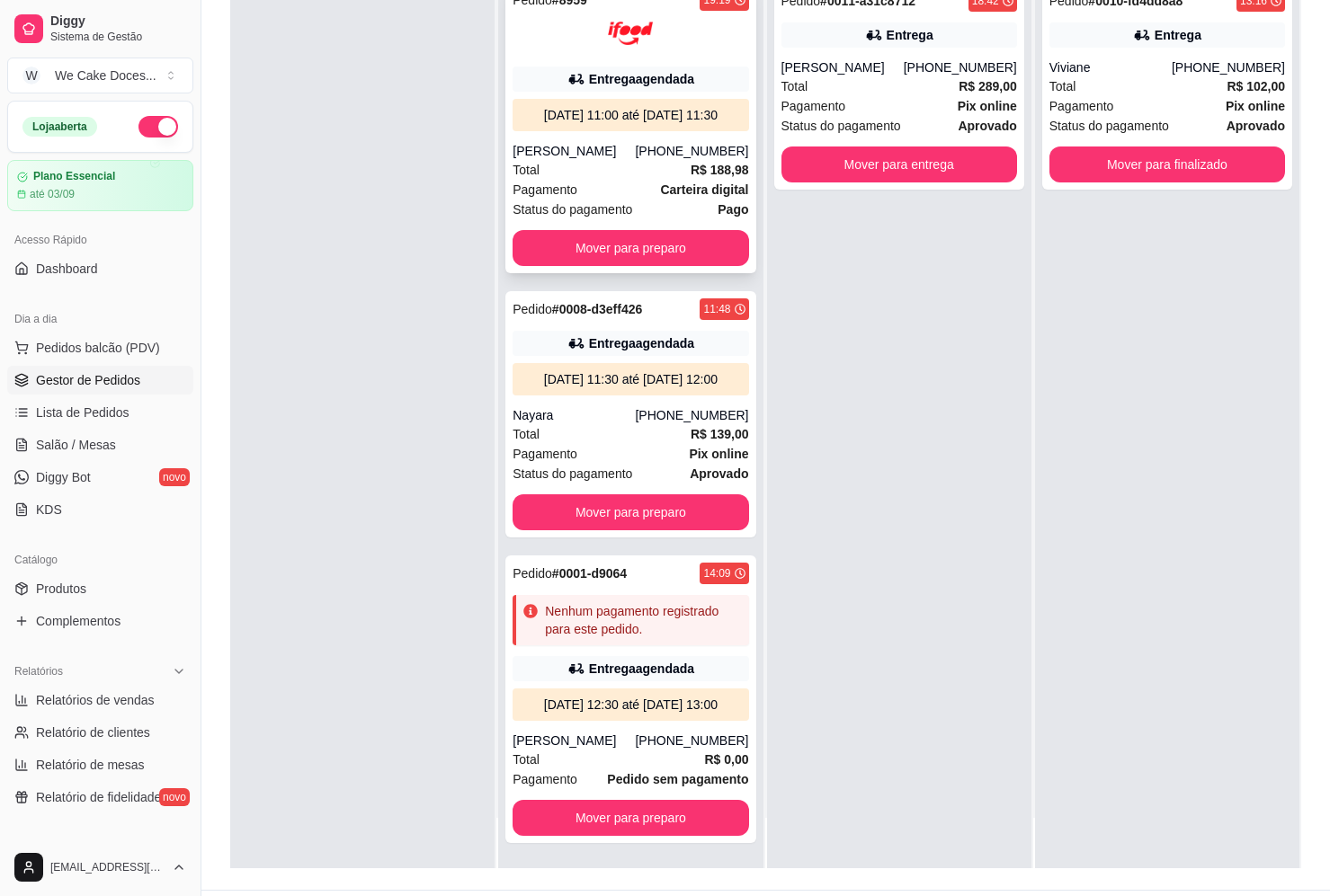
scroll to position [274, 0]
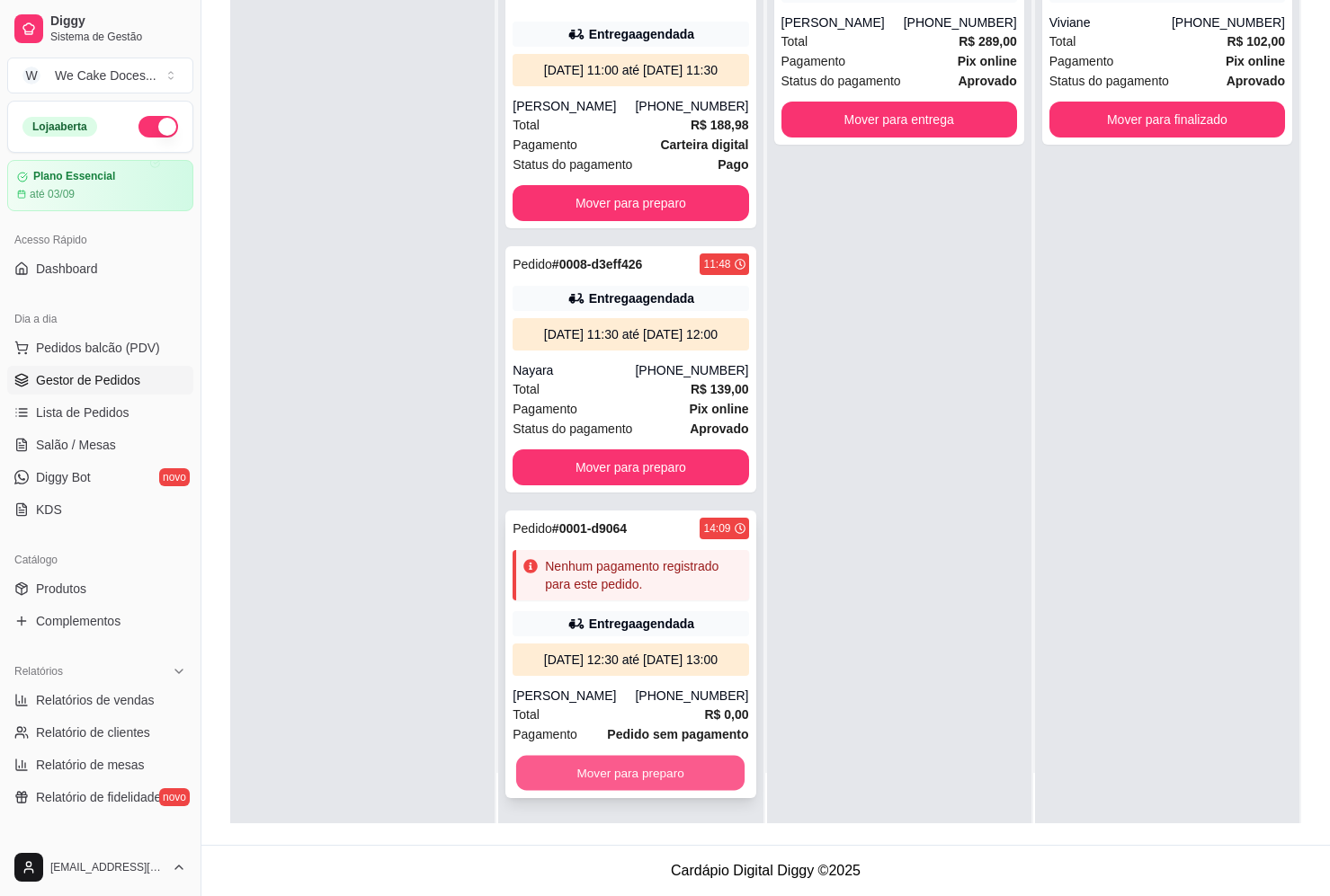
click at [615, 770] on button "Mover para preparo" at bounding box center [629, 773] width 228 height 35
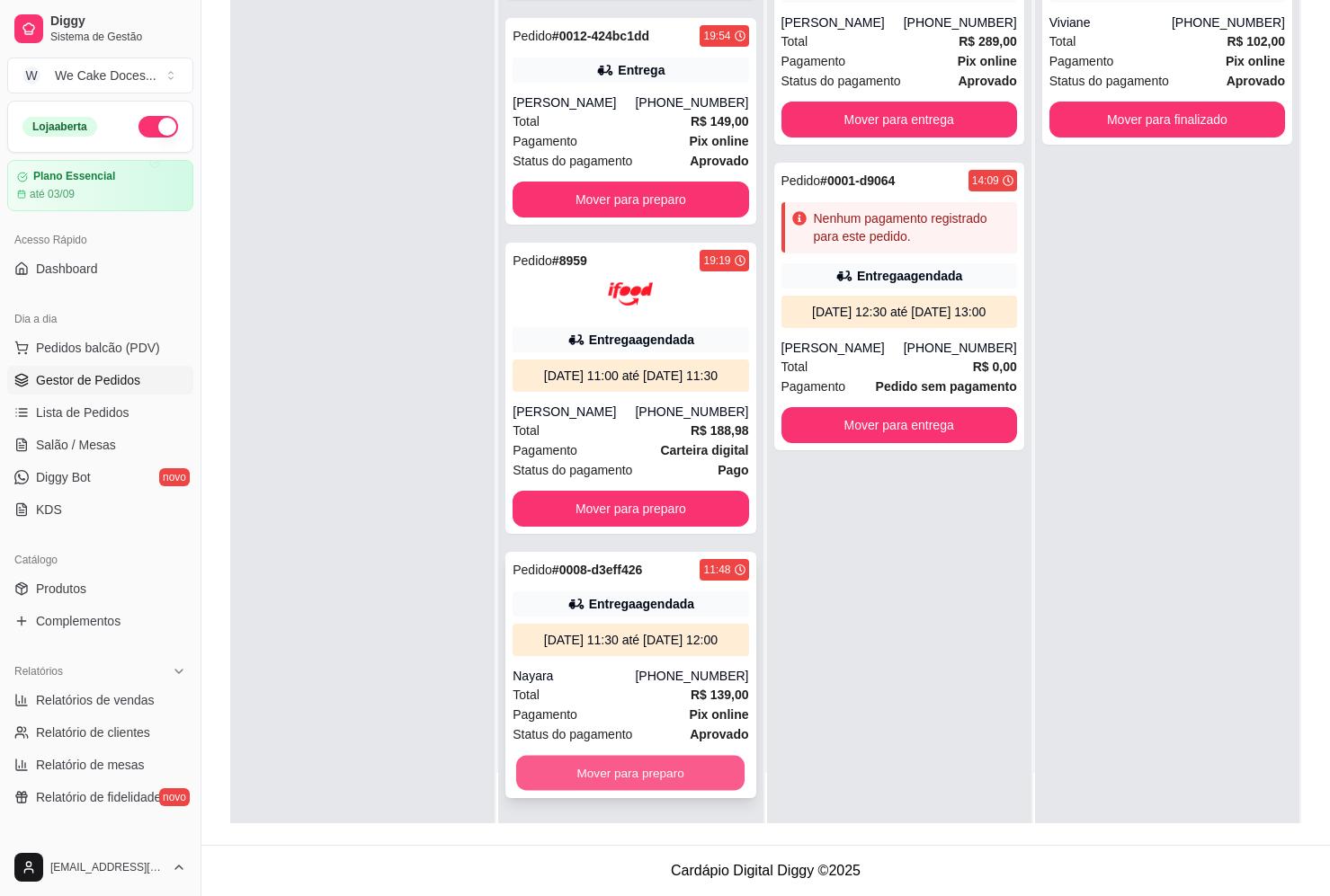
click at [622, 776] on button "Mover para preparo" at bounding box center [629, 773] width 228 height 35
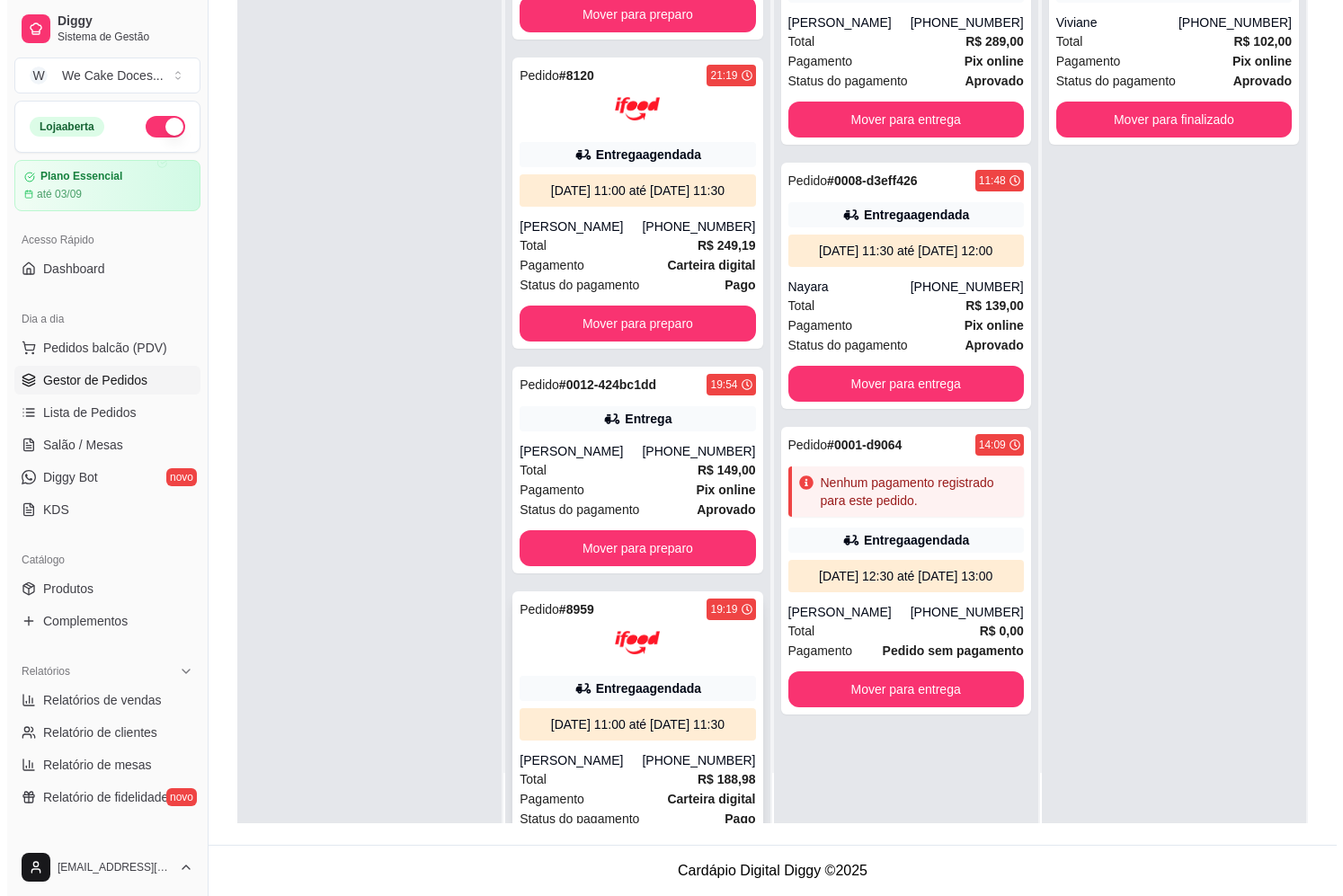
scroll to position [189, 0]
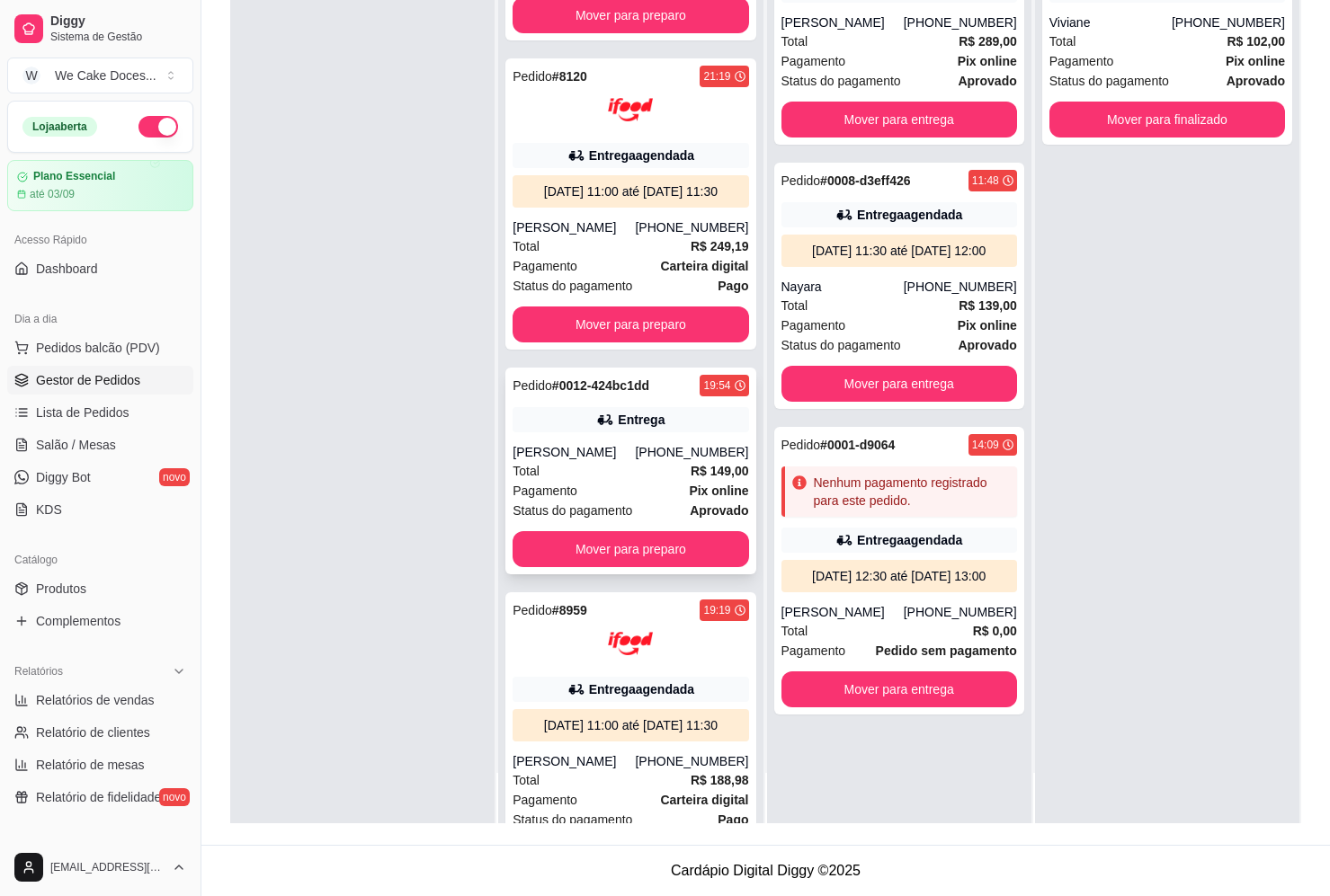
click at [623, 481] on div "Total R$ 149,00" at bounding box center [630, 471] width 235 height 20
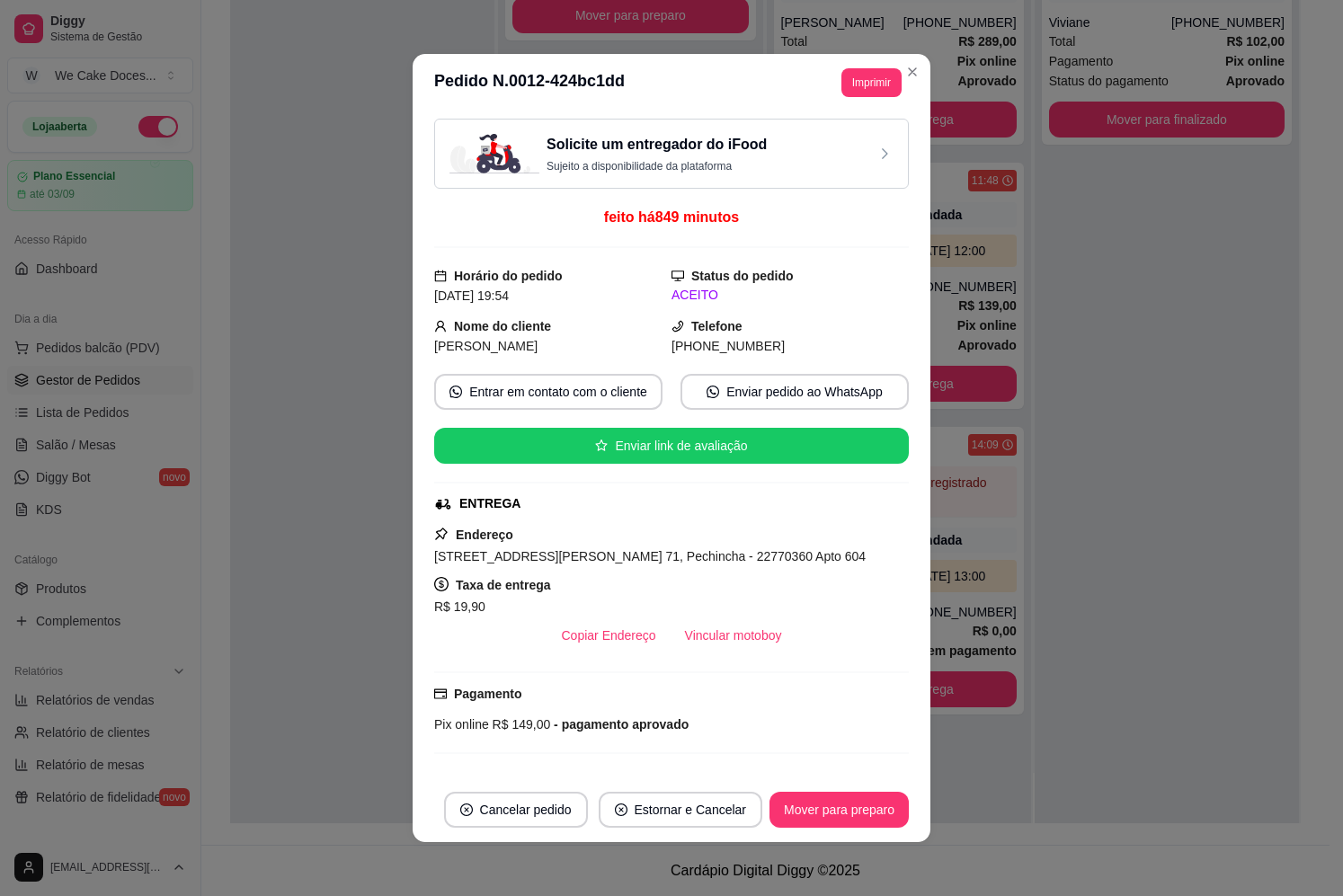
scroll to position [254, 0]
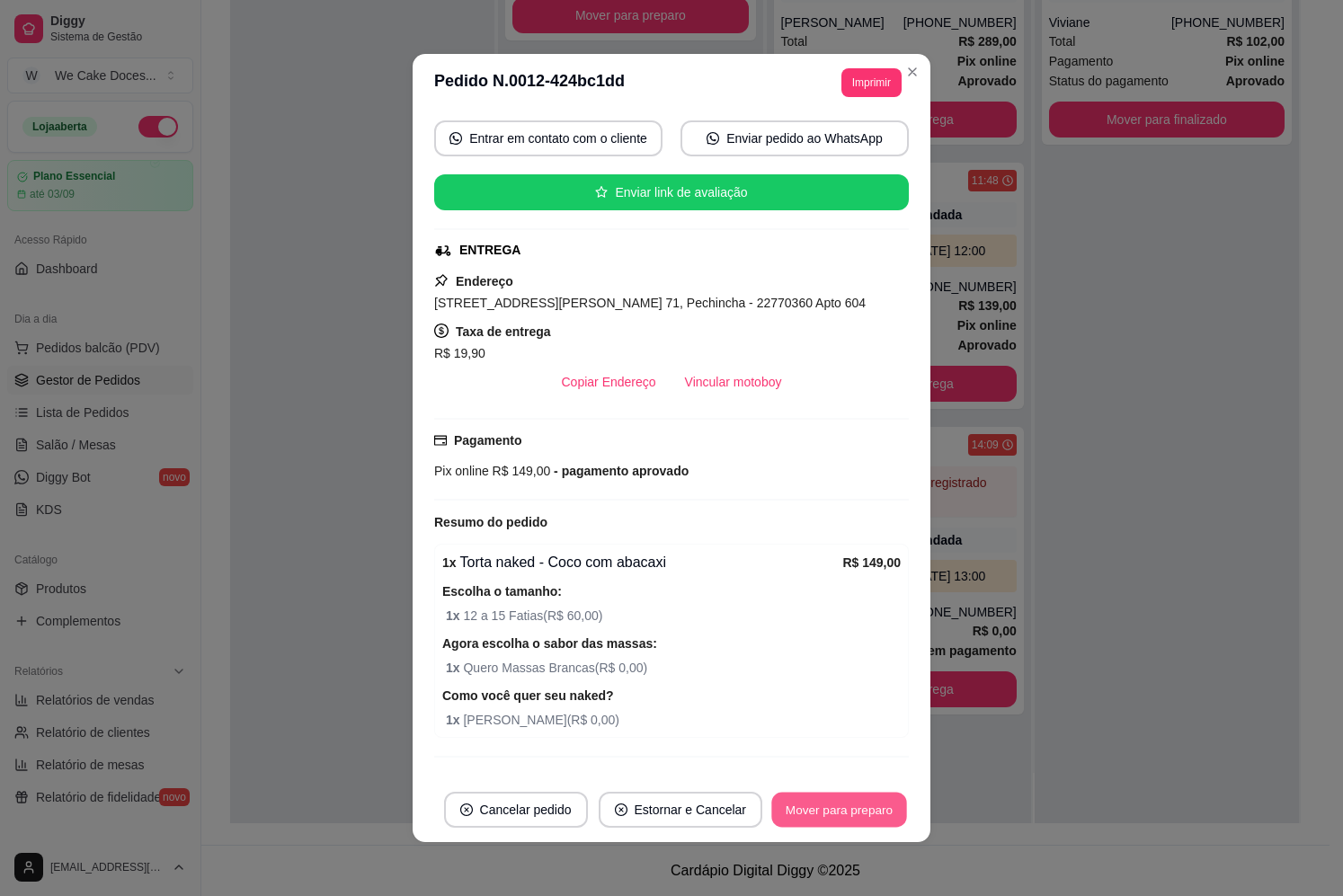
click at [804, 800] on button "Mover para preparo" at bounding box center [839, 809] width 134 height 35
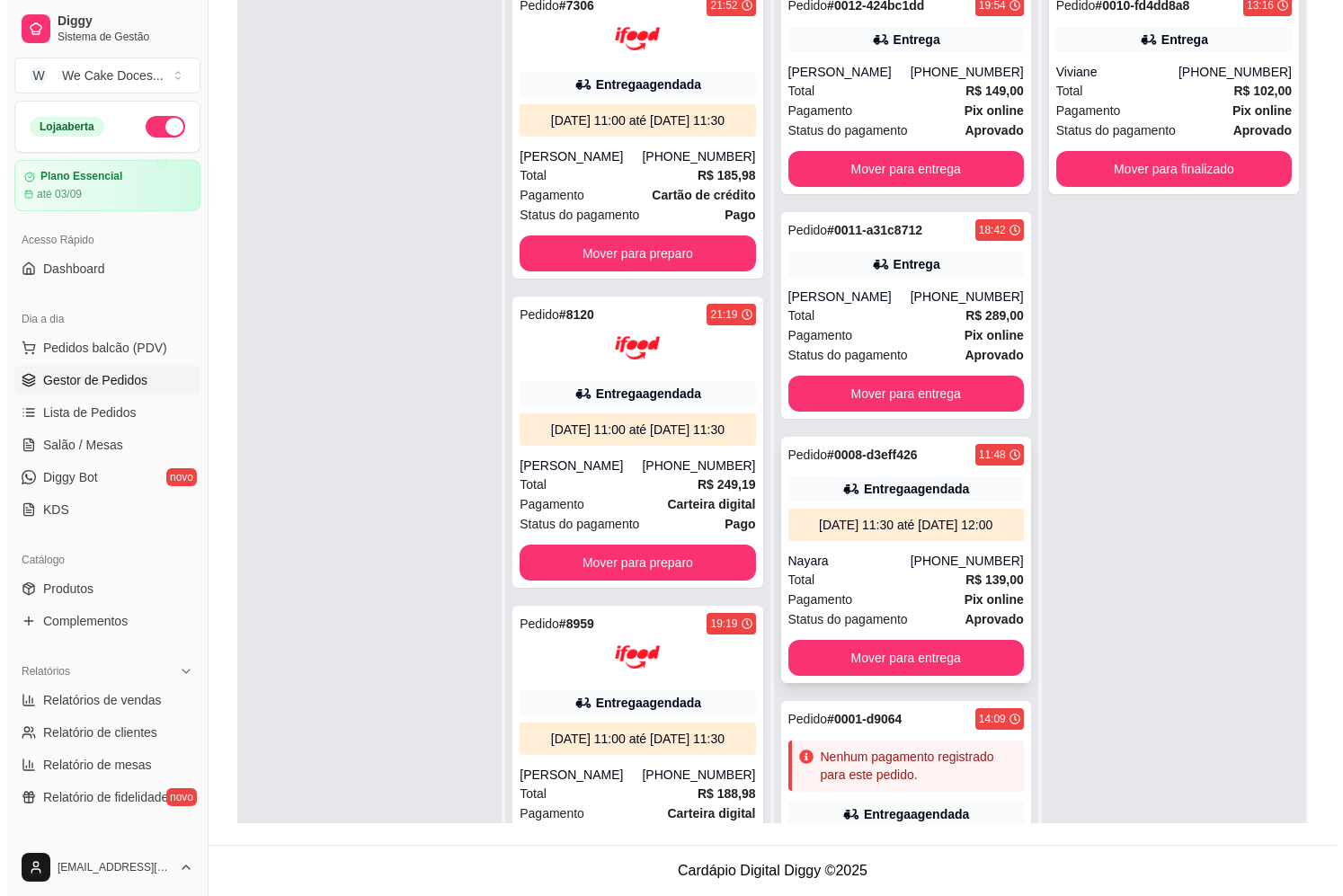
scroll to position [0, 0]
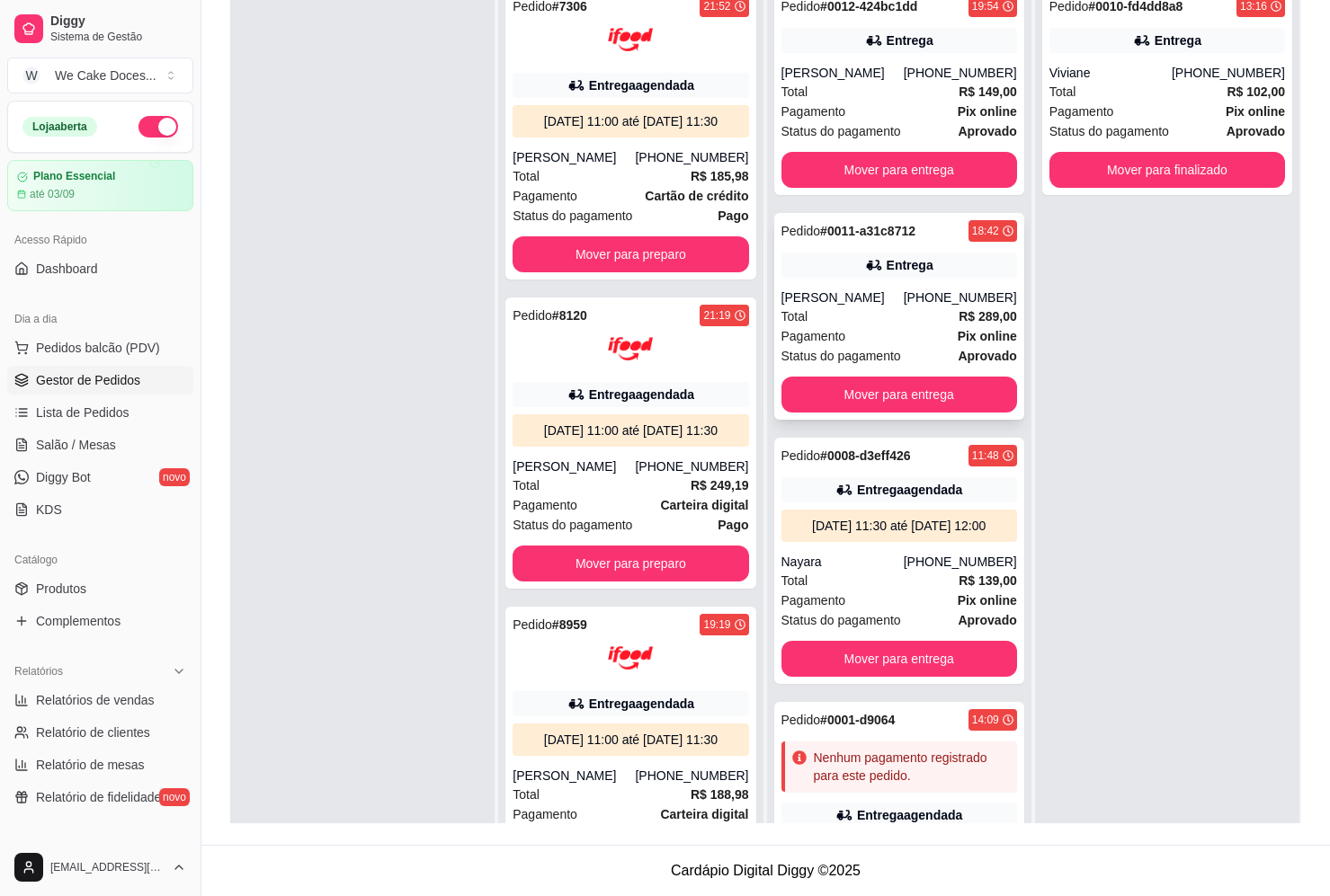
click at [842, 293] on div "[PERSON_NAME]" at bounding box center [843, 297] width 123 height 18
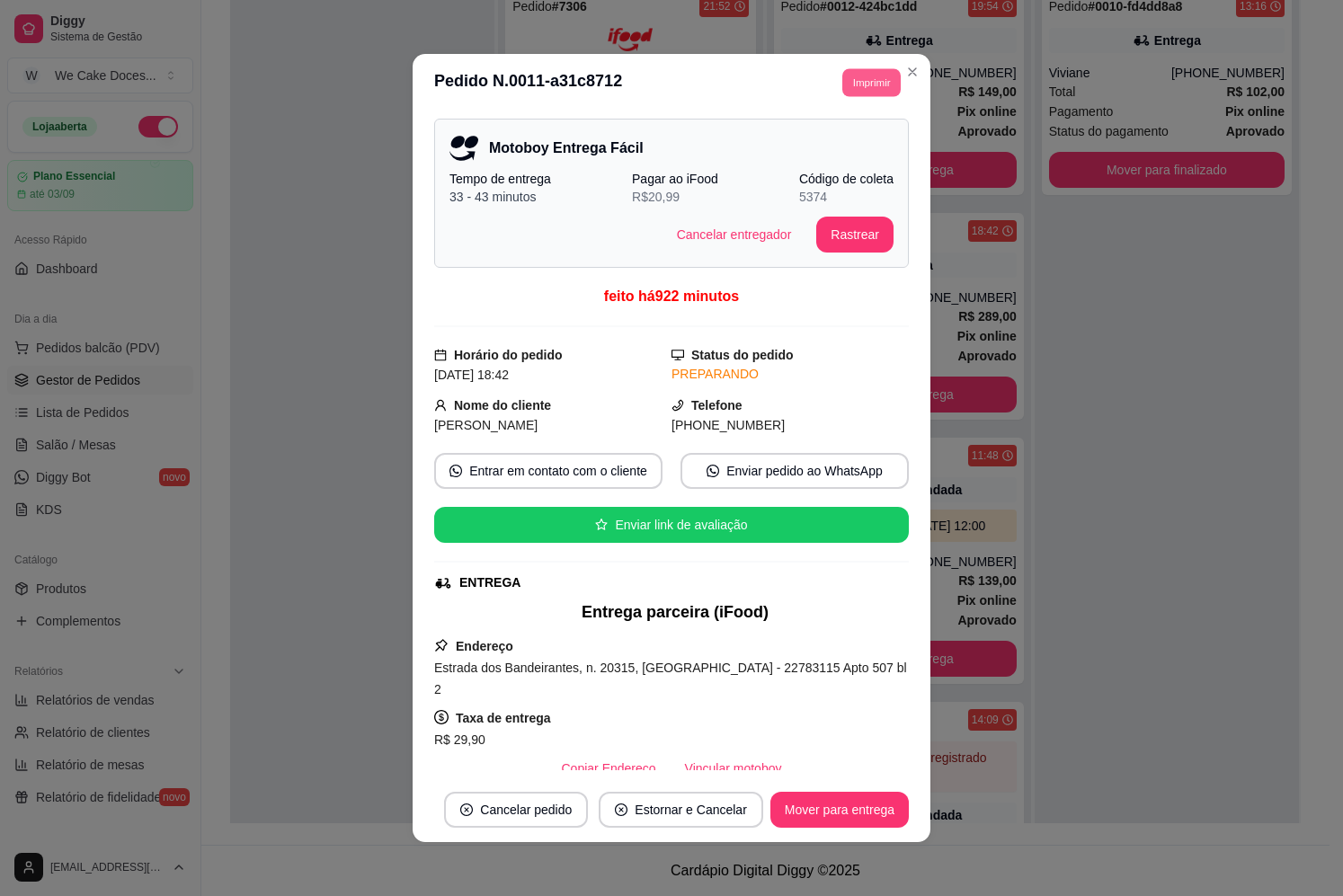
click at [860, 80] on button "Imprimir" at bounding box center [871, 82] width 58 height 28
click at [825, 185] on button "IMPRESSORA" at bounding box center [830, 181] width 126 height 28
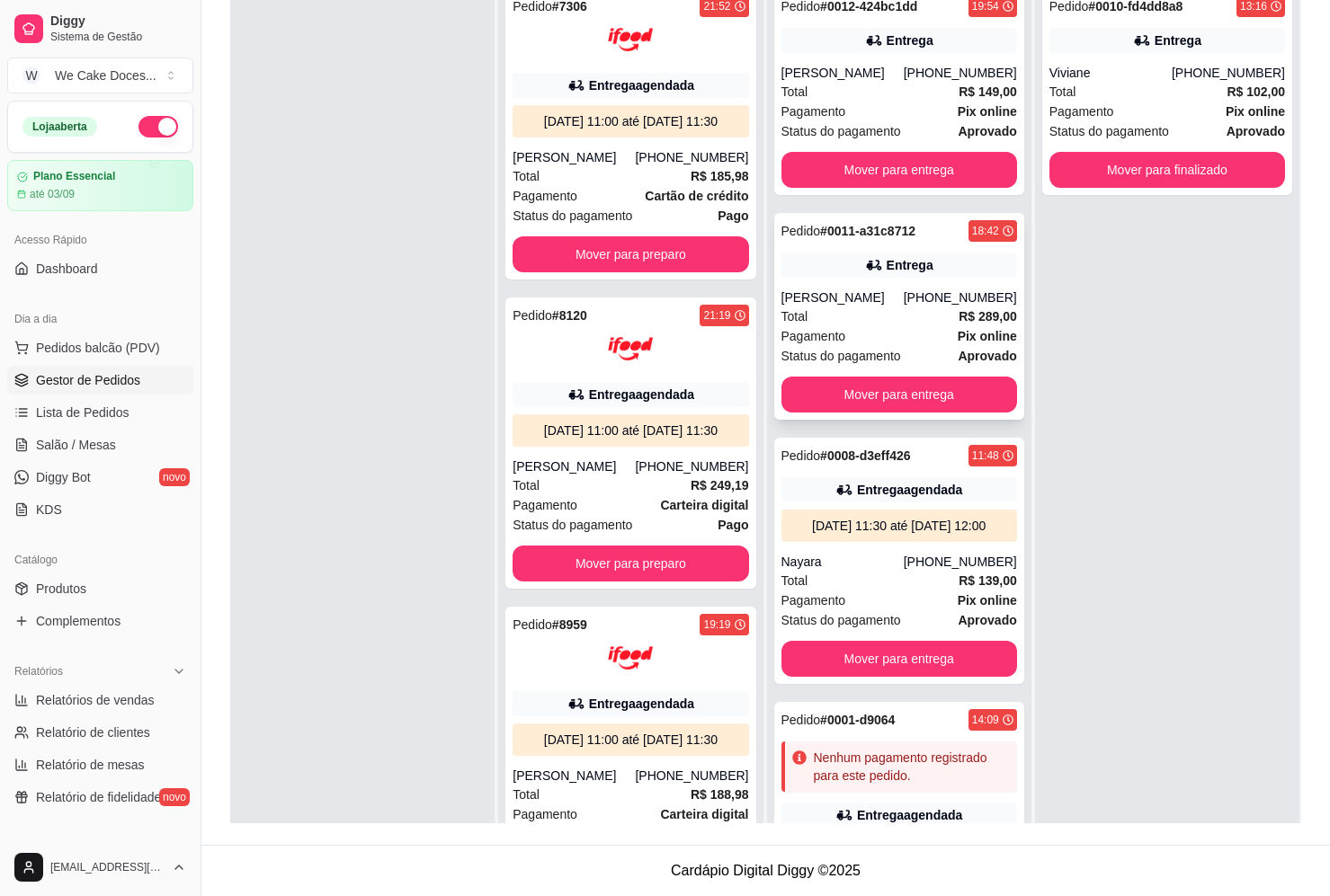
click at [873, 310] on div "Total R$ 289,00" at bounding box center [899, 316] width 235 height 20
click at [917, 308] on div "Total R$ 289,00" at bounding box center [899, 316] width 235 height 20
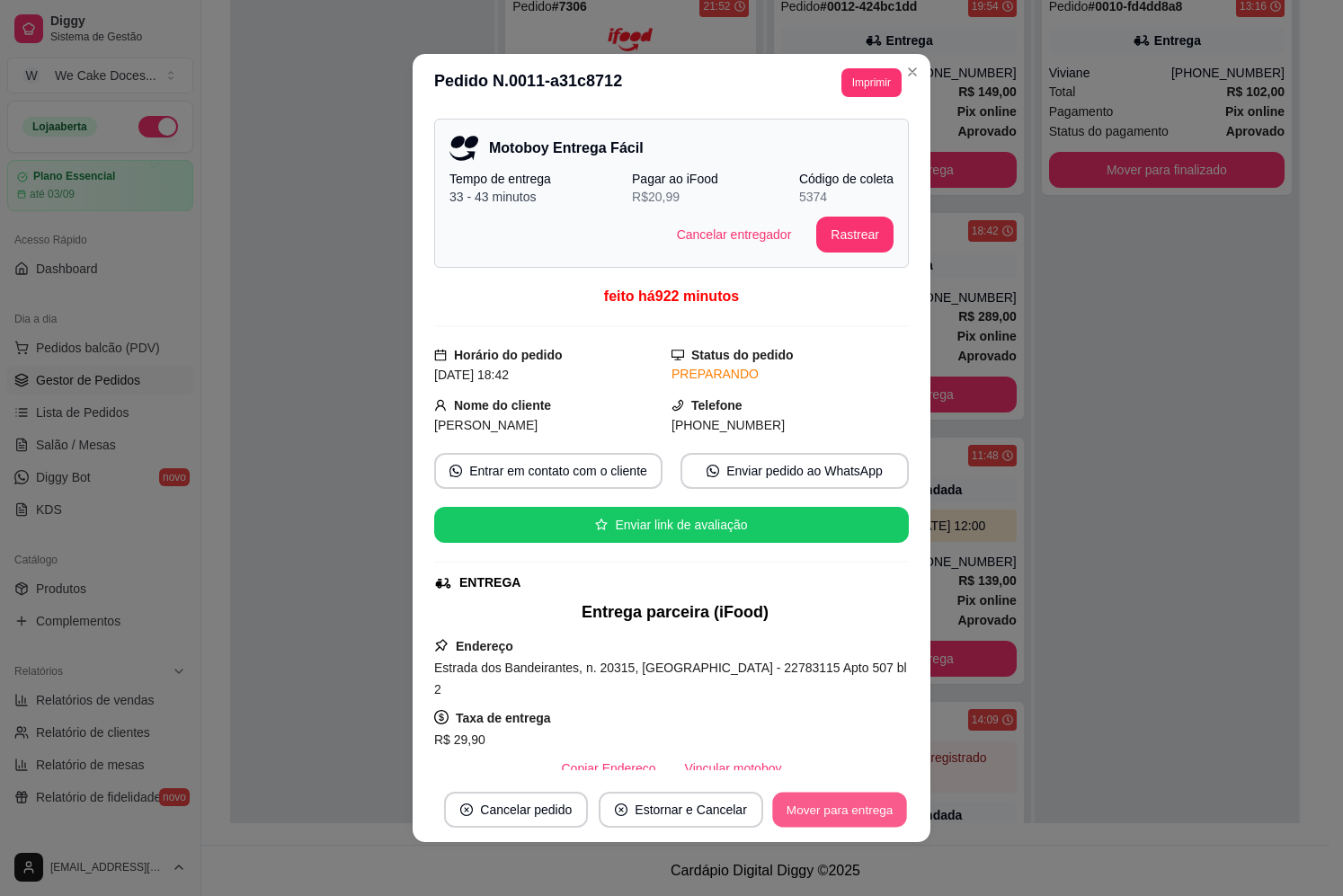
click at [829, 812] on button "Mover para entrega" at bounding box center [839, 809] width 134 height 35
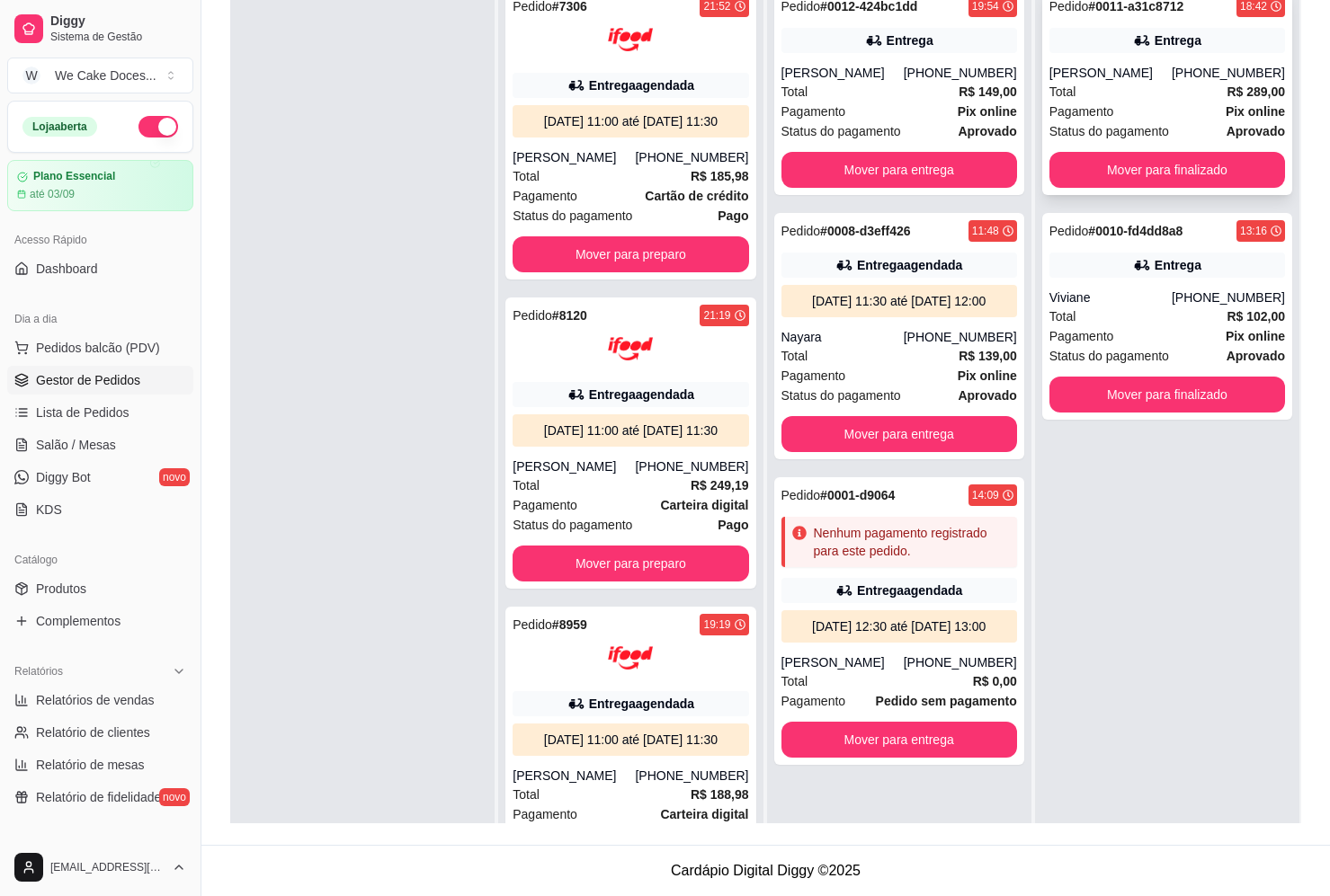
click at [1226, 93] on strong "R$ 289,00" at bounding box center [1255, 92] width 58 height 15
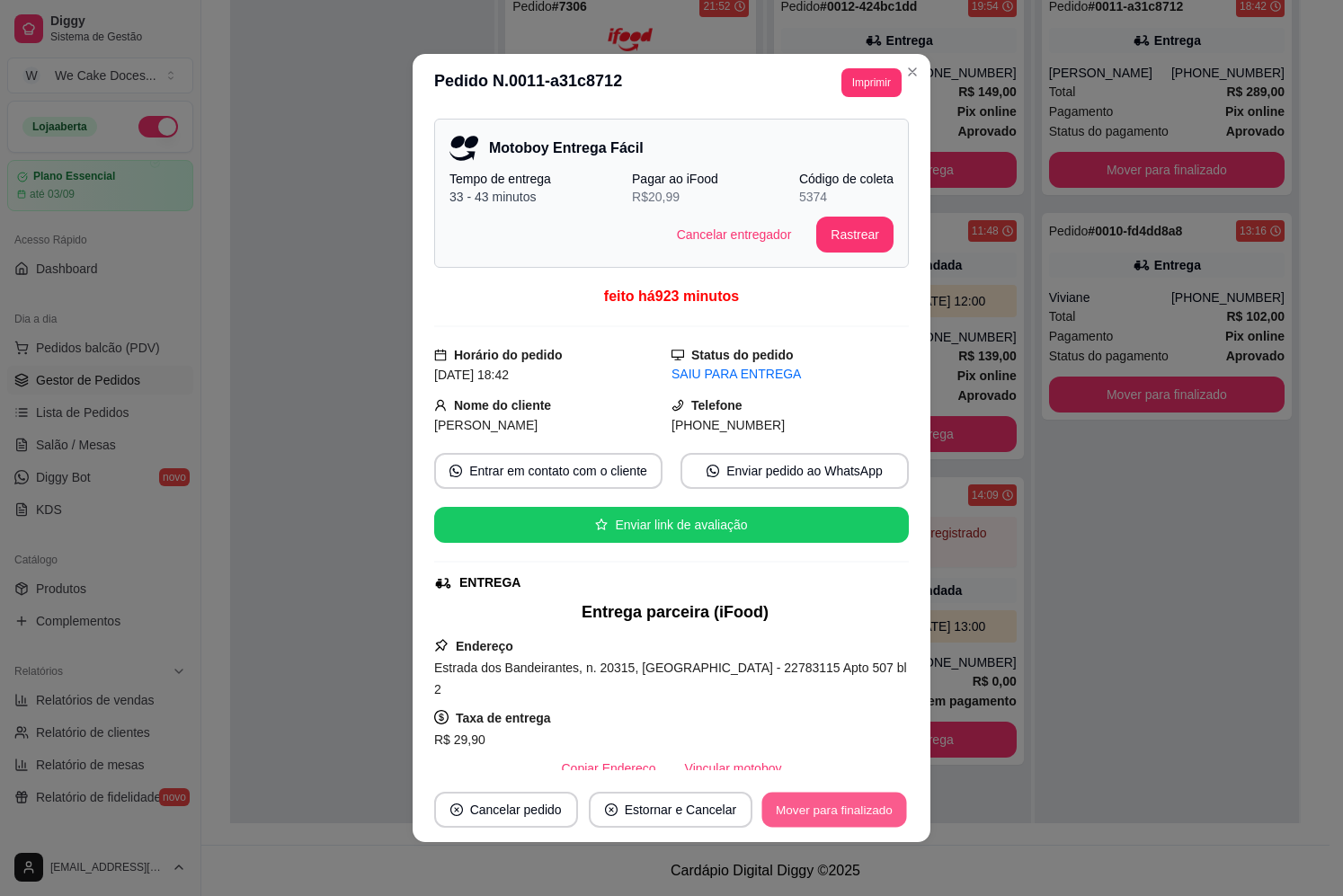
click at [806, 799] on button "Mover para finalizado" at bounding box center [834, 809] width 144 height 35
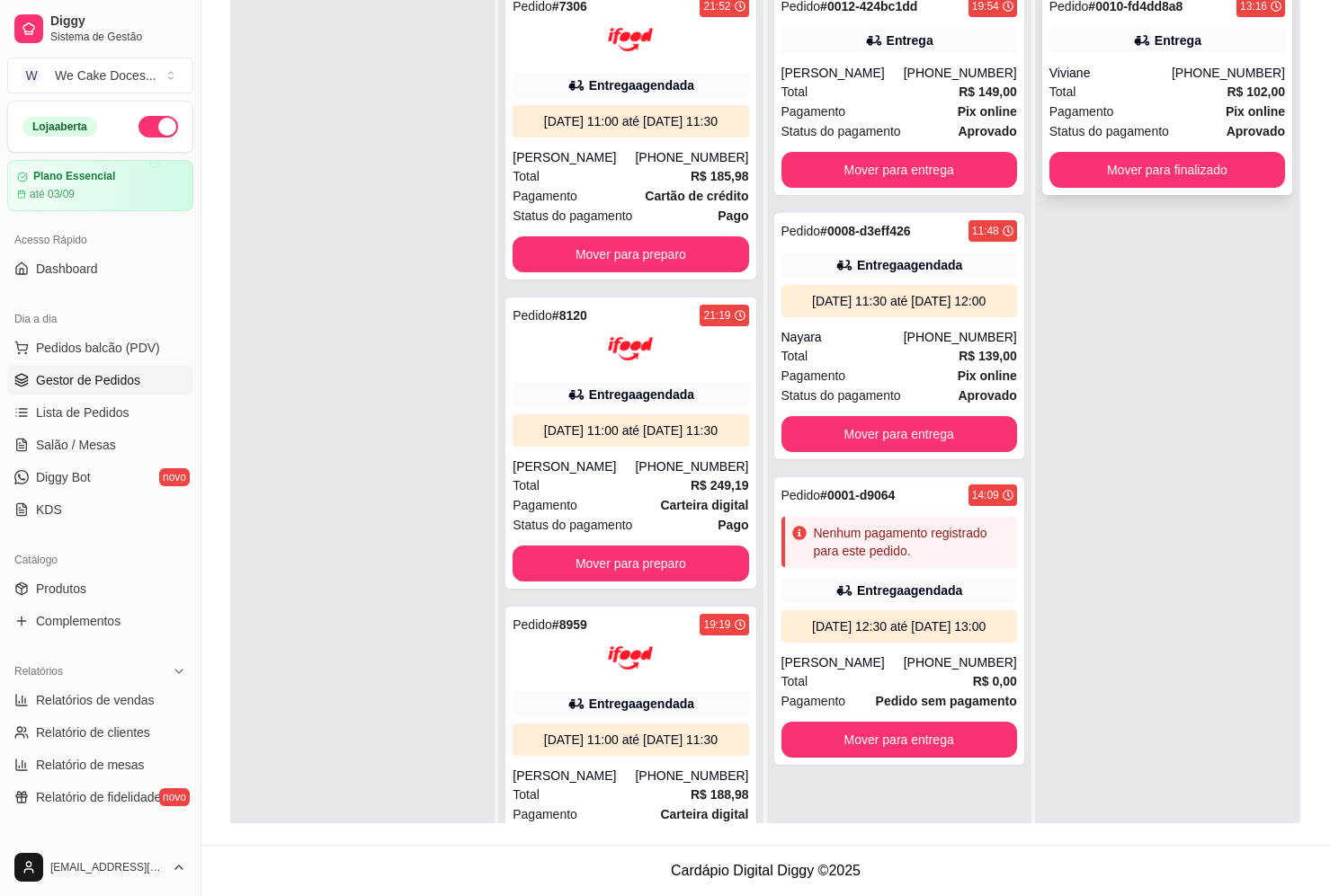
click at [1180, 83] on div "Total R$ 102,00" at bounding box center [1167, 92] width 235 height 20
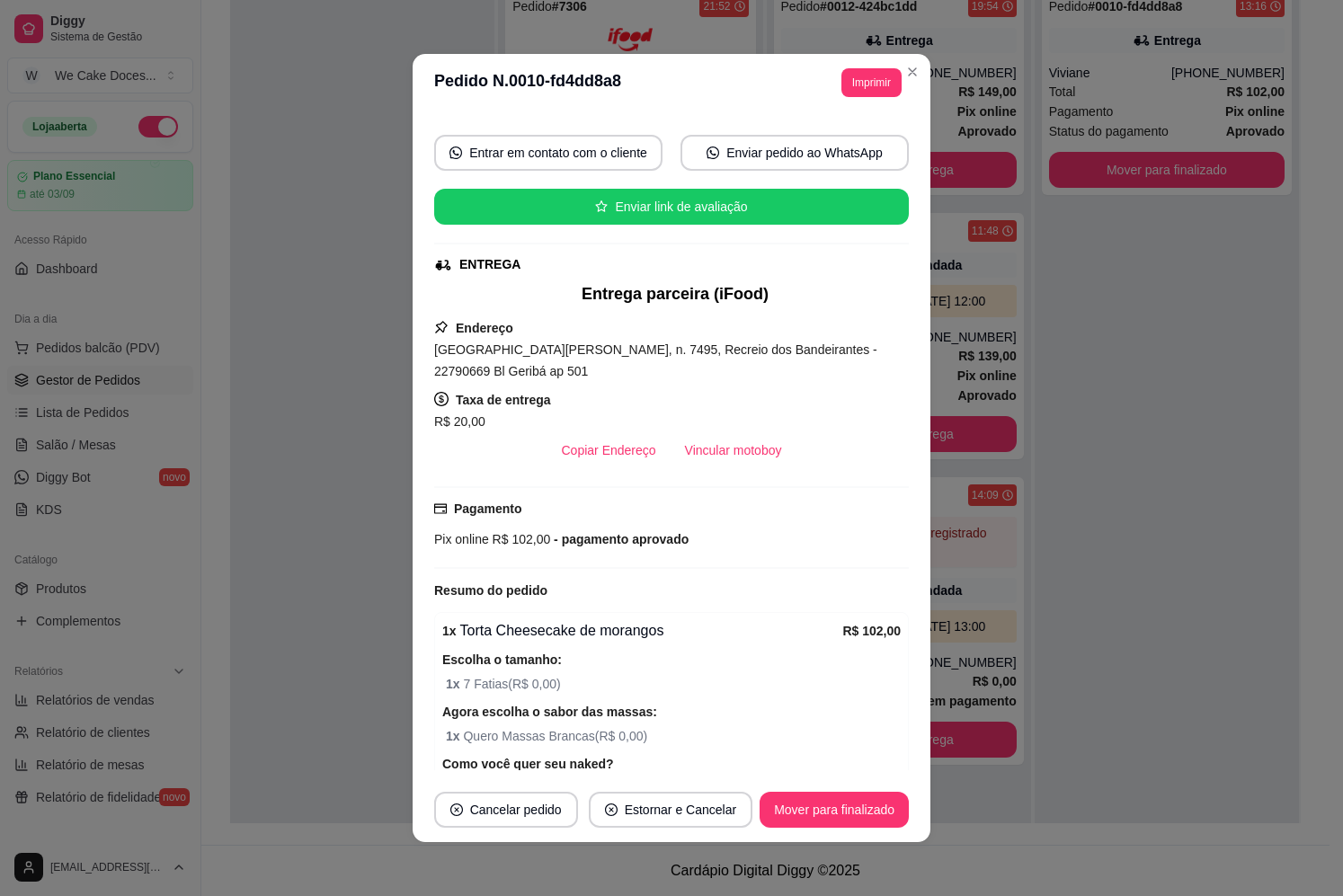
scroll to position [403, 0]
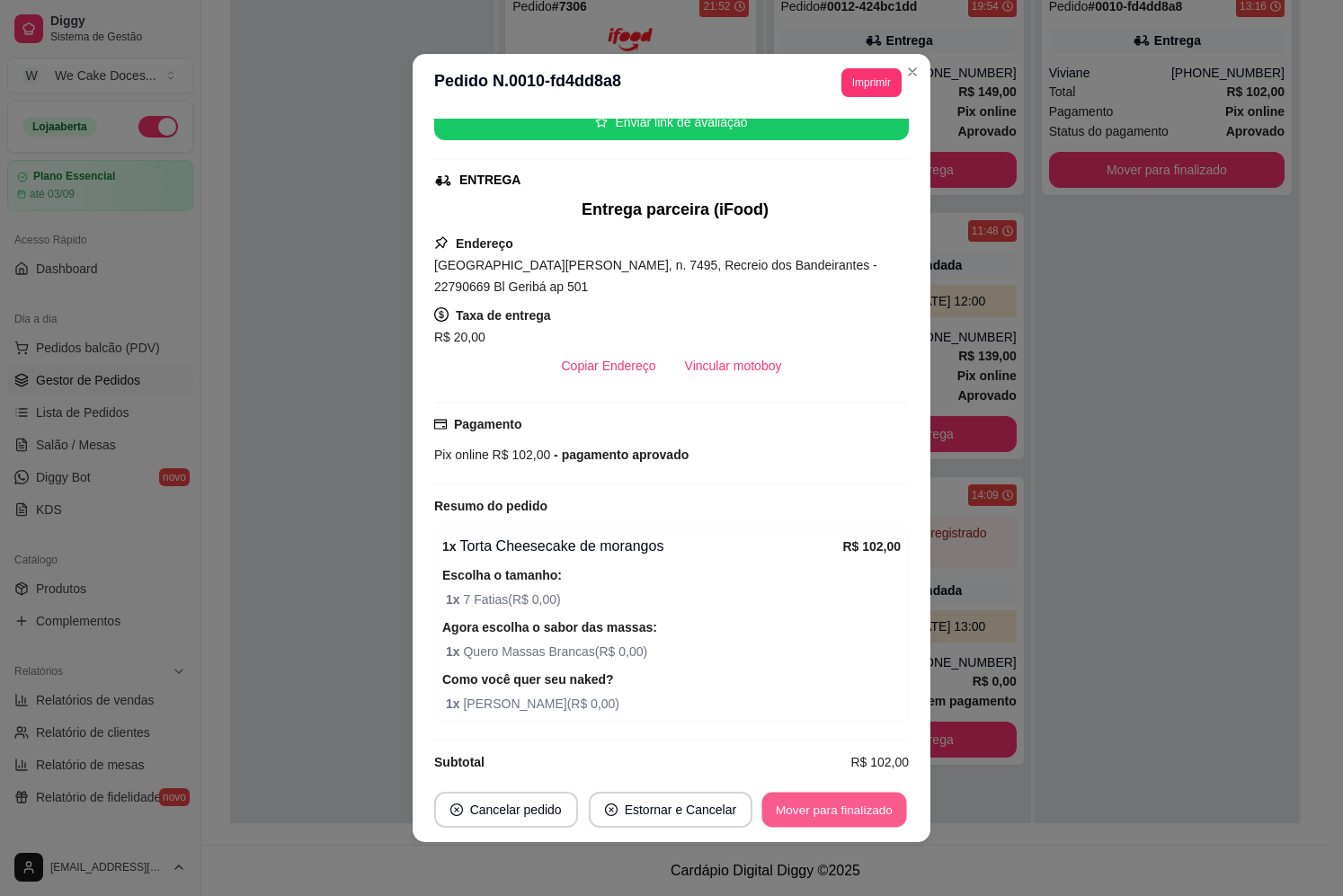
click at [817, 812] on button "Mover para finalizado" at bounding box center [834, 809] width 144 height 35
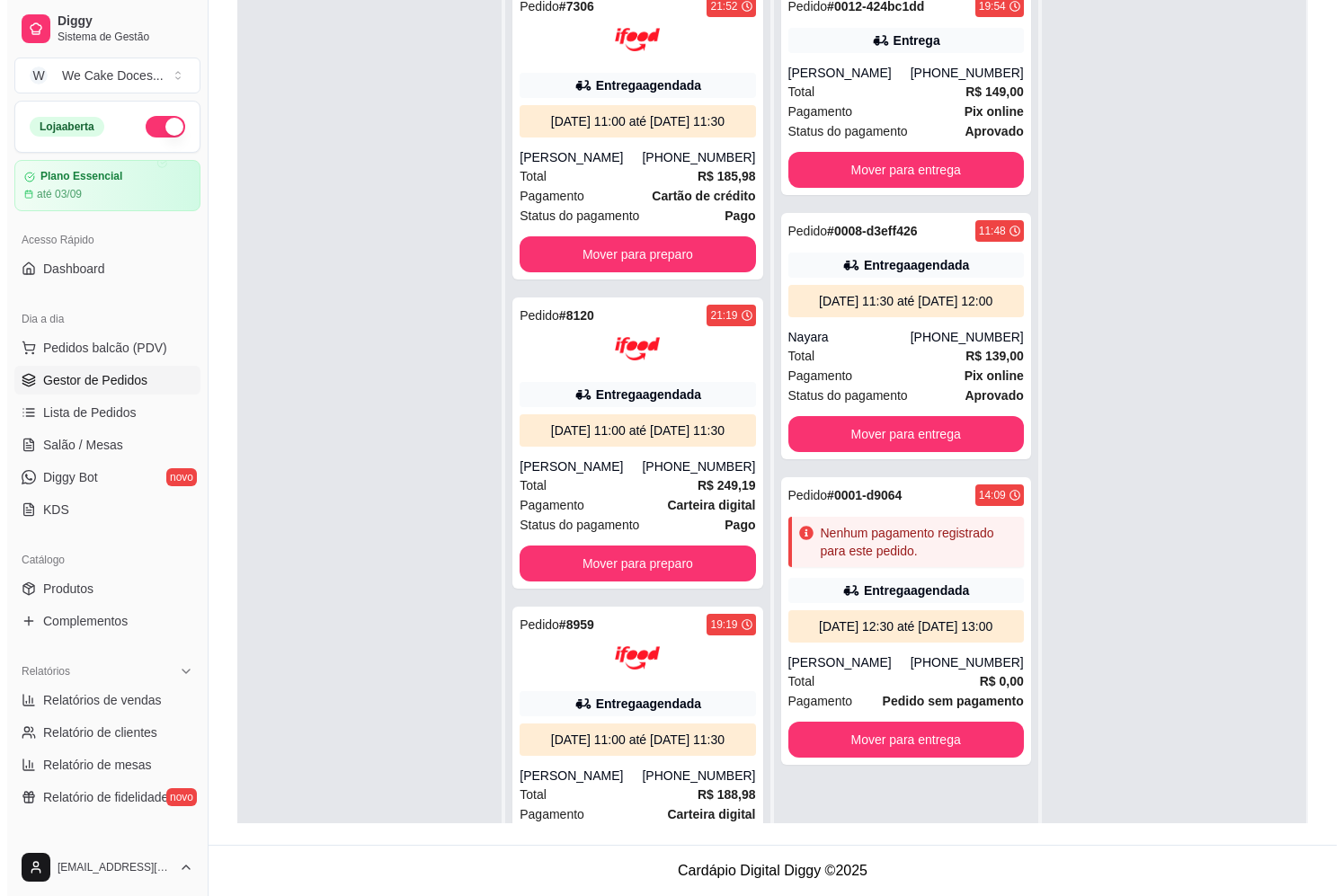
scroll to position [0, 0]
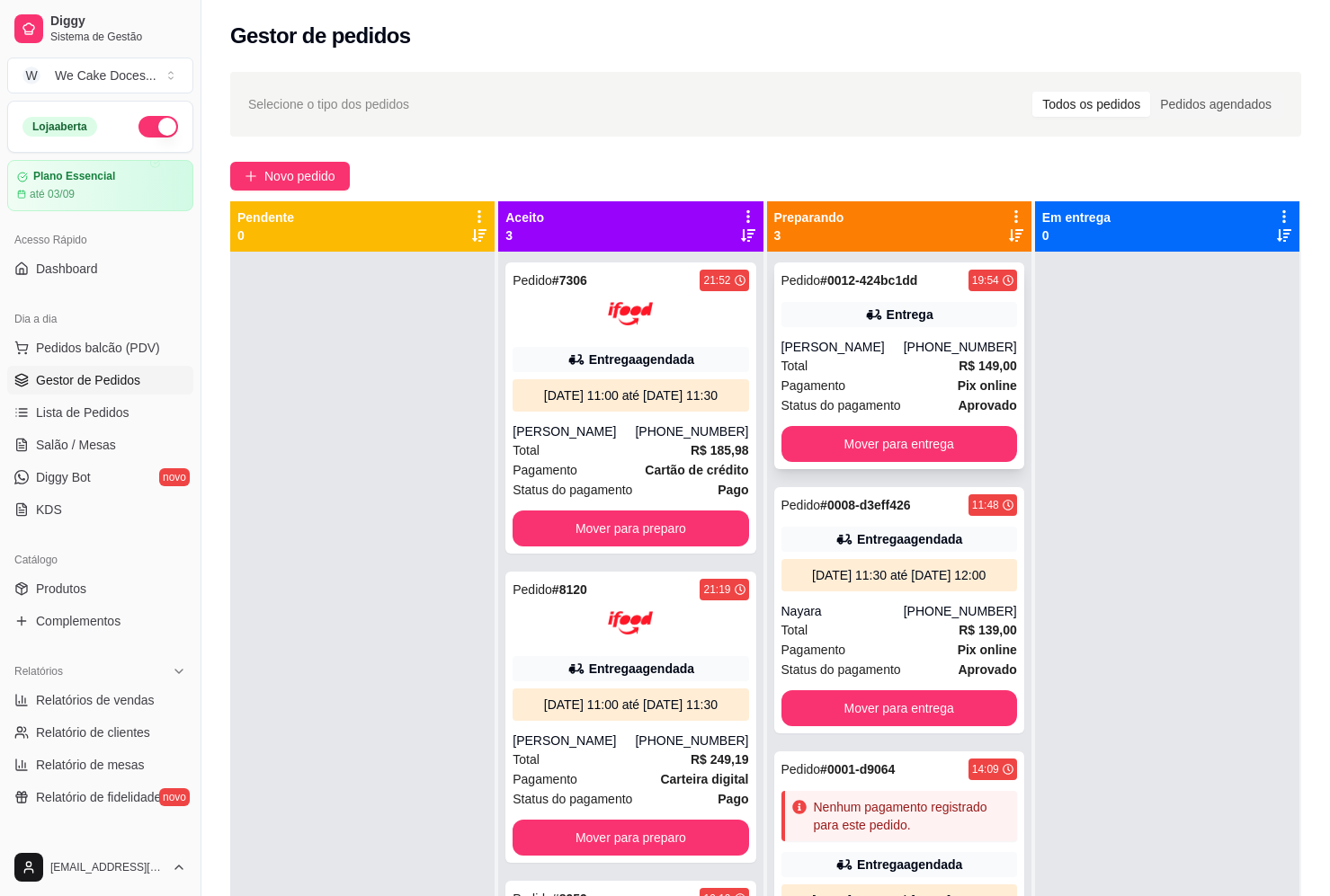
click at [863, 363] on div "Total R$ 149,00" at bounding box center [899, 366] width 235 height 20
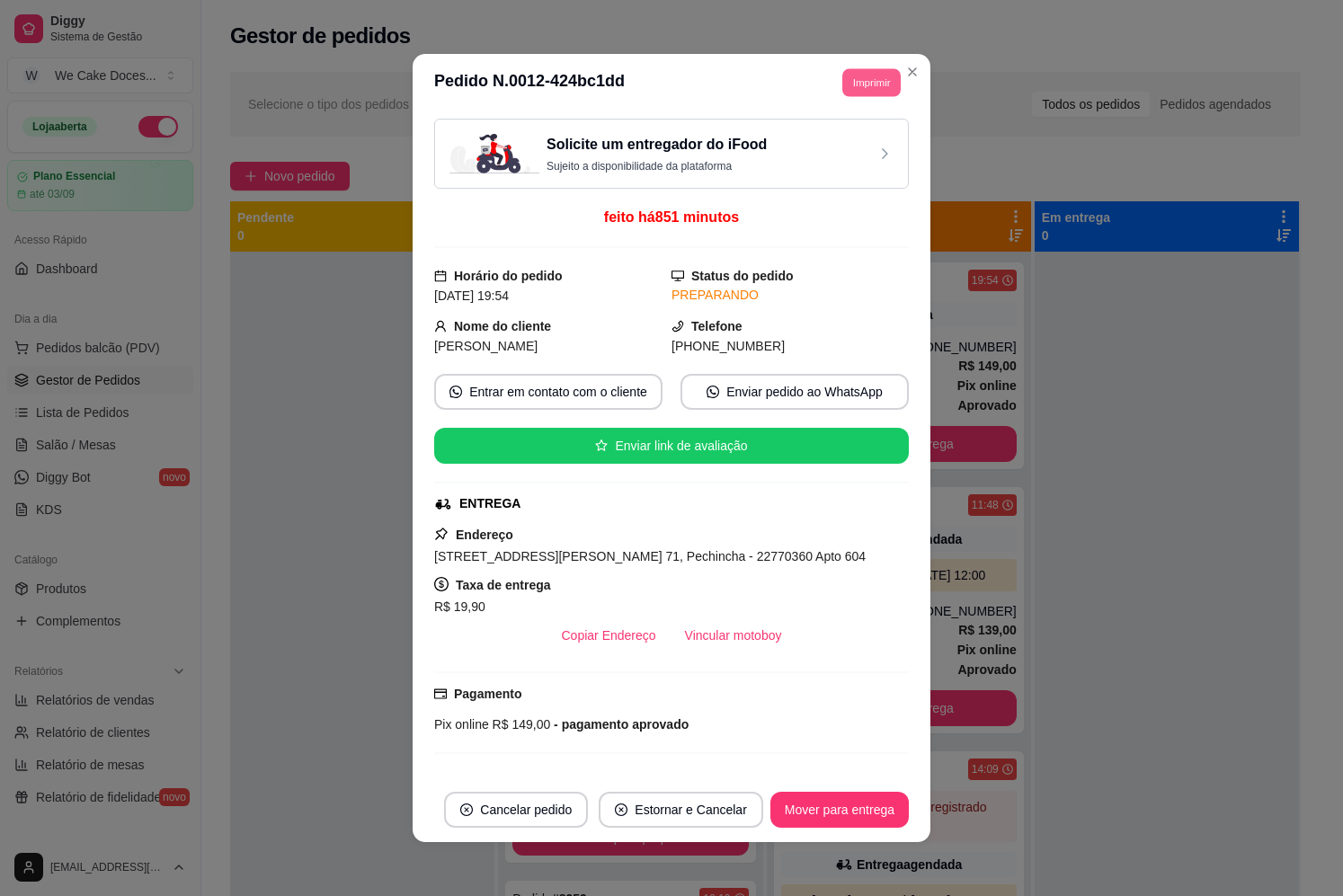
click at [860, 75] on button "Imprimir" at bounding box center [871, 82] width 58 height 28
click at [816, 188] on button "IMPRESSORA" at bounding box center [830, 181] width 126 height 28
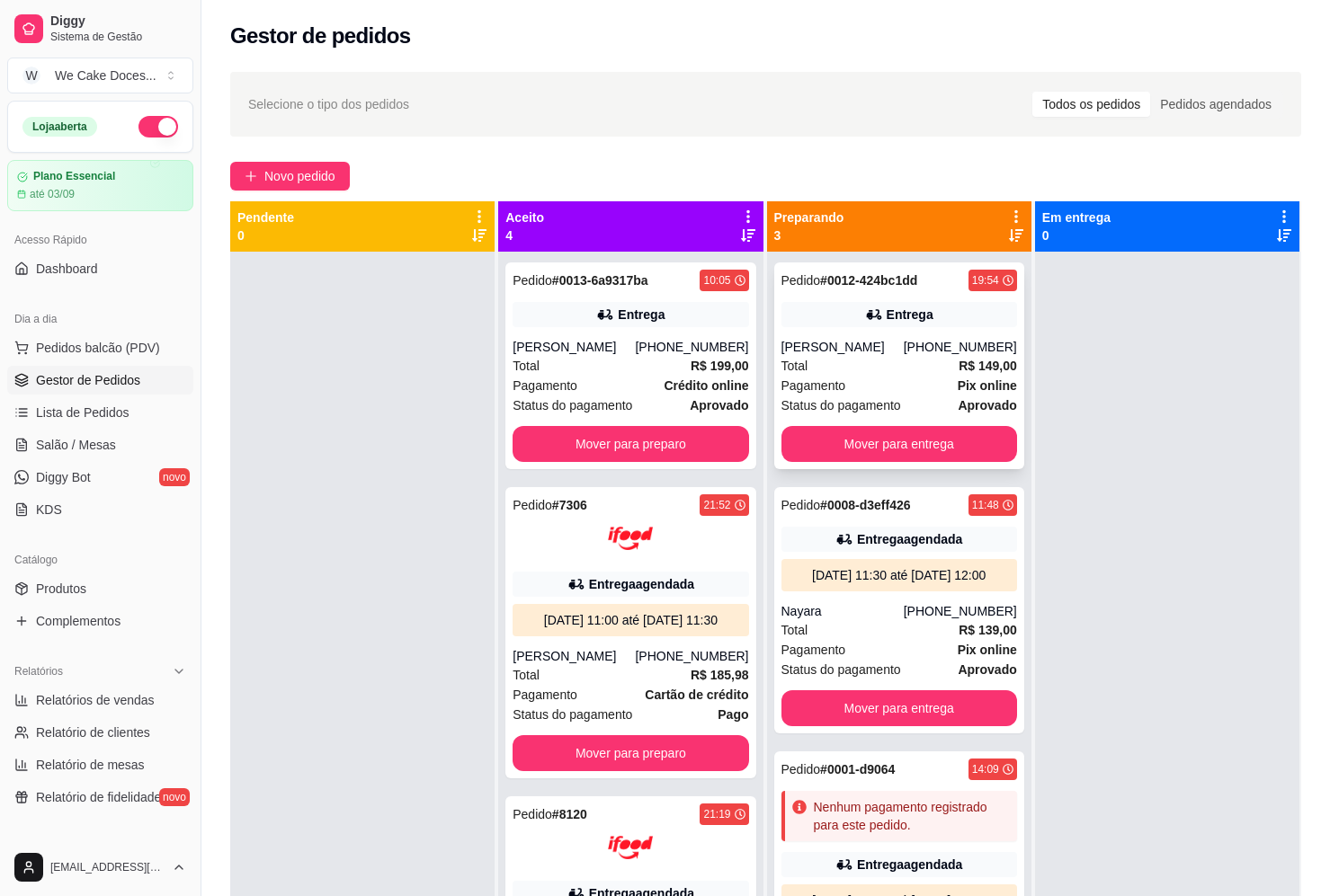
click at [864, 363] on div "Total R$ 149,00" at bounding box center [899, 366] width 235 height 20
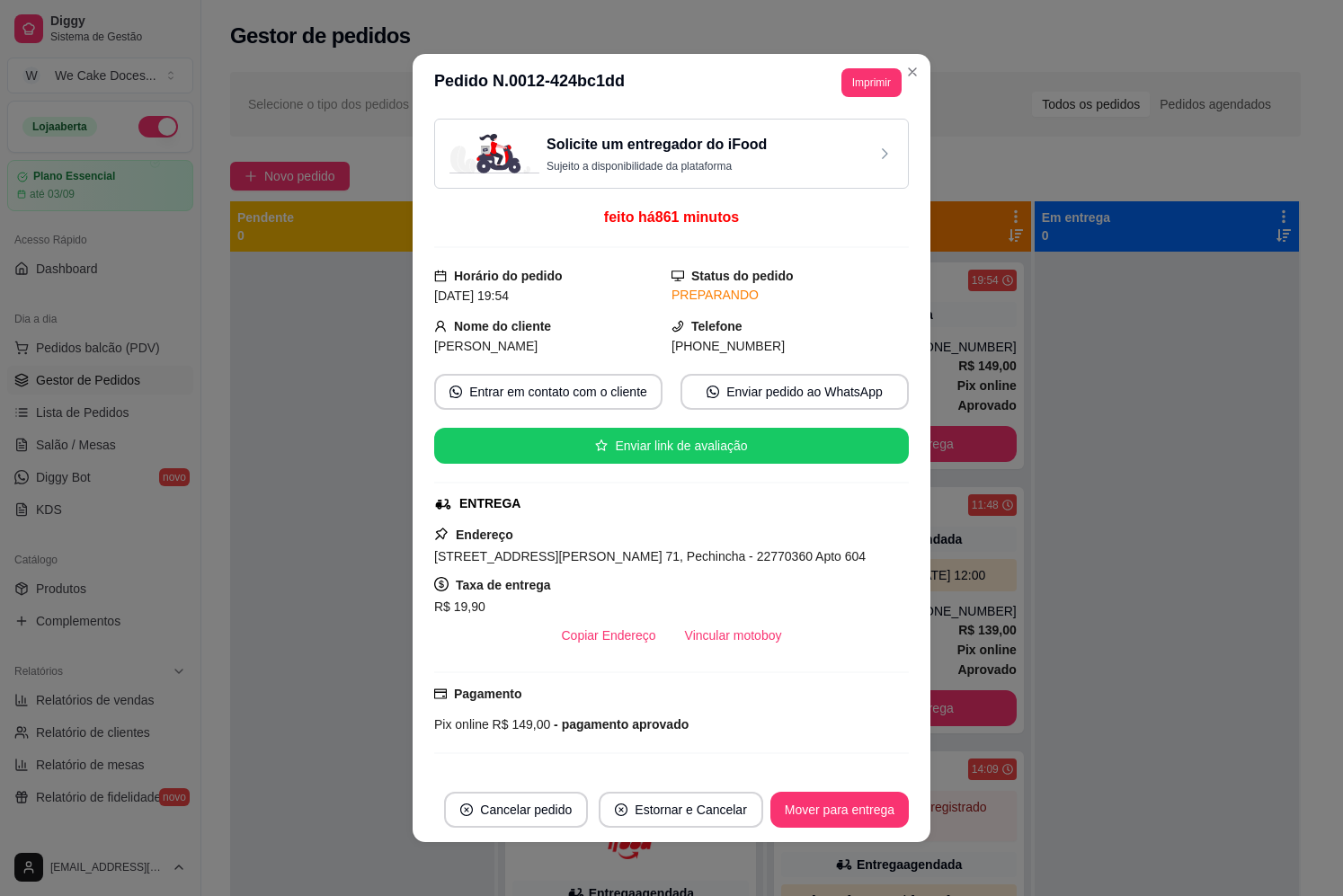
click at [821, 169] on div "Solicite um entregador do iFood Sujeito a disponibilidade da plataforma" at bounding box center [671, 154] width 444 height 40
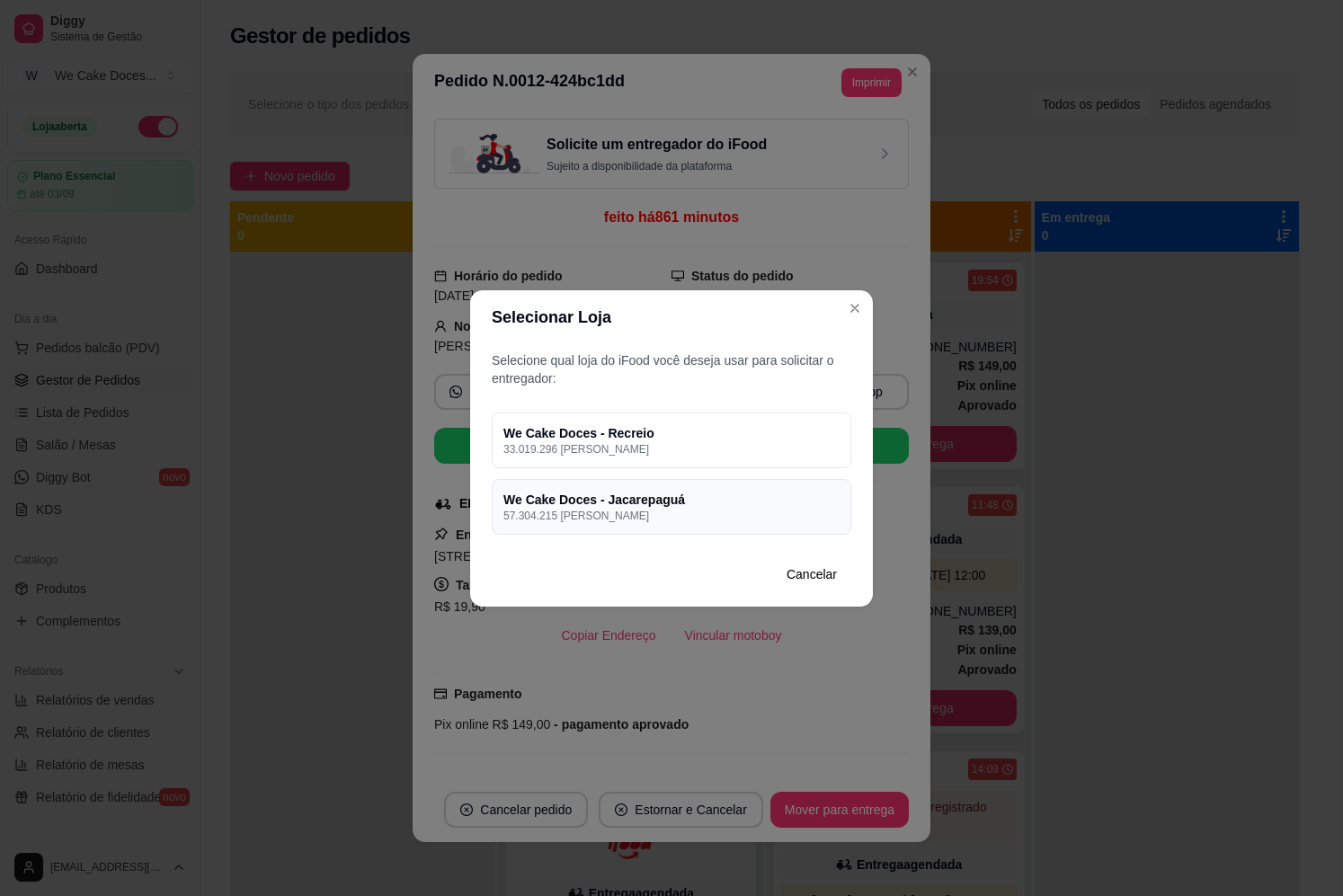
click at [681, 514] on p "57.304.215 [PERSON_NAME]" at bounding box center [671, 516] width 336 height 15
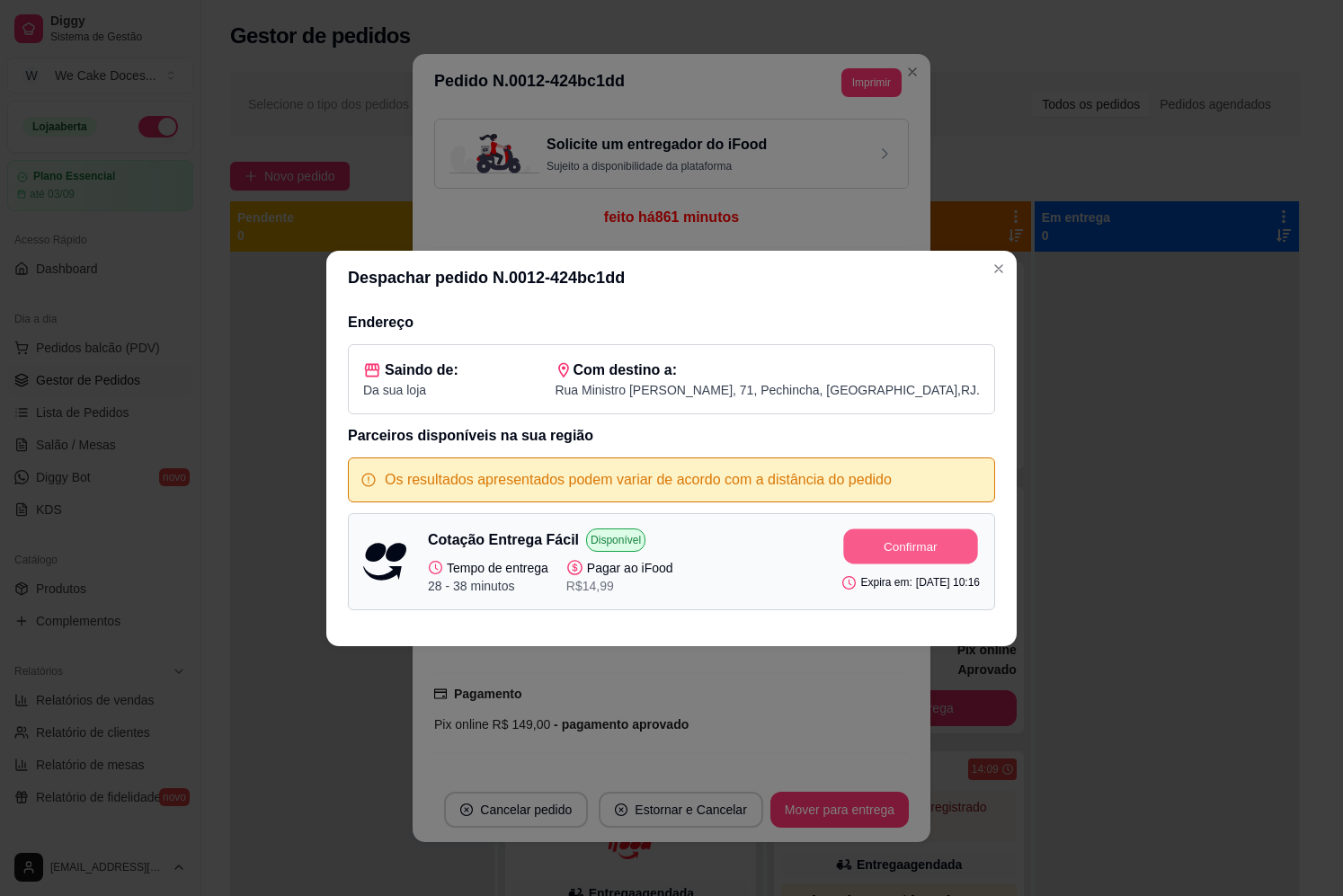
click at [883, 557] on button "Confirmar" at bounding box center [911, 545] width 134 height 35
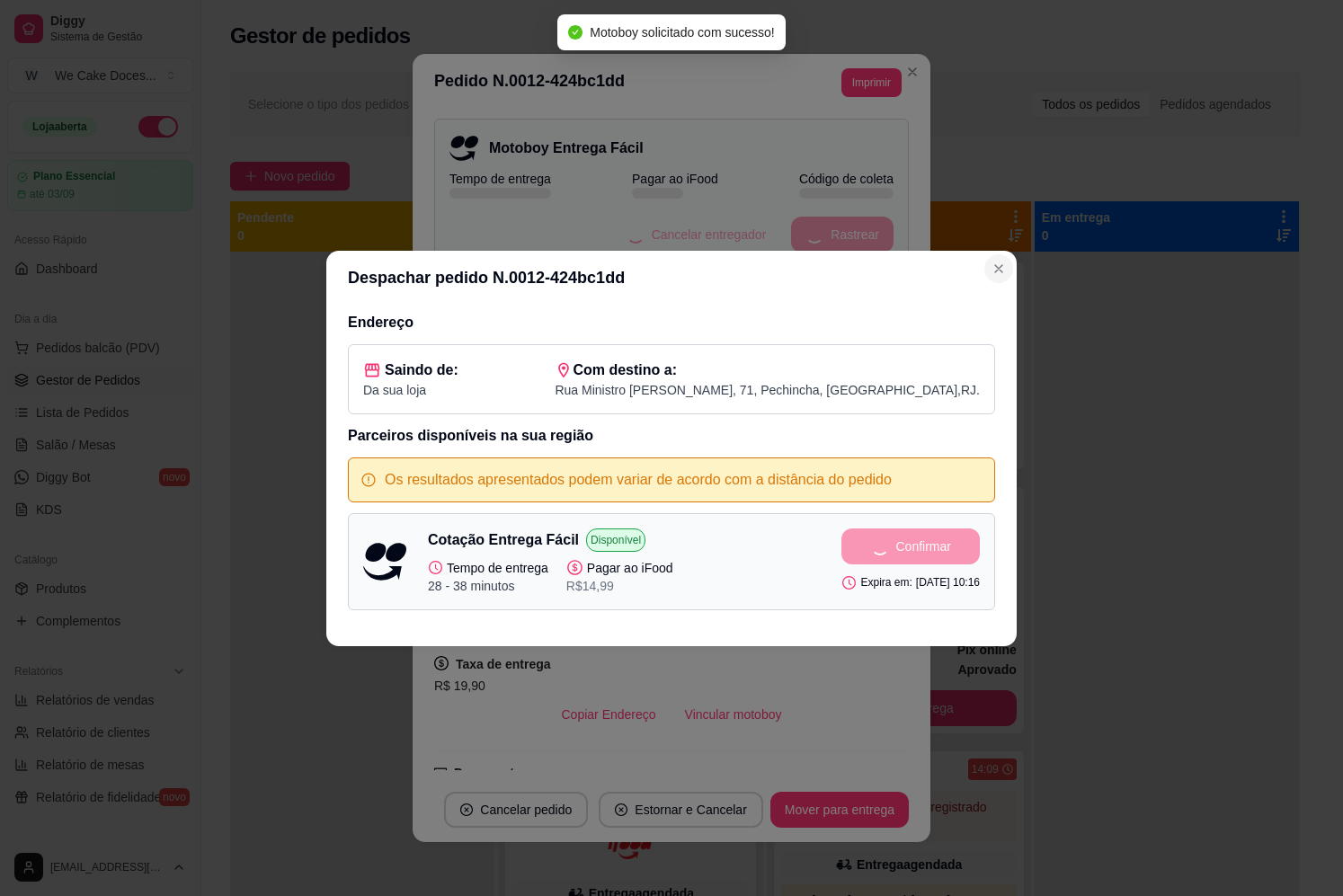
click at [998, 275] on icon "Close" at bounding box center [998, 269] width 15 height 15
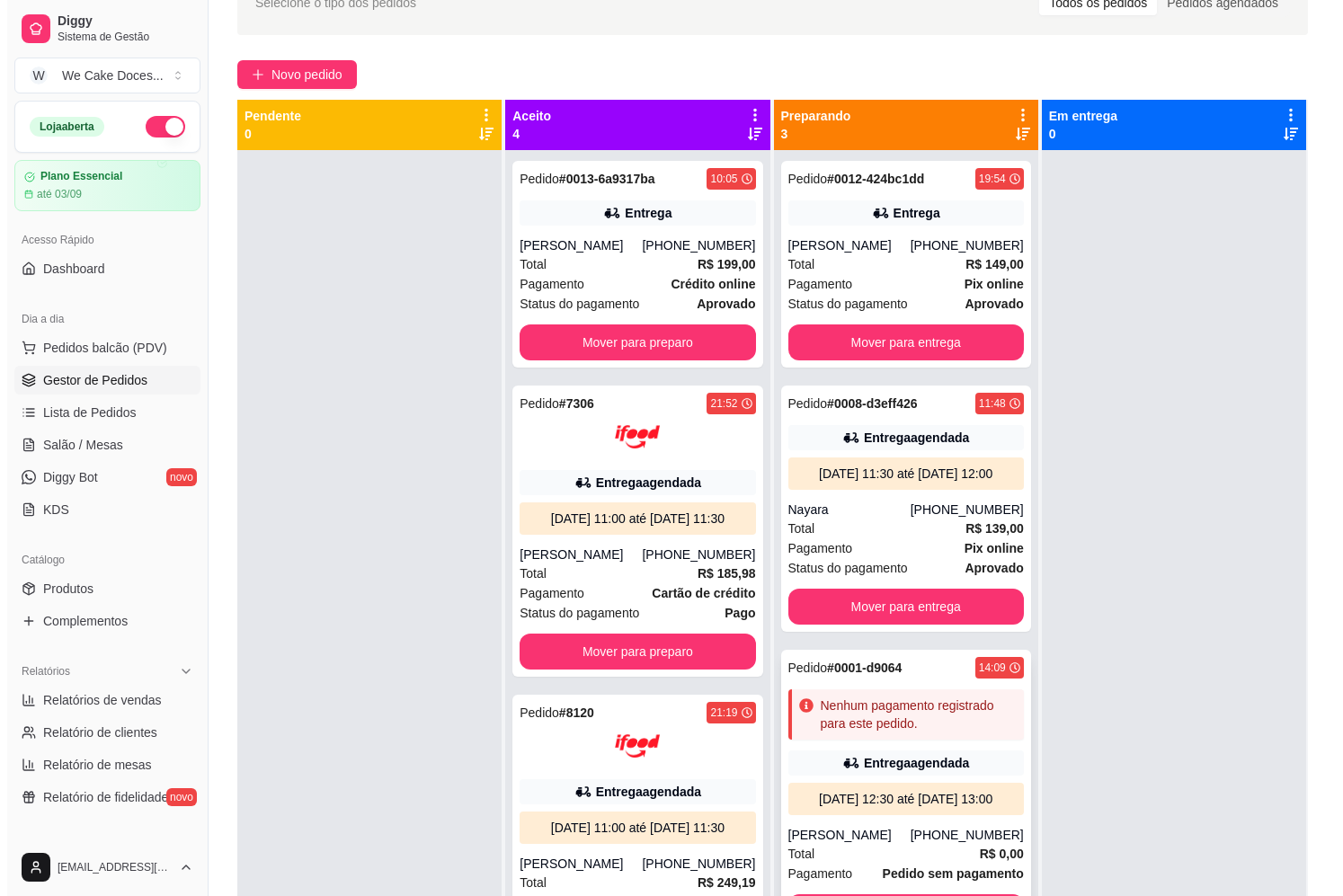
scroll to position [274, 0]
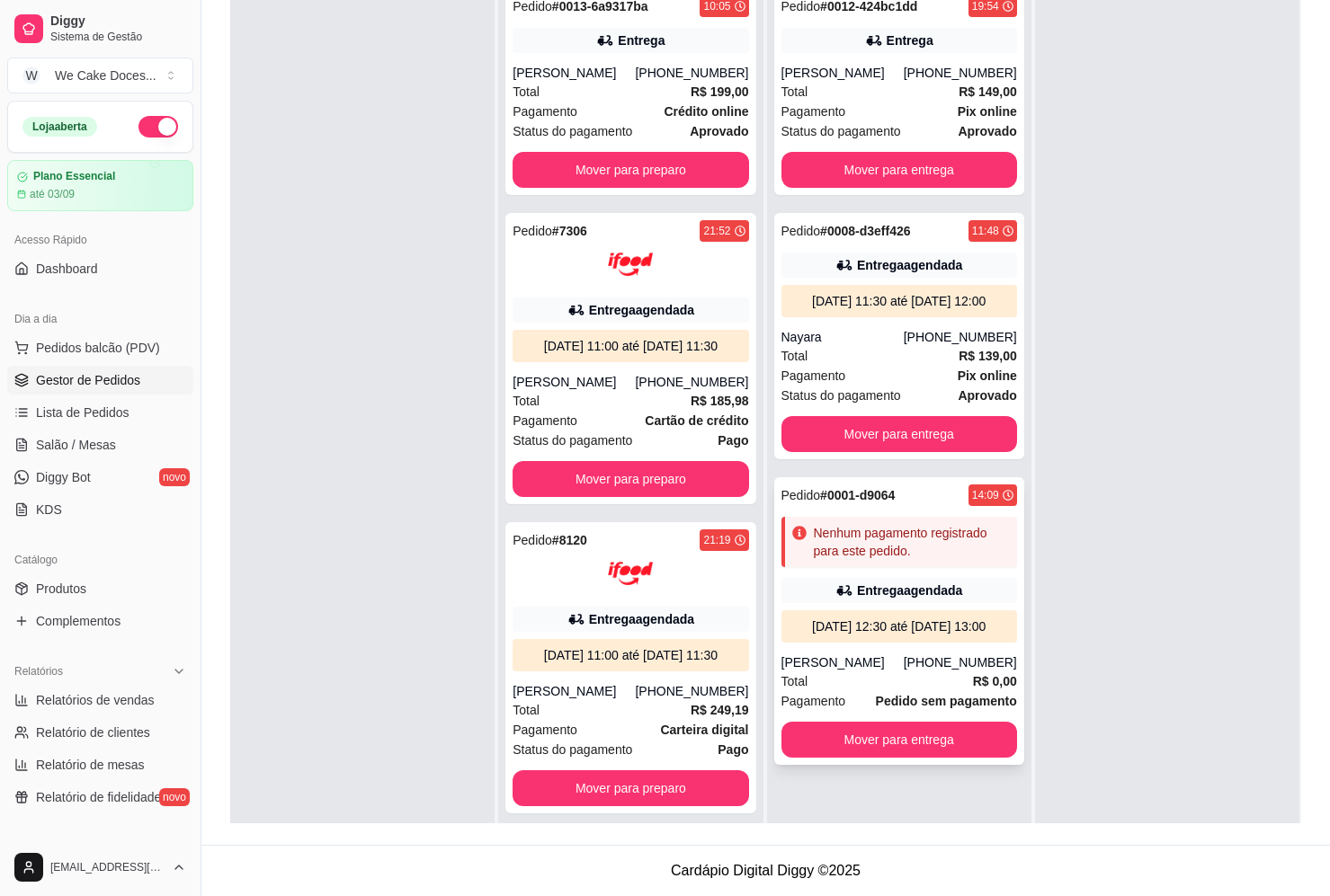
click at [922, 560] on div "Nenhum pagamento registrado para este pedido." at bounding box center [911, 541] width 196 height 36
click at [909, 317] on div "[DATE] 11:30 até [DATE] 12:00" at bounding box center [899, 300] width 235 height 33
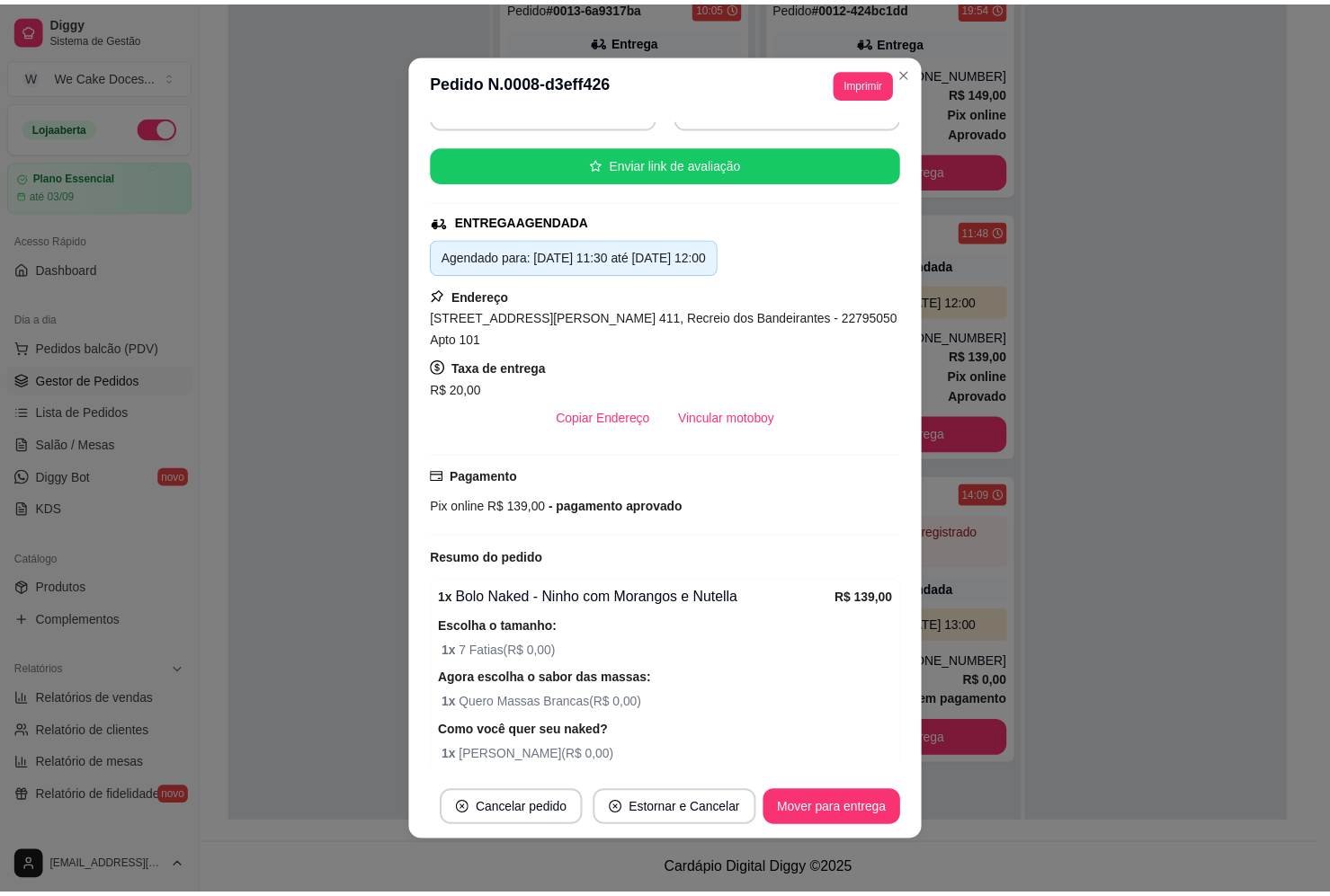
scroll to position [334, 0]
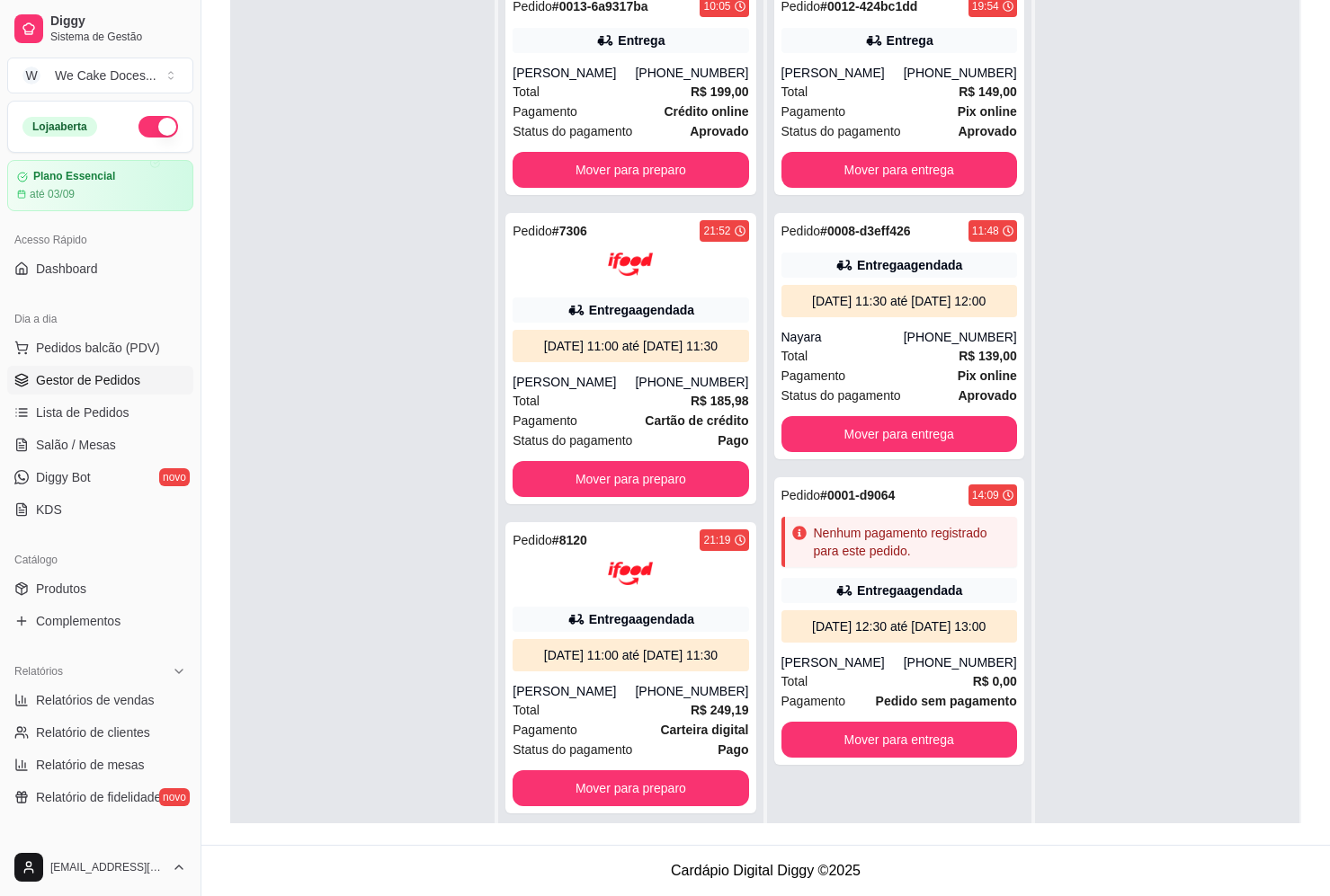
click at [1240, 541] on div at bounding box center [1166, 425] width 264 height 896
click at [535, 391] on div "[PERSON_NAME]" at bounding box center [574, 382] width 123 height 18
click at [1023, 282] on div "Preparando 3 Pedido # 0012-424bc1dd 19:54 Entrega [PERSON_NAME] [PHONE_NUMBER] …" at bounding box center [900, 374] width 268 height 896
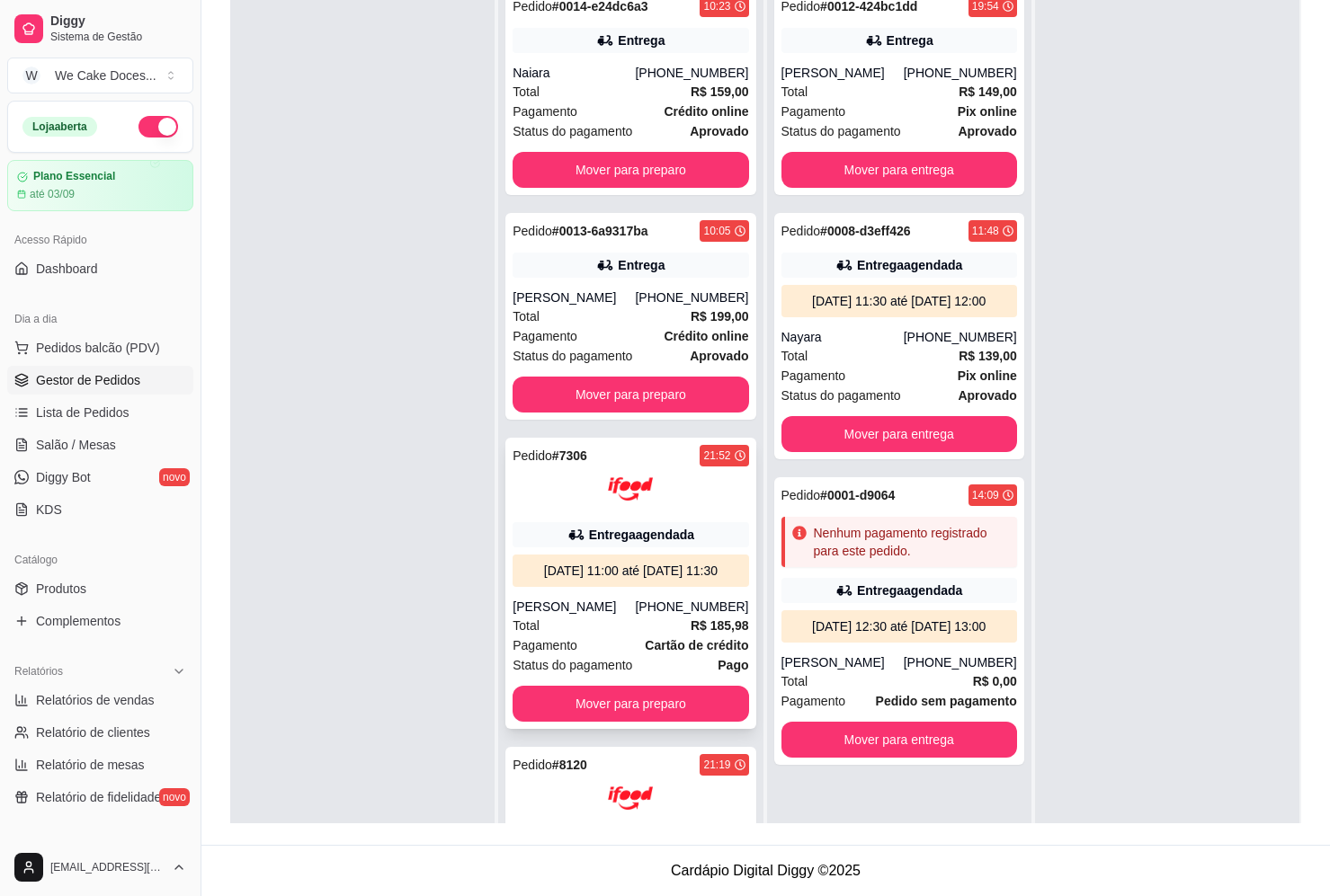
click at [642, 560] on div "[DATE] 11:00 até [DATE] 11:30" at bounding box center [630, 570] width 235 height 33
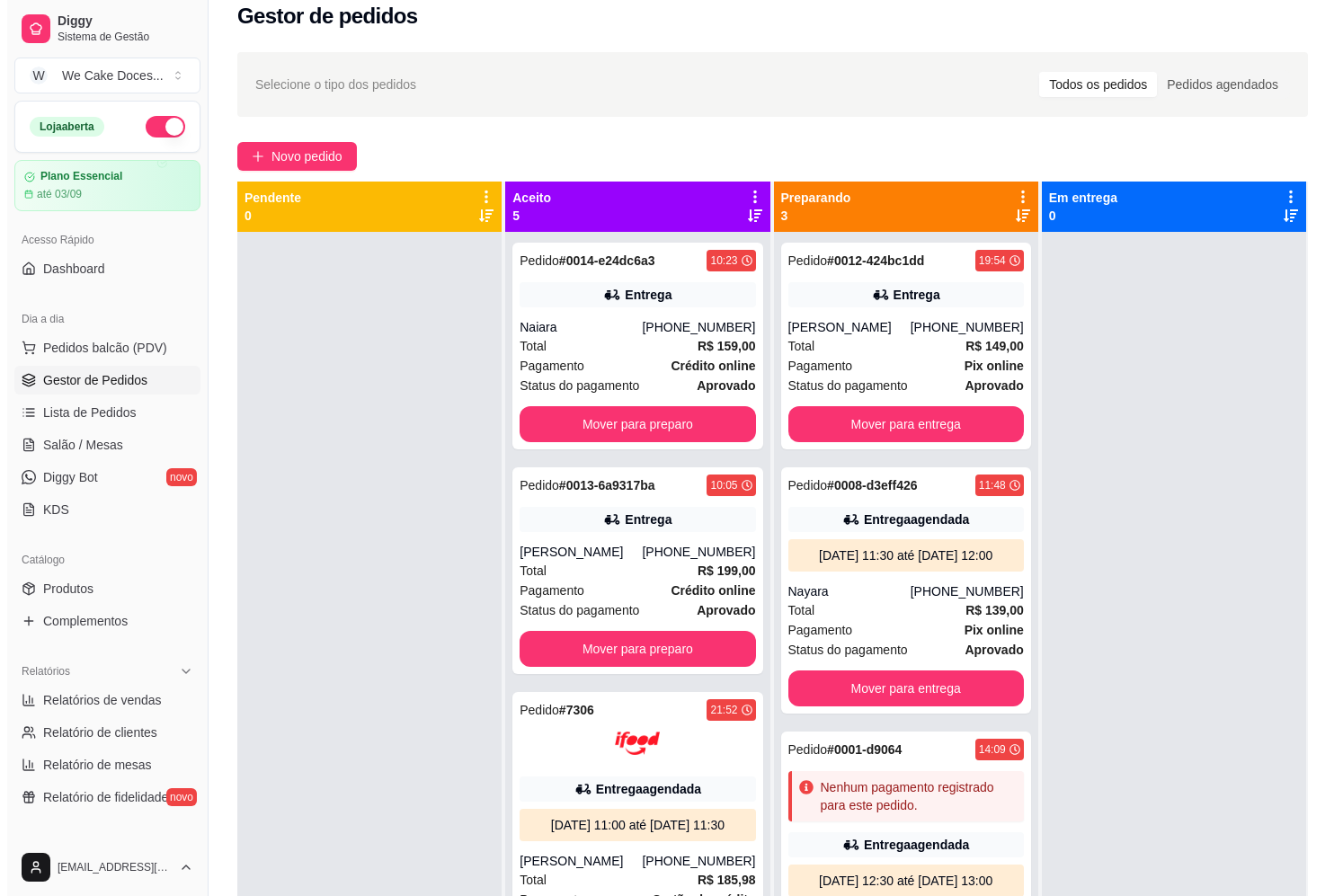
scroll to position [0, 0]
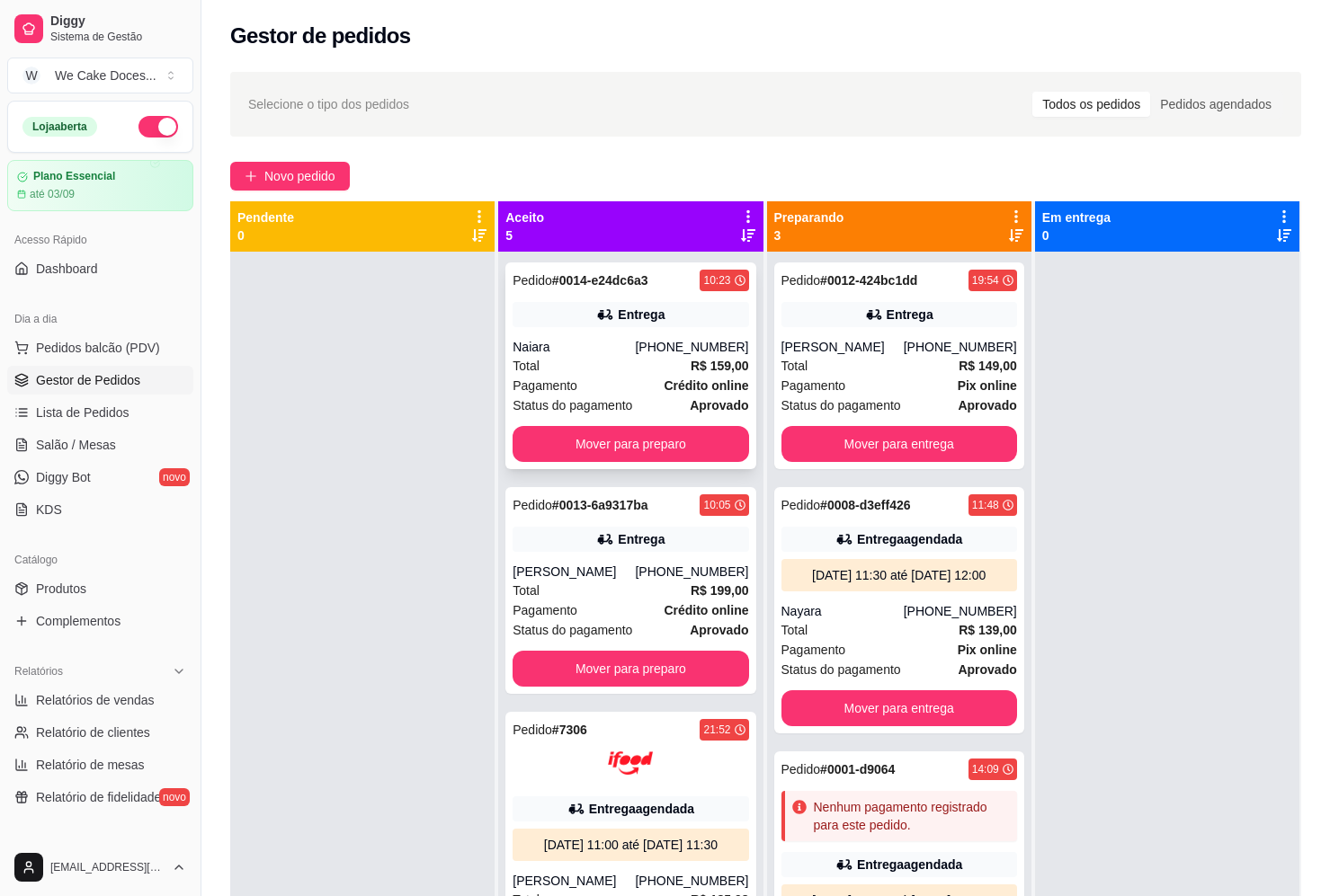
click at [595, 359] on div "Total R$ 159,00" at bounding box center [630, 366] width 235 height 20
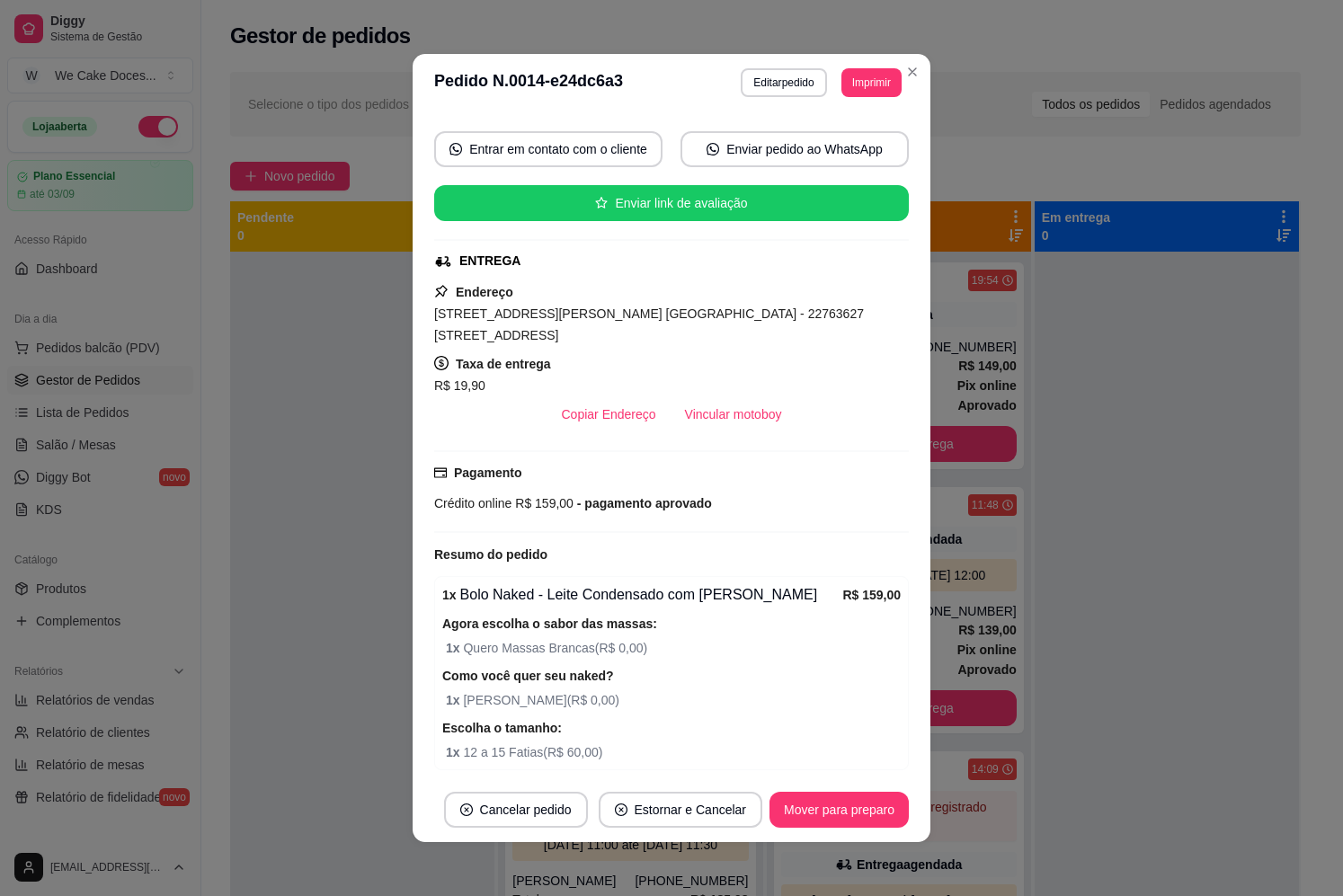
scroll to position [313, 0]
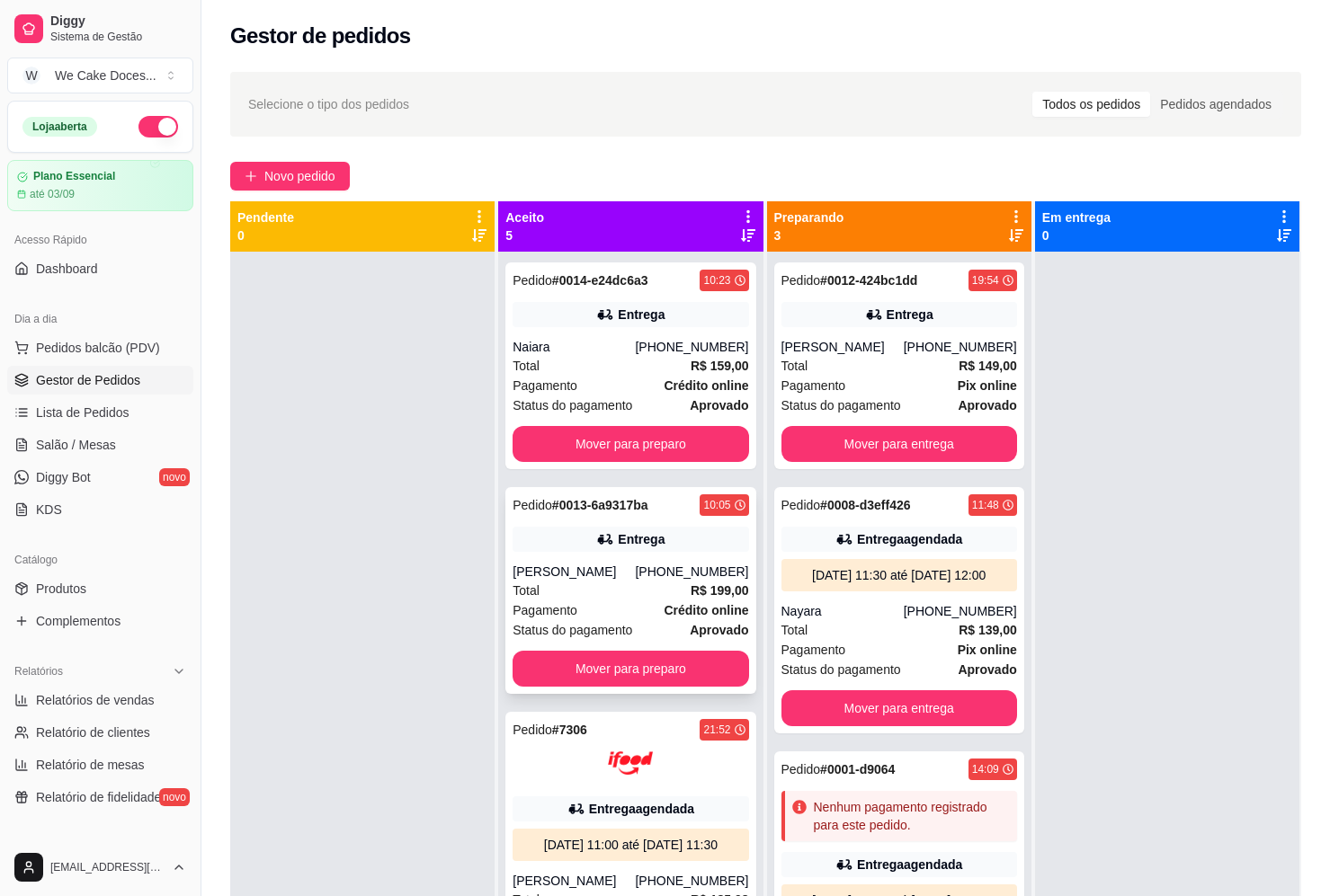
click at [667, 544] on div "Entrega" at bounding box center [630, 538] width 235 height 25
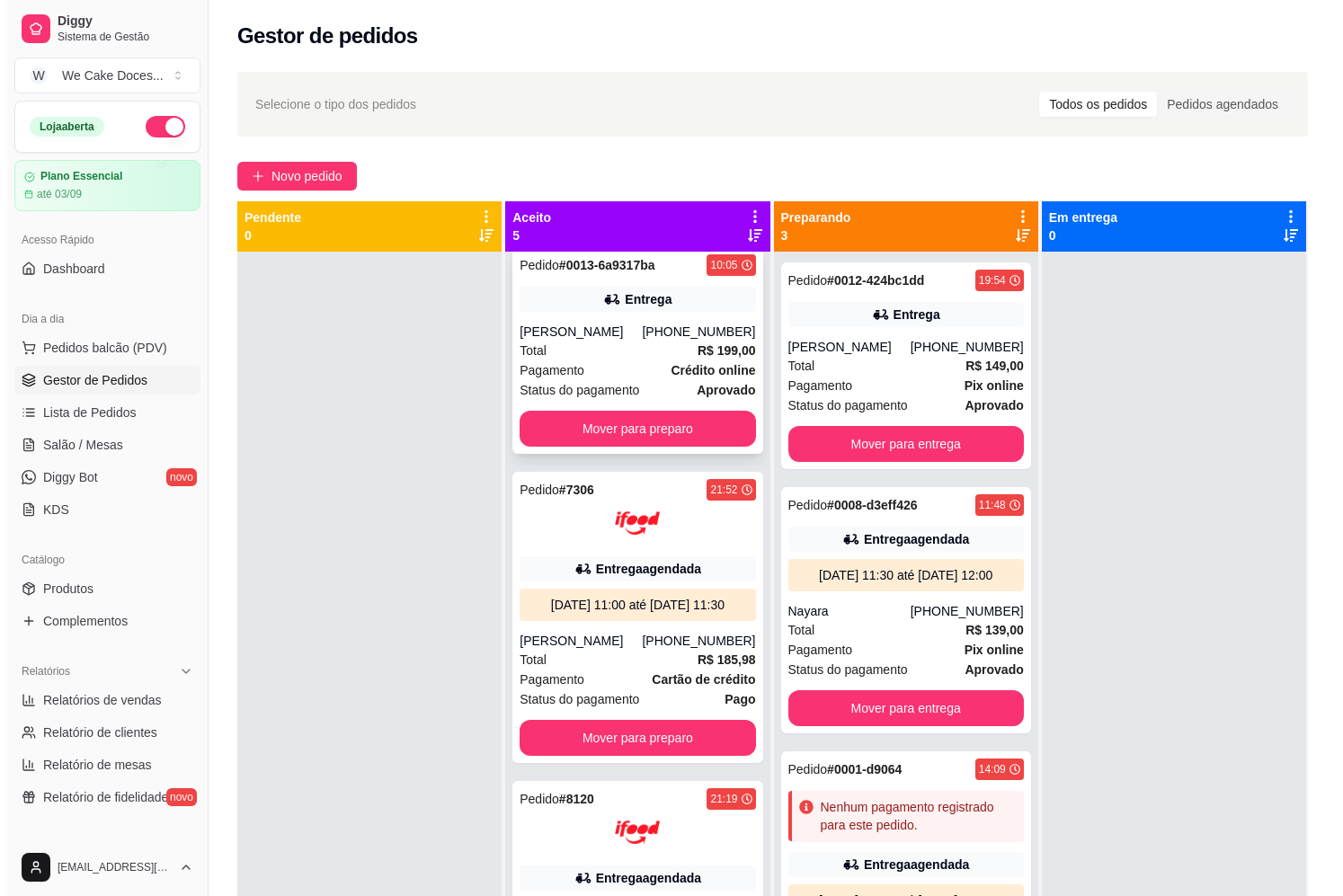
scroll to position [240, 0]
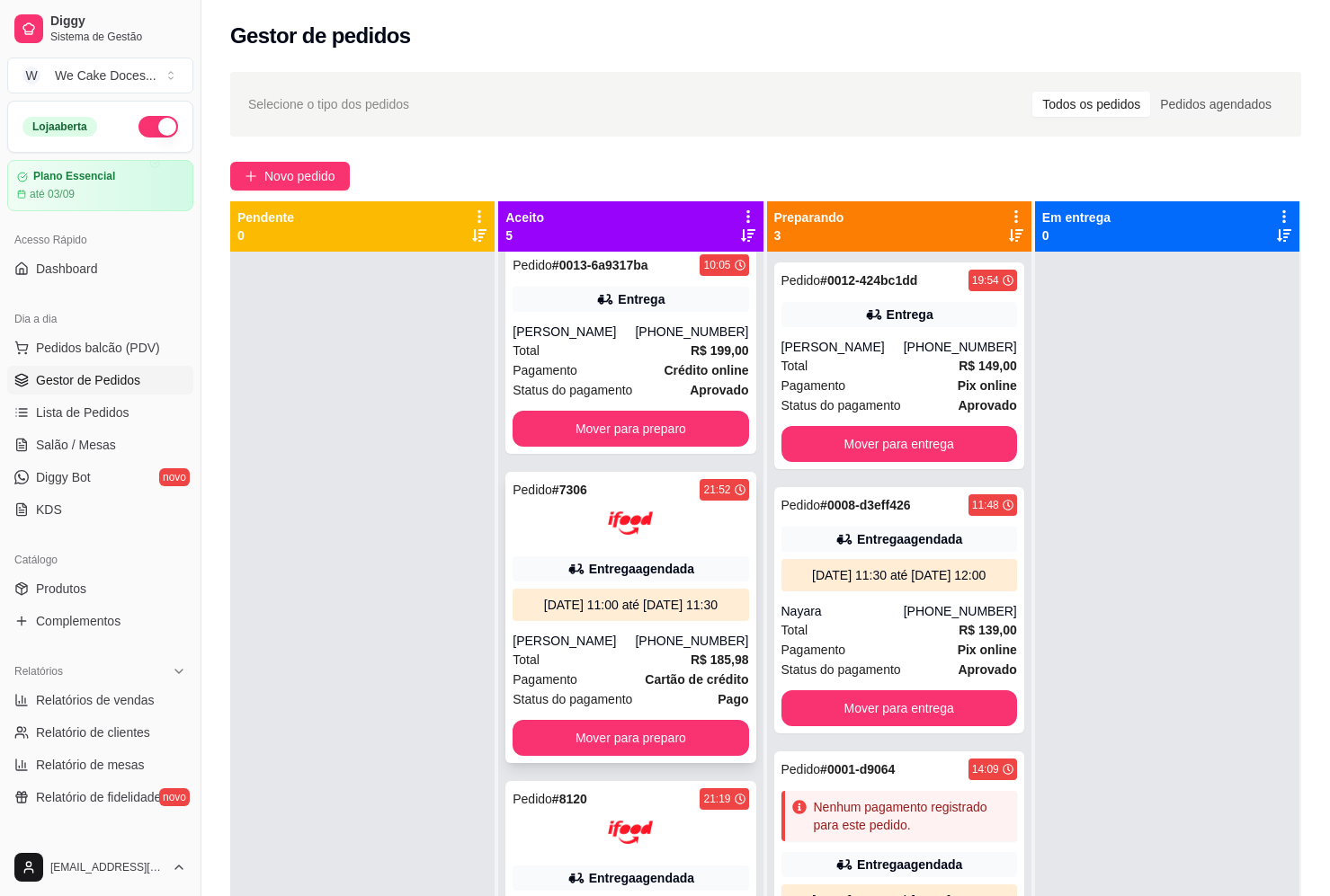
click at [671, 533] on div at bounding box center [630, 523] width 235 height 44
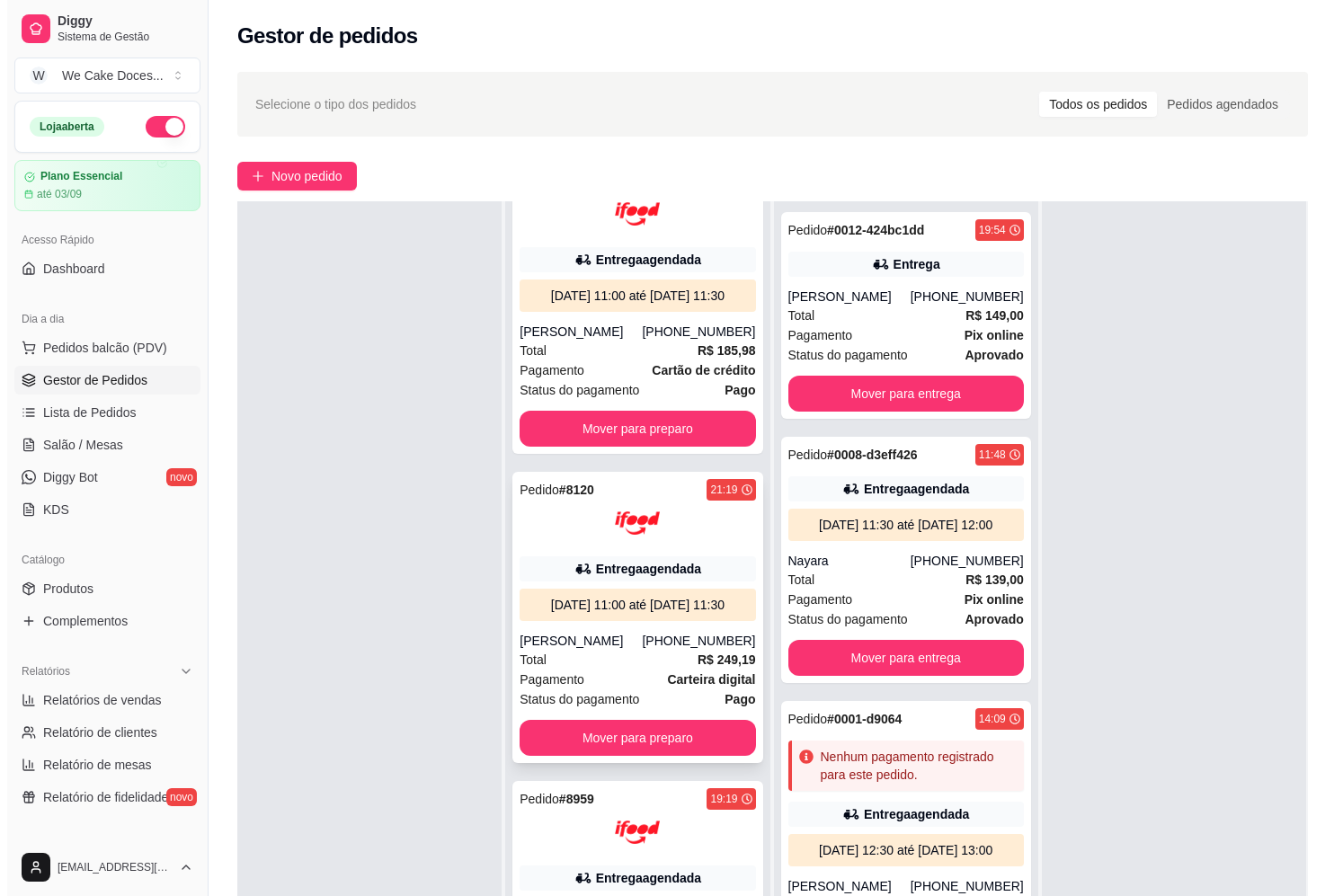
scroll to position [274, 0]
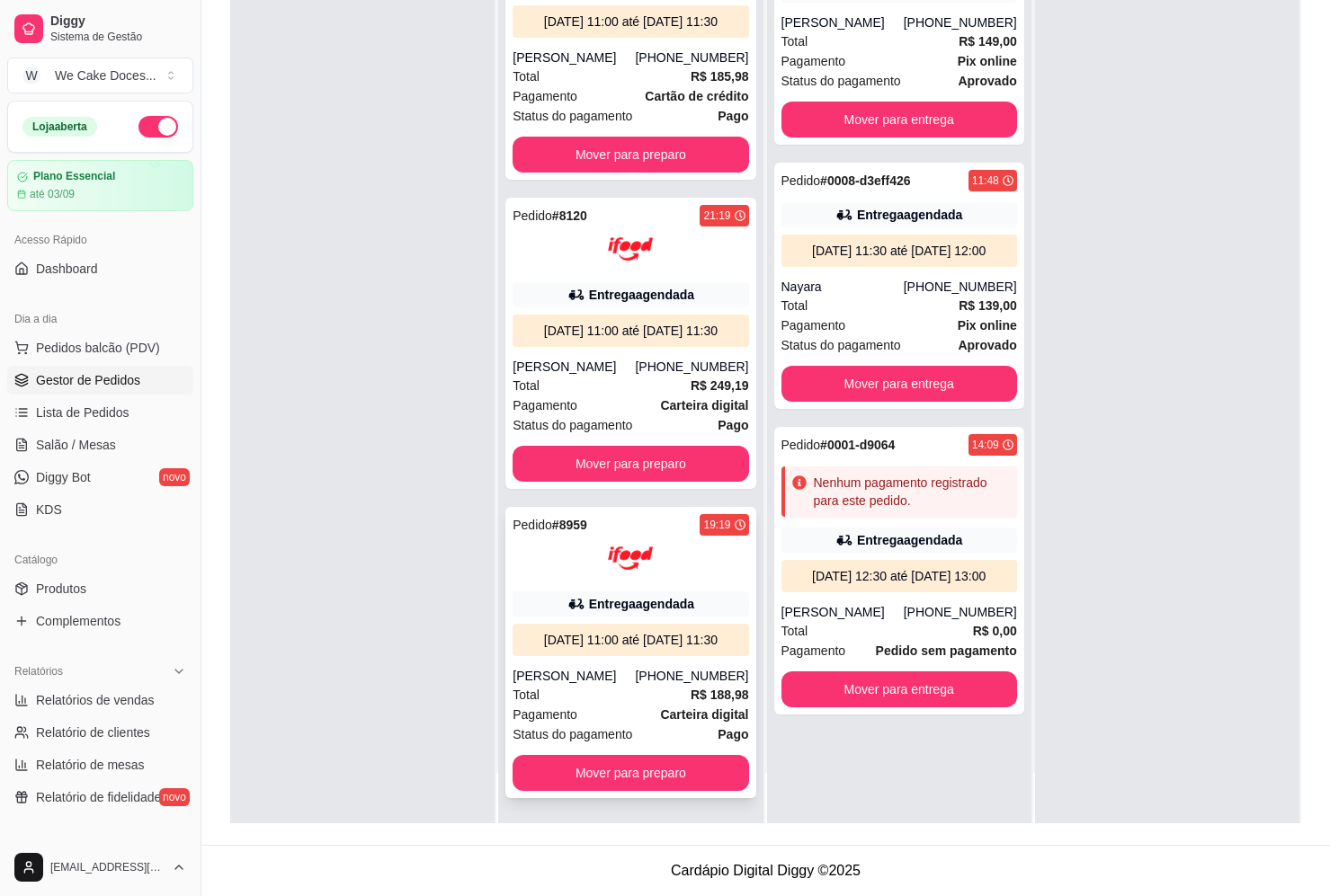
click at [674, 541] on div at bounding box center [630, 557] width 235 height 44
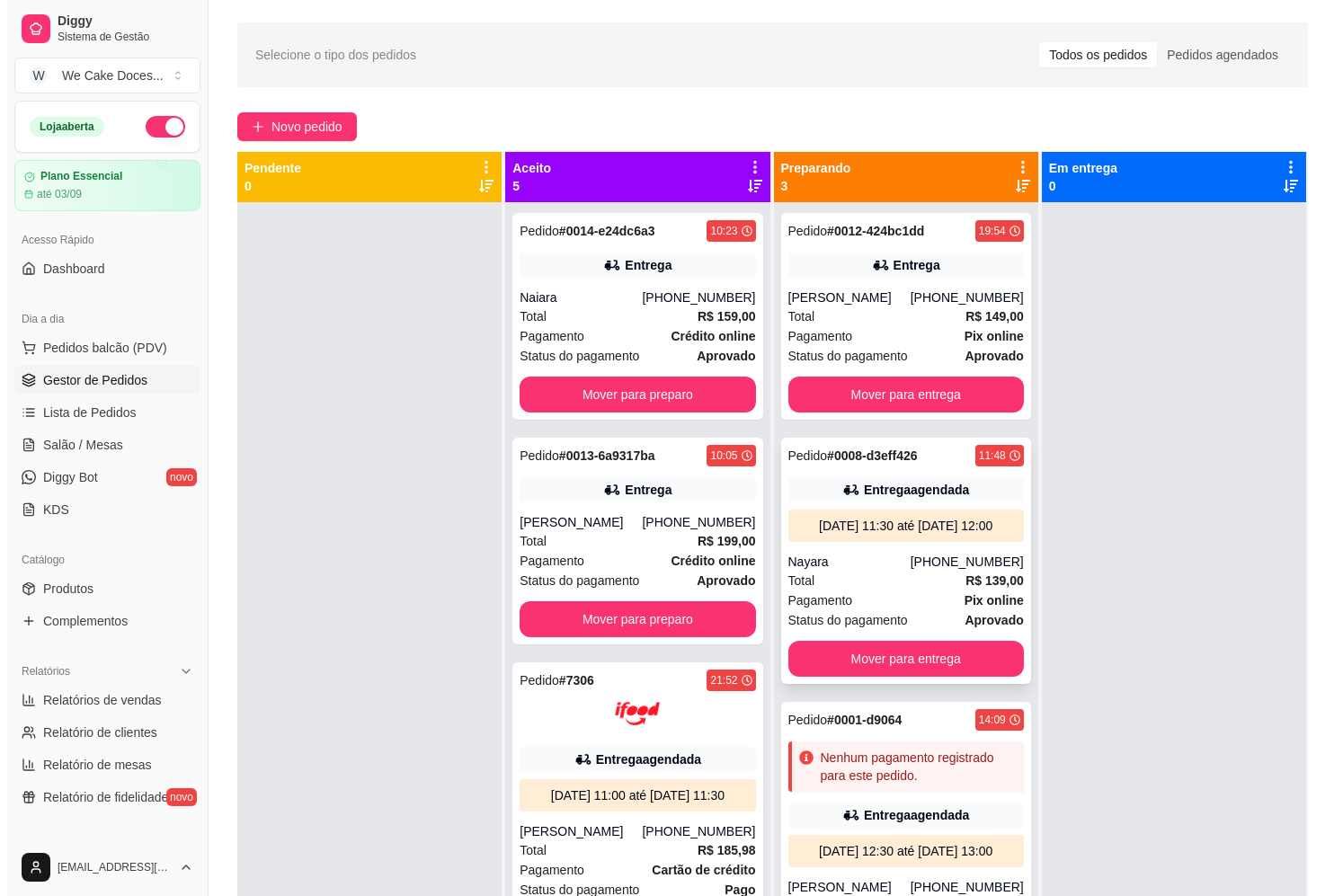
scroll to position [0, 0]
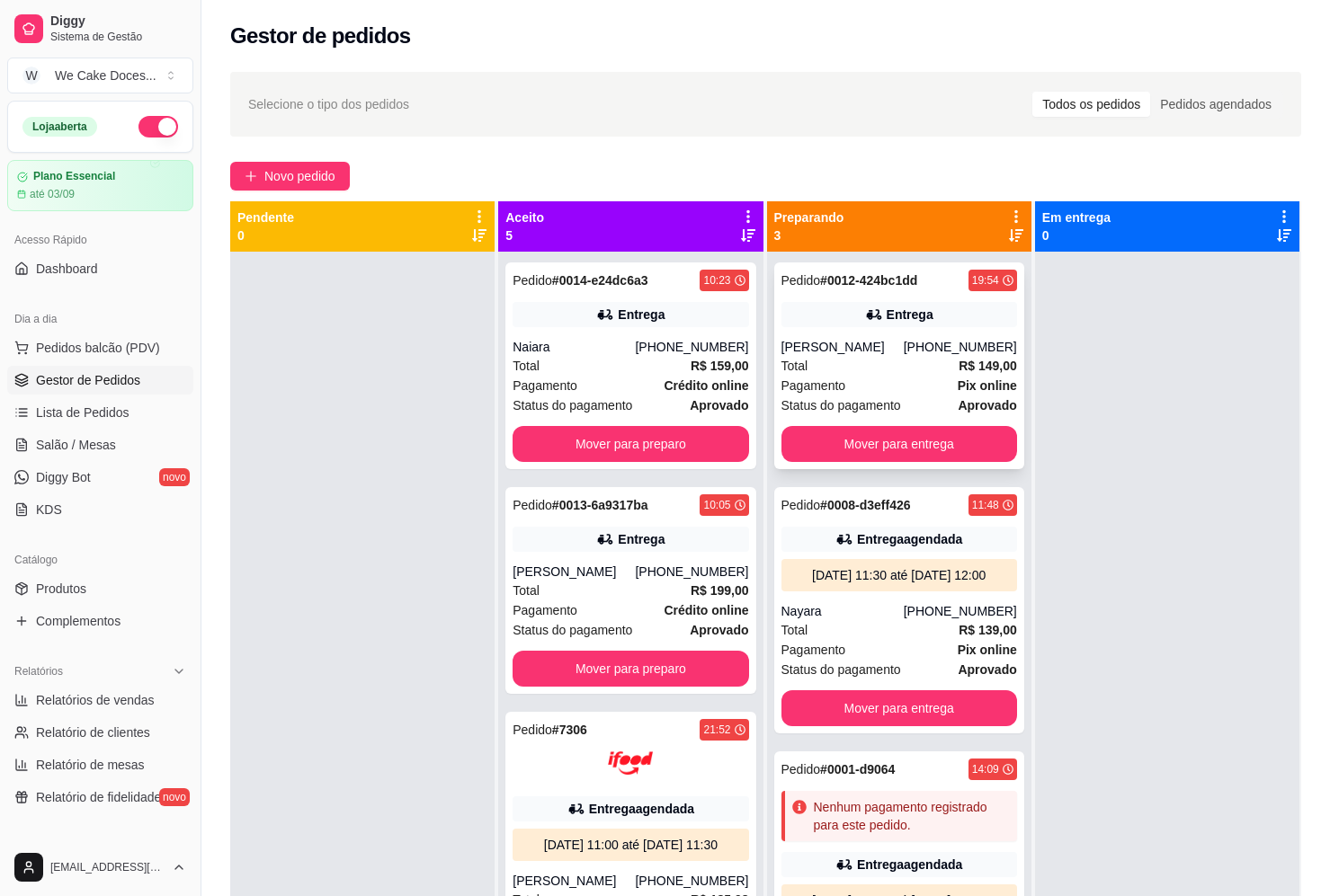
click at [864, 367] on div "Total R$ 149,00" at bounding box center [899, 366] width 235 height 20
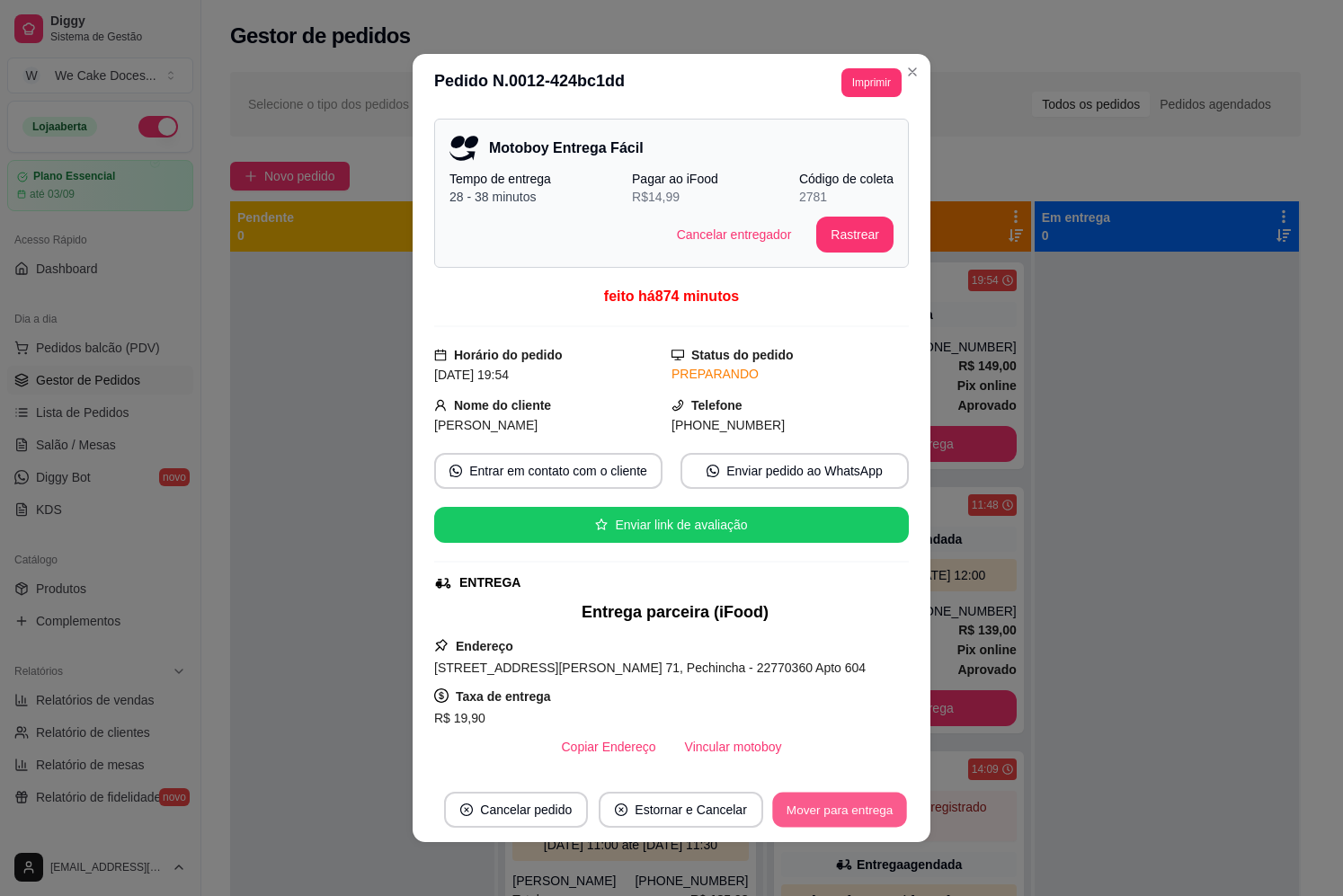
click at [829, 811] on button "Mover para entrega" at bounding box center [839, 809] width 134 height 35
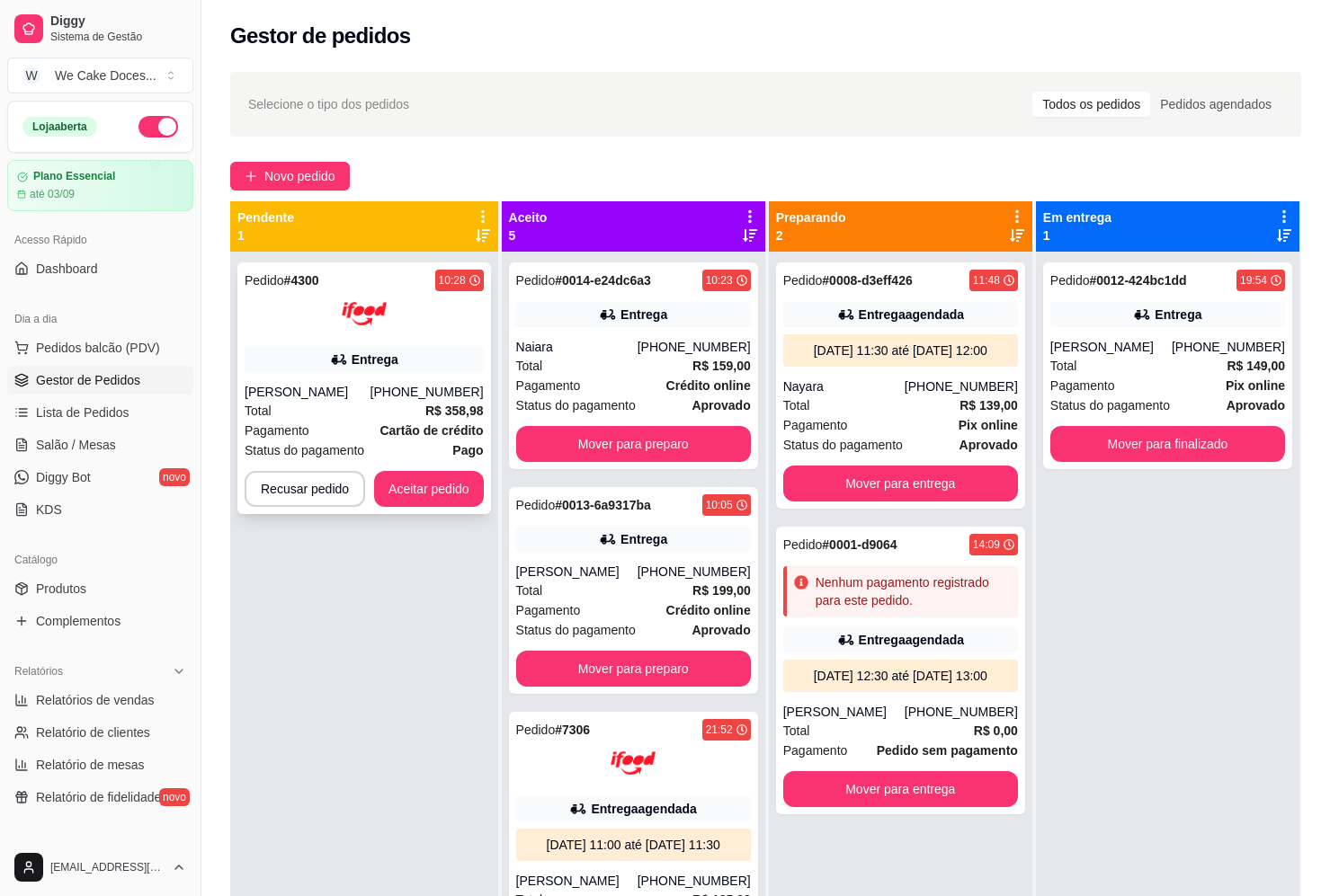
click at [426, 343] on div "Pedido # 4300 10:28 Entrega [PERSON_NAME] [PHONE_NUMBER] Total R$ 358,98 Pagame…" at bounding box center [364, 388] width 254 height 252
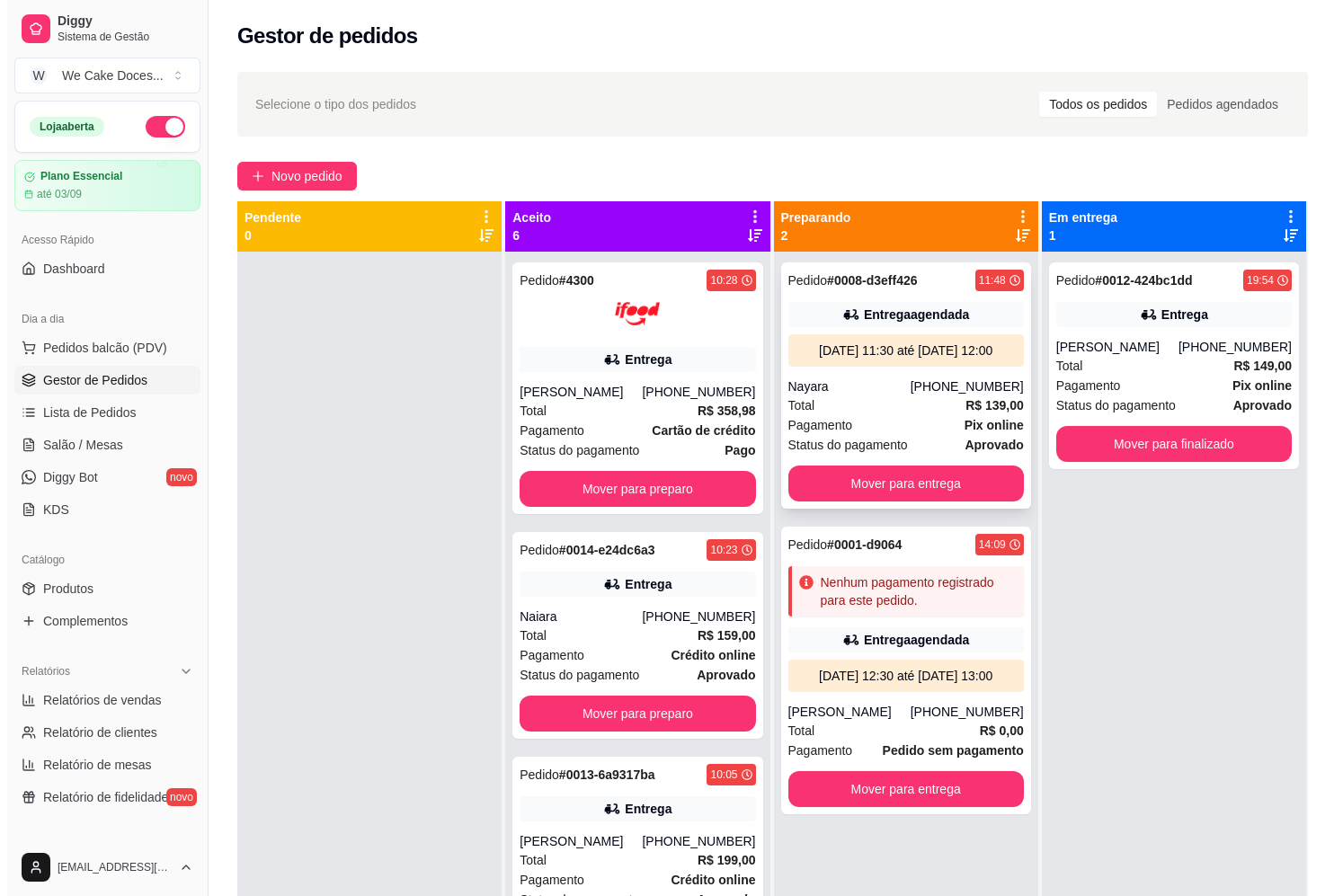
scroll to position [50, 0]
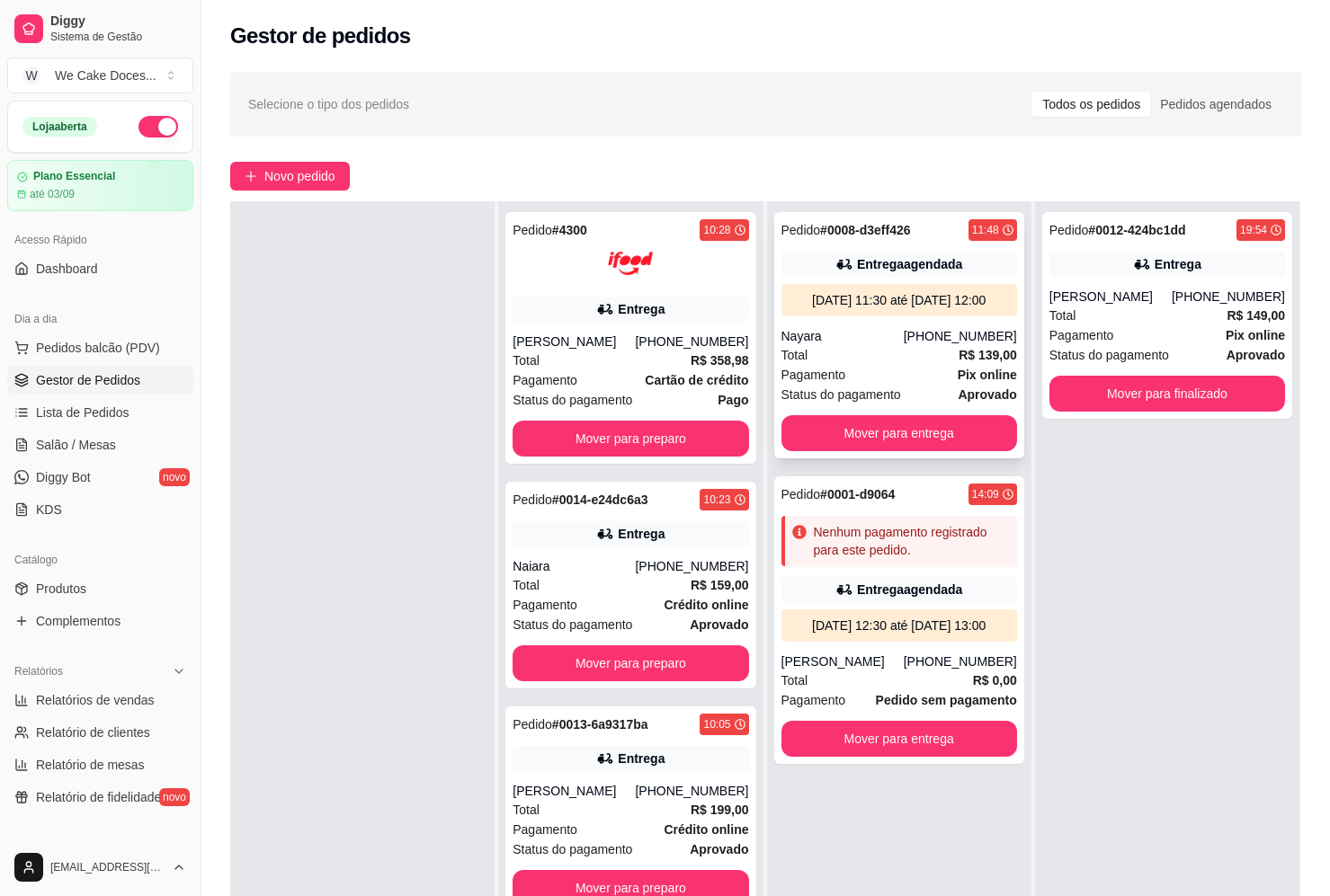
click at [865, 365] on div "Total R$ 139,00" at bounding box center [899, 355] width 235 height 20
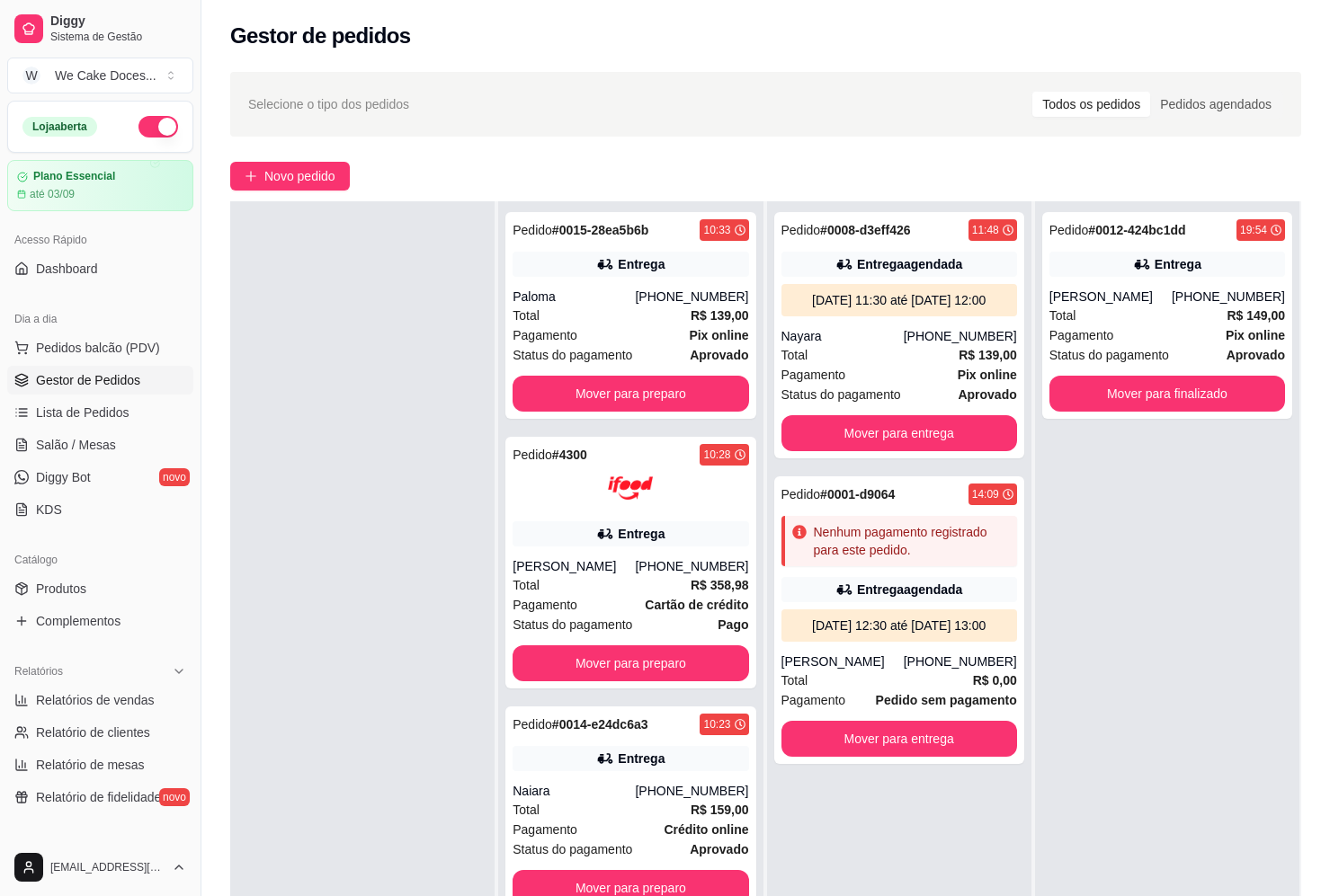
scroll to position [0, 0]
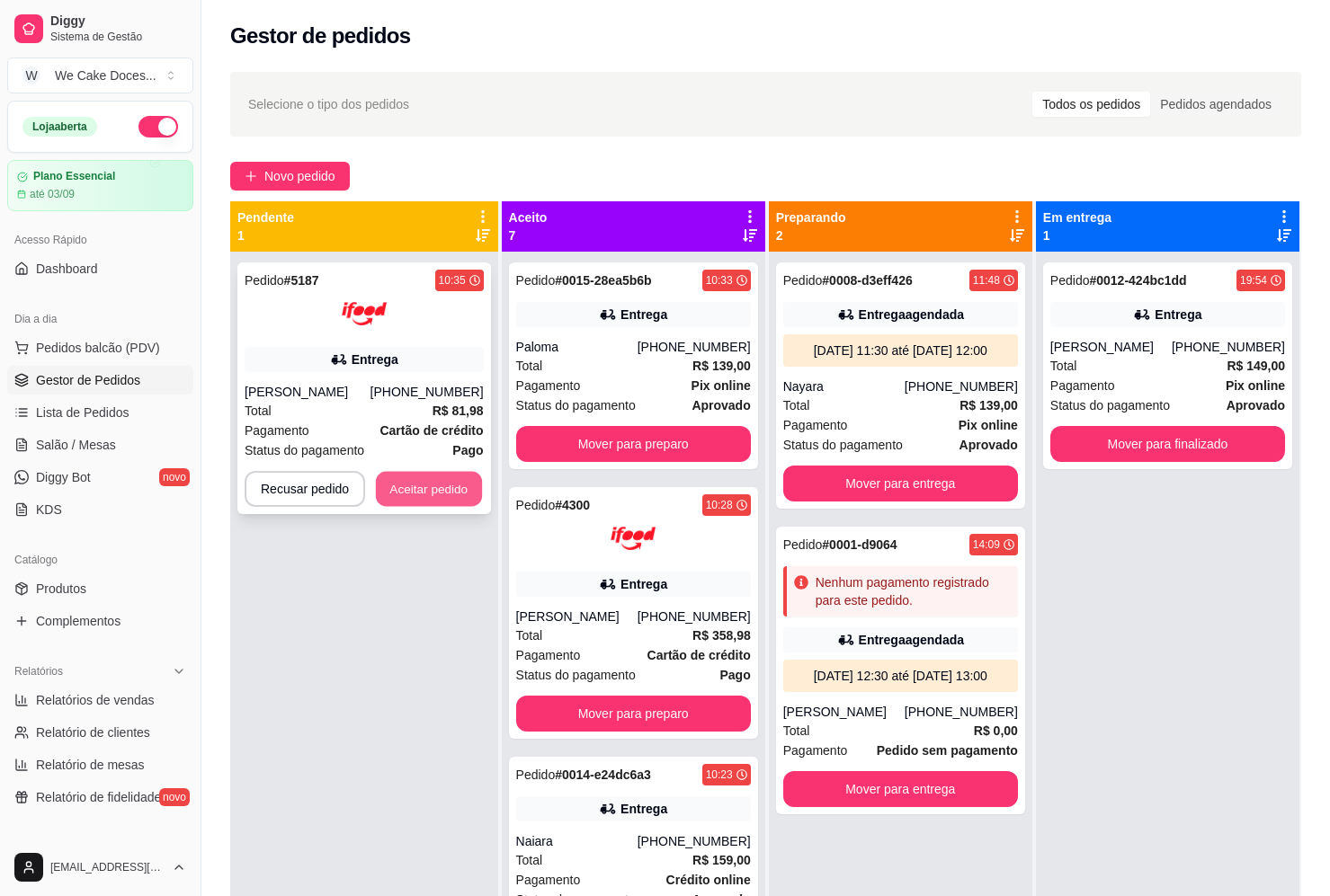
click at [430, 492] on button "Aceitar pedido" at bounding box center [428, 489] width 106 height 35
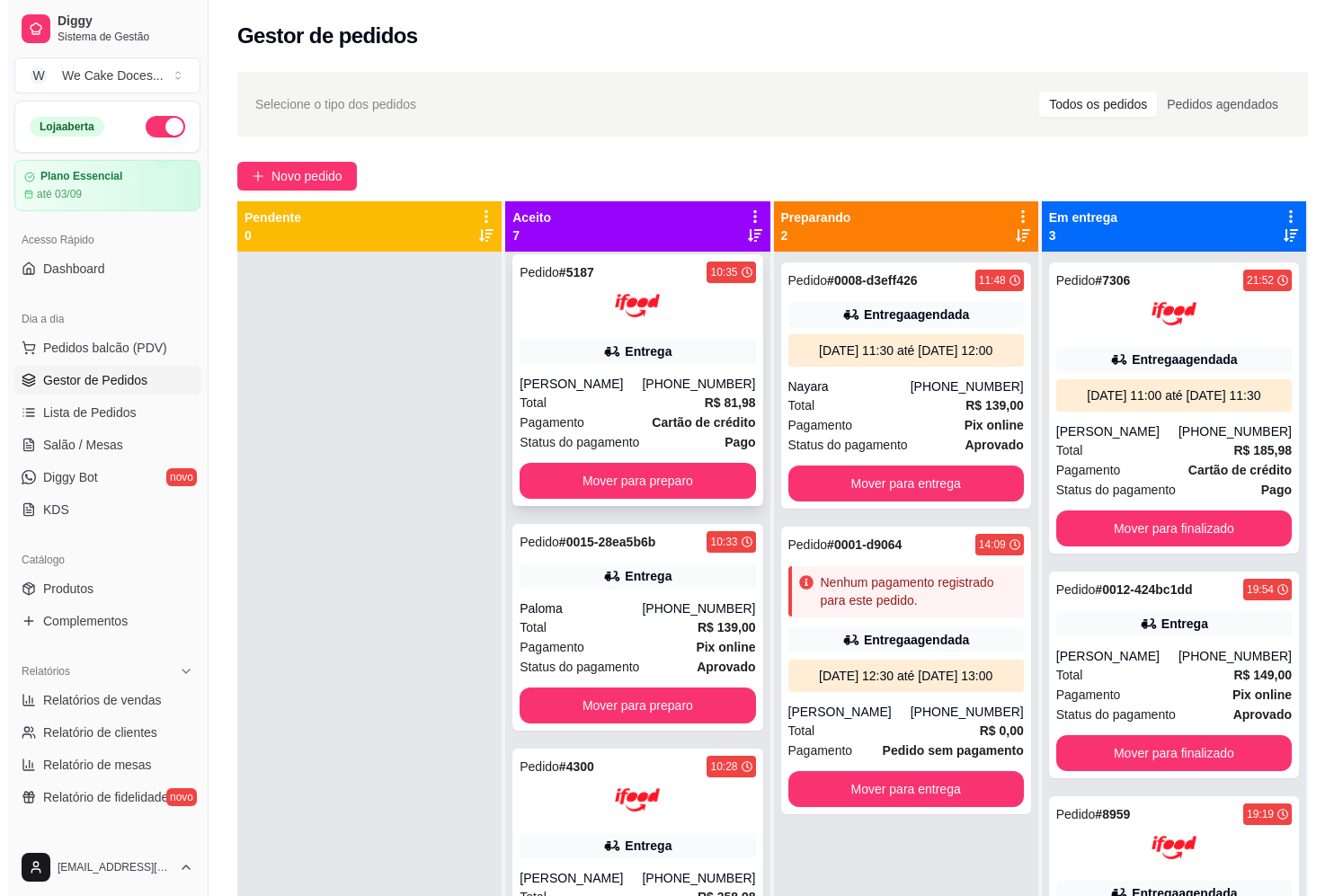
scroll to position [235, 0]
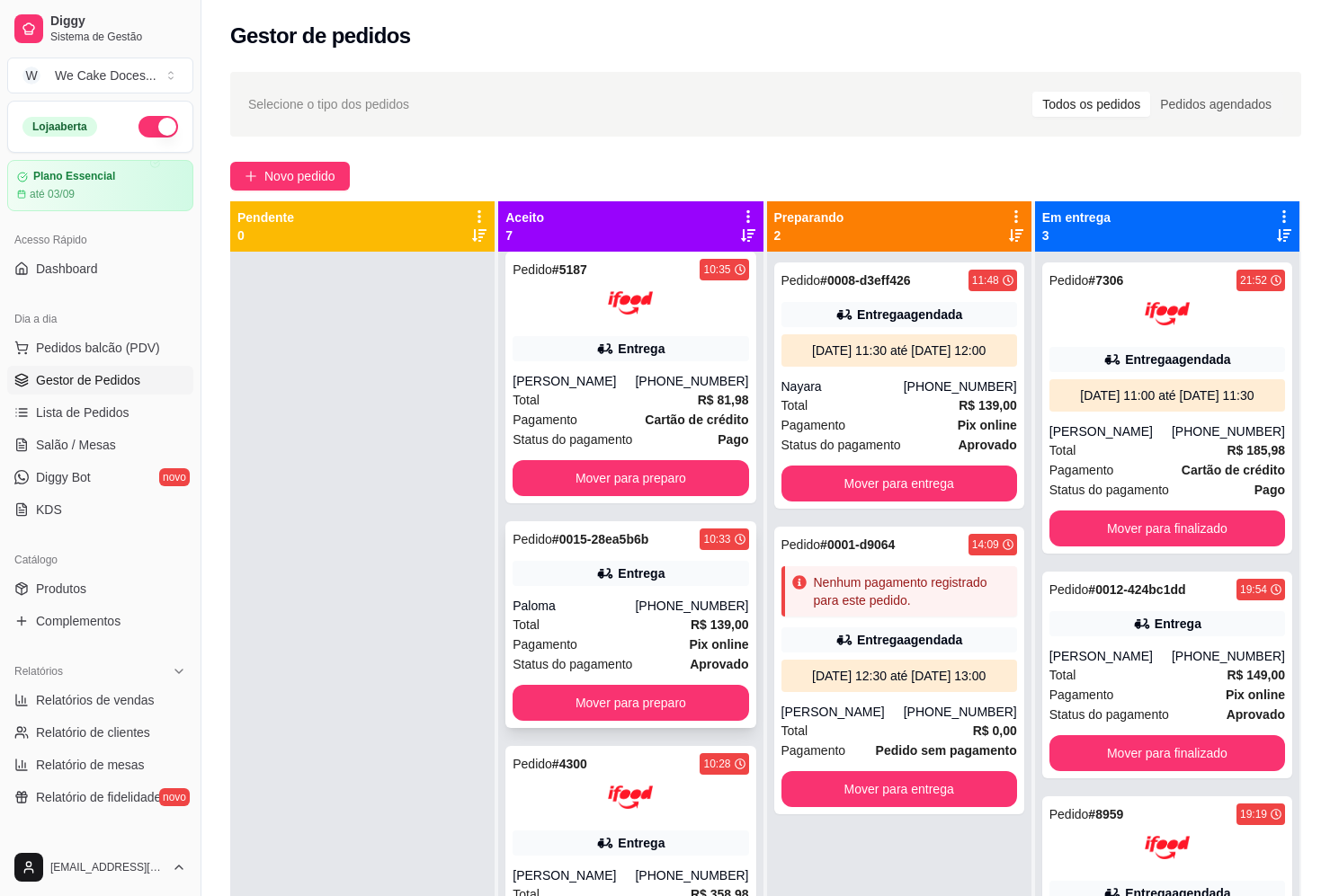
click at [589, 619] on div "Total R$ 139,00" at bounding box center [630, 624] width 235 height 20
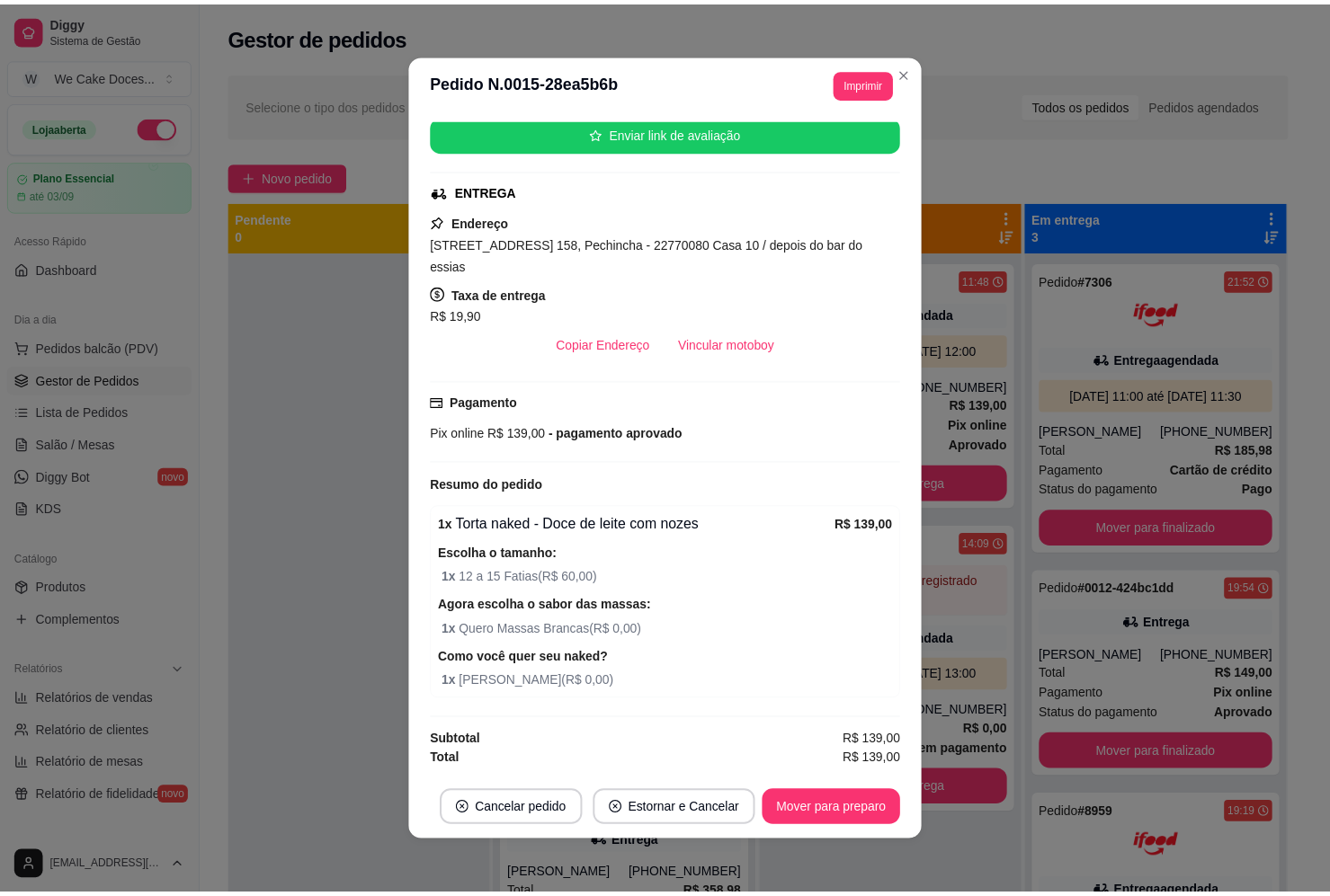
scroll to position [224, 0]
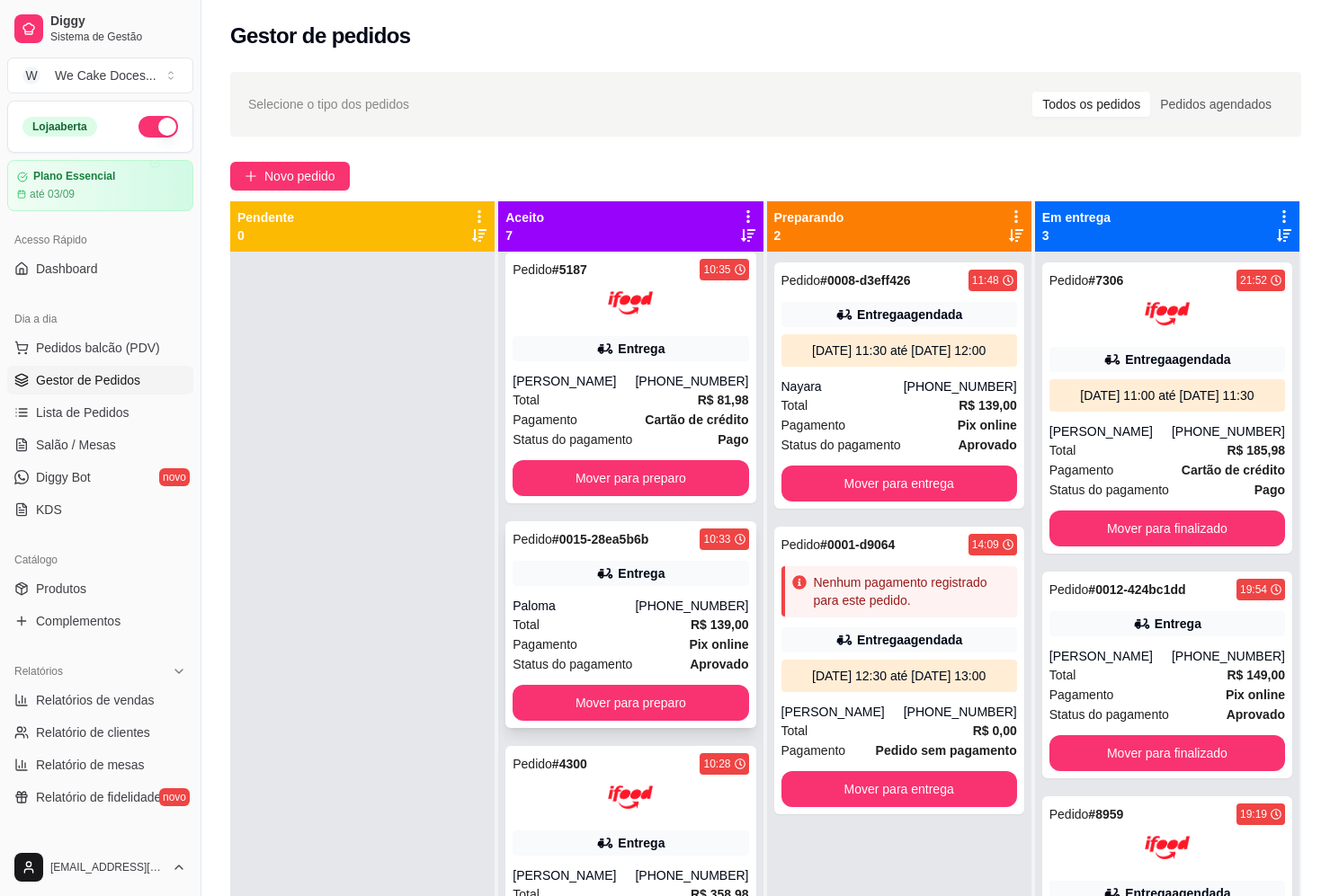
click at [593, 622] on div "Total R$ 139,00" at bounding box center [630, 624] width 235 height 20
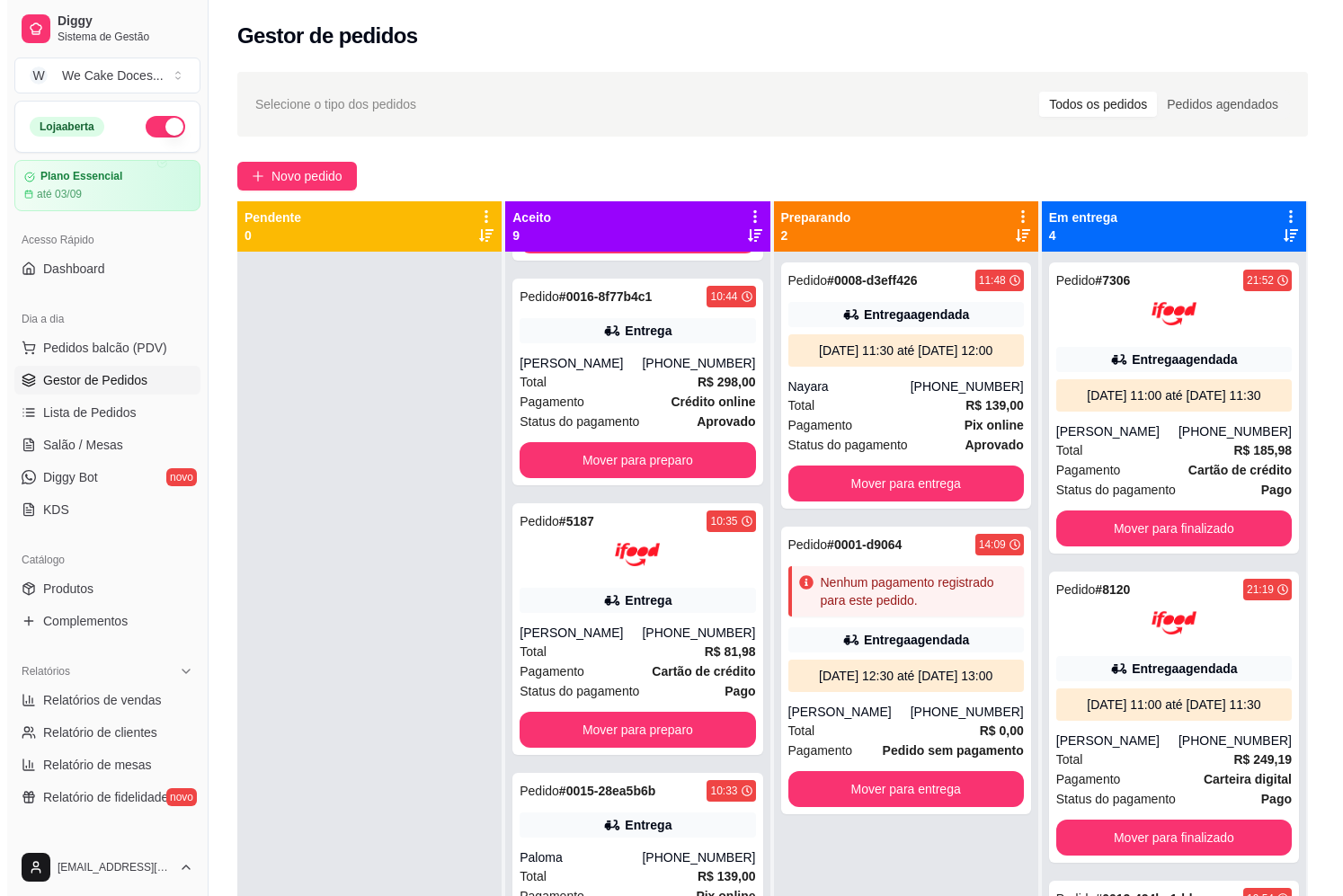
scroll to position [1044, 0]
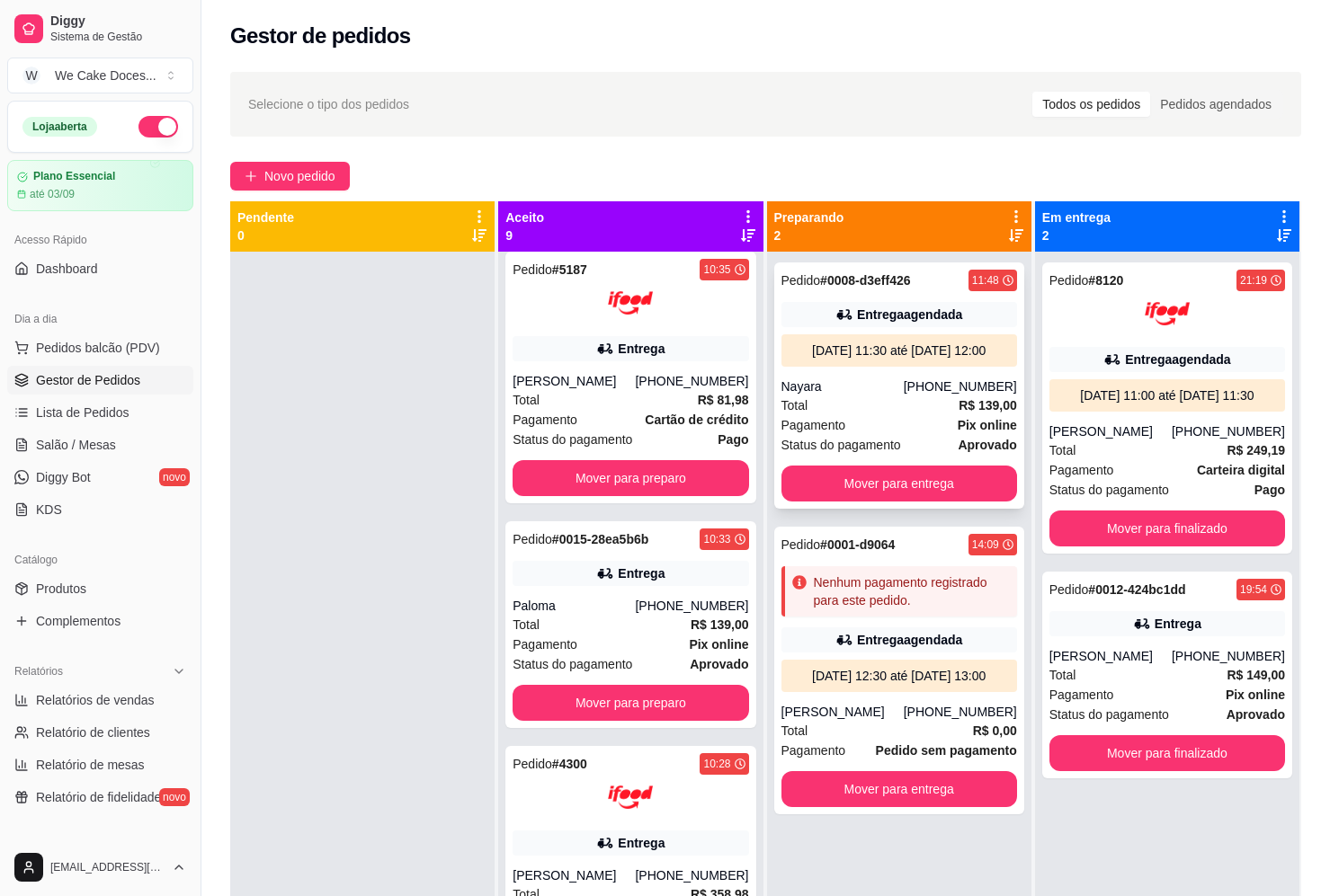
click at [932, 360] on div "[DATE] 11:30 até [DATE] 12:00" at bounding box center [899, 351] width 221 height 18
click at [848, 595] on div "Nenhum pagamento registrado para este pedido." at bounding box center [911, 591] width 196 height 36
click at [623, 379] on div "[PERSON_NAME]" at bounding box center [574, 381] width 123 height 18
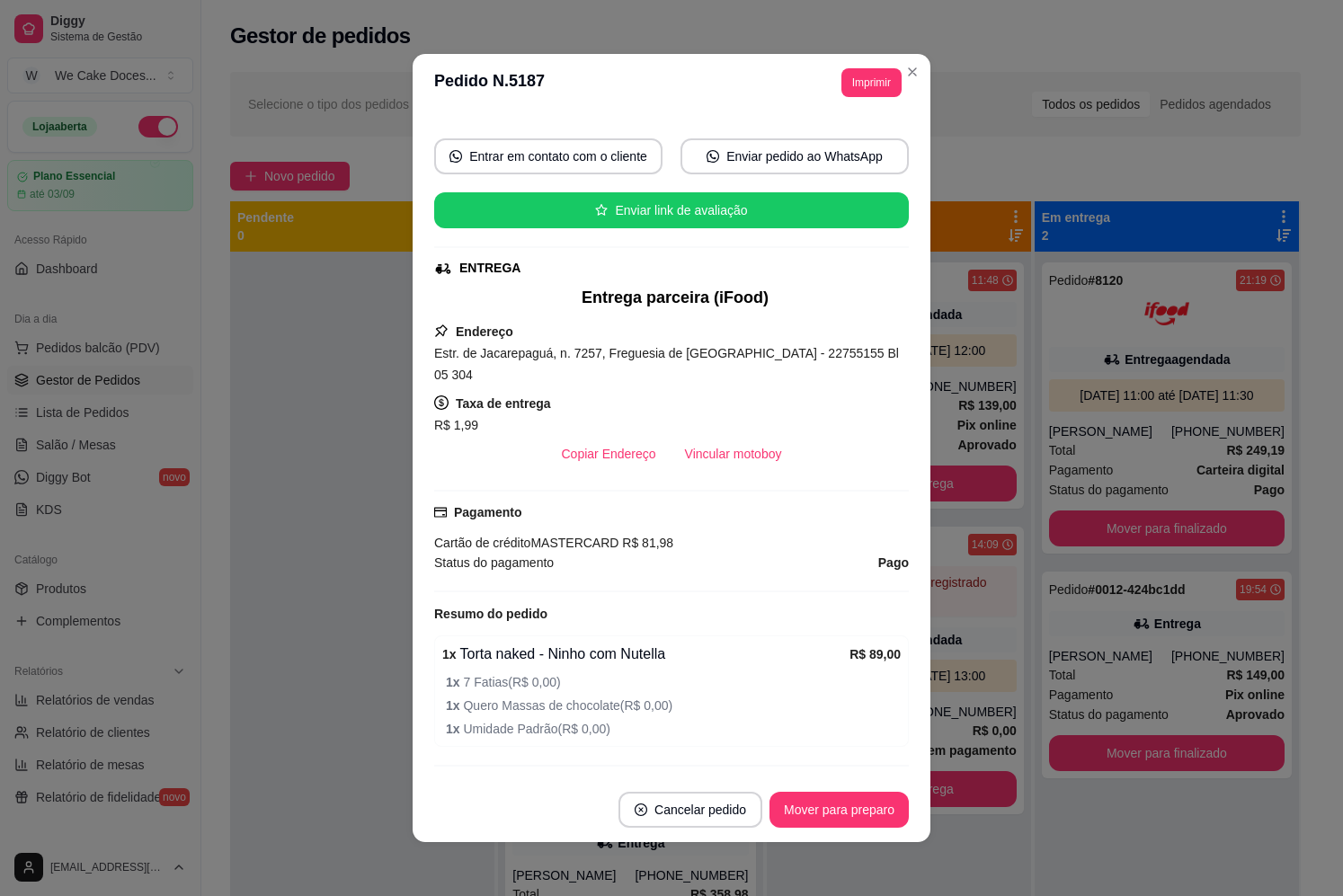
scroll to position [0, 0]
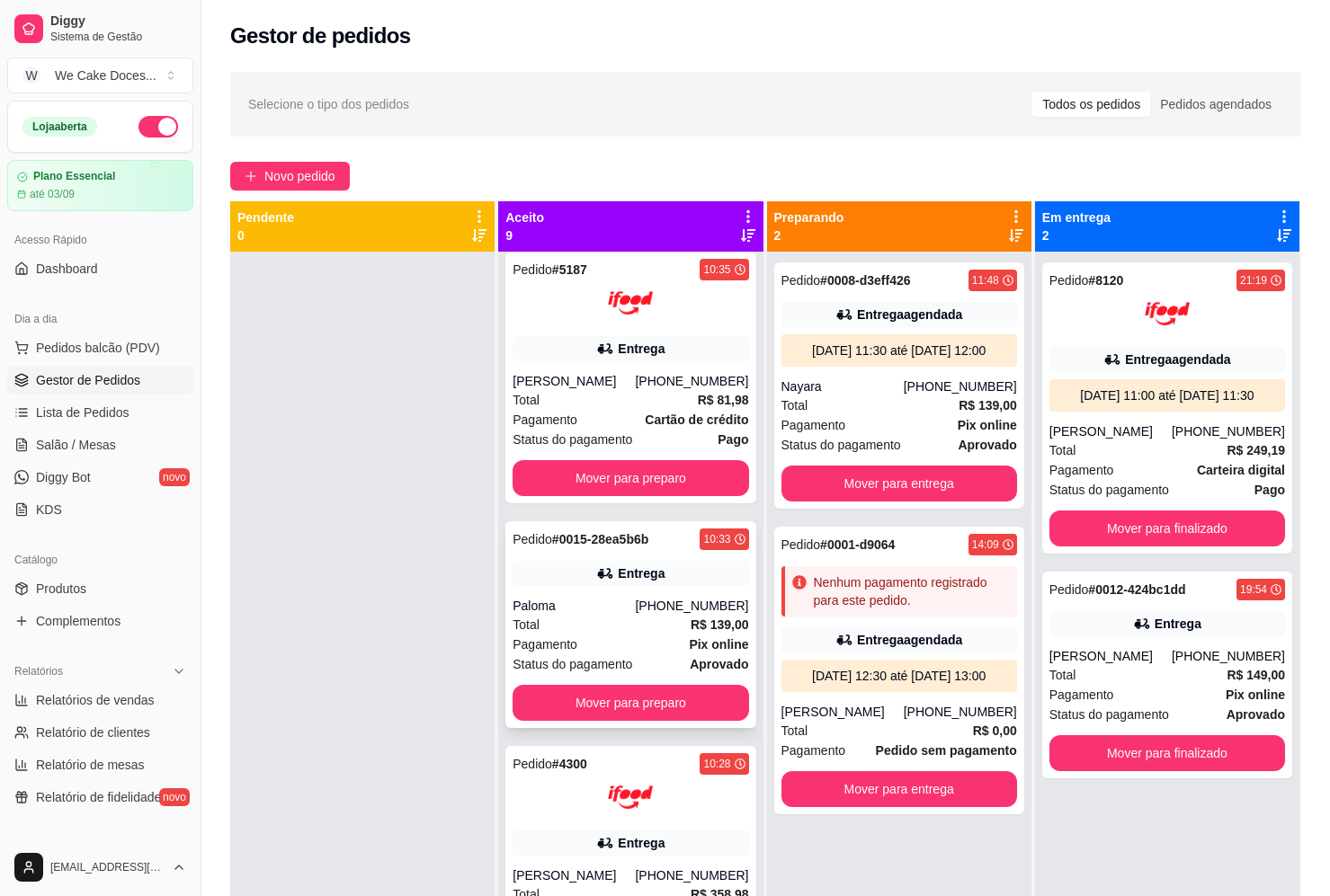
click at [668, 627] on div "Total R$ 139,00" at bounding box center [630, 624] width 235 height 20
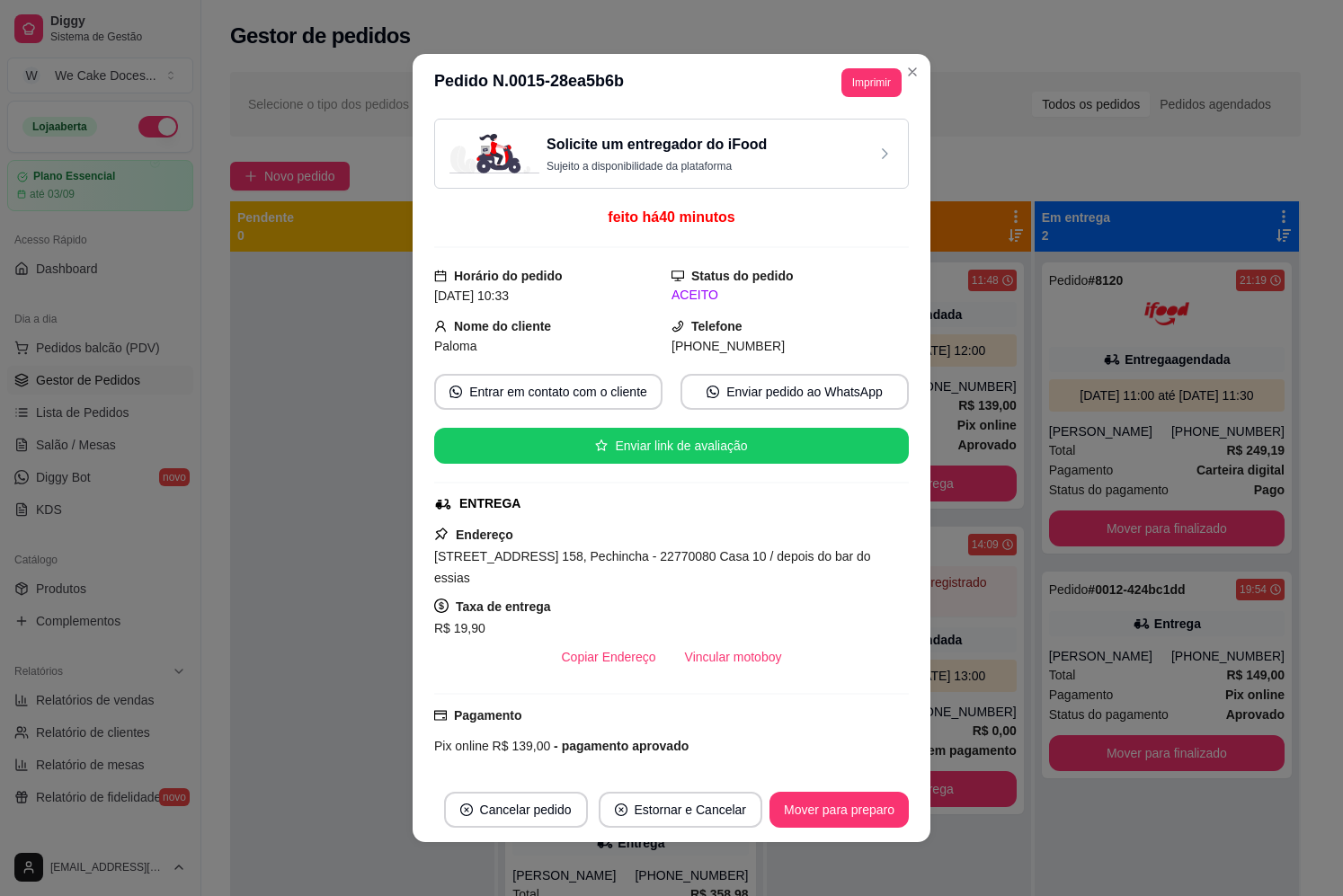
click at [690, 147] on h3 "Solicite um entregador do iFood" at bounding box center [656, 145] width 220 height 22
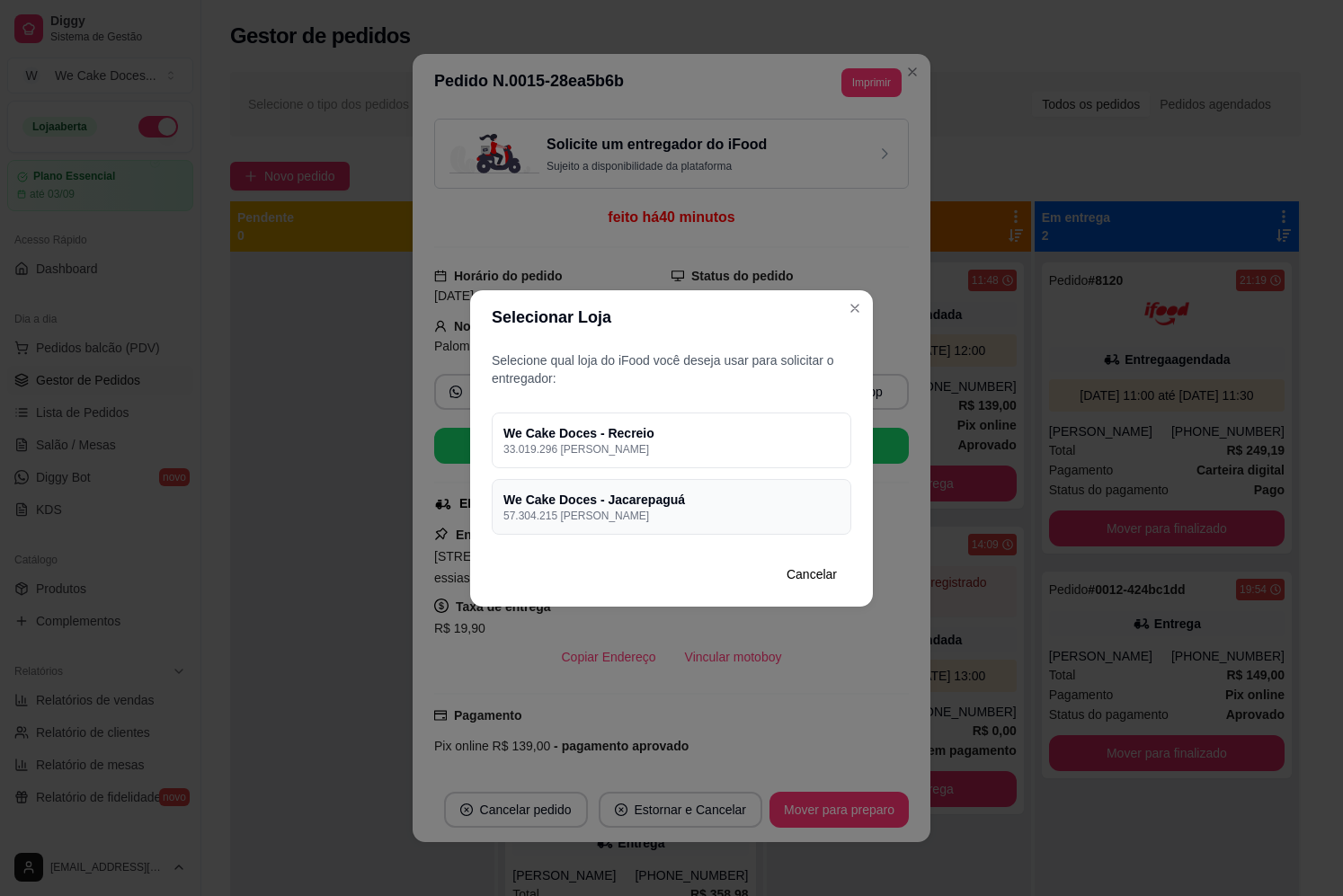
click at [604, 504] on h4 "We Cake Doces - Jacarepaguá" at bounding box center [671, 500] width 336 height 18
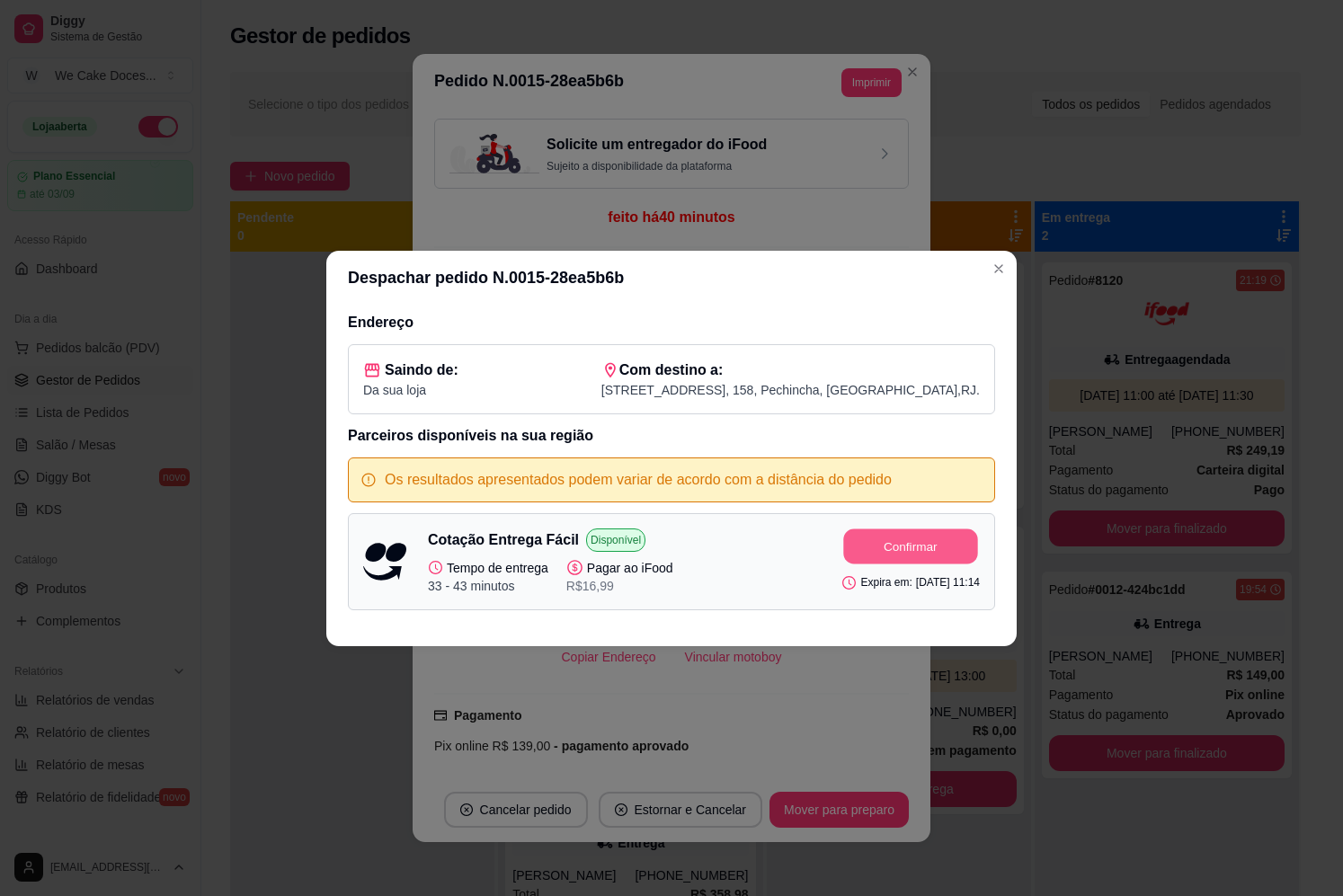
click at [844, 543] on button "Confirmar" at bounding box center [911, 545] width 134 height 35
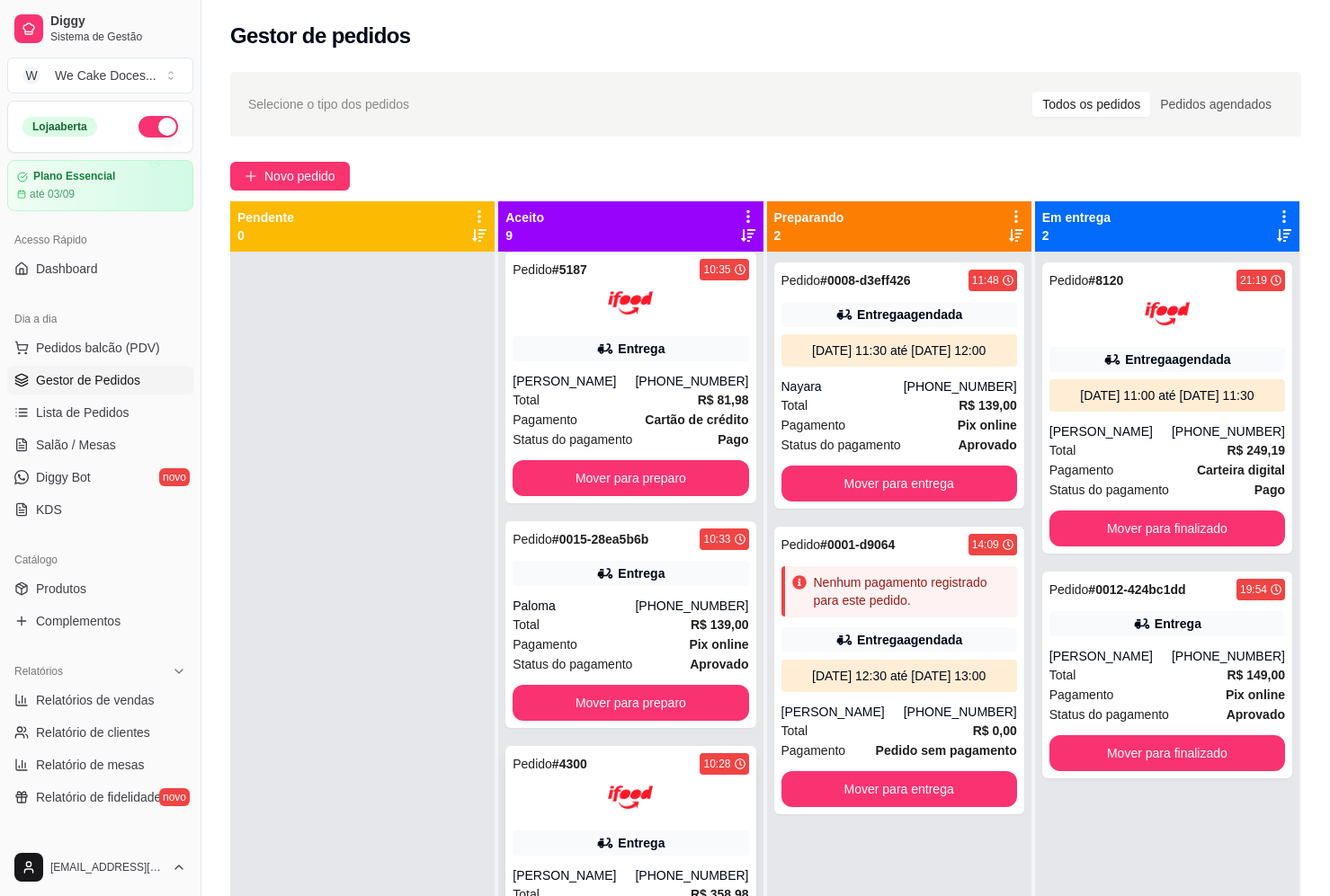
click at [647, 823] on div "Pedido # 4300 10:28 Entrega [PERSON_NAME] [PHONE_NUMBER] Total R$ 358,98 Pagame…" at bounding box center [629, 871] width 250 height 252
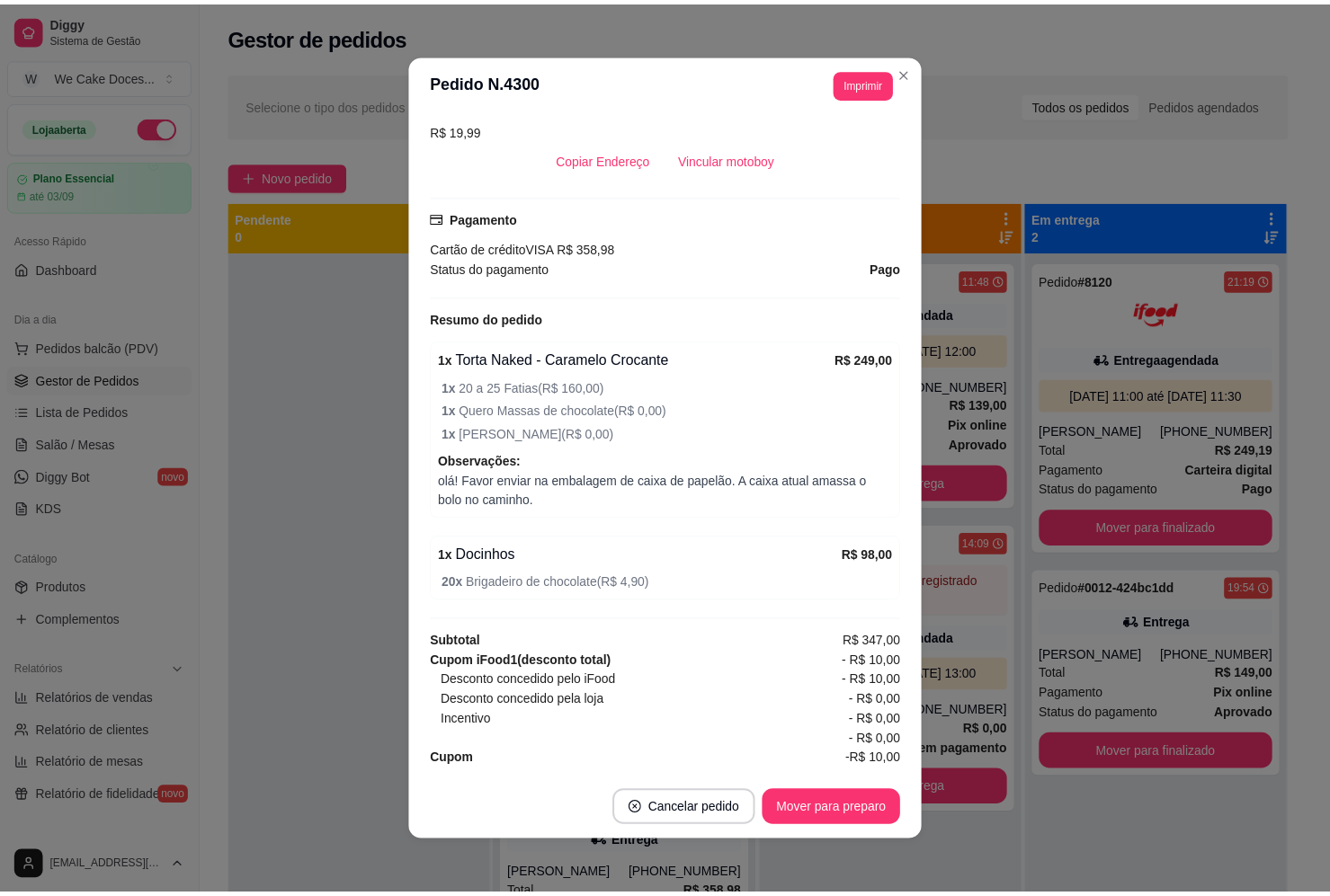
scroll to position [509, 0]
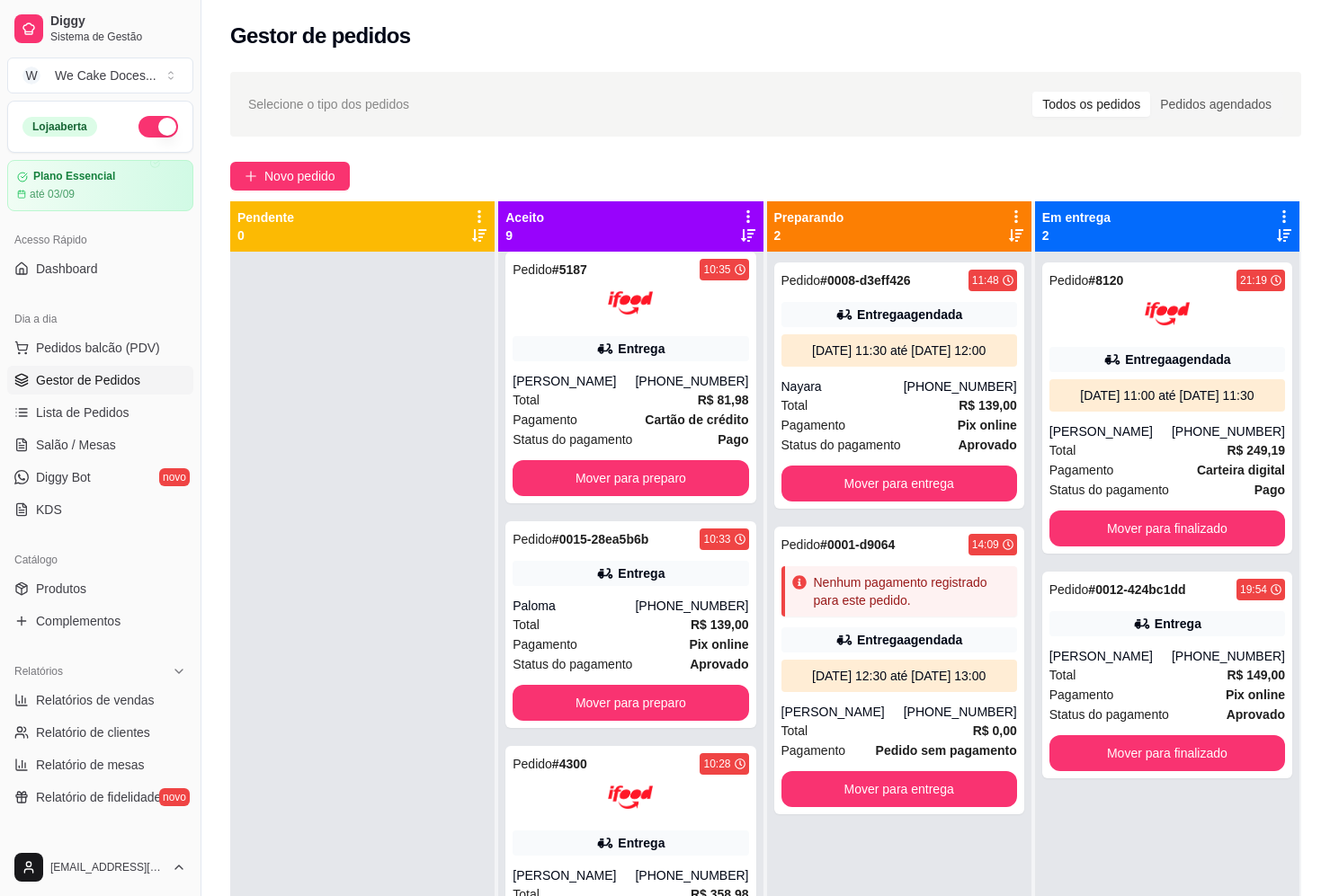
click at [322, 819] on div at bounding box center [362, 699] width 264 height 896
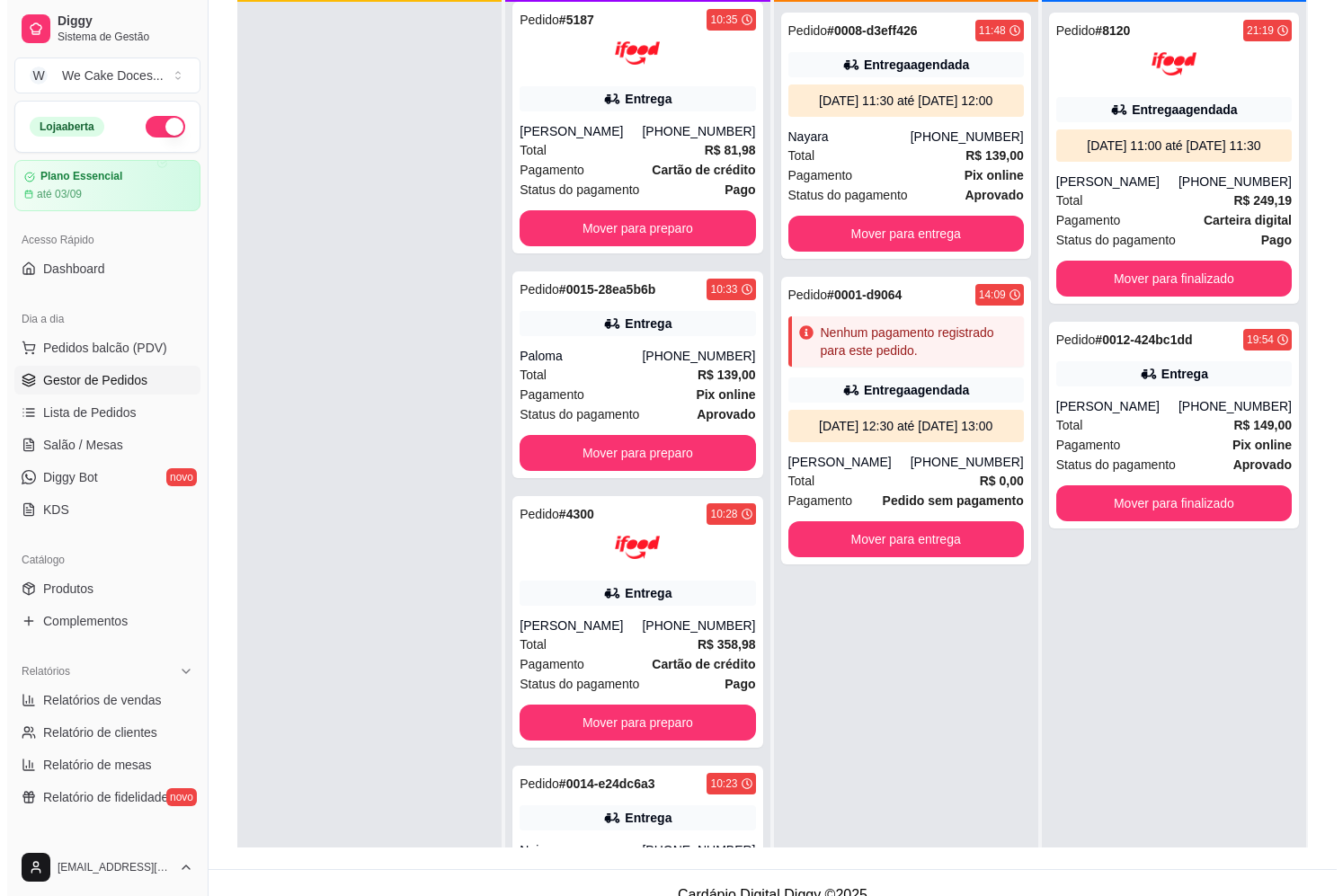
scroll to position [274, 0]
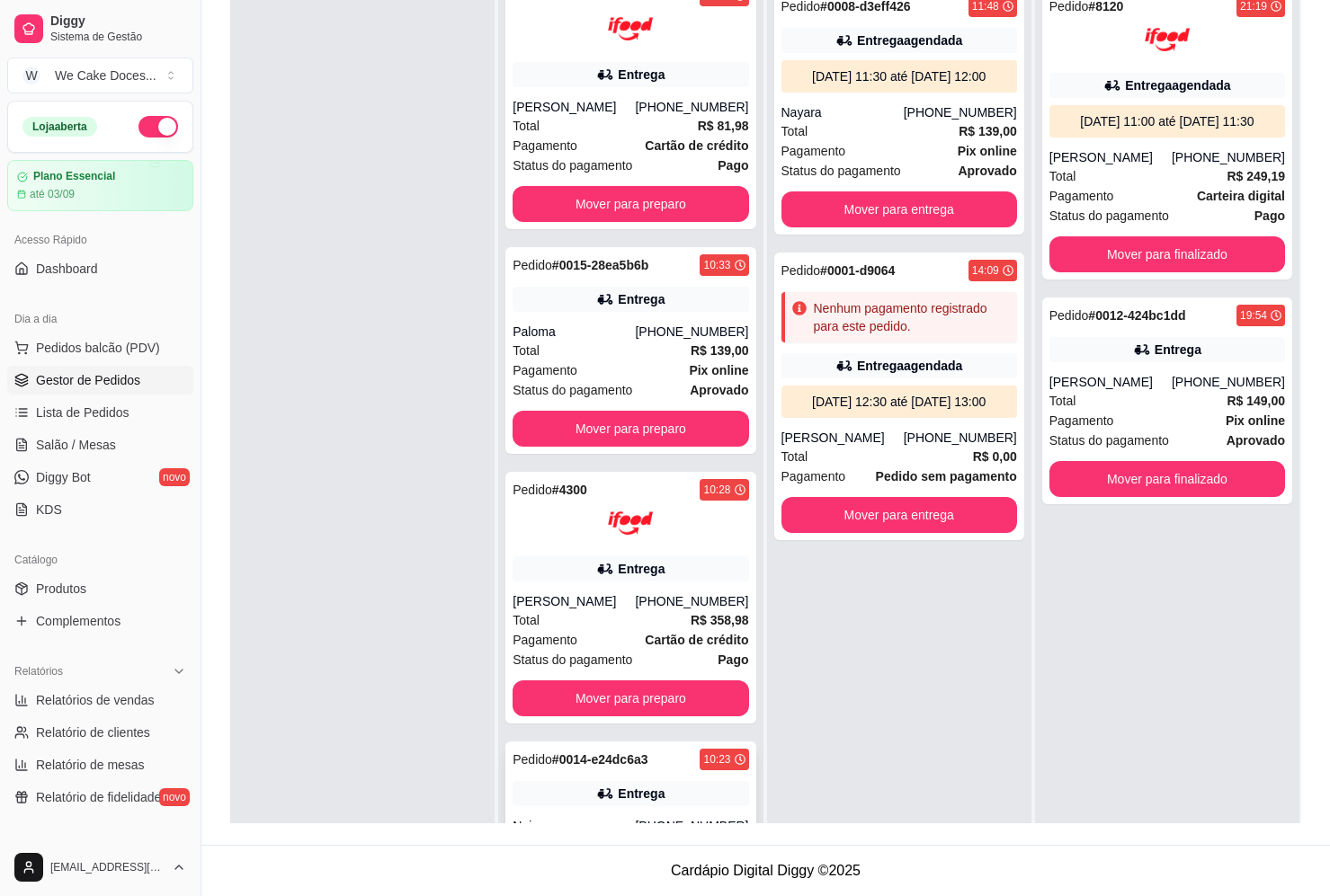
click at [562, 798] on div "Pedido # 0014-e24dc6a3 10:23 Entrega Naiara [PHONE_NUMBER] Total R$ 159,00 Paga…" at bounding box center [629, 845] width 250 height 206
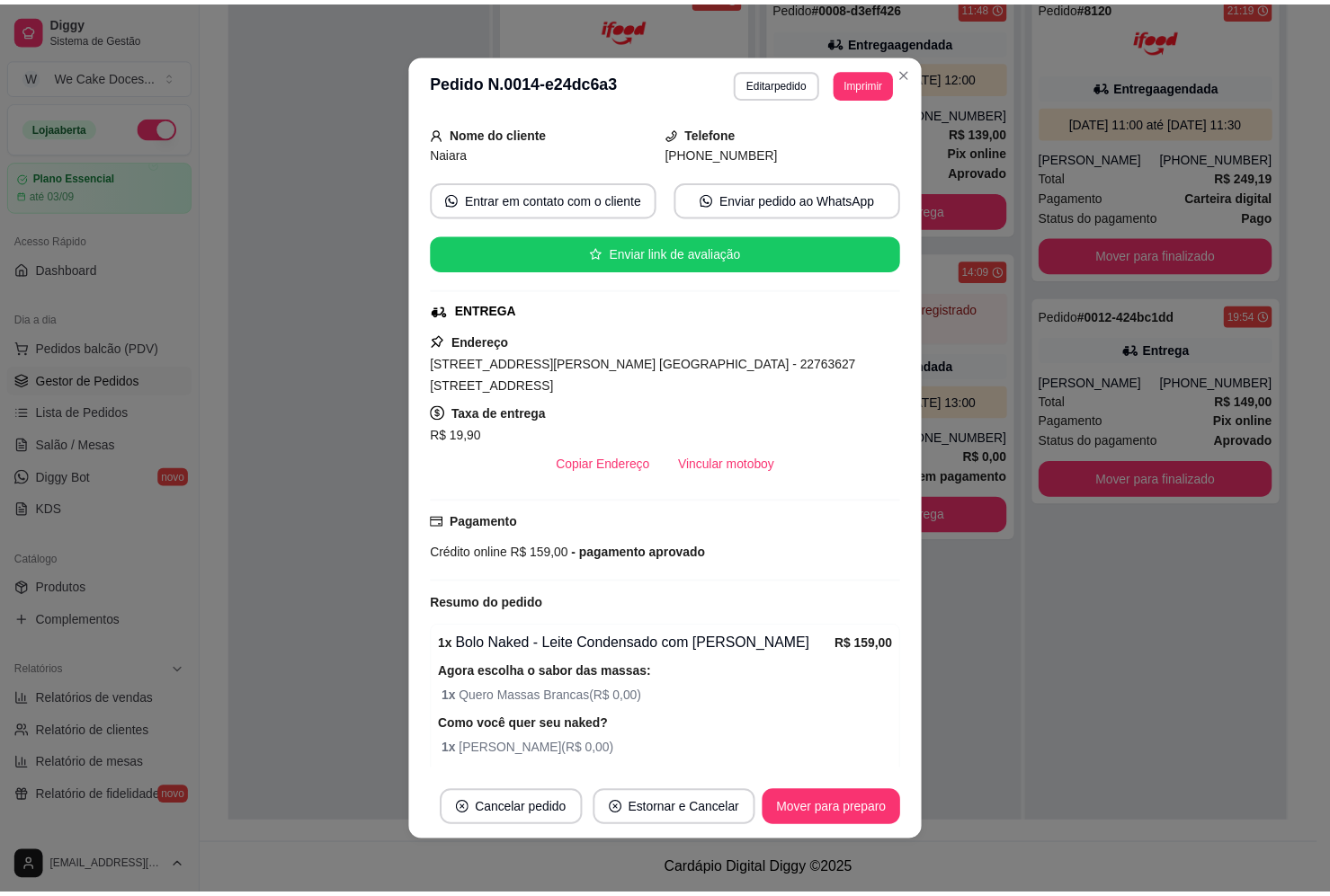
scroll to position [0, 0]
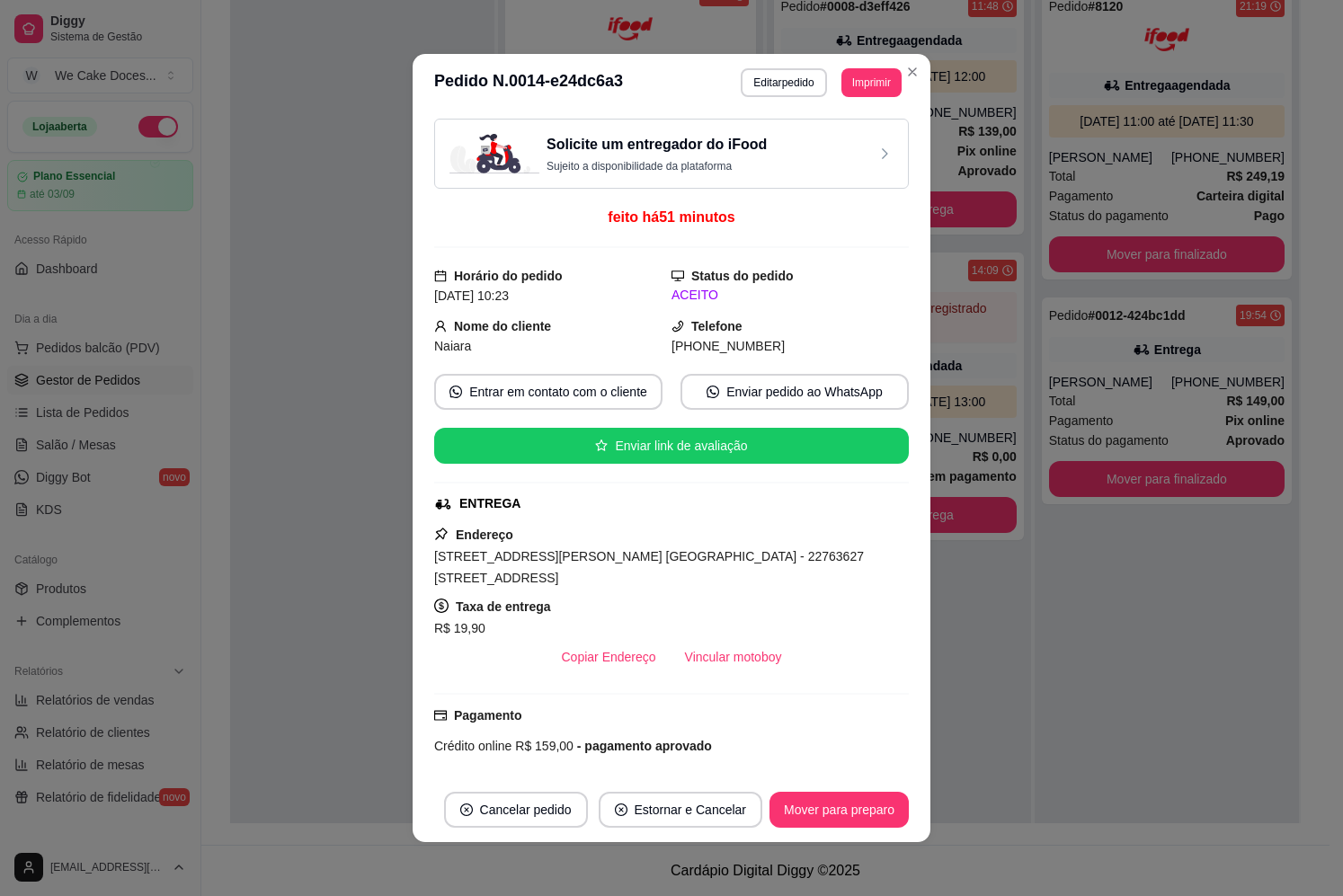
click at [661, 141] on h3 "Solicite um entregador do iFood" at bounding box center [656, 145] width 220 height 22
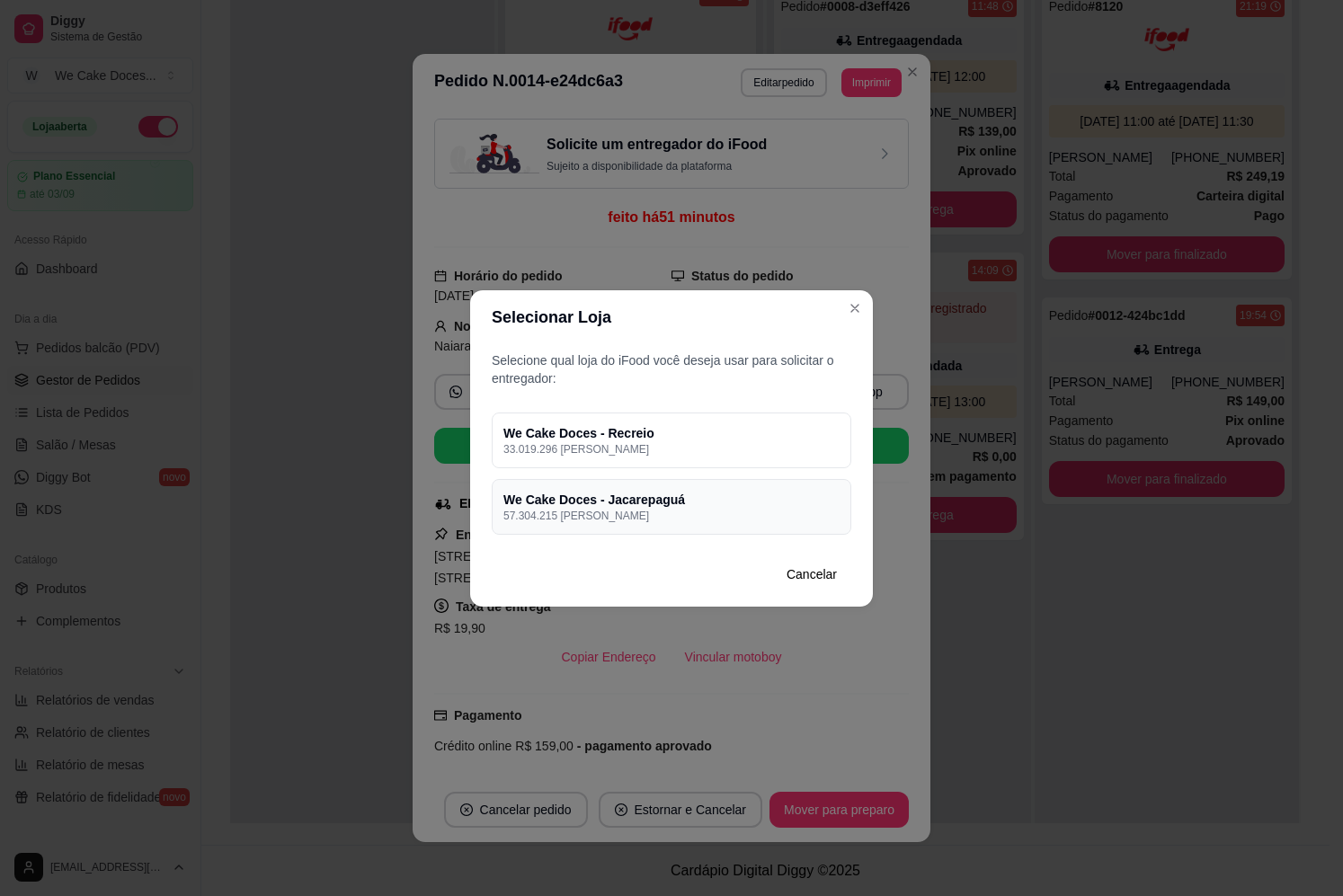
click at [698, 517] on p "57.304.215 [PERSON_NAME]" at bounding box center [671, 516] width 336 height 15
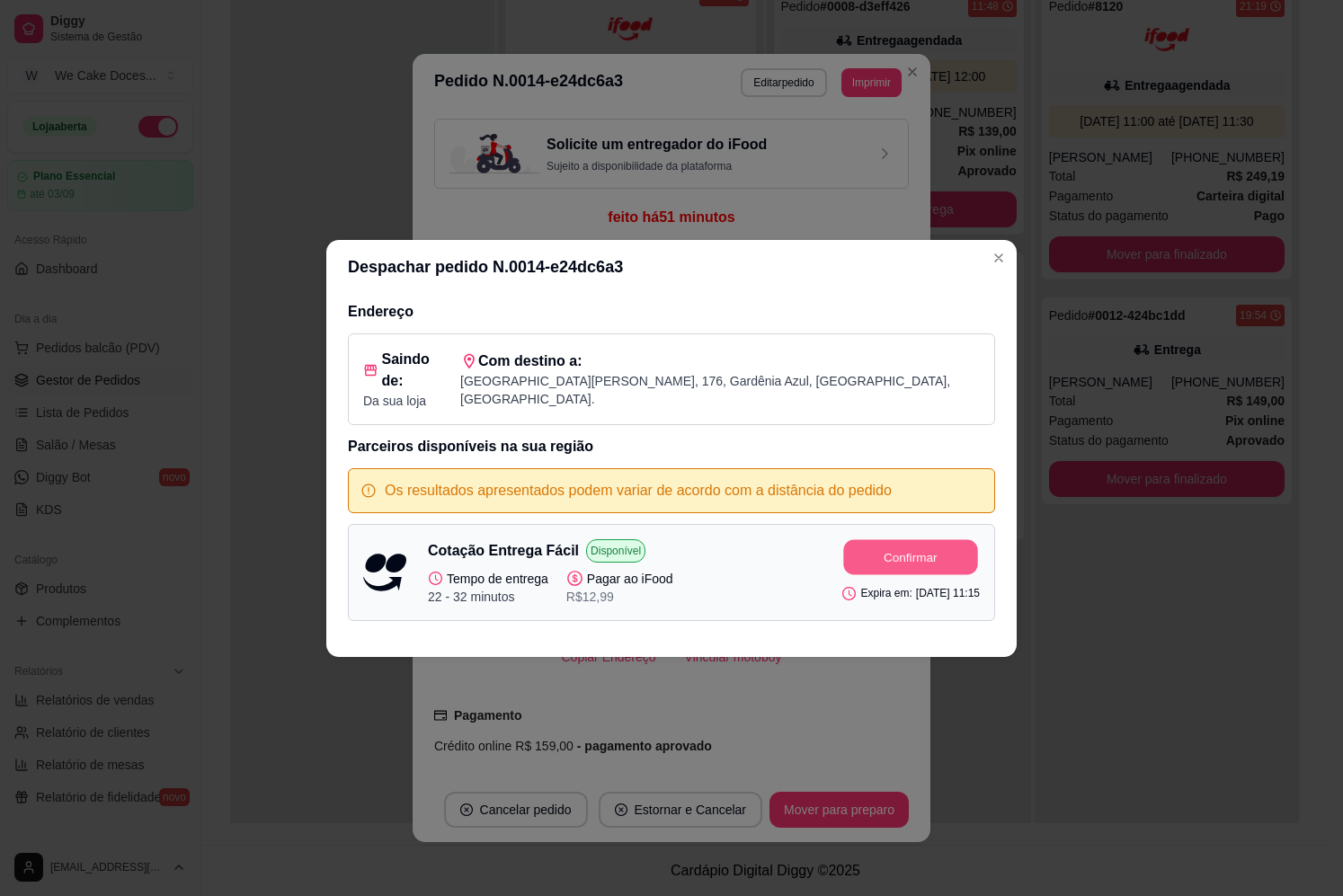
click at [890, 545] on button "Confirmar" at bounding box center [911, 556] width 134 height 35
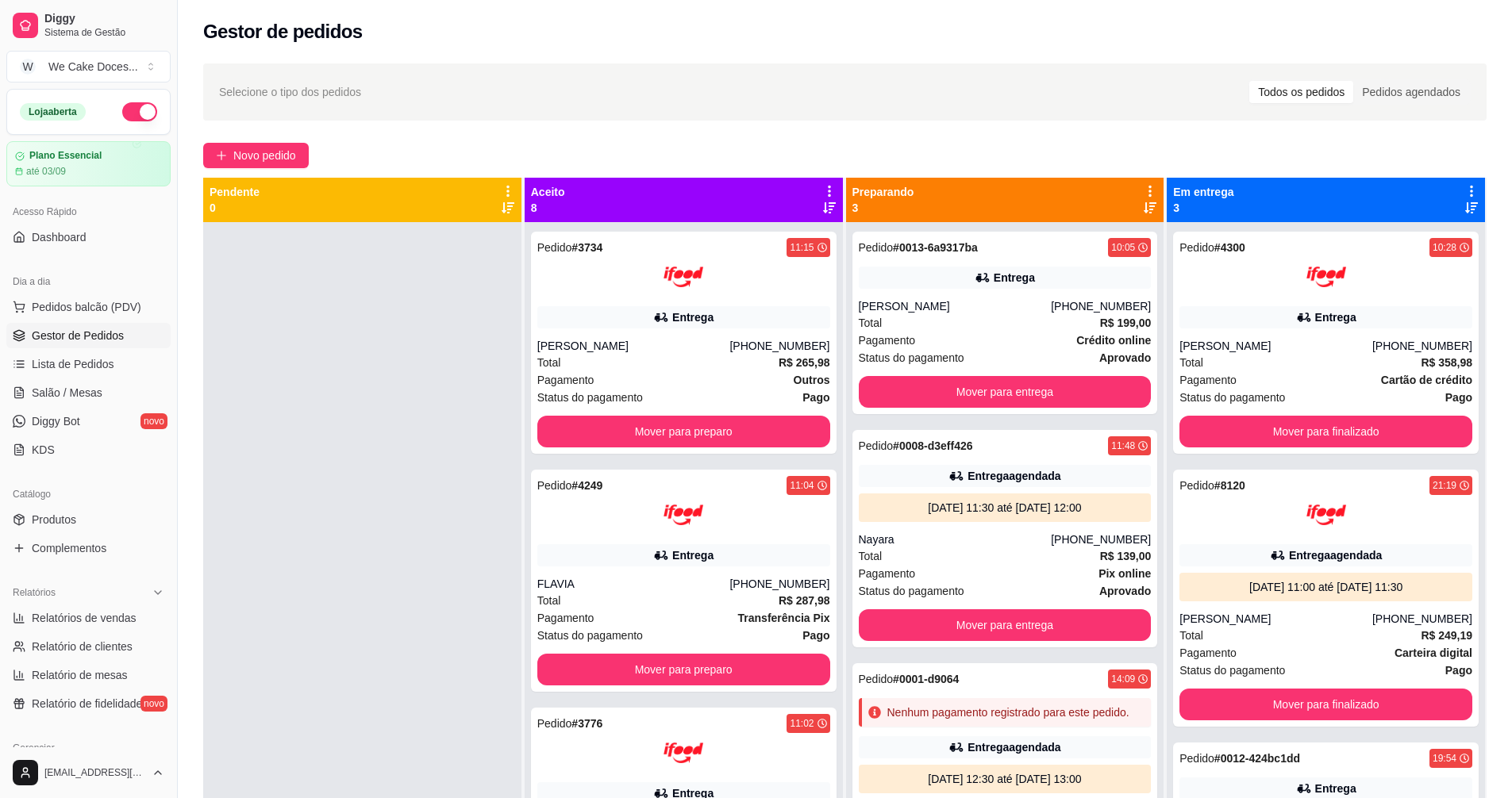
click at [330, 88] on span "Selecione o tipo dos pedidos" at bounding box center [290, 92] width 142 height 17
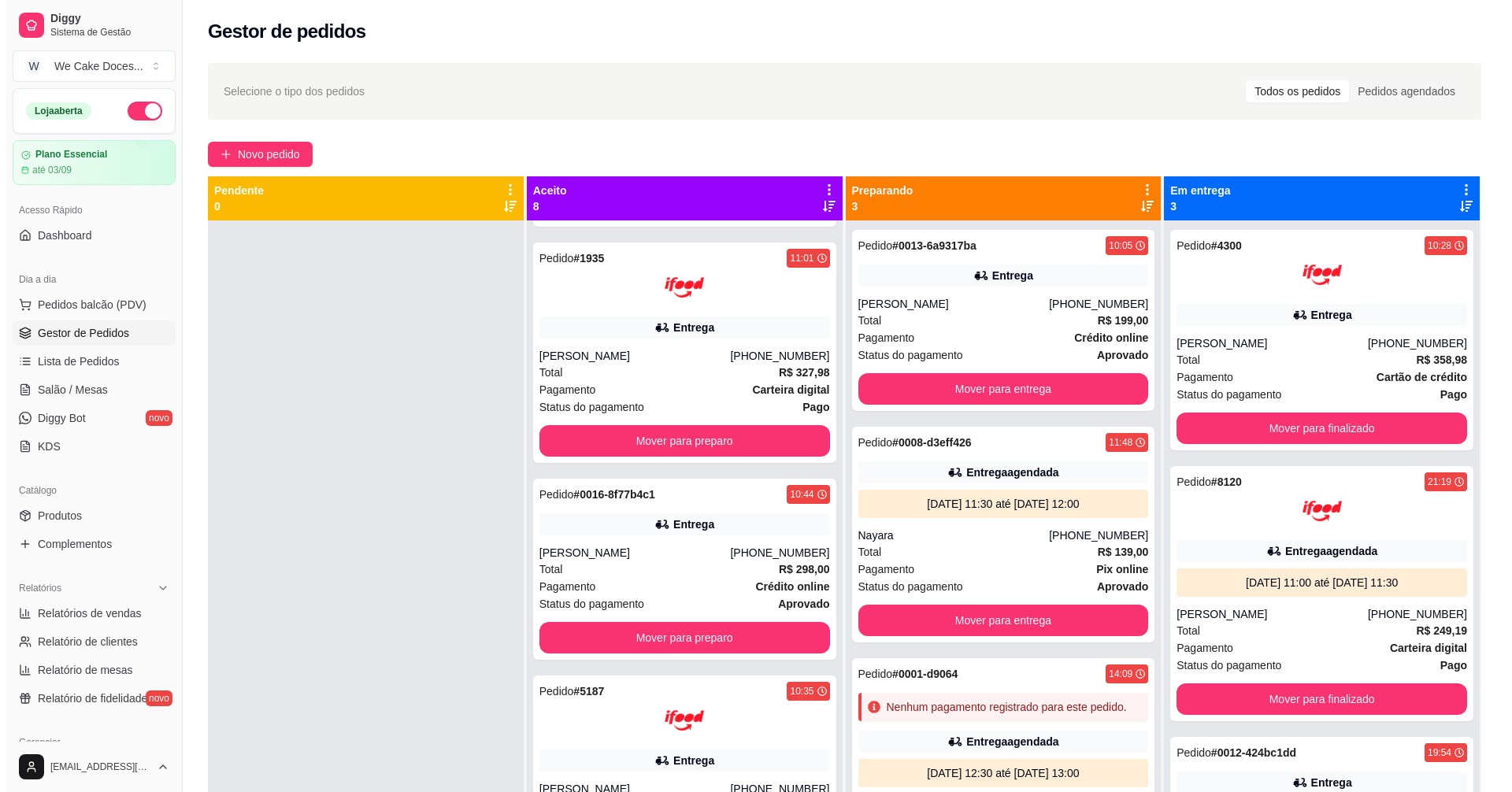
scroll to position [724, 0]
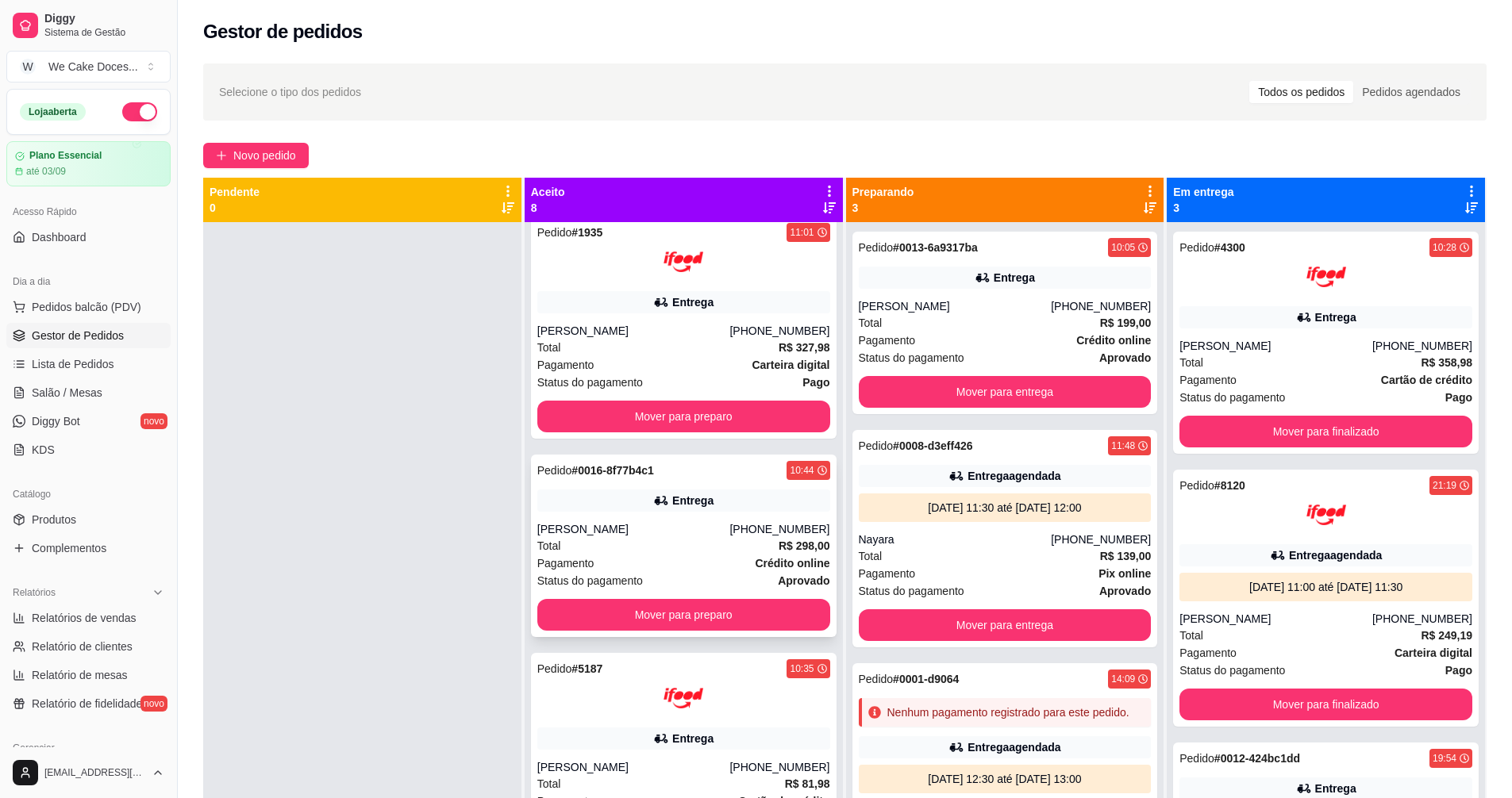
click at [638, 534] on div "[PERSON_NAME]" at bounding box center [633, 529] width 193 height 16
click at [622, 560] on div "Pagamento Crédito online" at bounding box center [684, 563] width 293 height 17
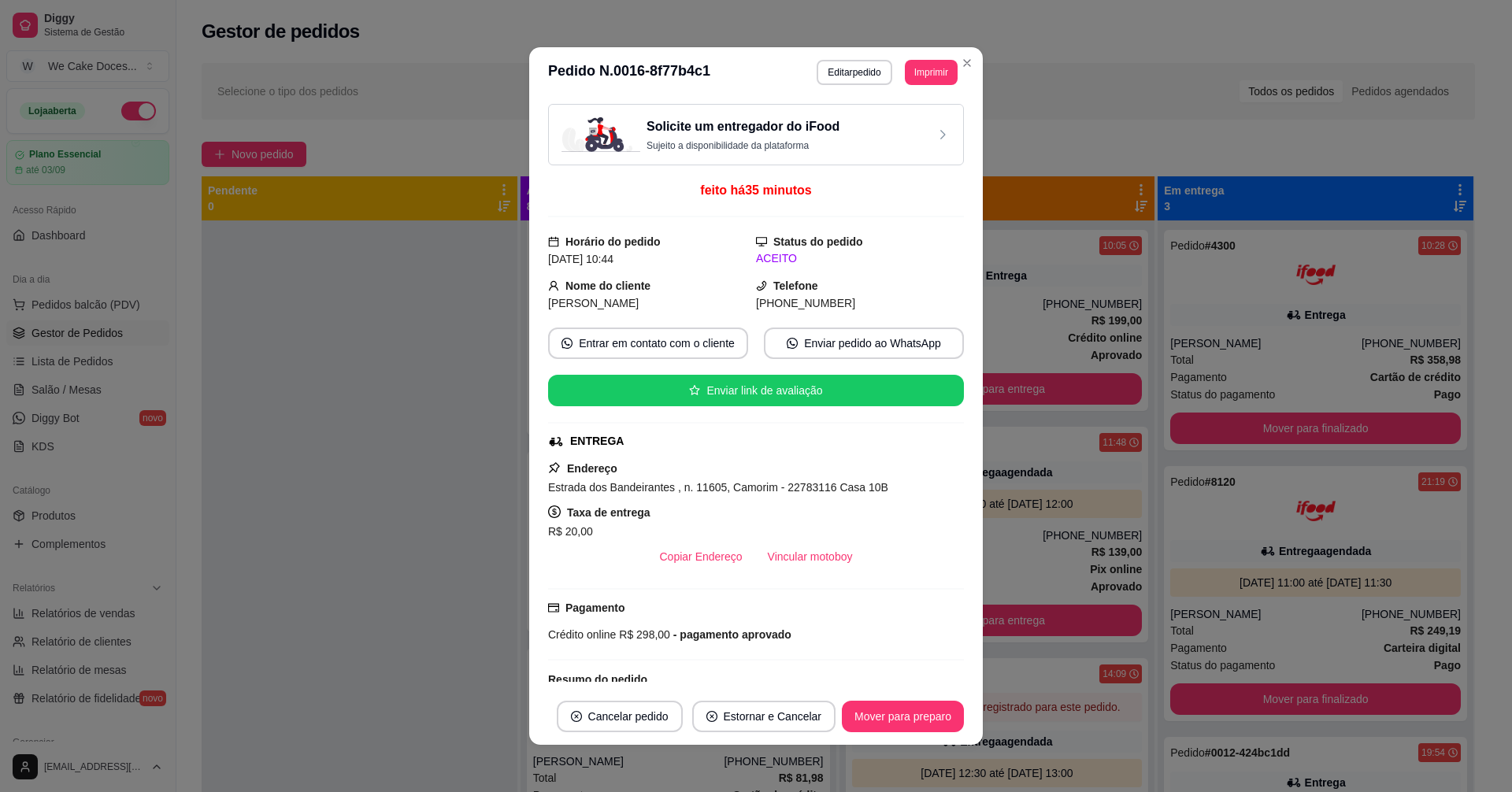
click at [868, 144] on div "Solicite um entregador do iFood Sujeito a disponibilidade da plataforma" at bounding box center [756, 135] width 389 height 35
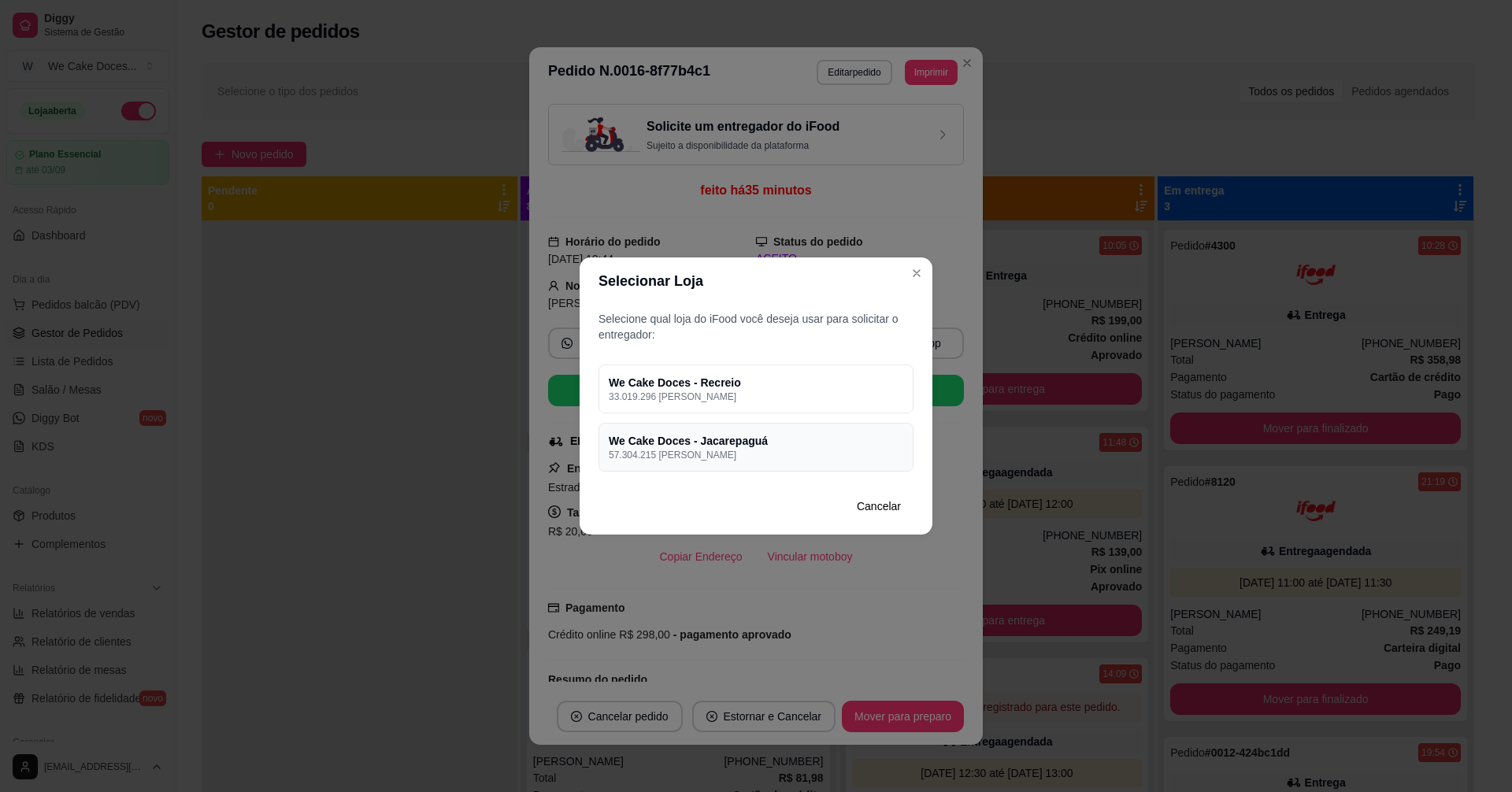
click at [715, 448] on h4 "We Cake Doces - Jacarepaguá" at bounding box center [756, 441] width 294 height 16
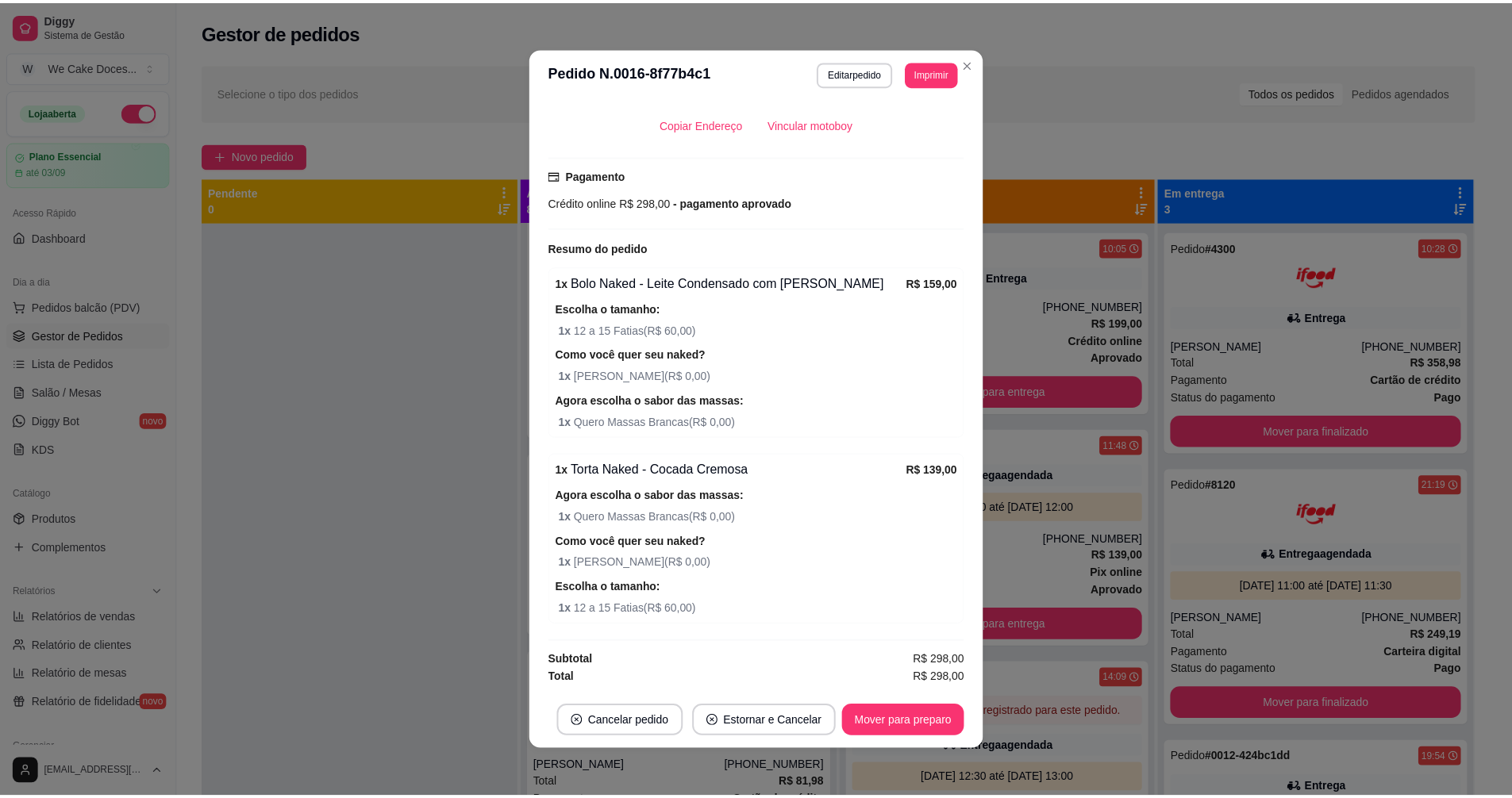
scroll to position [0, 0]
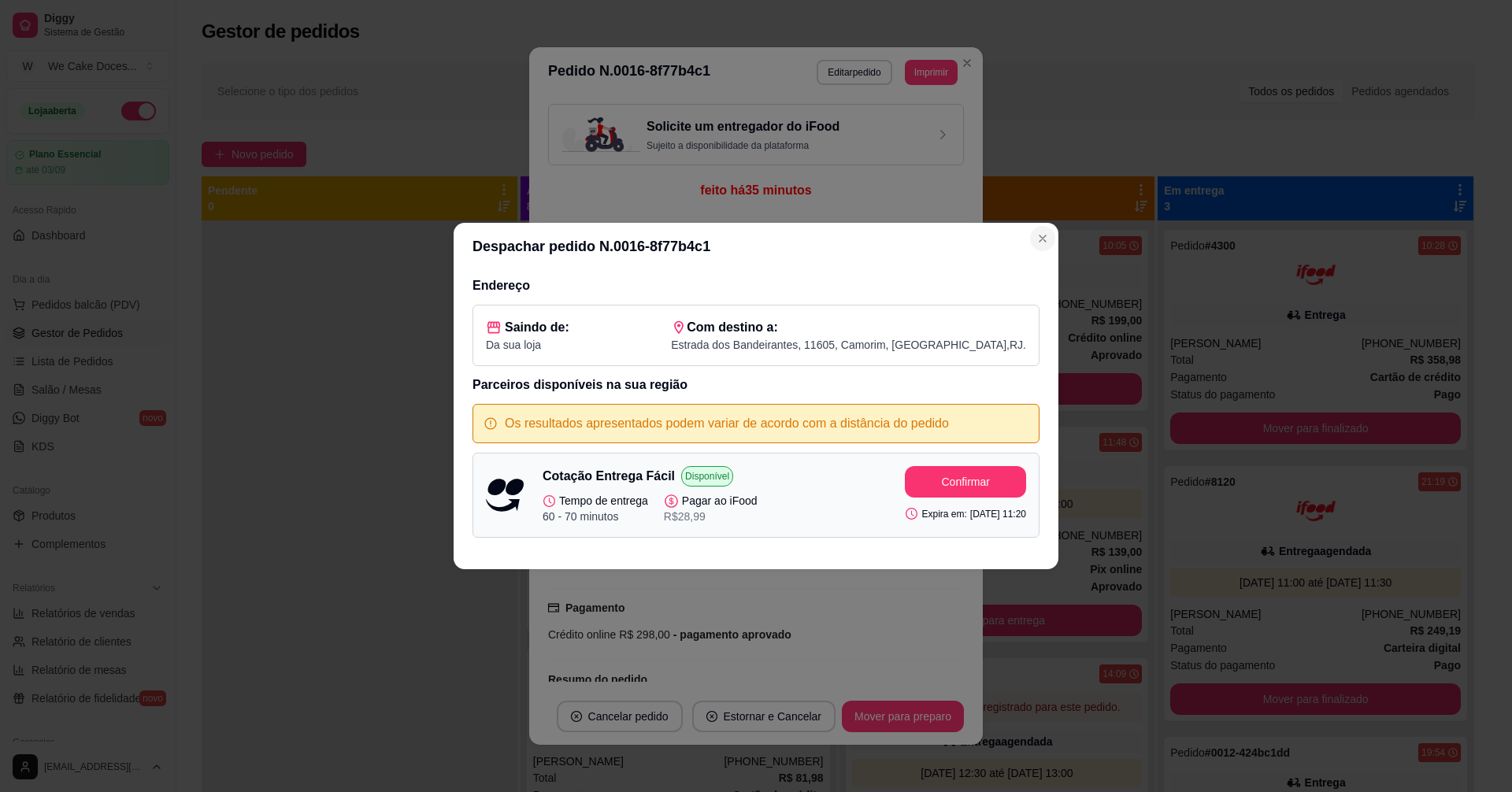
click at [1040, 241] on icon "Close" at bounding box center [1042, 238] width 6 height 6
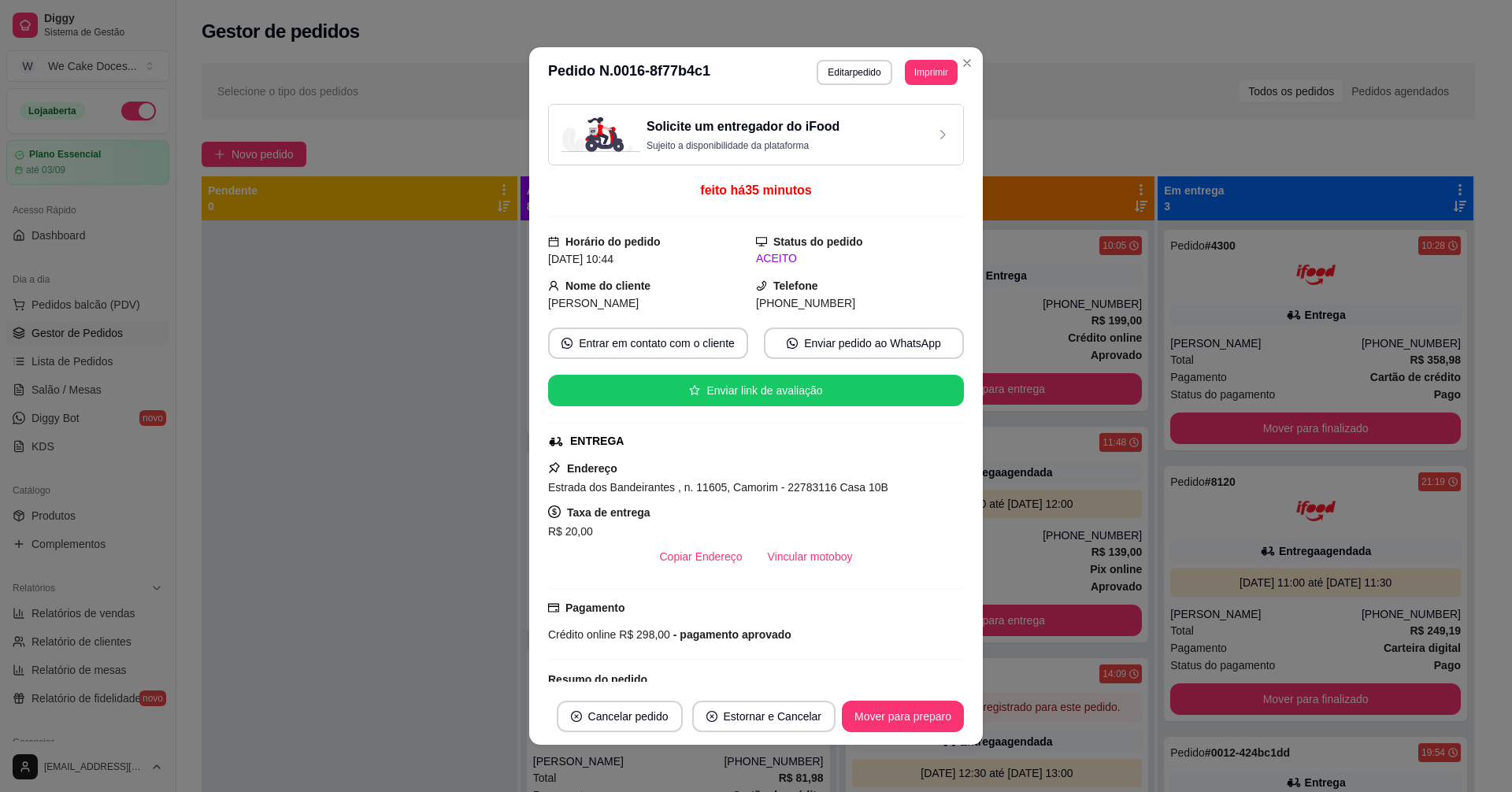
click at [793, 65] on header "**********" at bounding box center [756, 73] width 454 height 50
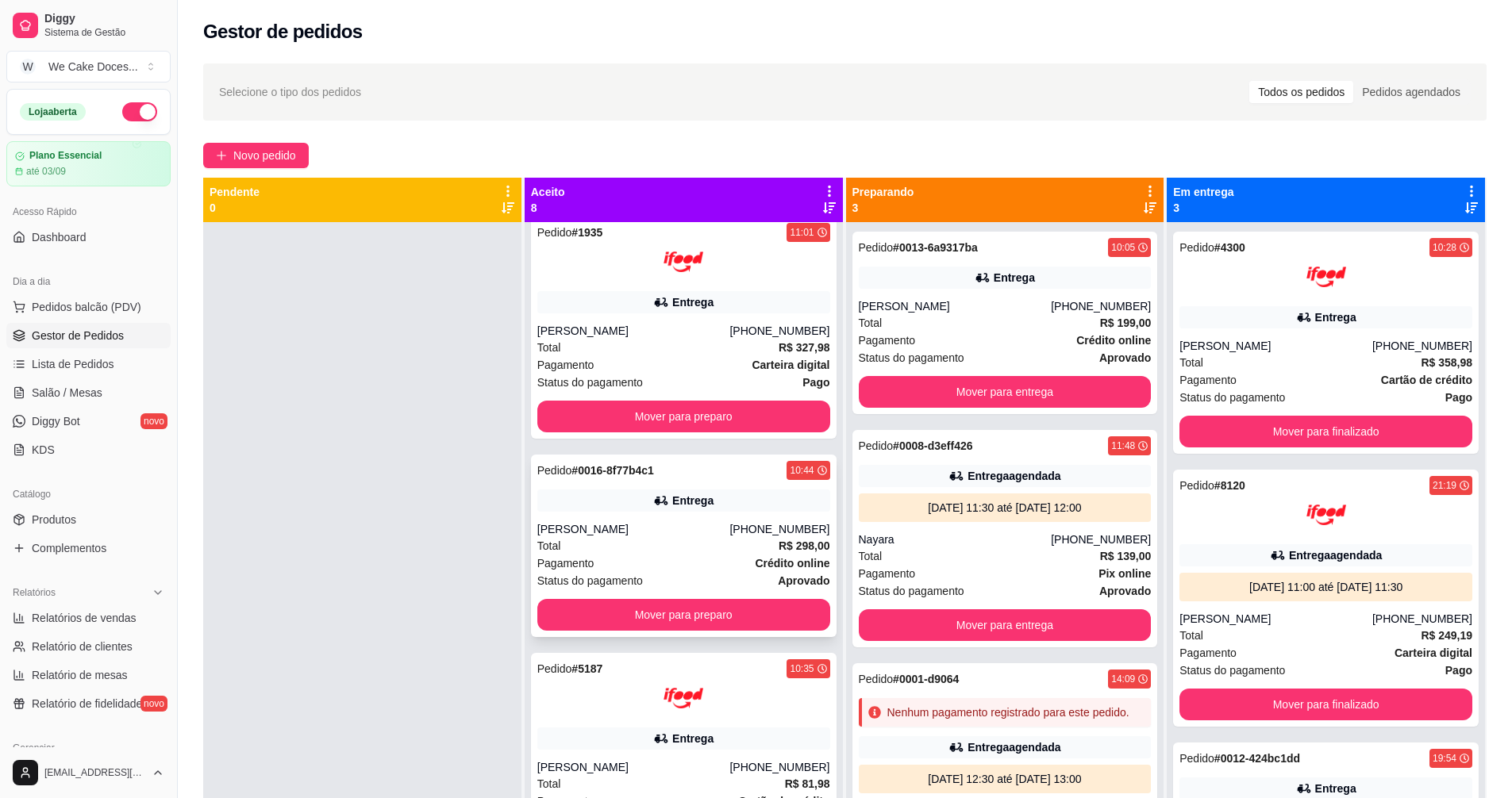
click at [669, 550] on div "Total R$ 298,00" at bounding box center [684, 546] width 293 height 17
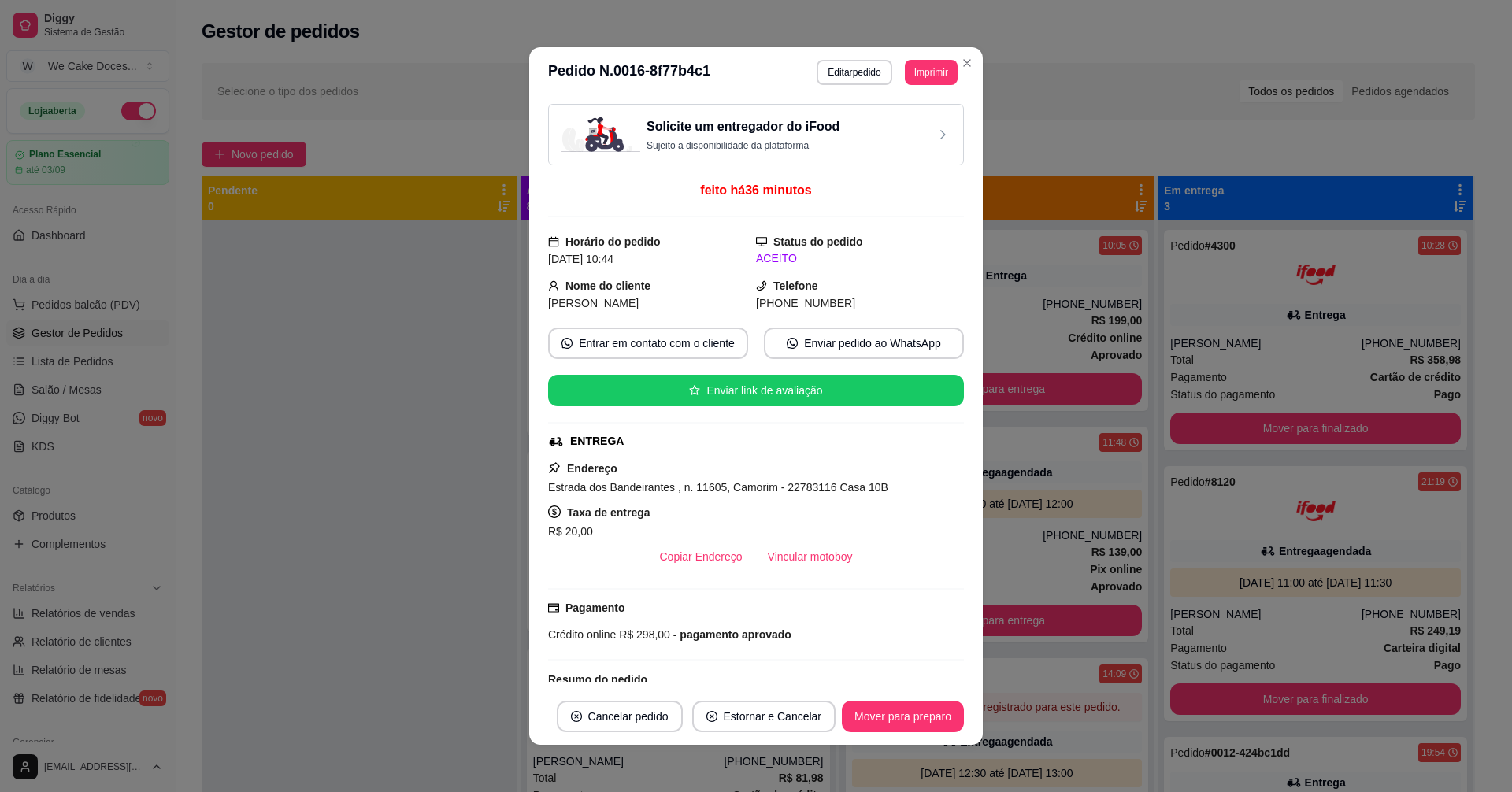
click at [884, 142] on div "Solicite um entregador do iFood Sujeito a disponibilidade da plataforma" at bounding box center [756, 135] width 389 height 35
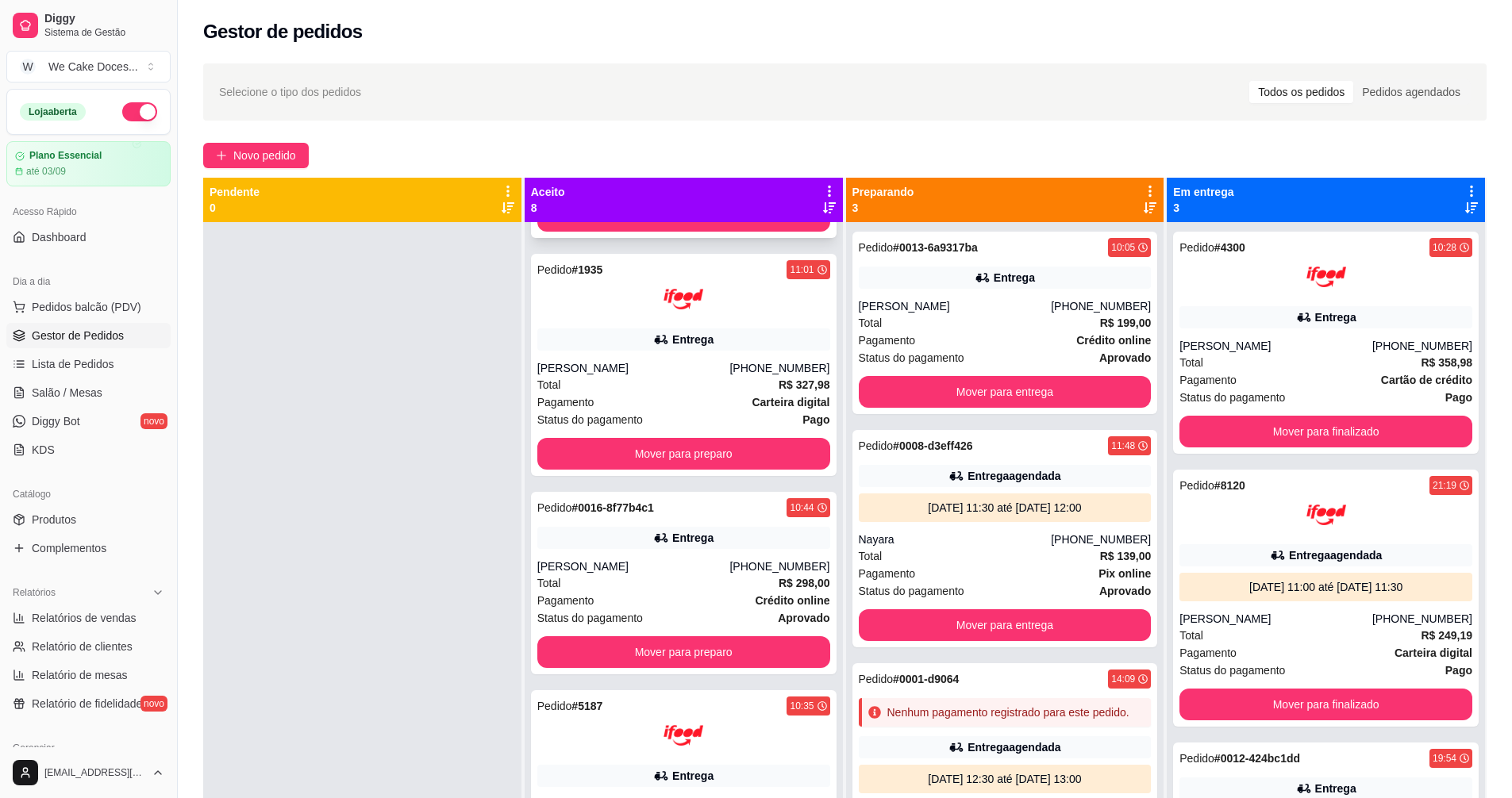
scroll to position [692, 0]
click at [698, 579] on div "Total R$ 298,00" at bounding box center [684, 583] width 293 height 17
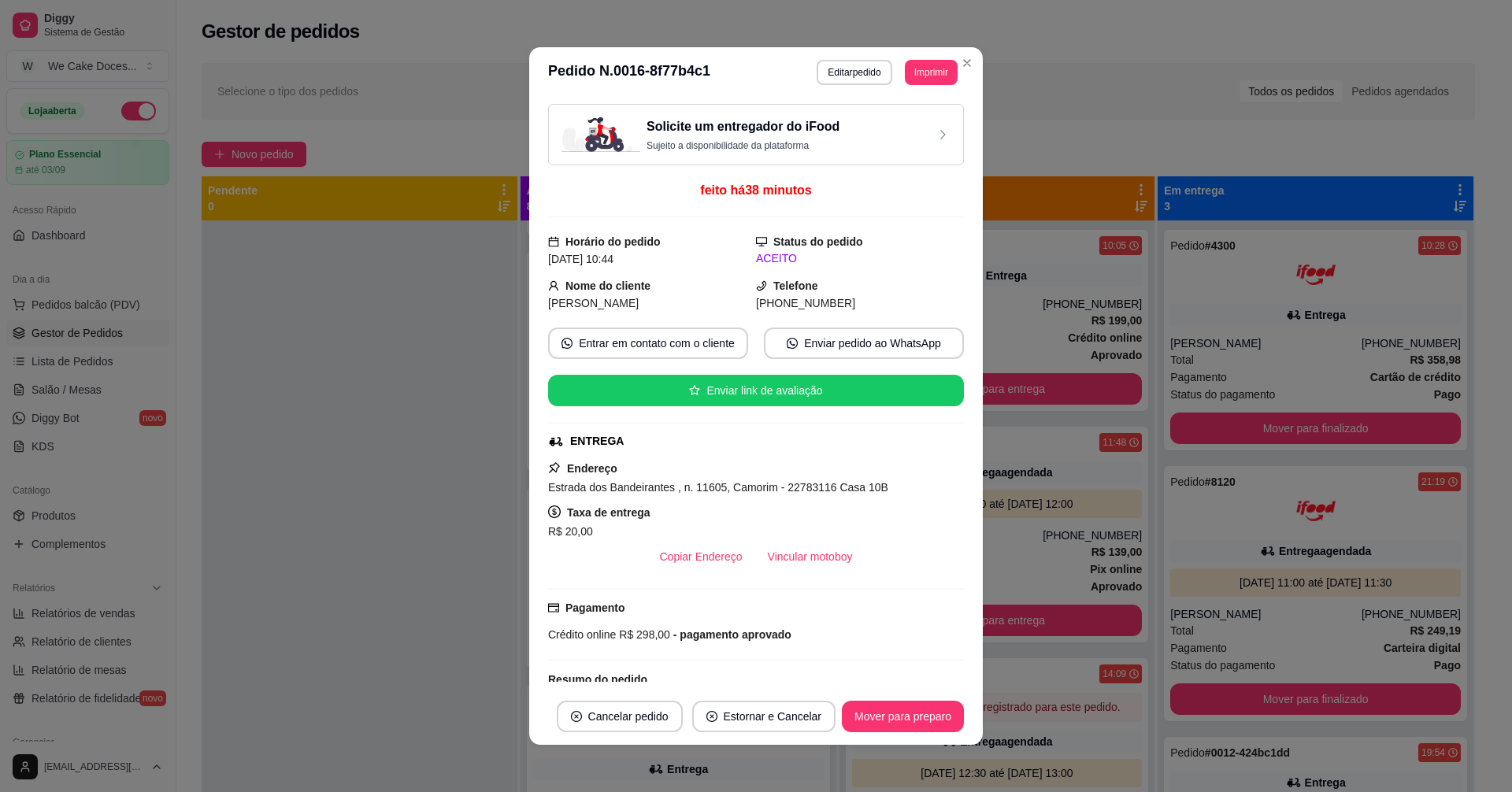
click at [895, 132] on div "Solicite um entregador do iFood Sujeito a disponibilidade da plataforma" at bounding box center [756, 135] width 389 height 35
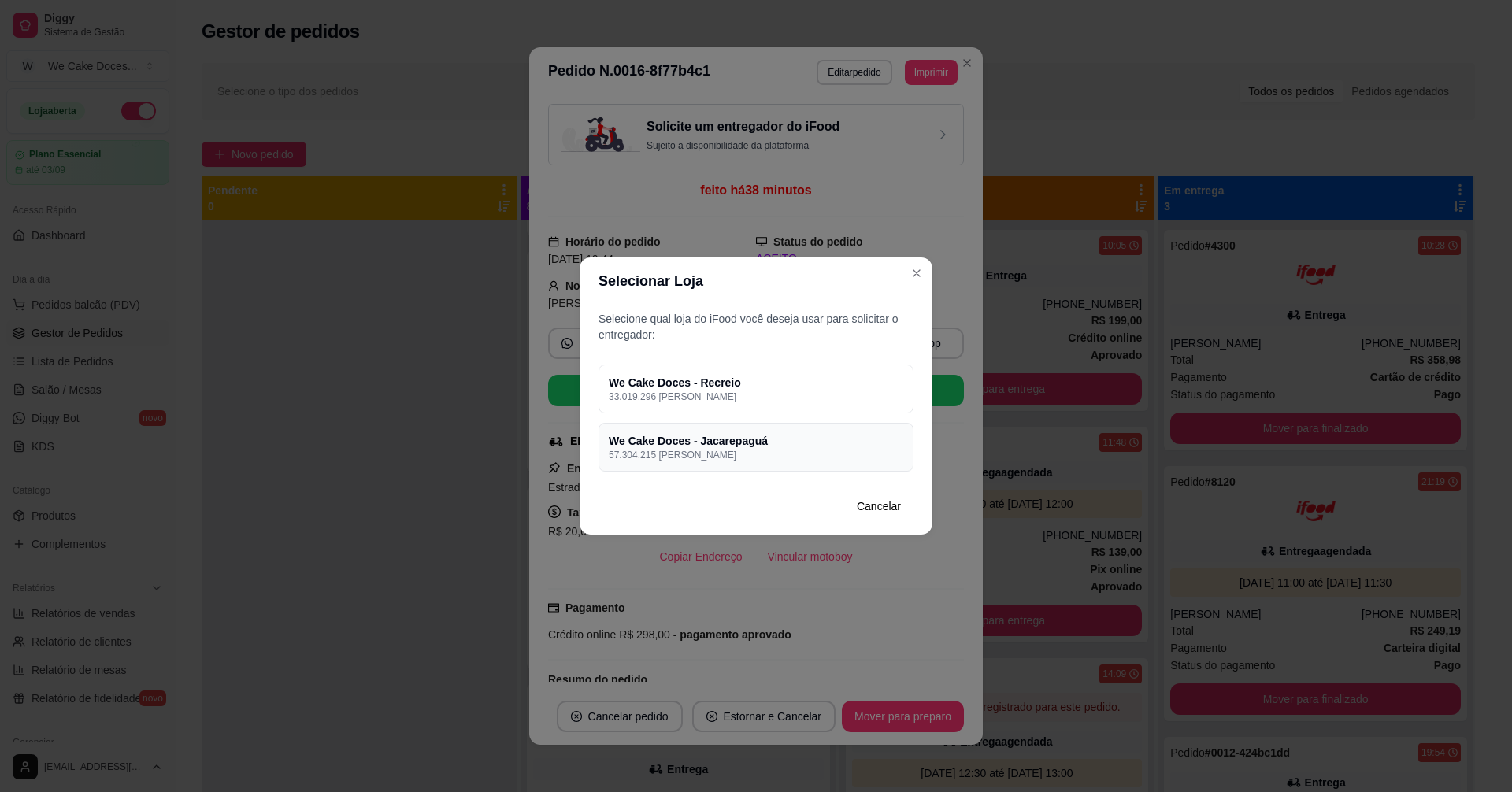
click at [782, 449] on p "57.304.215 [PERSON_NAME]" at bounding box center [756, 455] width 294 height 13
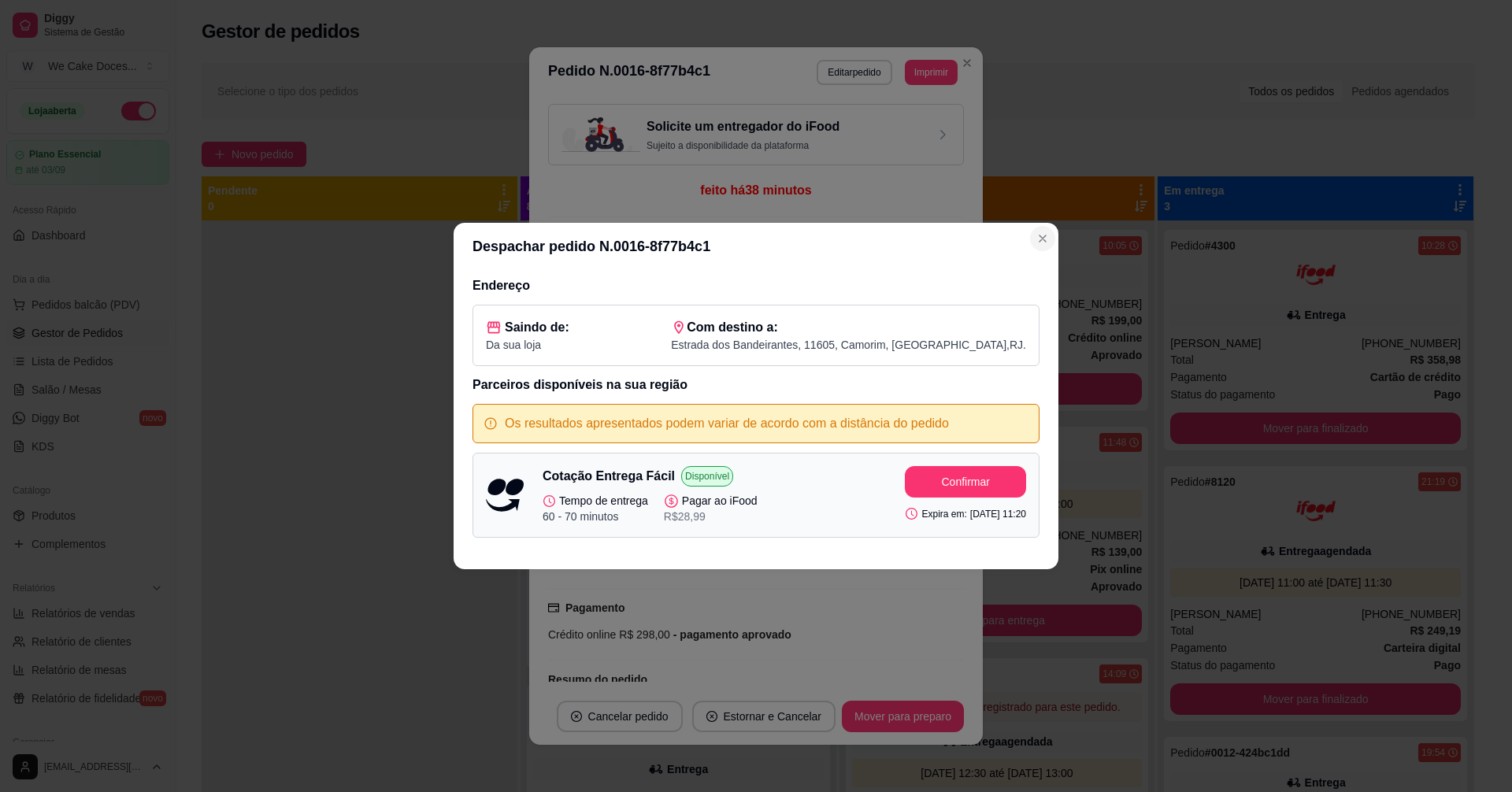
click at [1044, 241] on icon "Close" at bounding box center [1042, 238] width 13 height 13
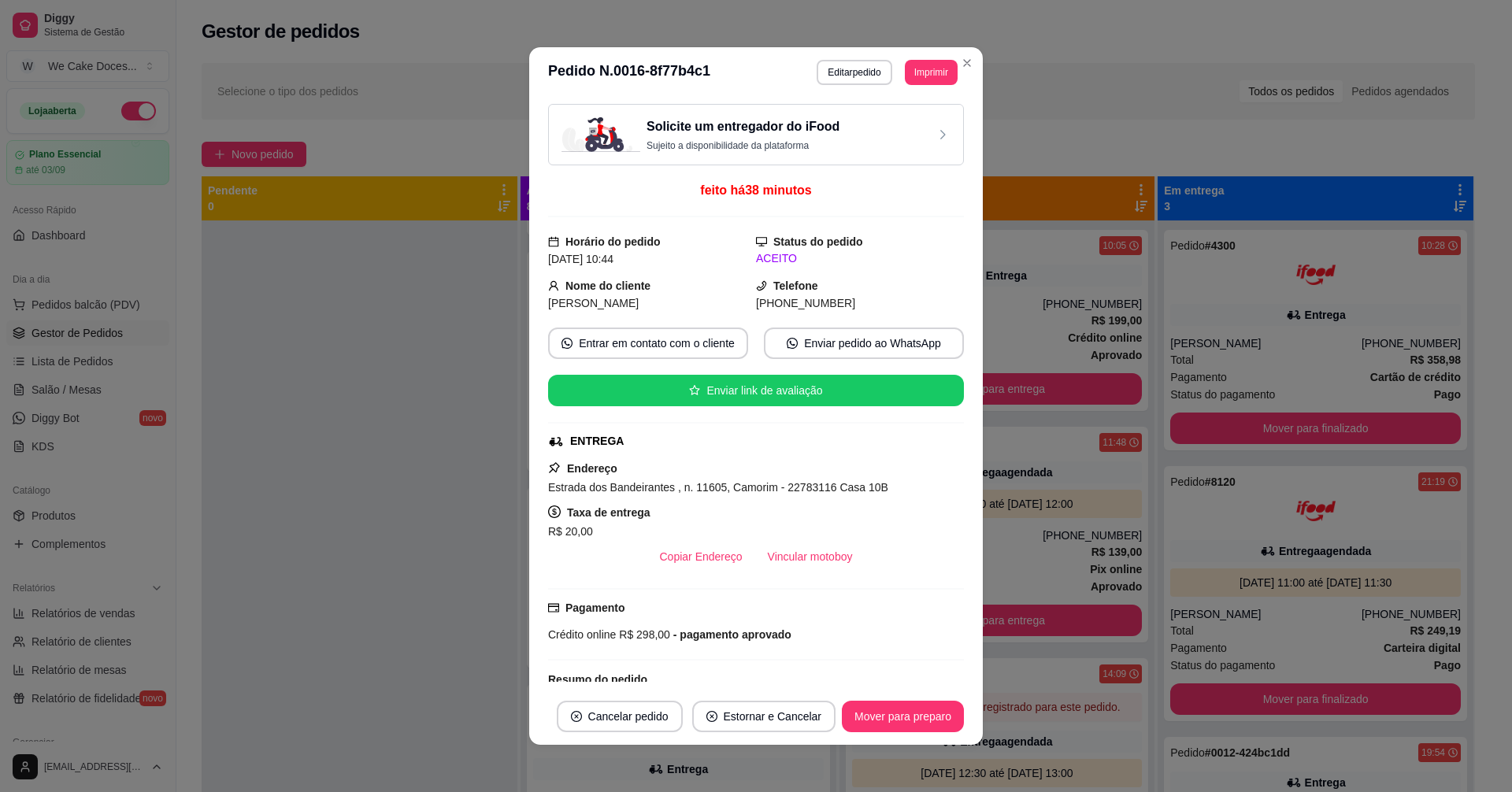
click at [859, 138] on div "Solicite um entregador do iFood Sujeito a disponibilidade da plataforma" at bounding box center [756, 135] width 389 height 35
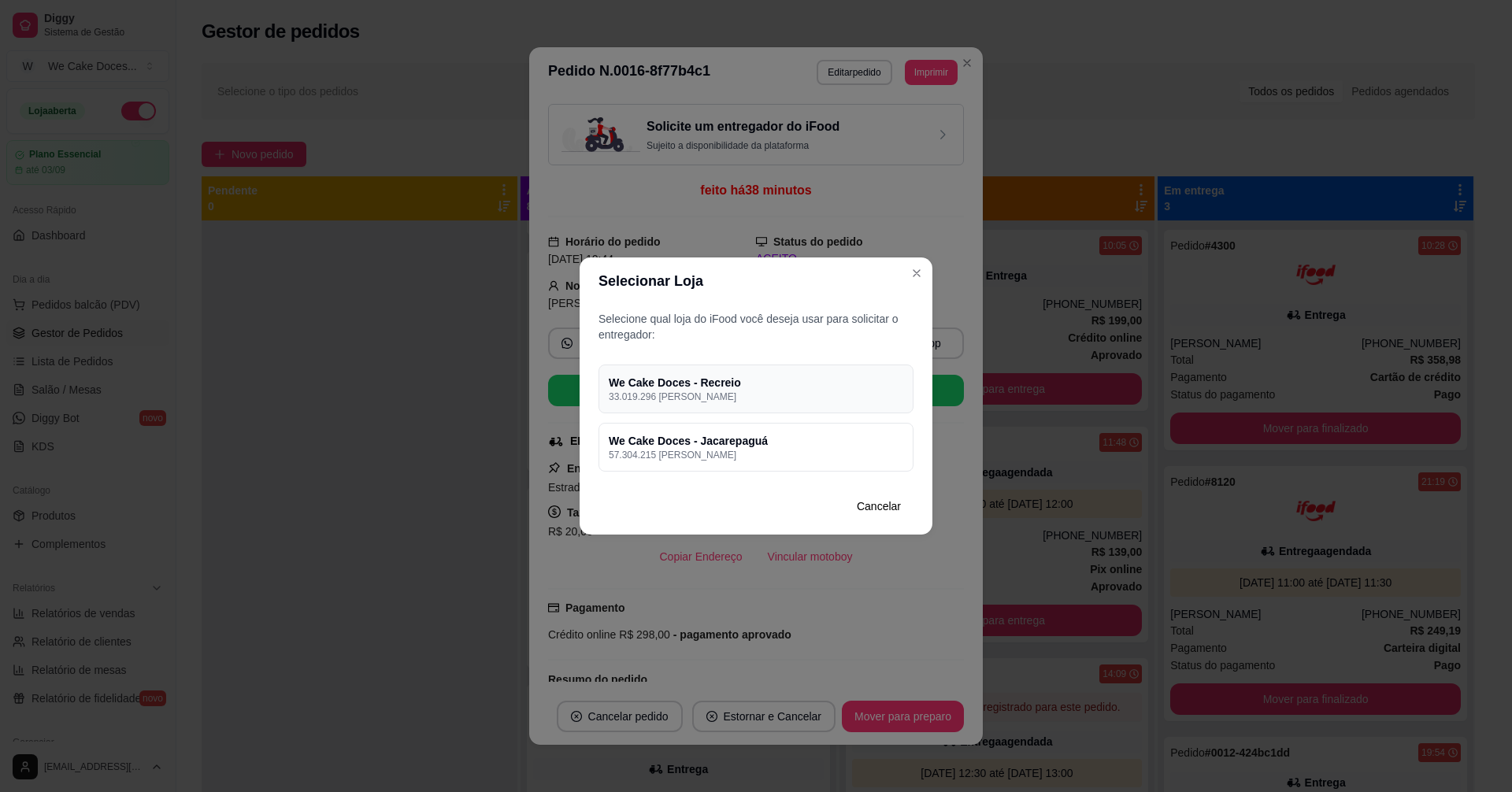
click at [803, 390] on p "33.019.296 [PERSON_NAME]" at bounding box center [756, 396] width 294 height 13
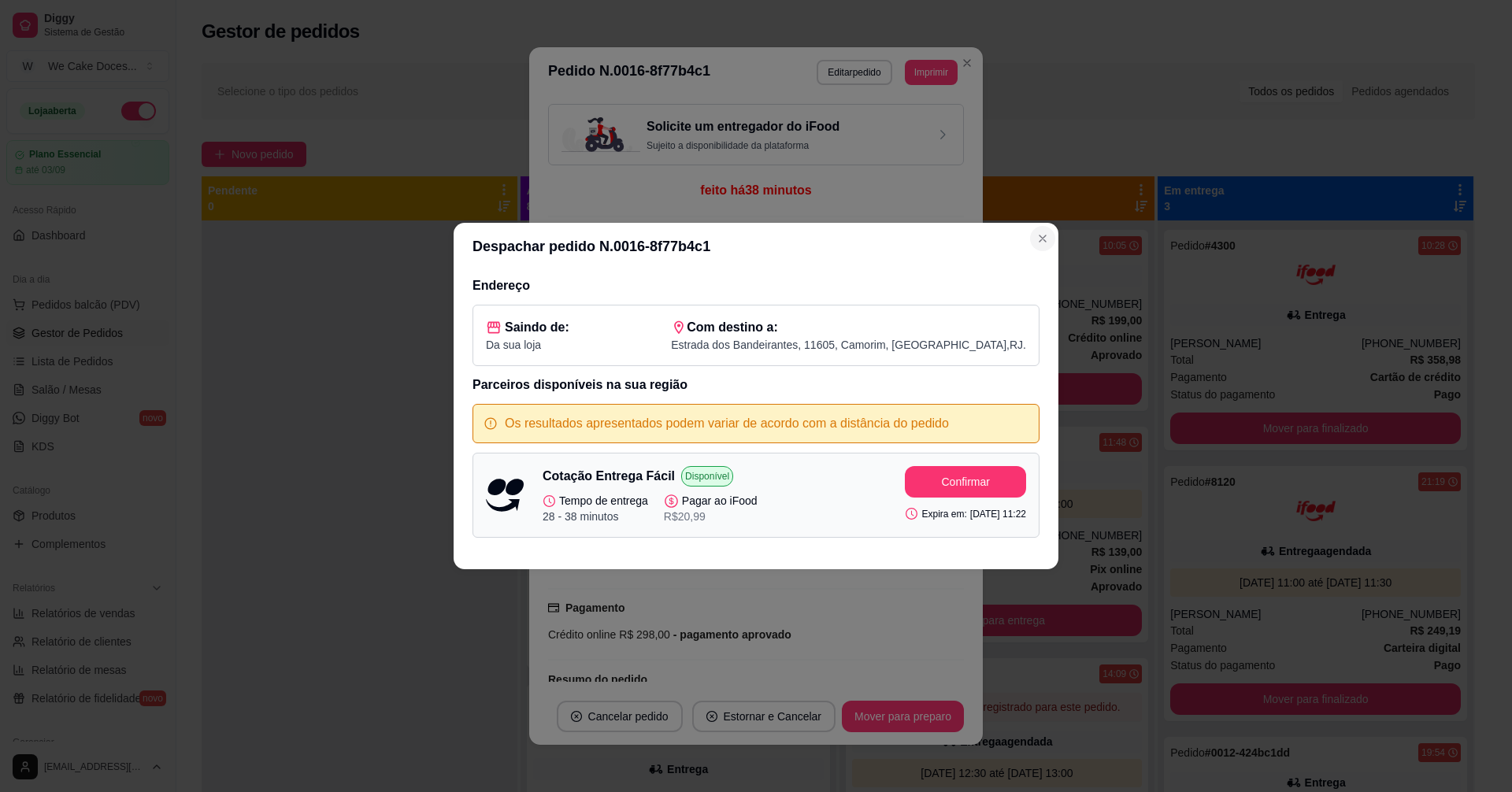
click at [1046, 239] on icon "Close" at bounding box center [1042, 238] width 13 height 13
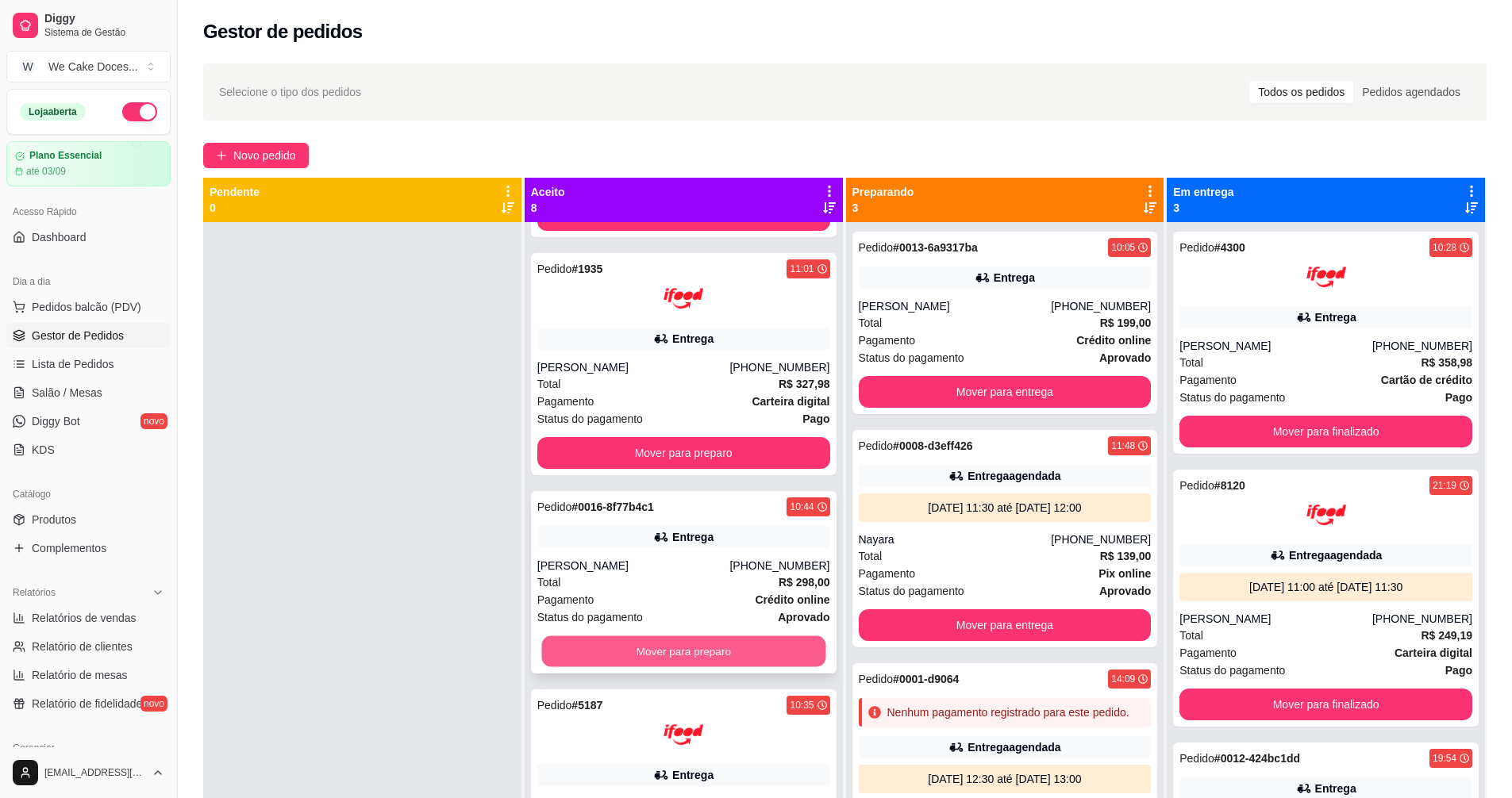
click at [681, 648] on button "Mover para preparo" at bounding box center [683, 651] width 284 height 31
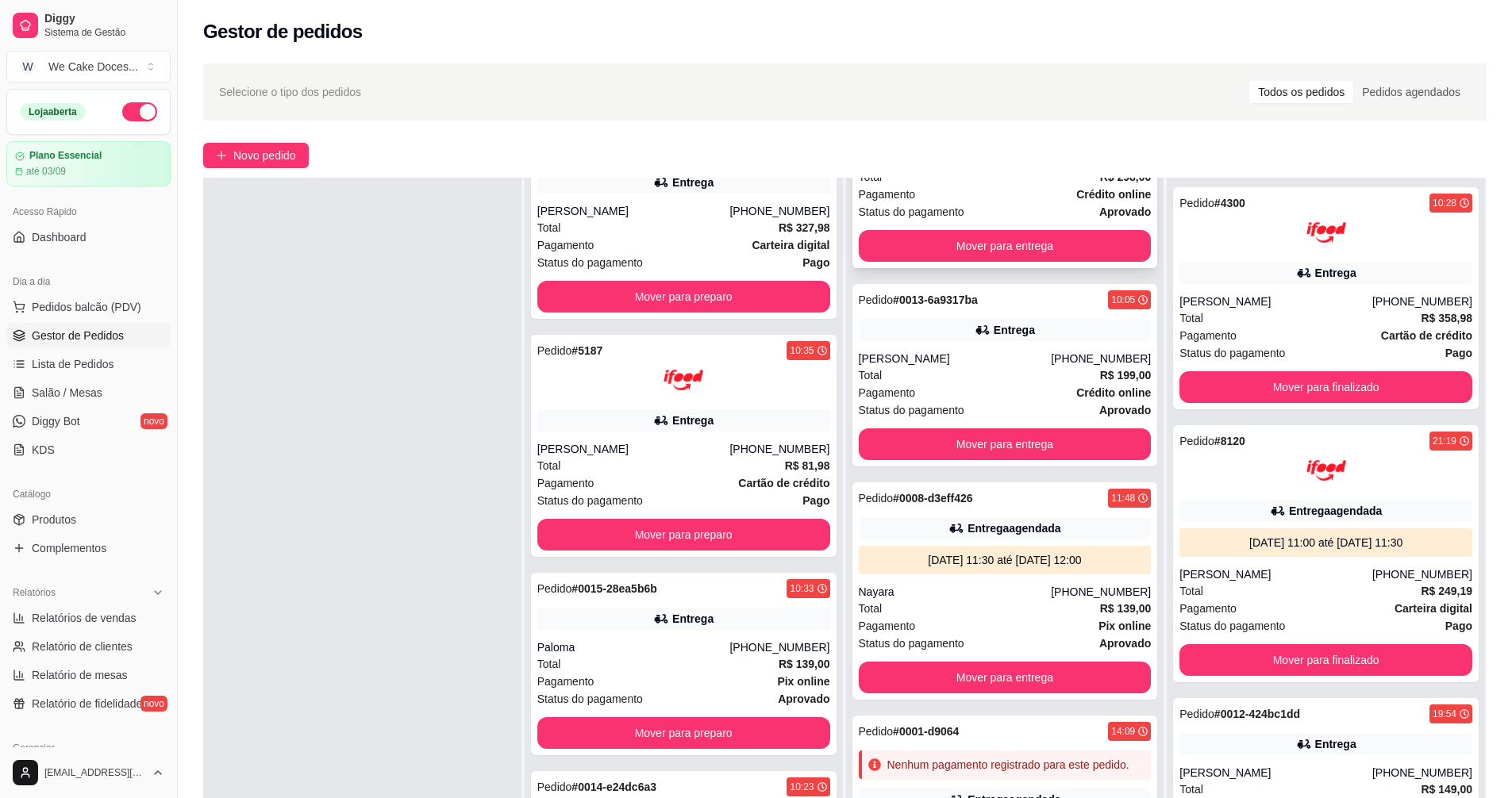
scroll to position [242, 0]
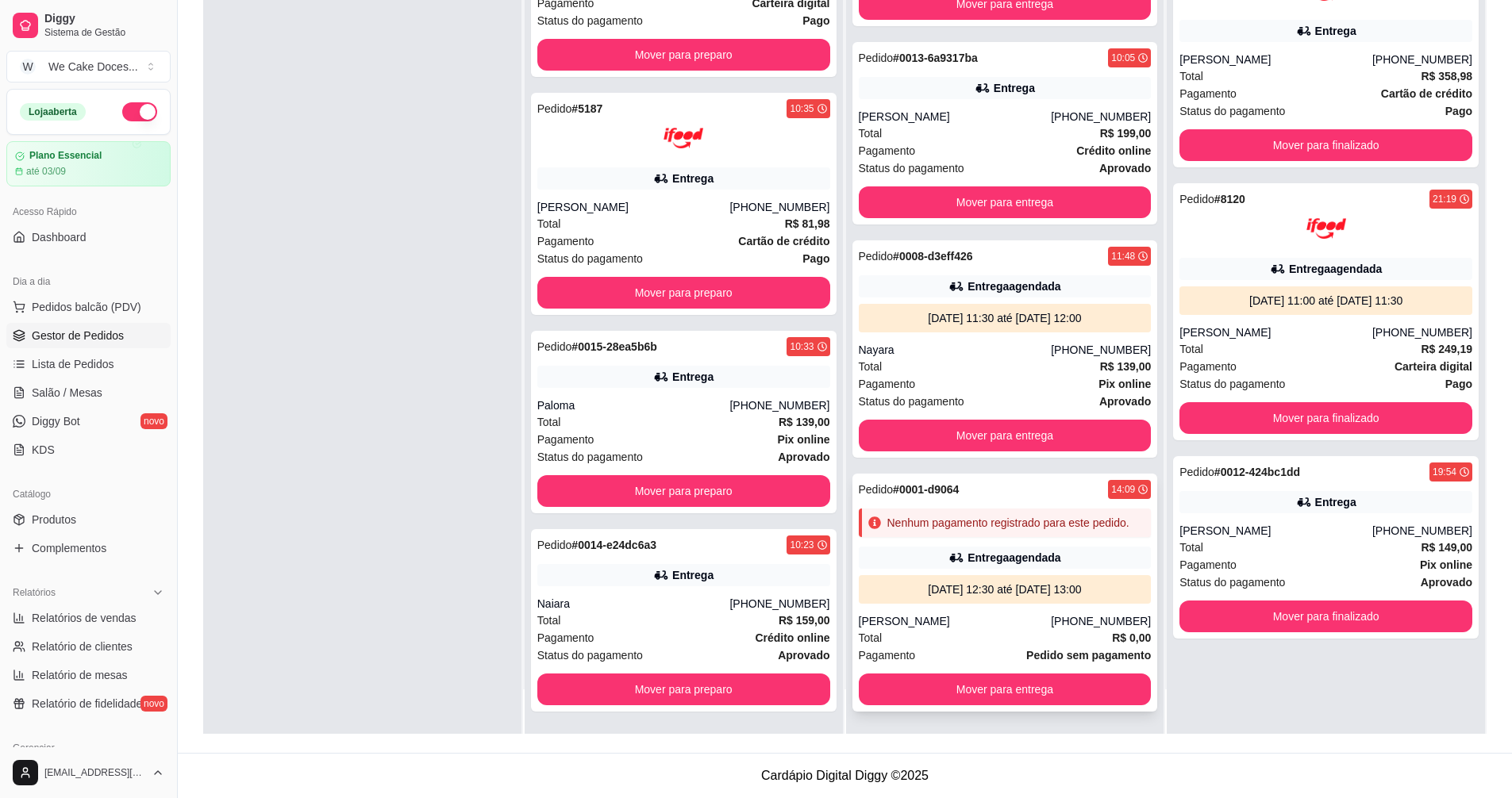
click at [1044, 533] on div "Nenhum pagamento registrado para este pedido." at bounding box center [1005, 522] width 293 height 29
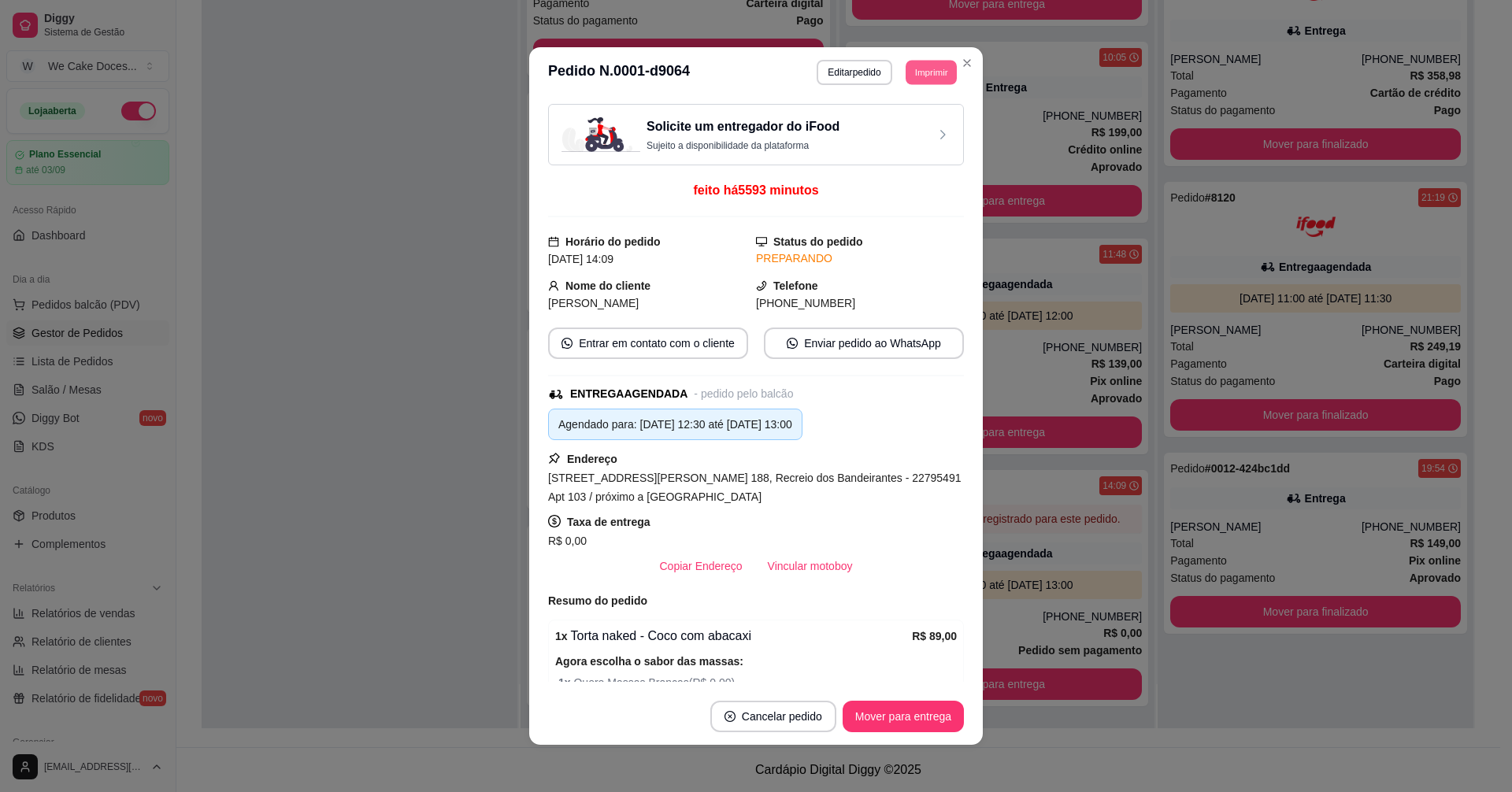
click at [921, 68] on button "Imprimir" at bounding box center [930, 72] width 51 height 24
click at [885, 125] on button "IMPRESSORA" at bounding box center [895, 127] width 110 height 24
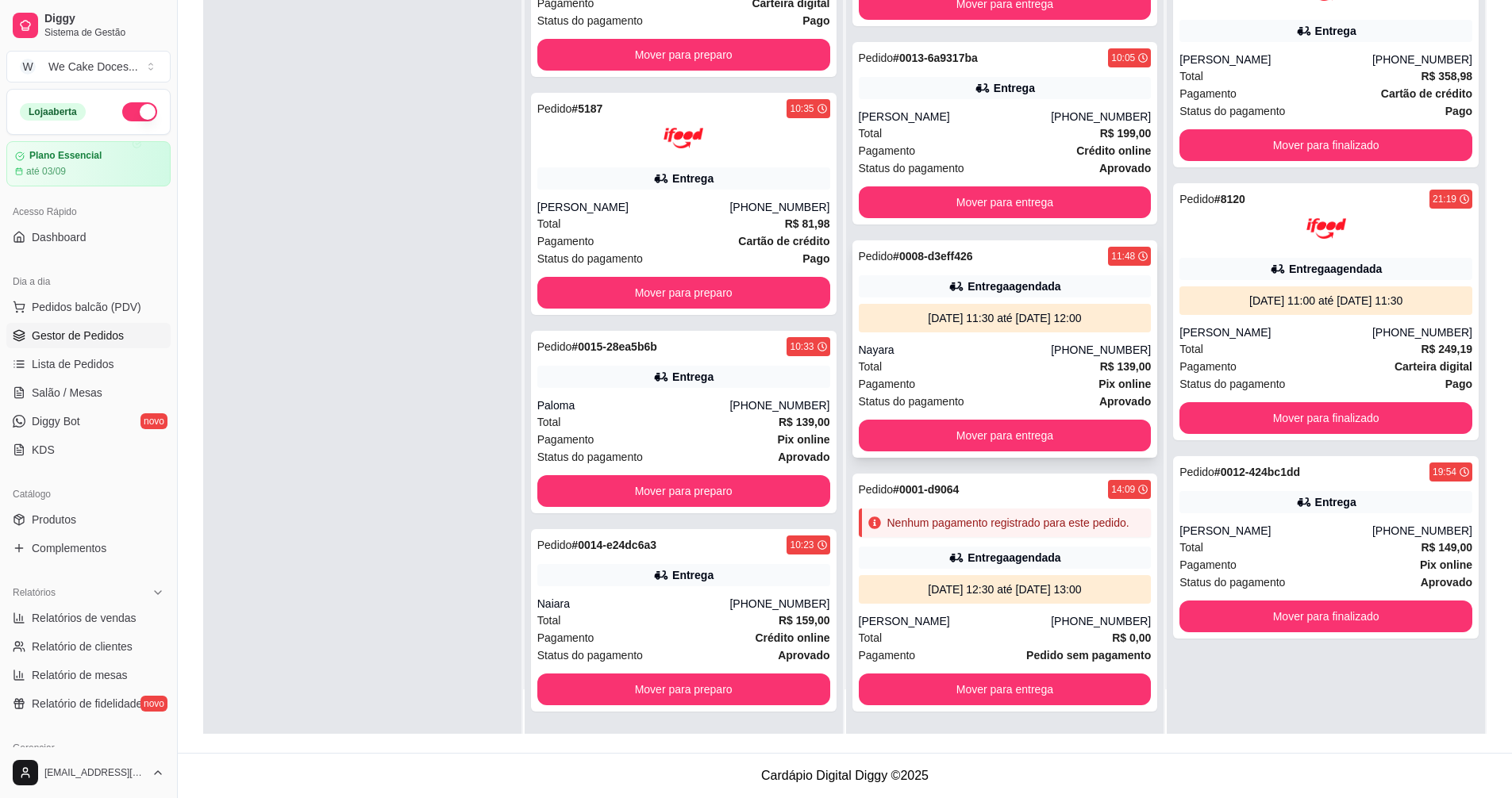
click at [989, 254] on div "Pedido # 0008-d3eff426 11:48 Entrega agendada [DATE] 11:30 até [DATE] 12:00 Nay…" at bounding box center [1005, 349] width 305 height 217
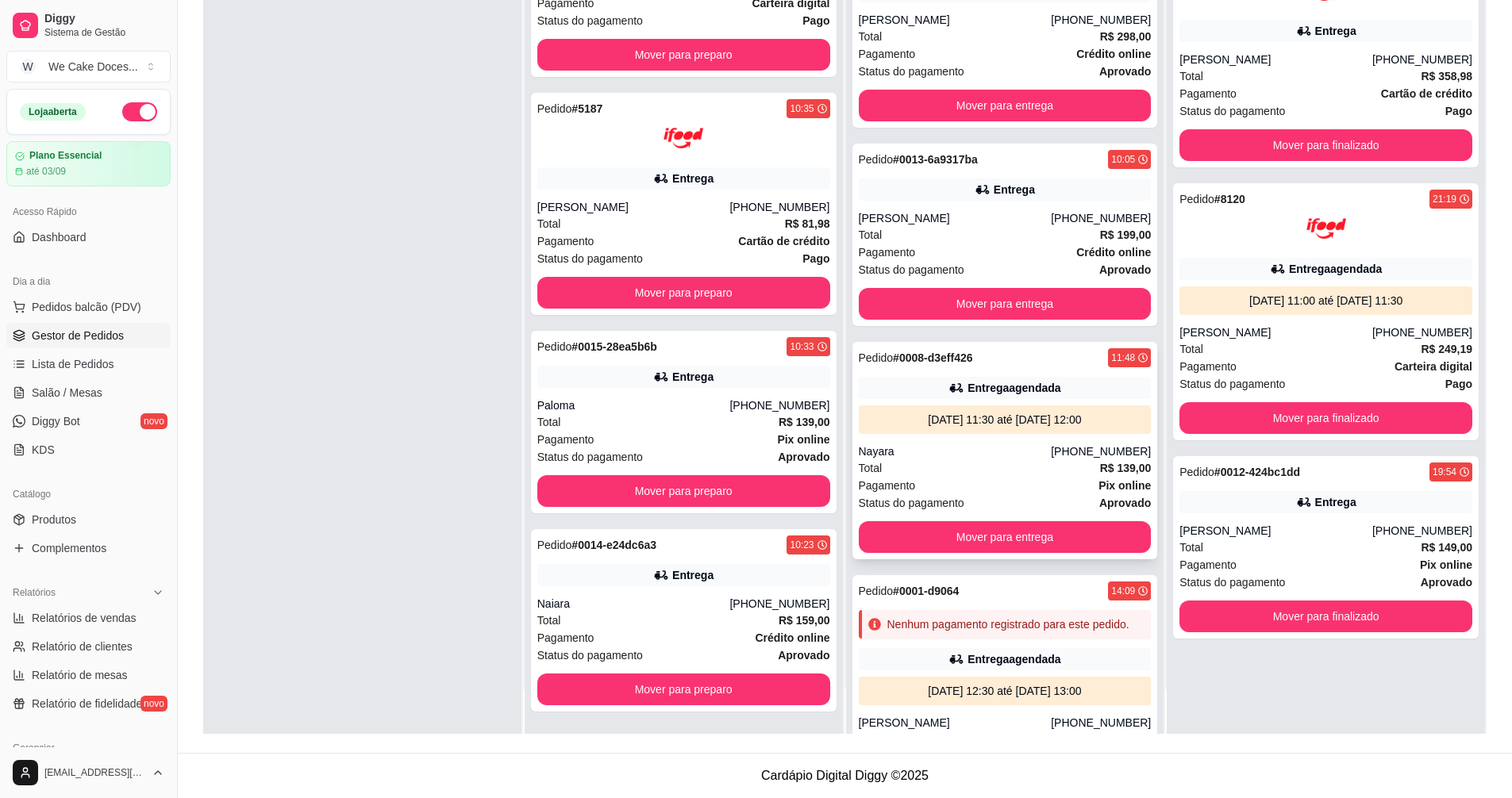
click at [965, 454] on div "Nayara" at bounding box center [954, 452] width 193 height 16
click at [1000, 476] on div "Total R$ 139,00" at bounding box center [1005, 468] width 293 height 17
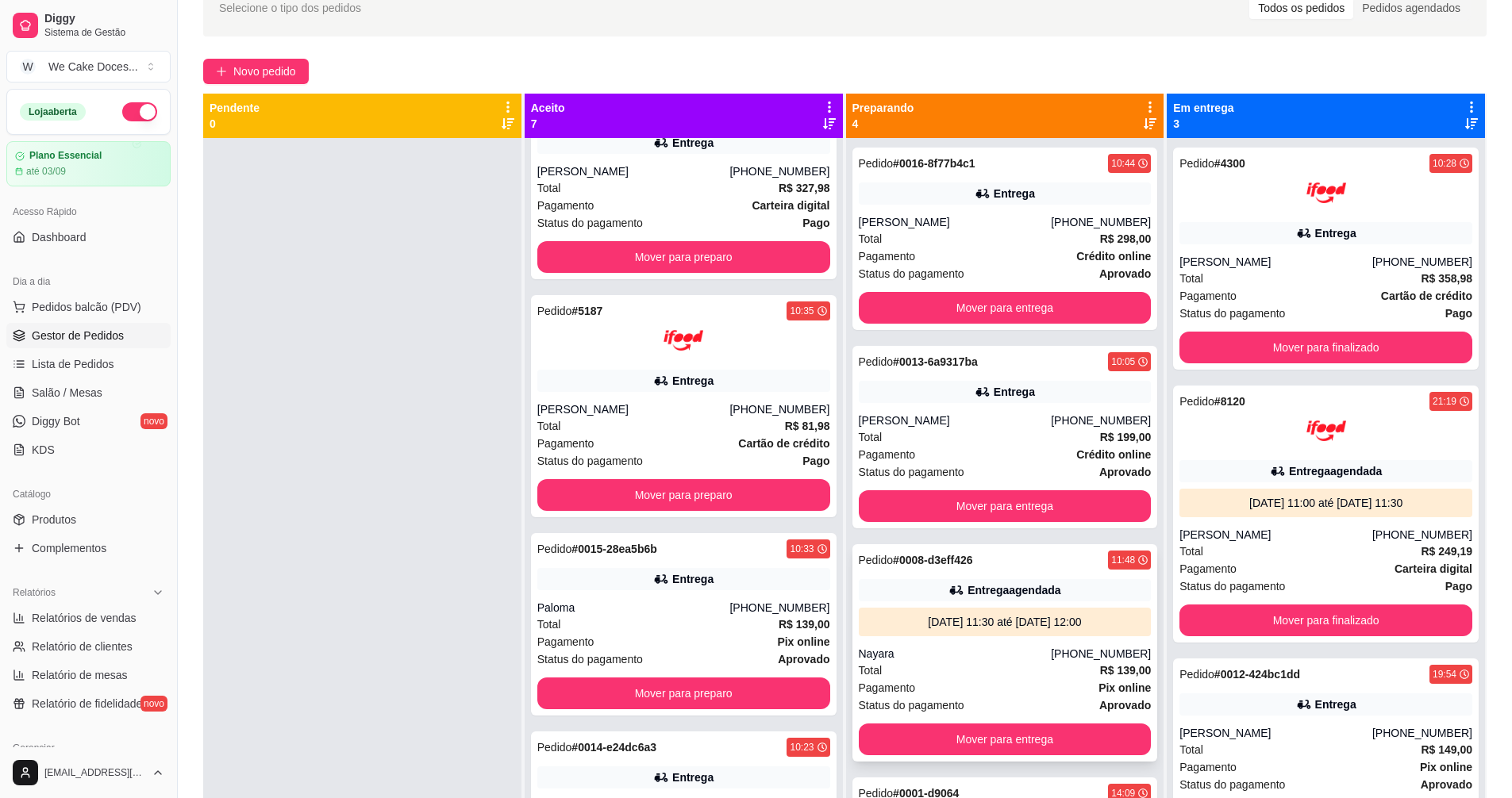
scroll to position [77, 0]
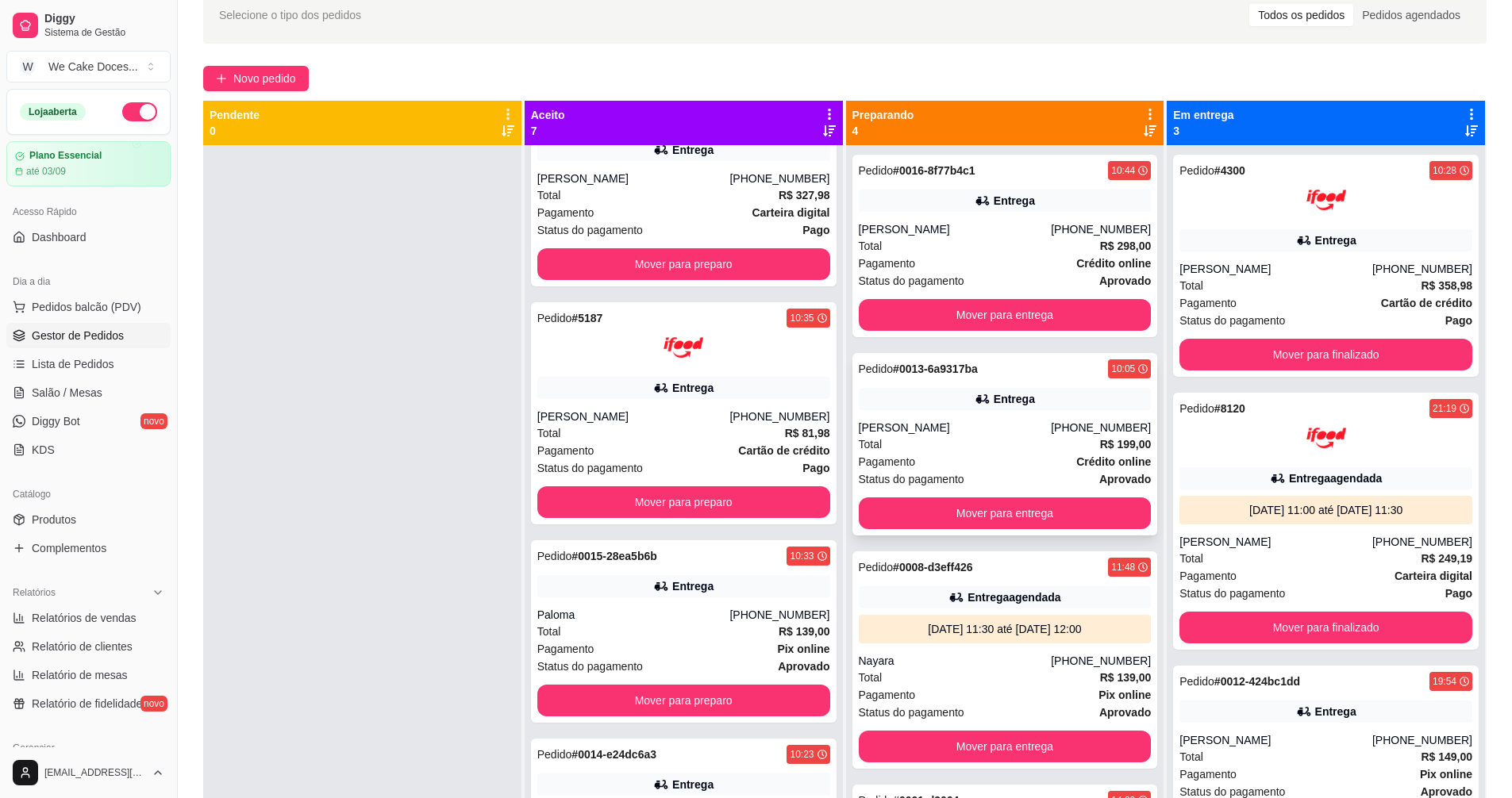
click at [970, 450] on div "Total R$ 199,00" at bounding box center [1005, 444] width 293 height 17
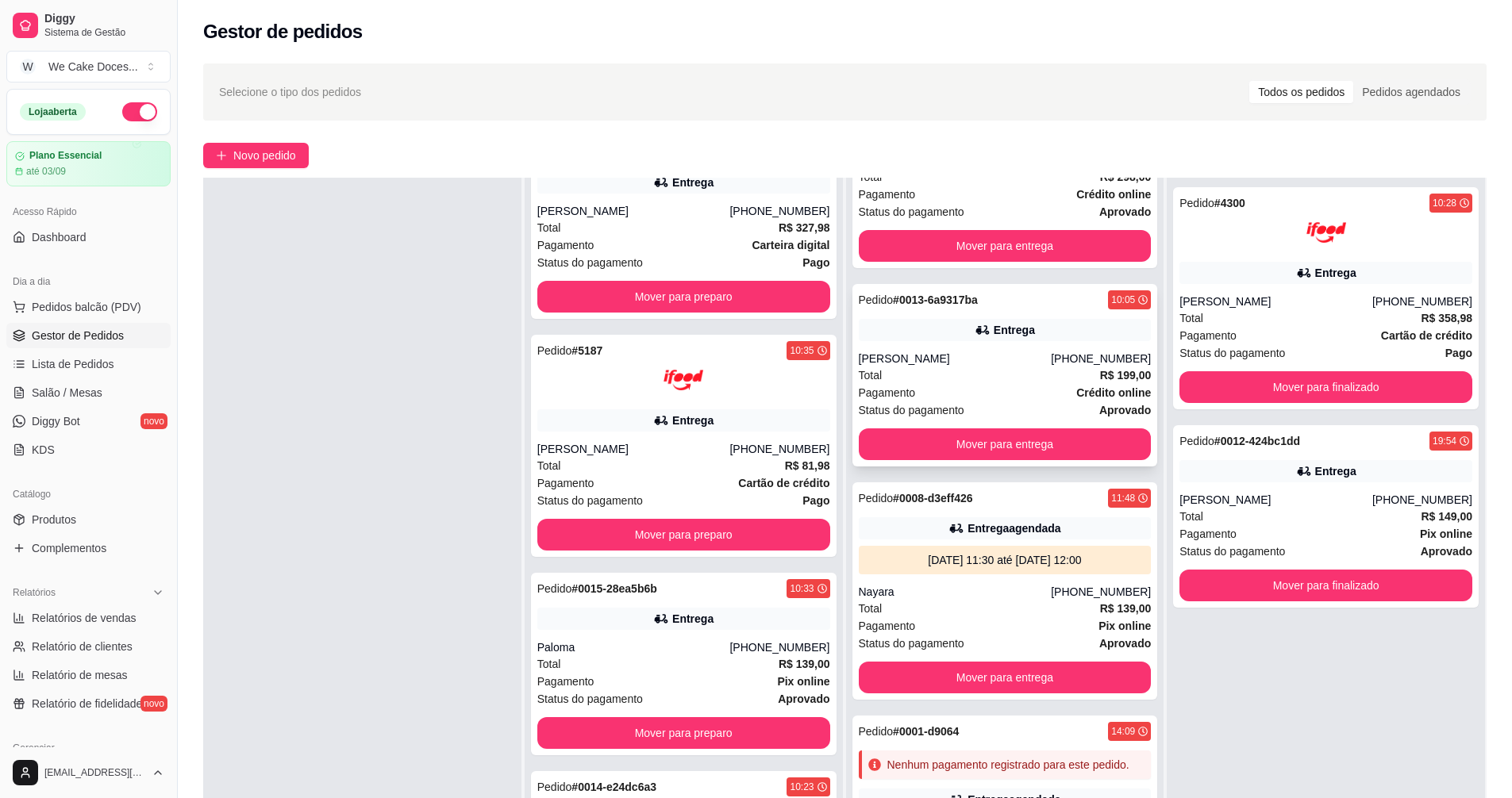
scroll to position [242, 0]
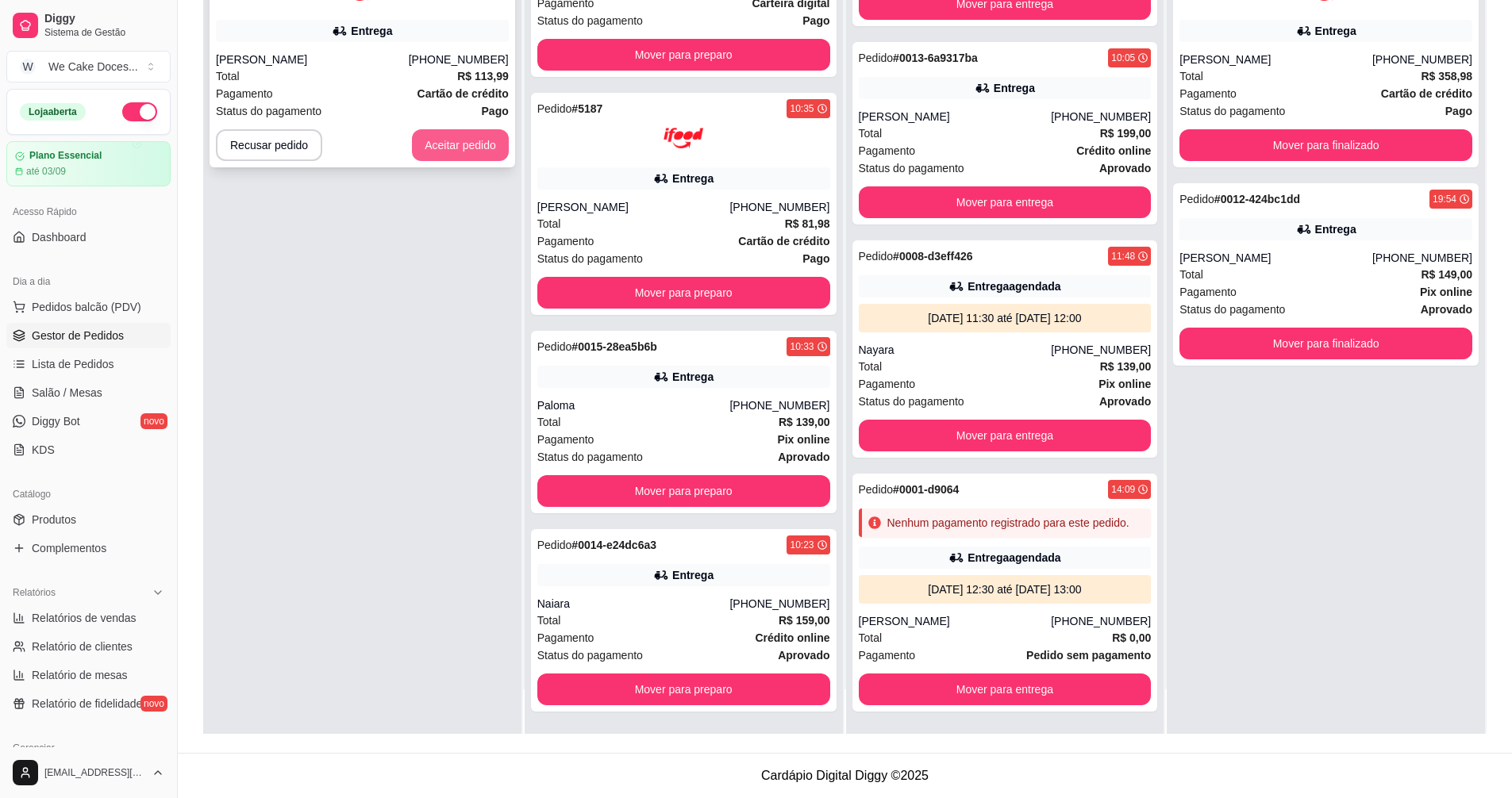
click at [475, 144] on button "Aceitar pedido" at bounding box center [460, 145] width 97 height 31
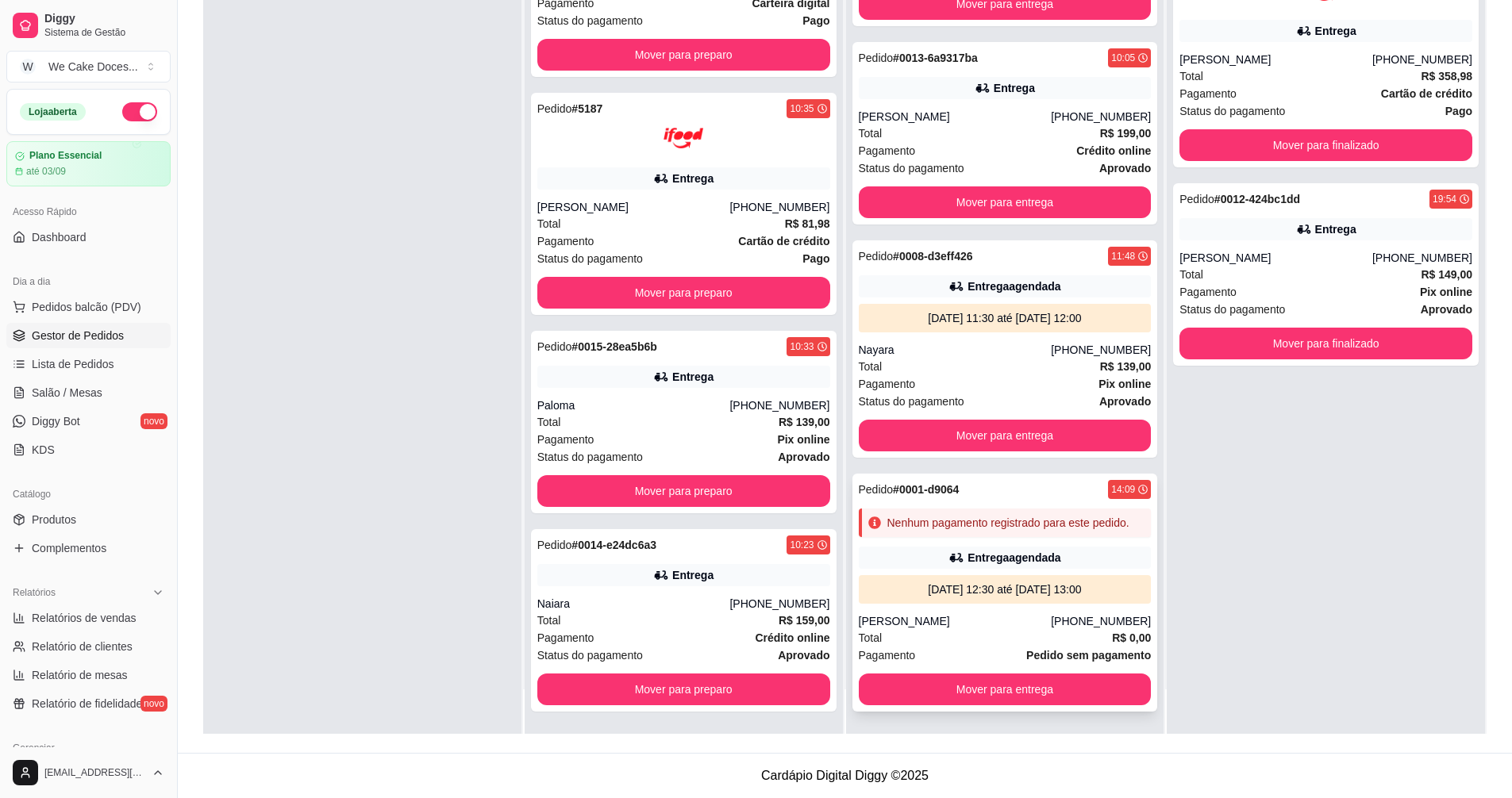
scroll to position [0, 0]
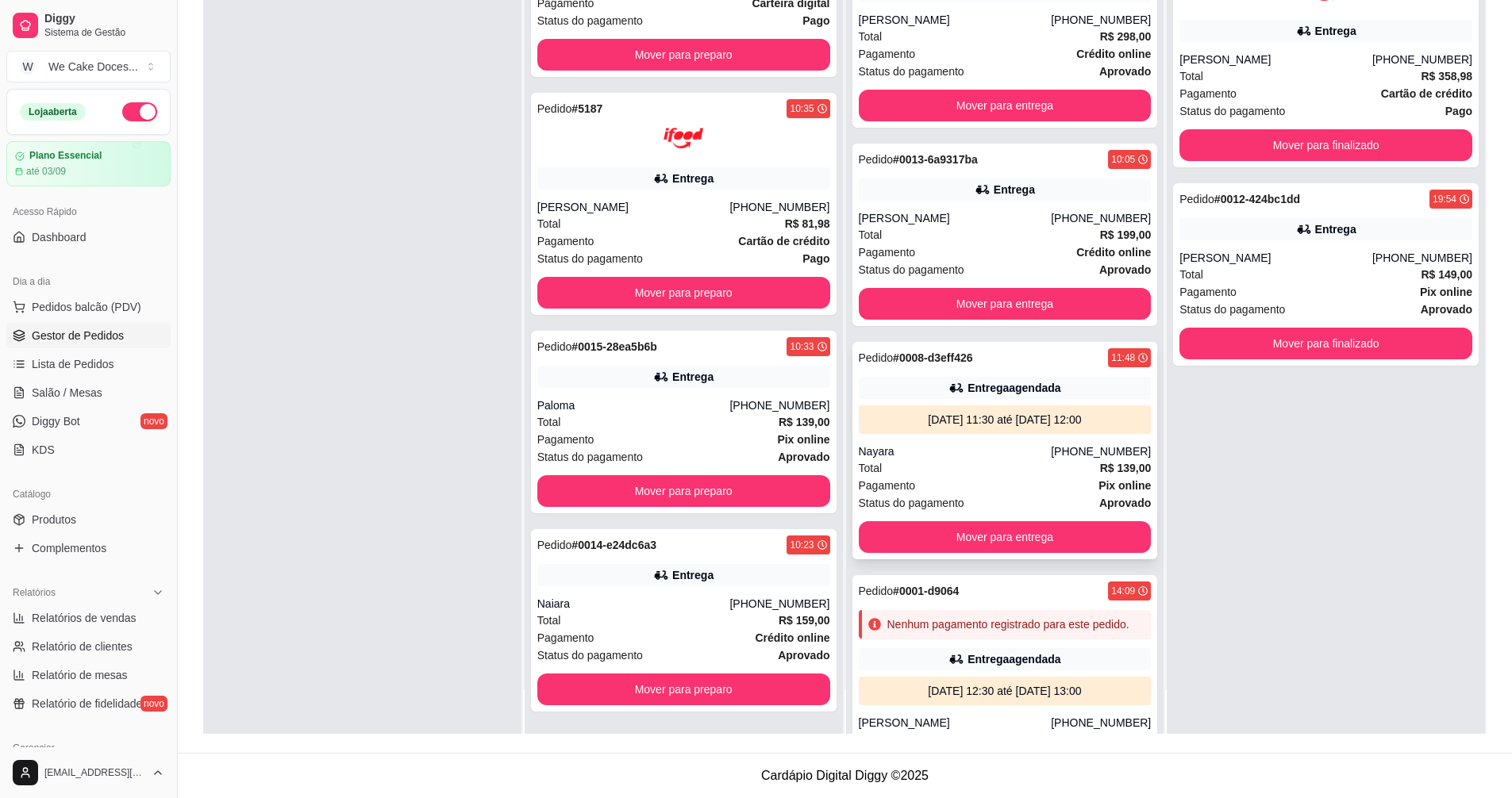
click at [991, 453] on div "Nayara" at bounding box center [954, 452] width 193 height 16
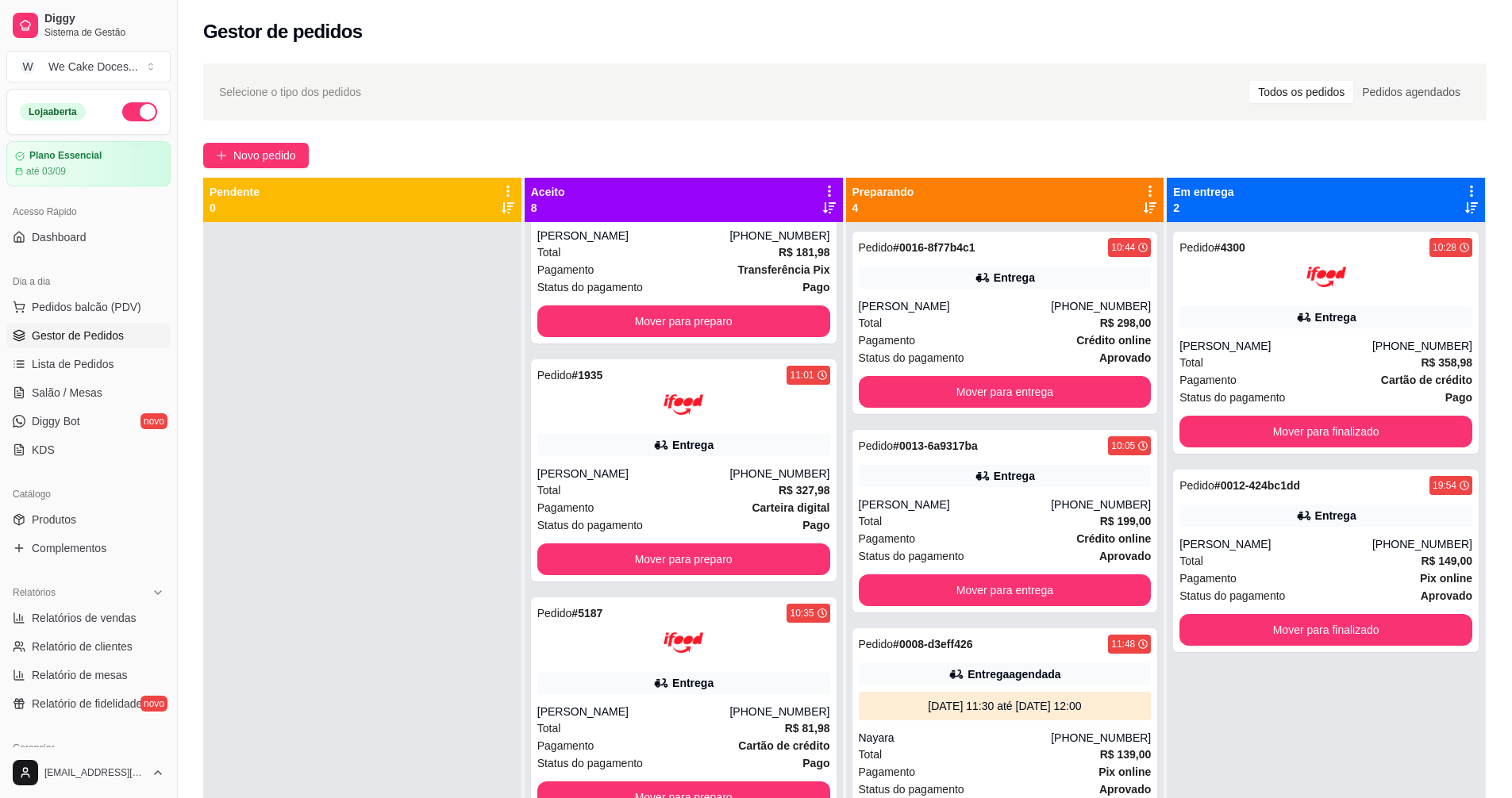
scroll to position [915, 0]
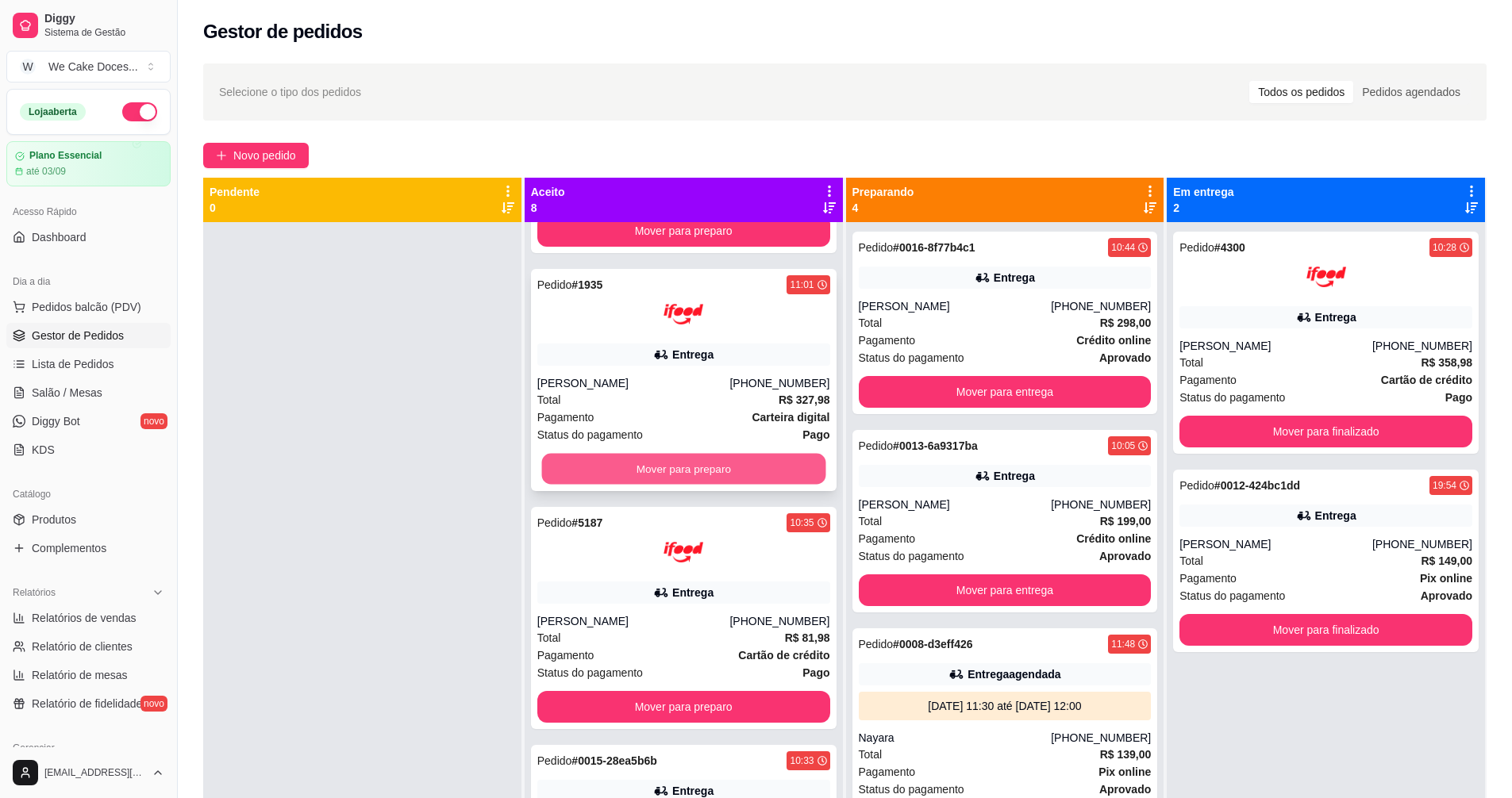
click at [660, 470] on button "Mover para preparo" at bounding box center [683, 468] width 284 height 31
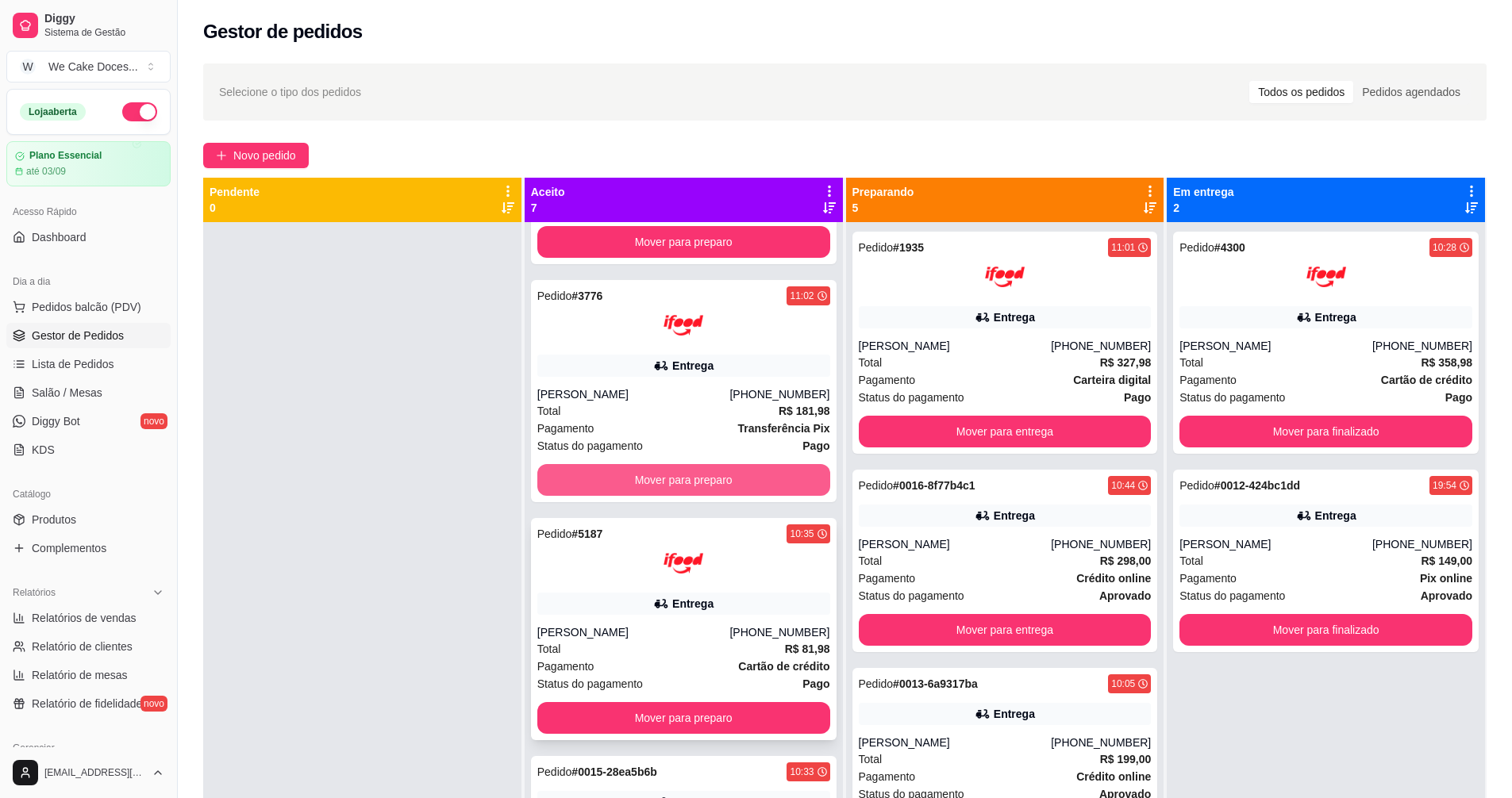
scroll to position [665, 0]
click at [676, 485] on button "Mover para preparo" at bounding box center [683, 481] width 284 height 31
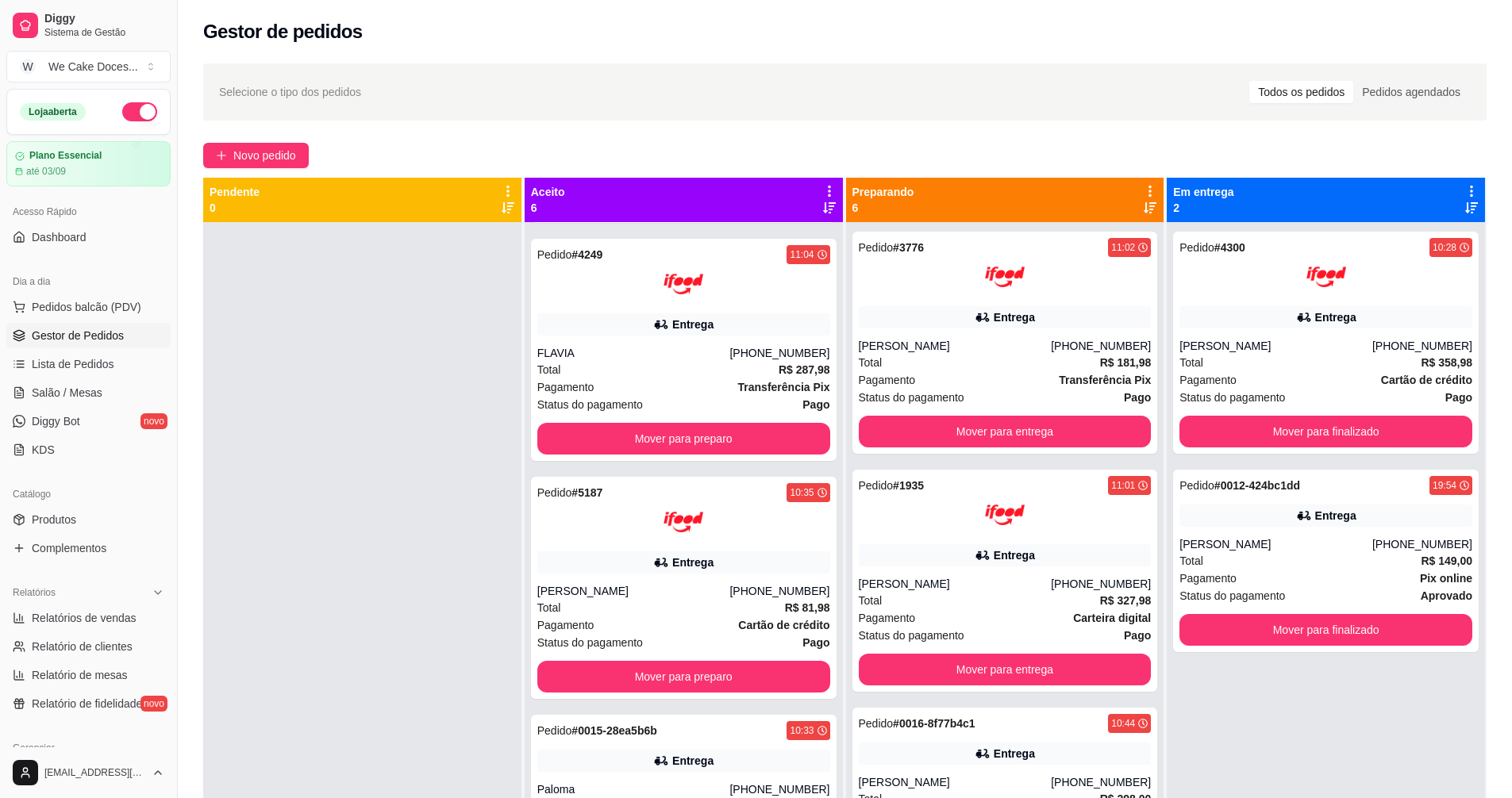
scroll to position [468, 0]
click at [676, 485] on div "Pedido # 5187 10:35" at bounding box center [684, 494] width 293 height 19
click at [669, 439] on button "Mover para preparo" at bounding box center [683, 440] width 284 height 31
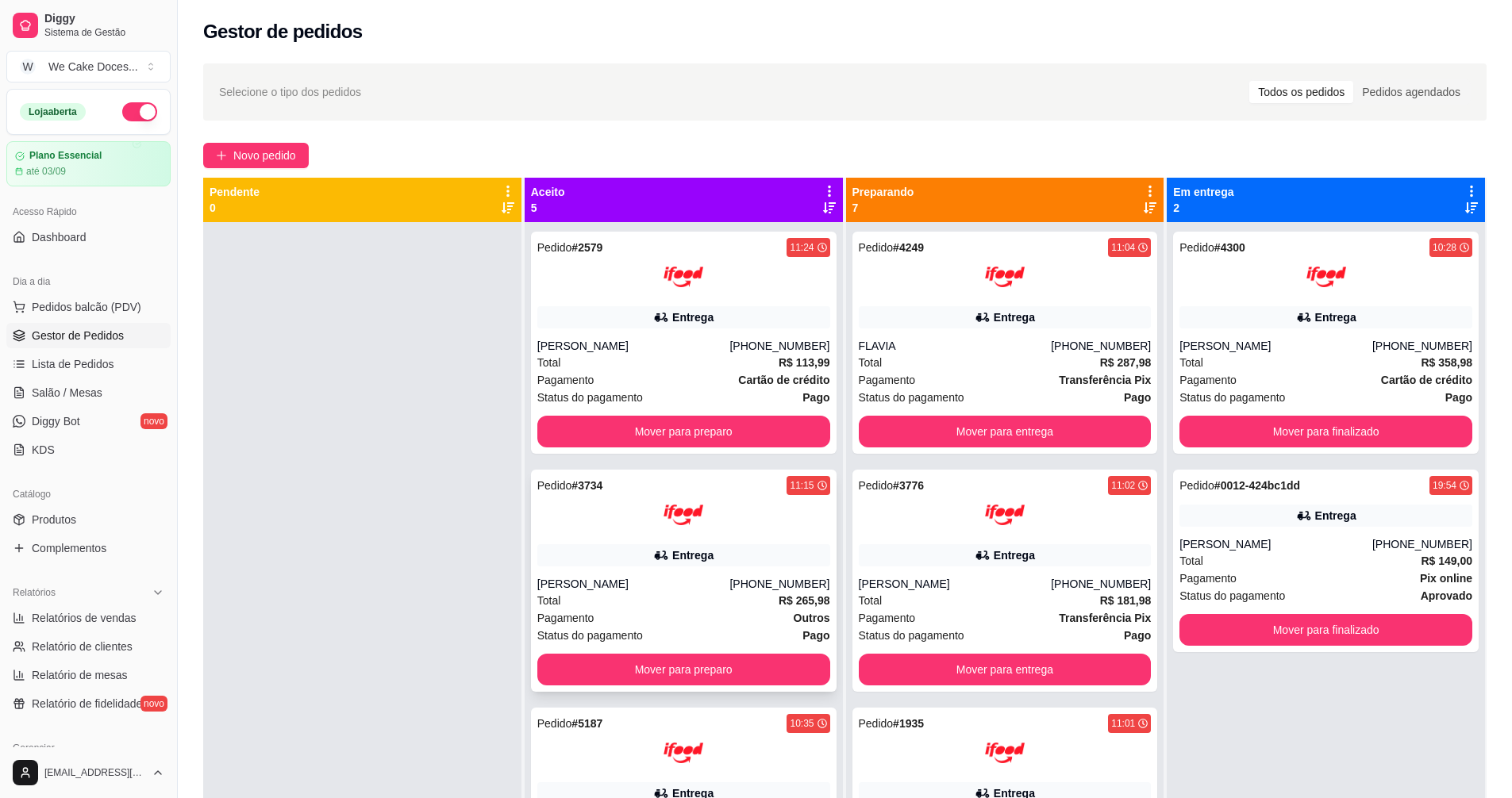
scroll to position [101, 0]
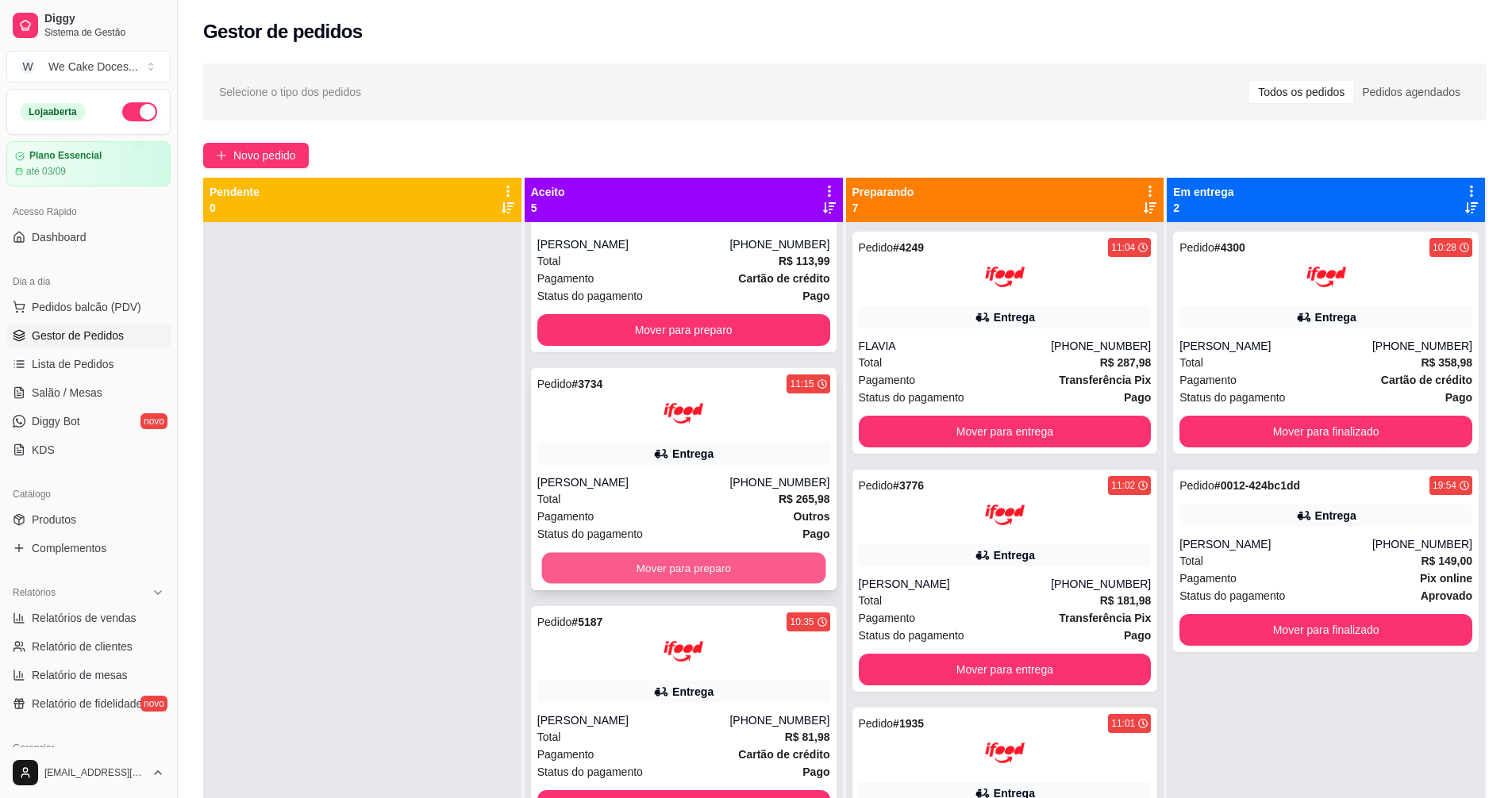
click at [612, 568] on button "Mover para preparo" at bounding box center [683, 568] width 284 height 31
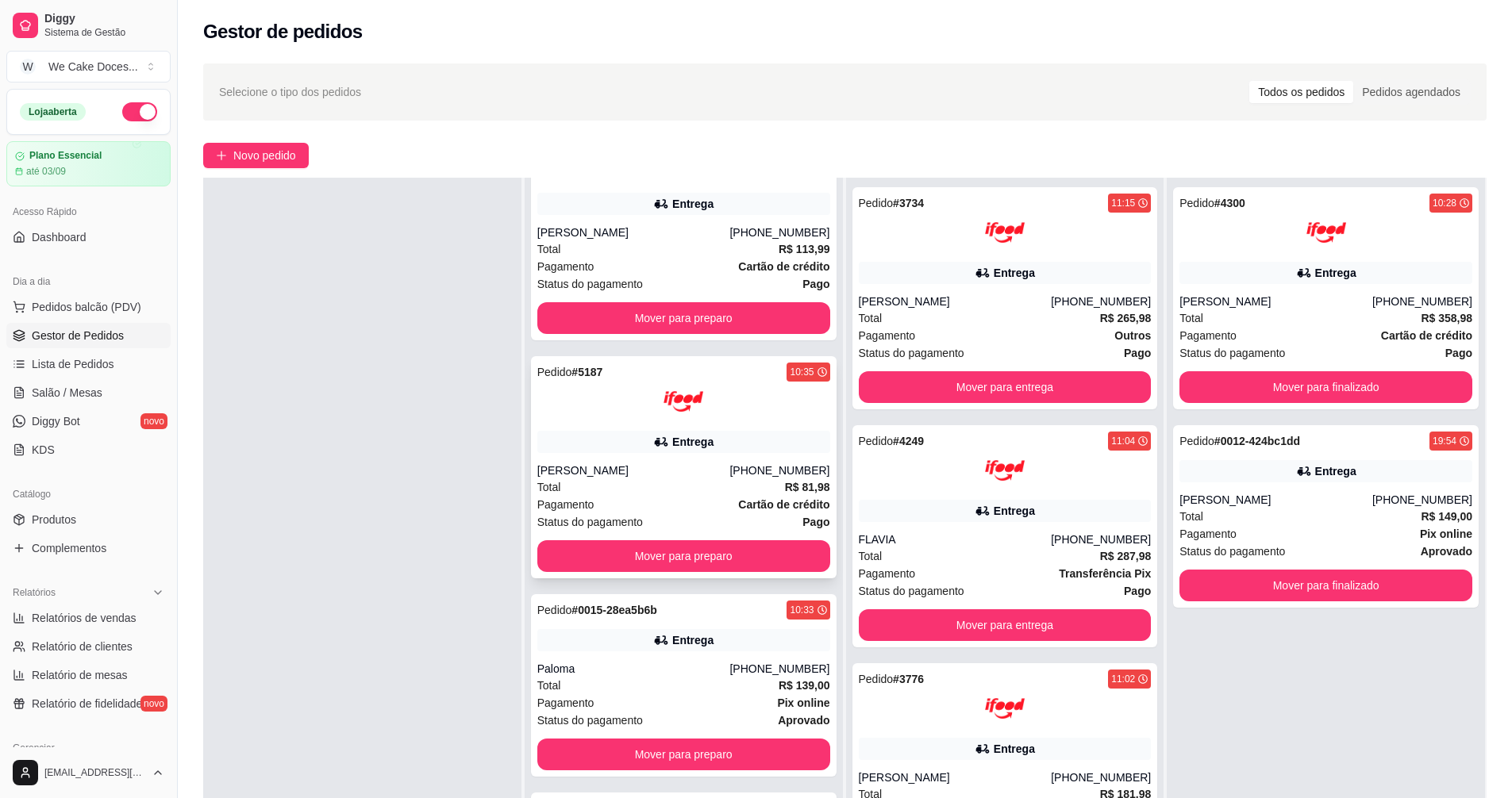
scroll to position [91, 0]
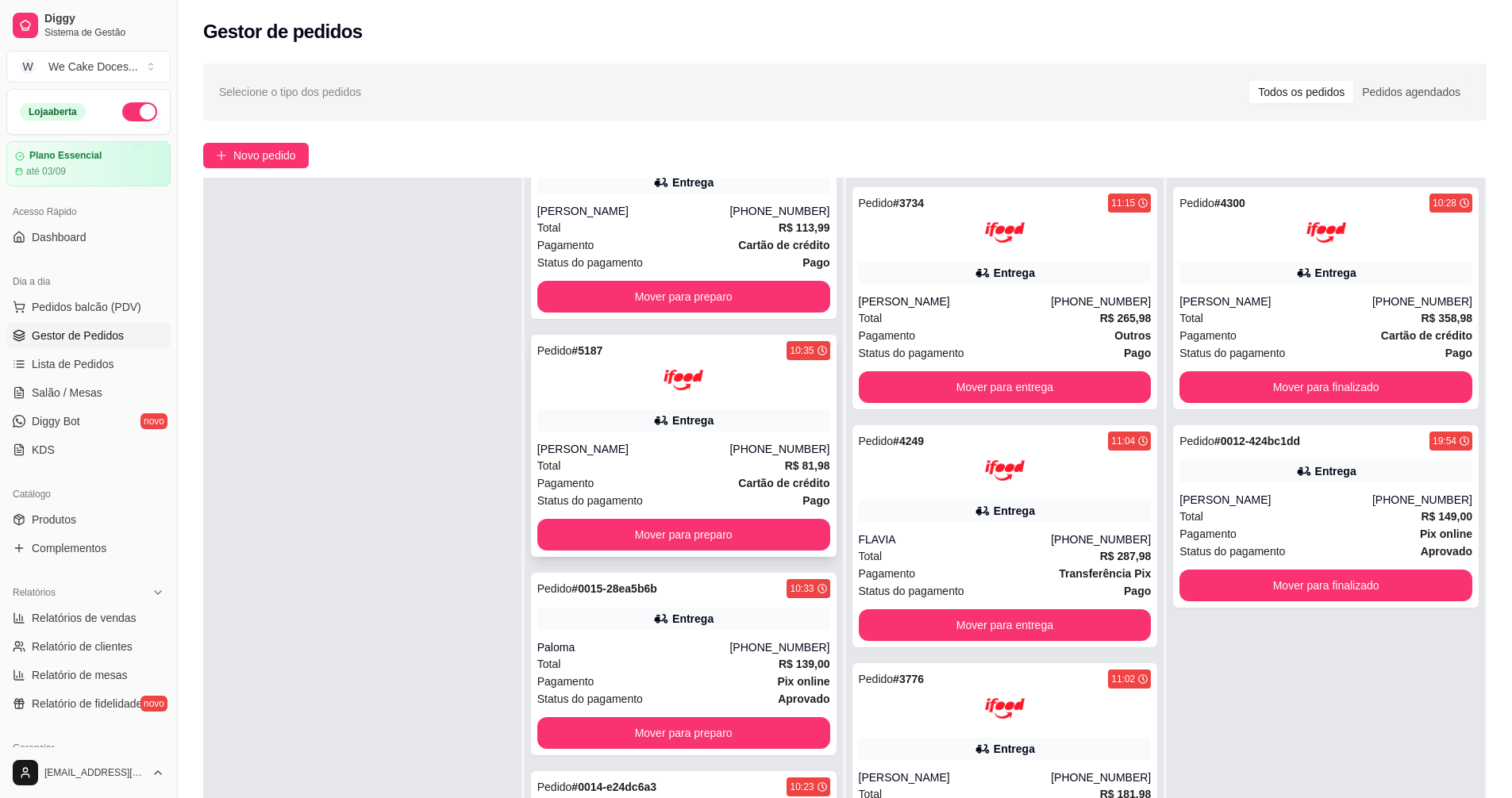
click at [620, 452] on div "[PERSON_NAME]" at bounding box center [633, 449] width 193 height 16
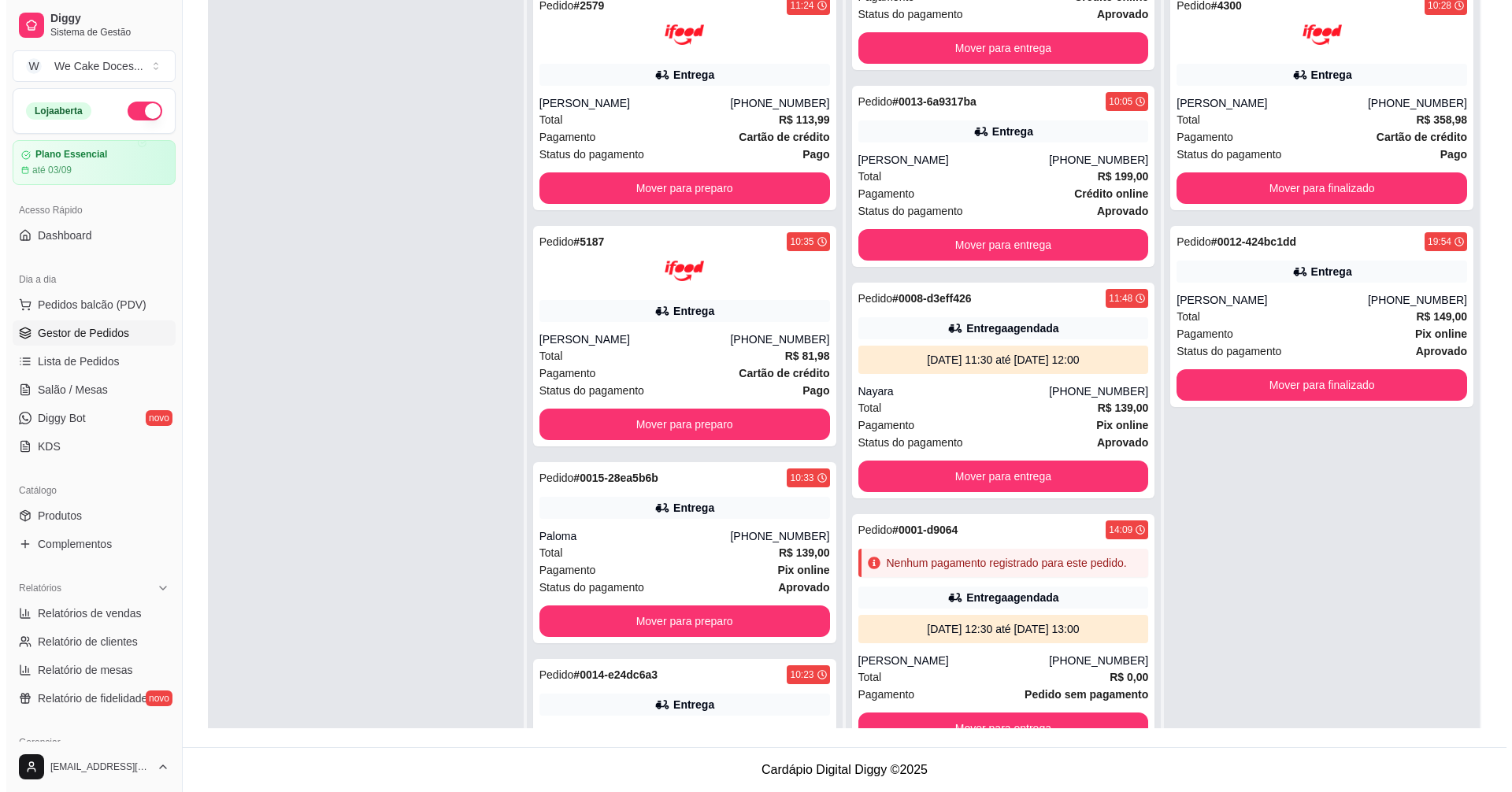
scroll to position [0, 0]
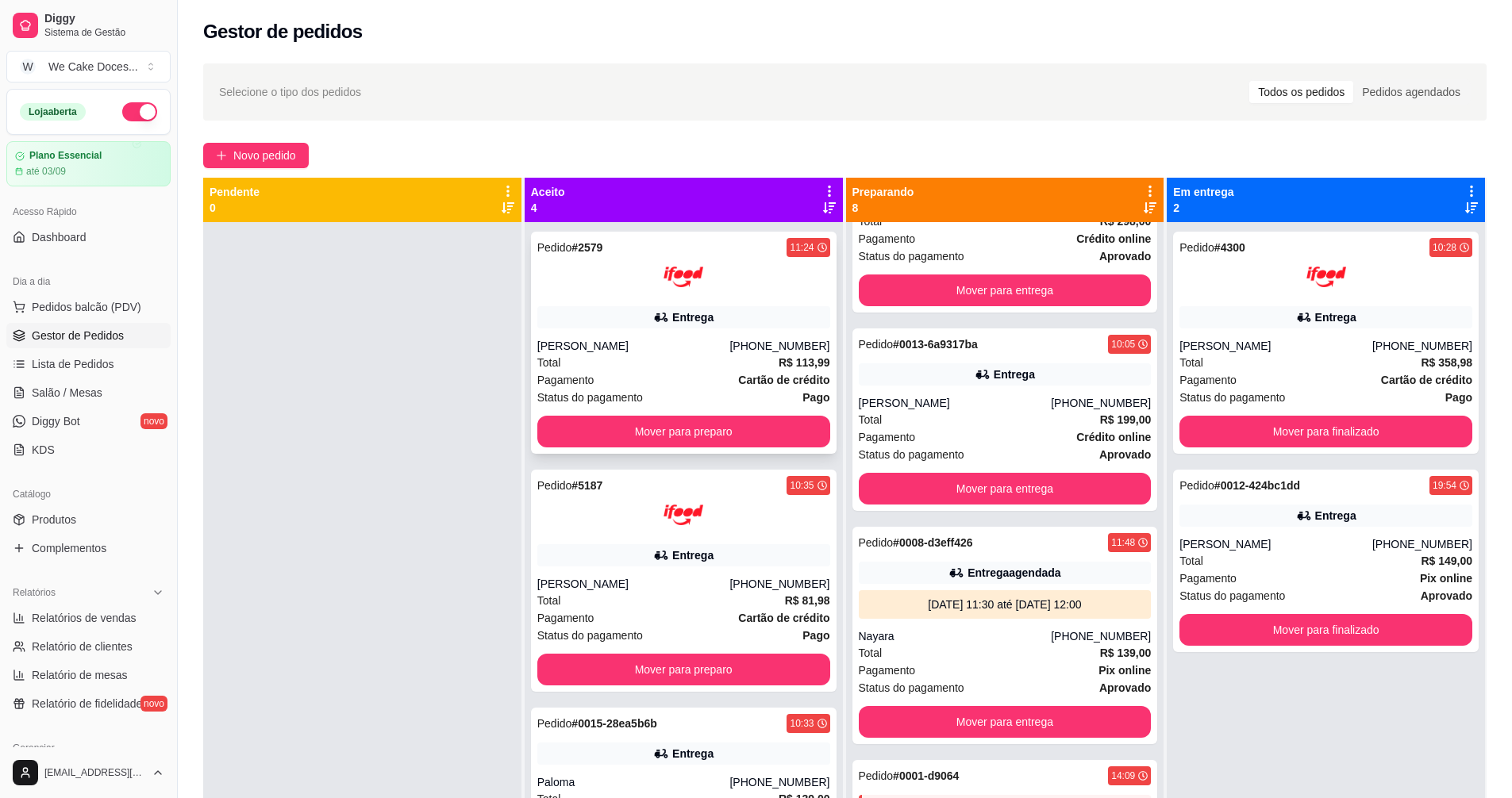
click at [562, 356] on div "Total R$ 113,99" at bounding box center [684, 363] width 293 height 17
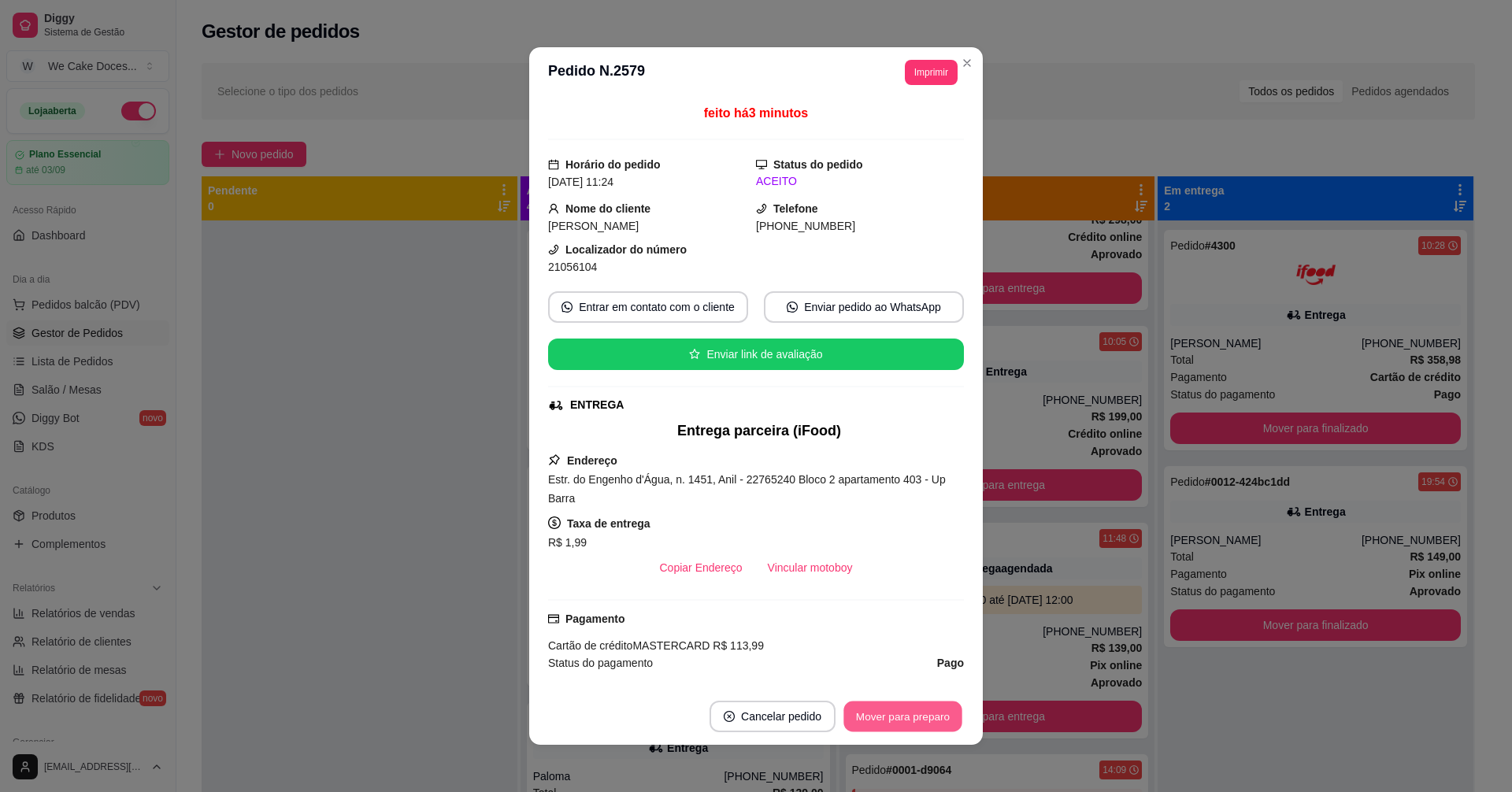
click at [897, 719] on button "Mover para preparo" at bounding box center [902, 717] width 118 height 30
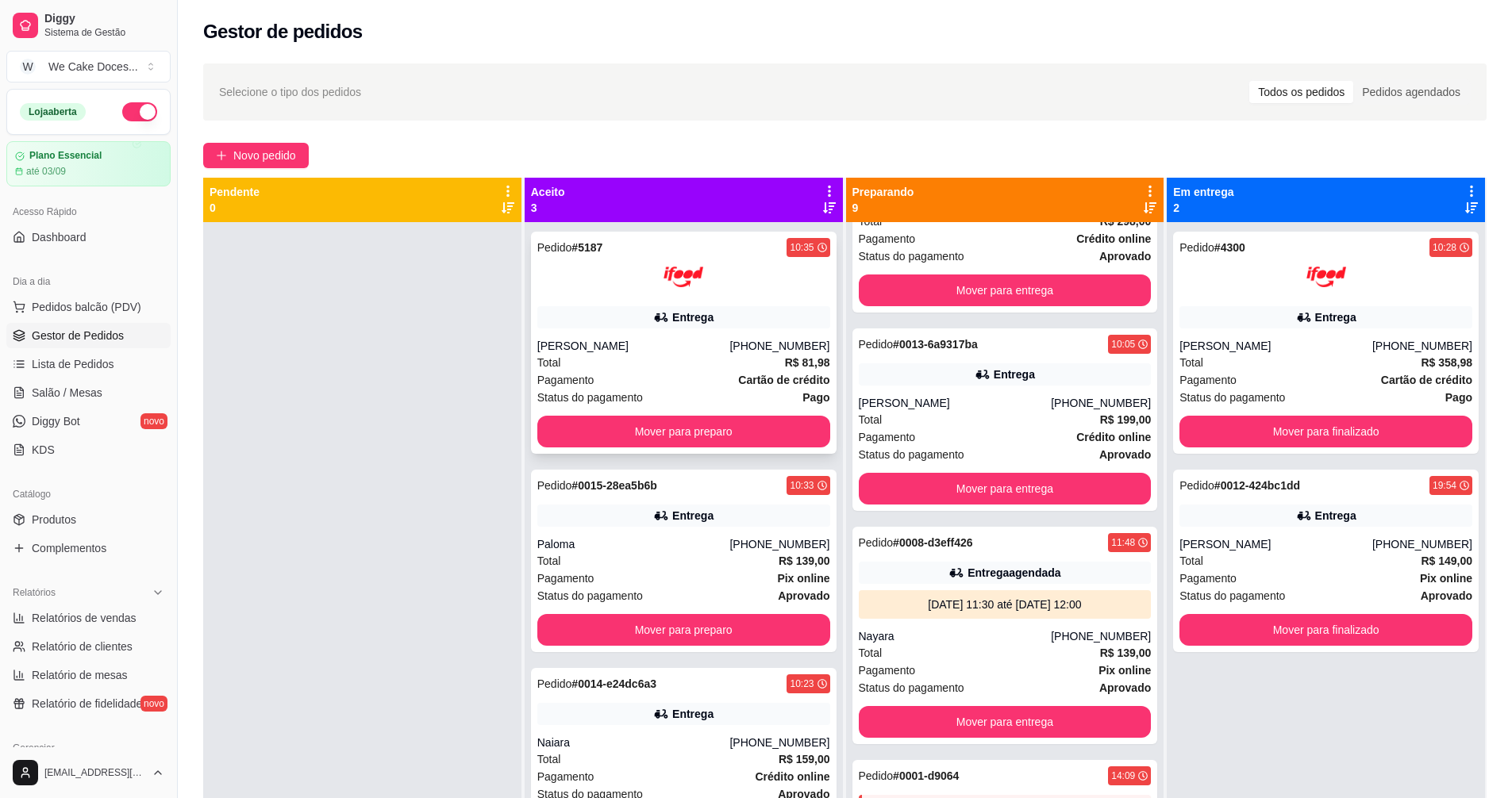
click at [636, 365] on div "Total R$ 81,98" at bounding box center [684, 363] width 293 height 17
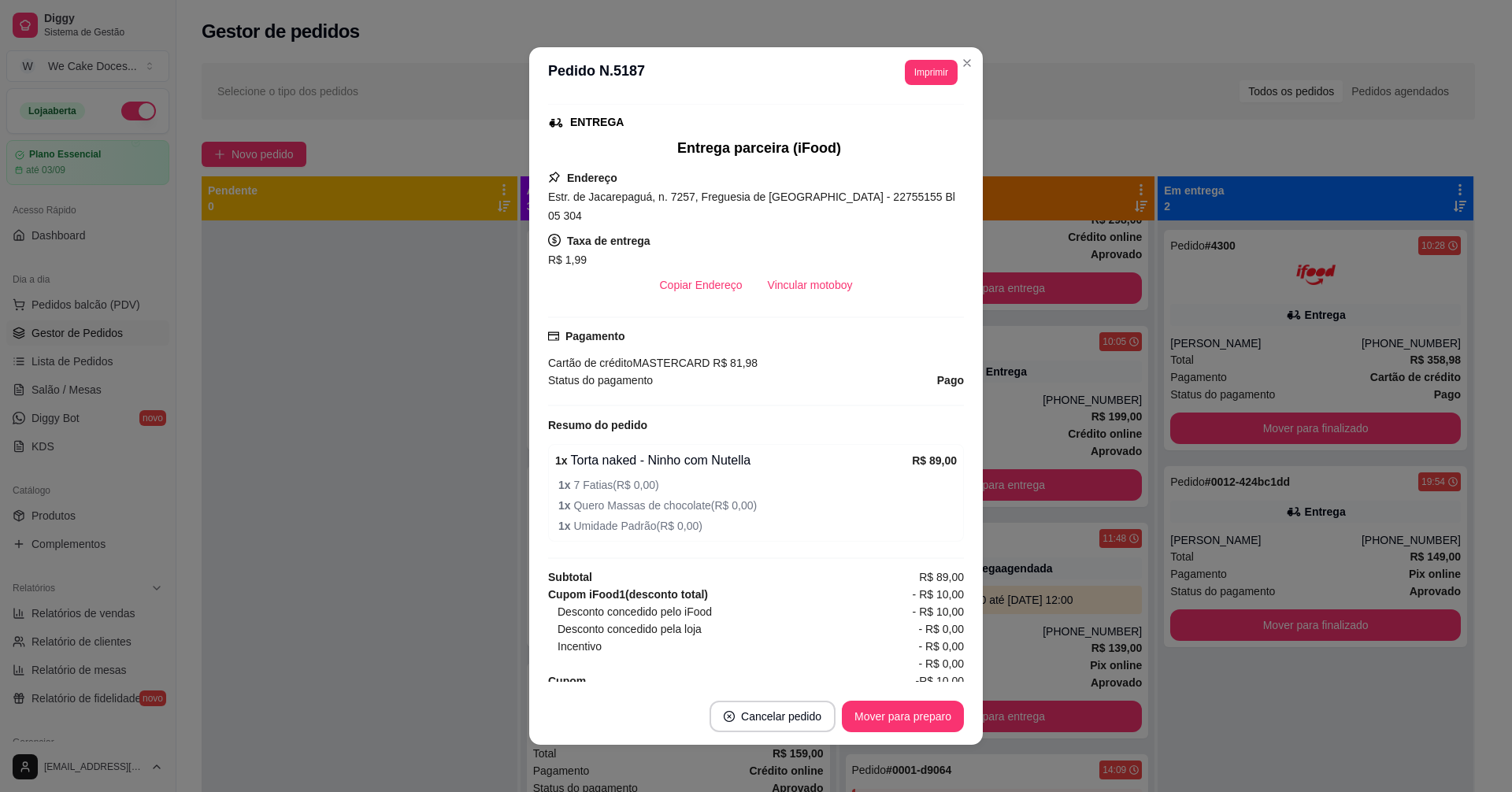
scroll to position [284, 0]
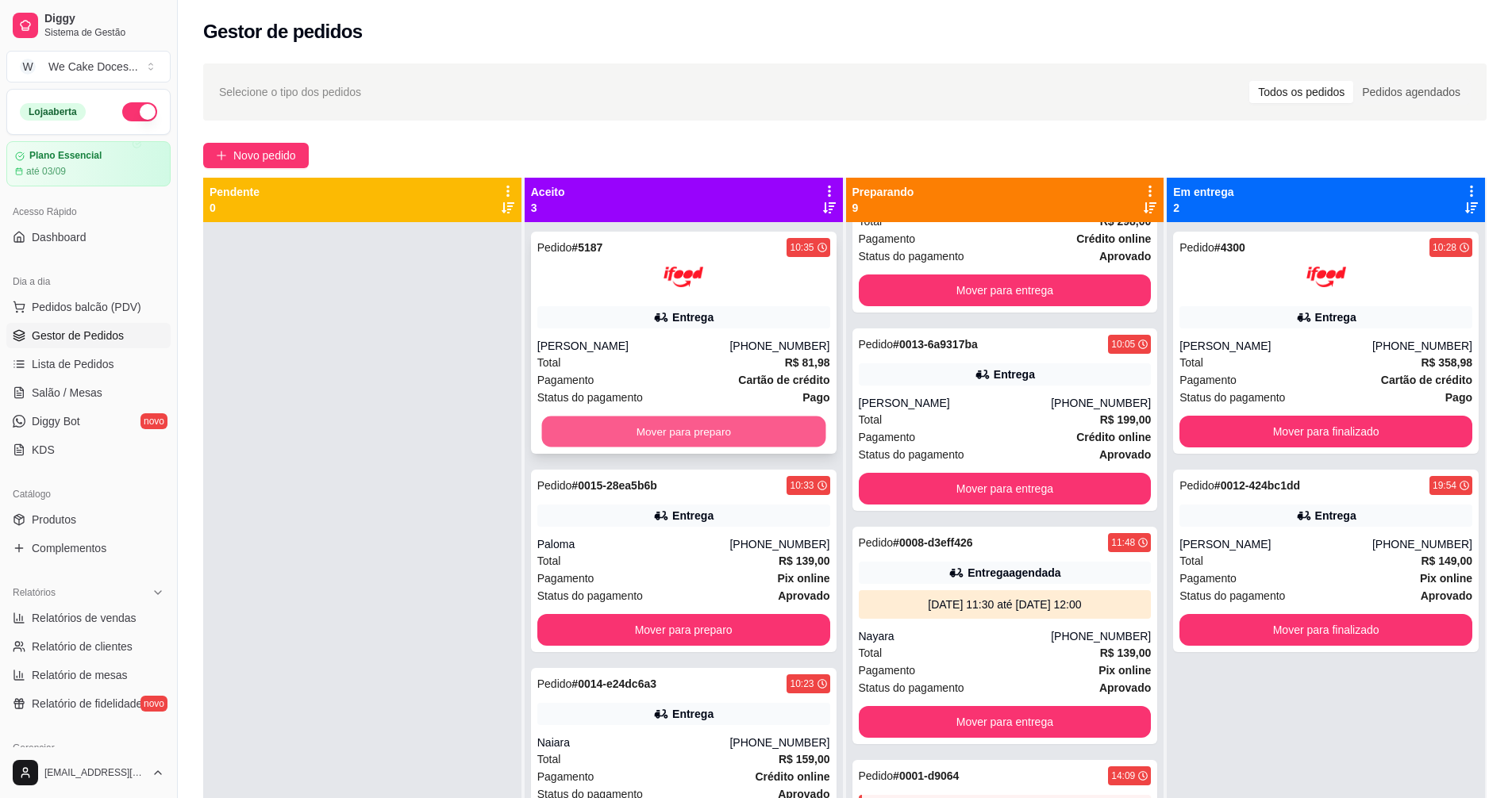
click at [659, 439] on button "Mover para preparo" at bounding box center [683, 432] width 284 height 31
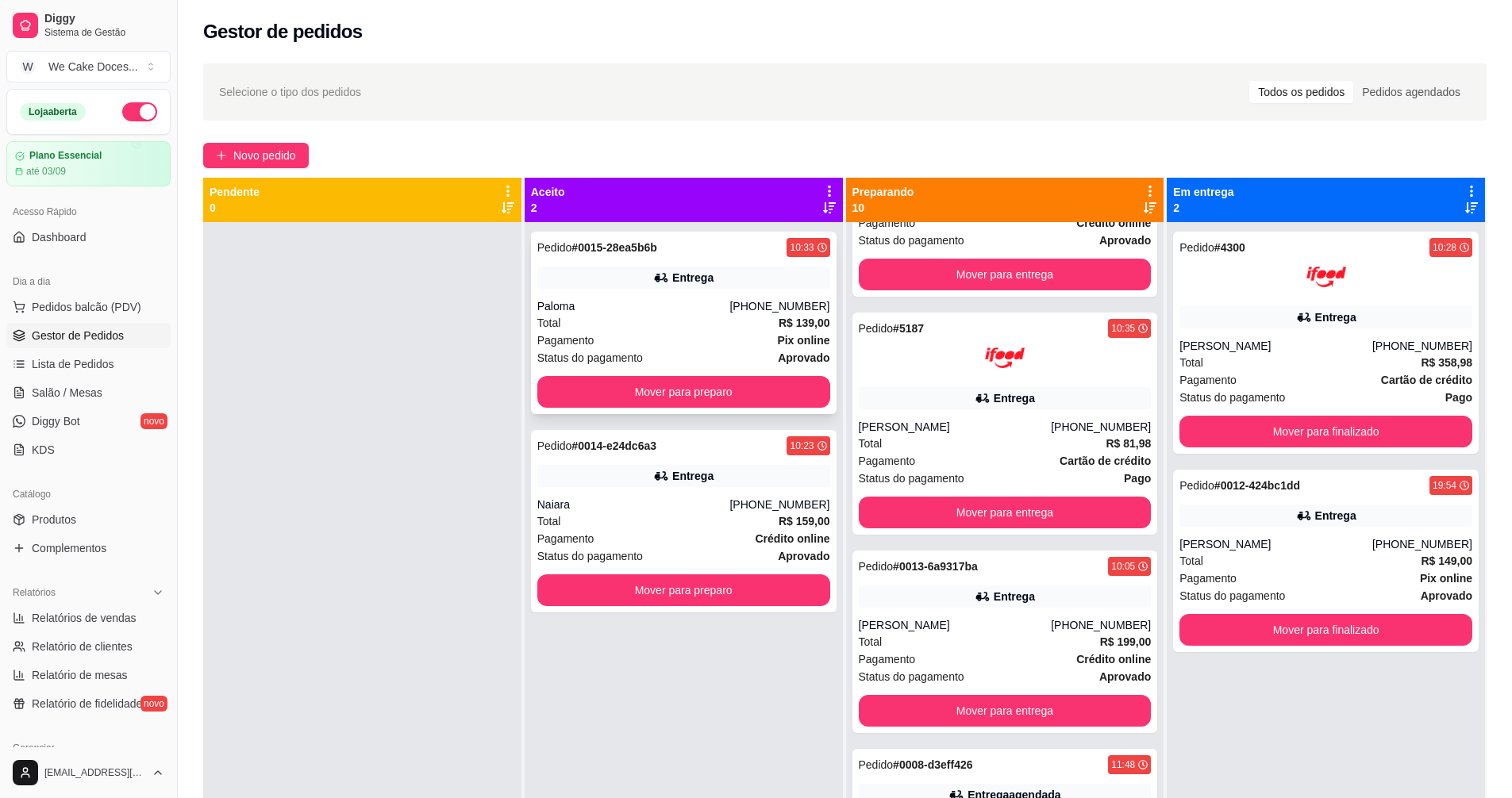
click at [649, 302] on div "Paloma" at bounding box center [633, 306] width 193 height 16
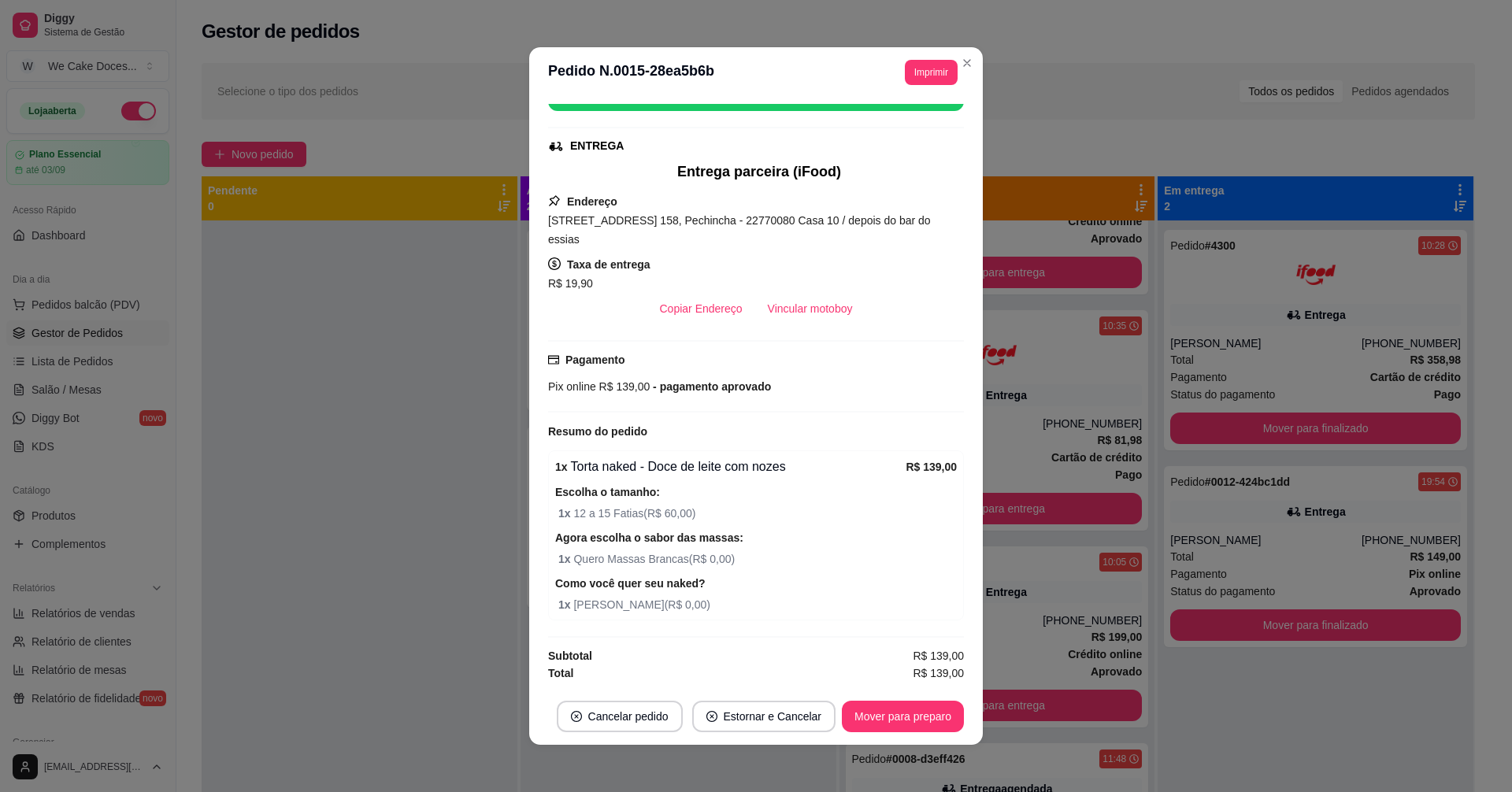
scroll to position [0, 0]
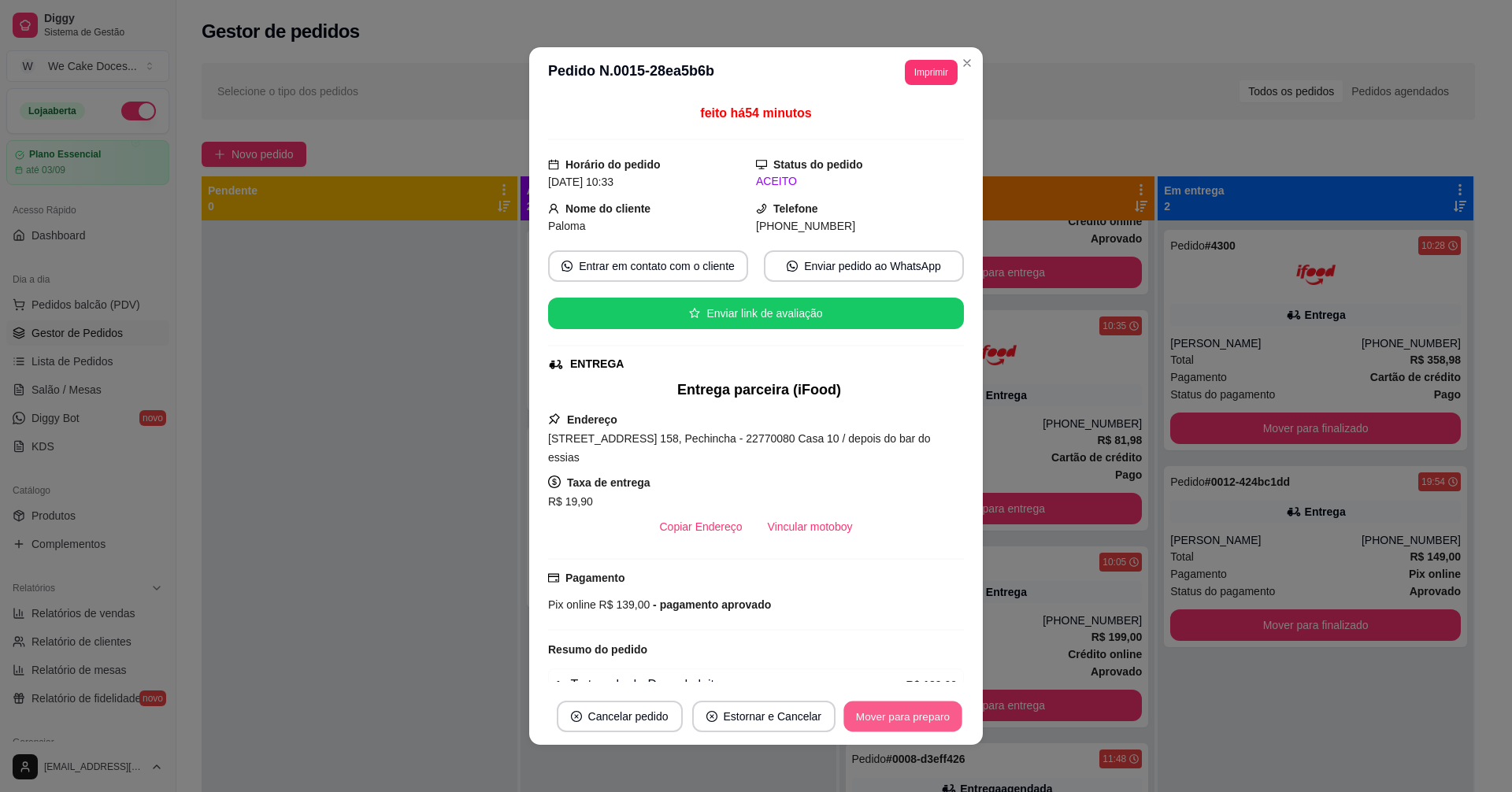
click at [903, 712] on button "Mover para preparo" at bounding box center [902, 717] width 118 height 30
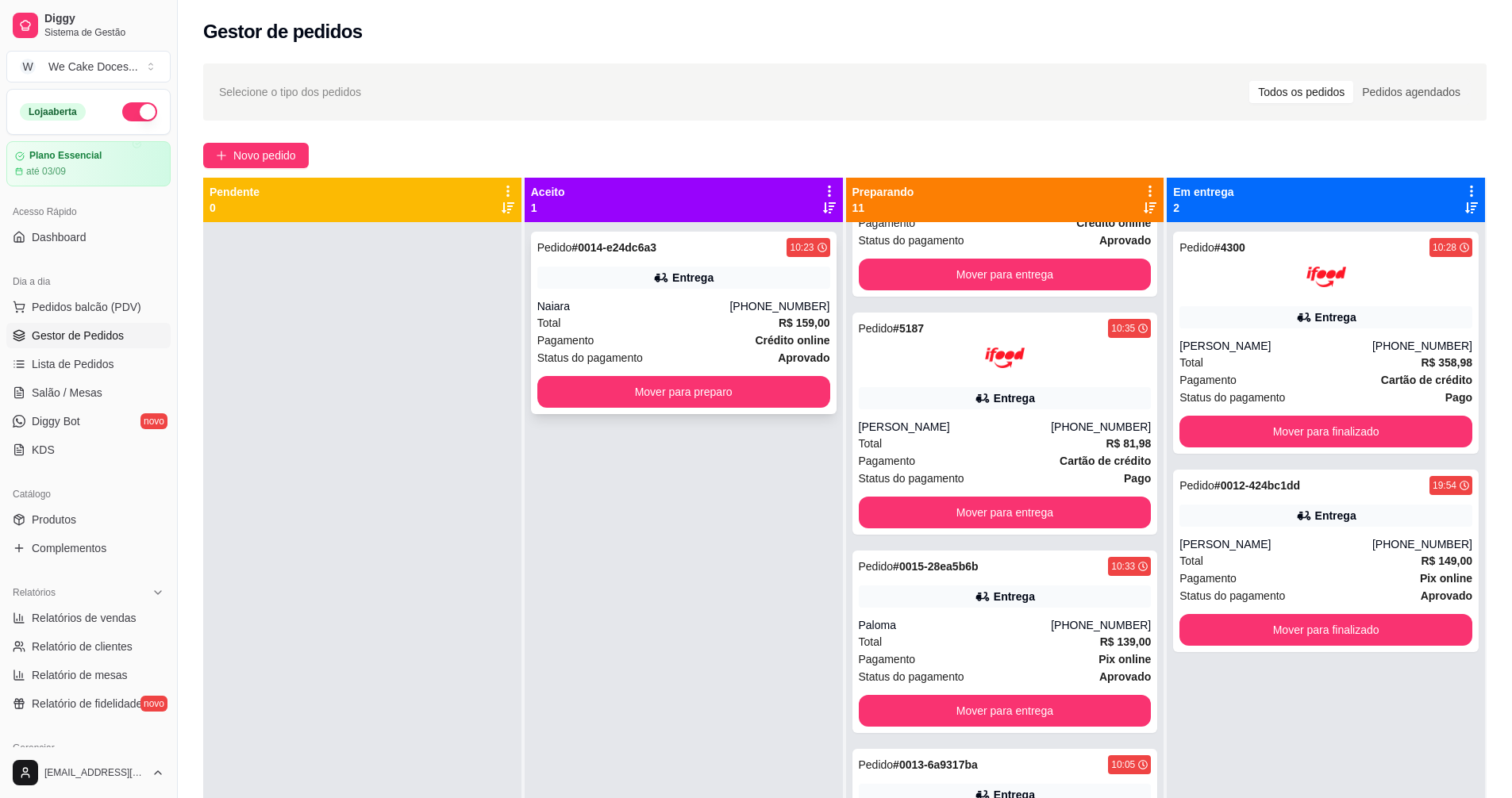
click at [629, 331] on div "Pagamento Crédito online" at bounding box center [684, 340] width 293 height 17
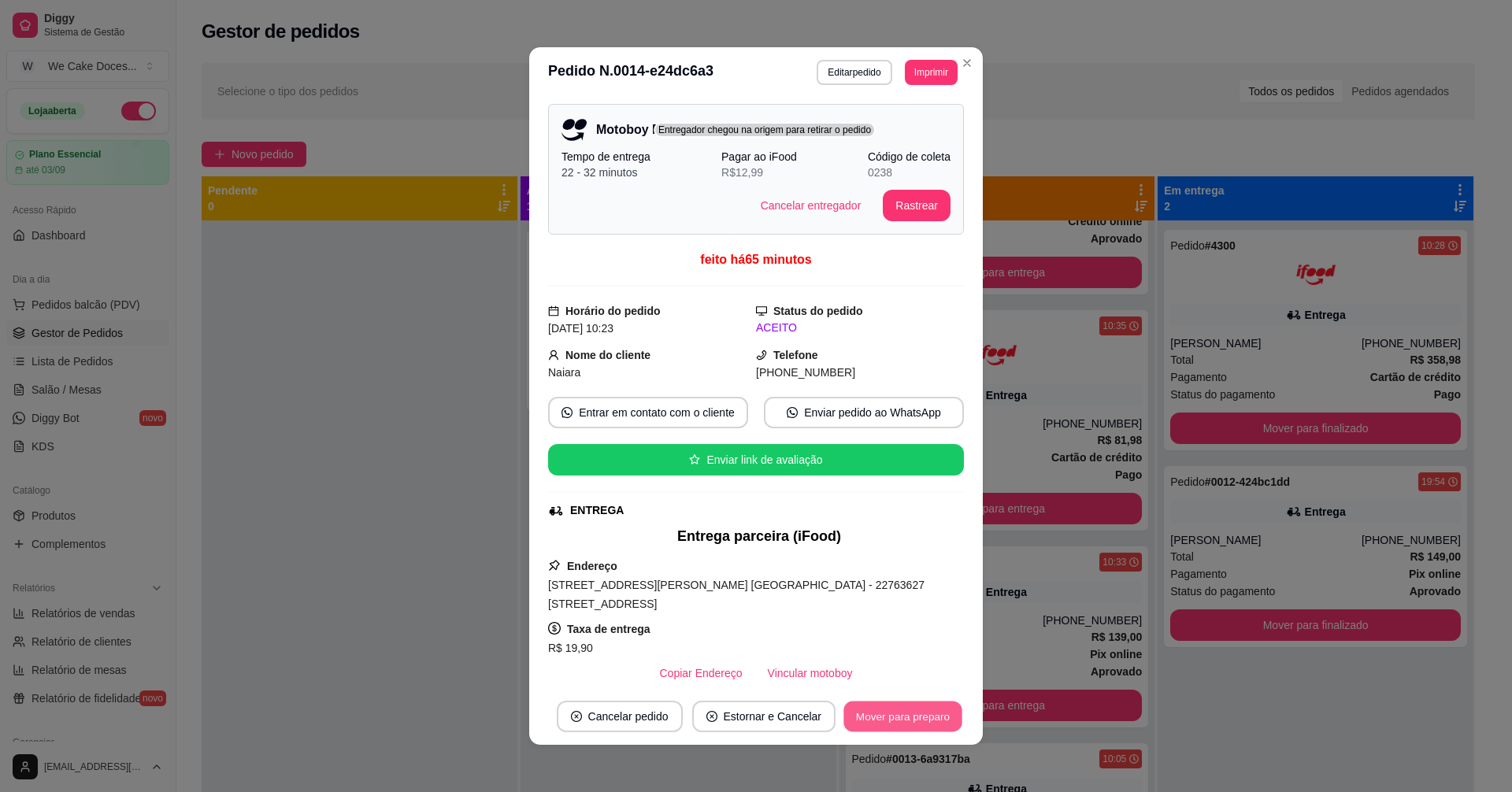
click at [883, 715] on button "Mover para preparo" at bounding box center [902, 717] width 118 height 30
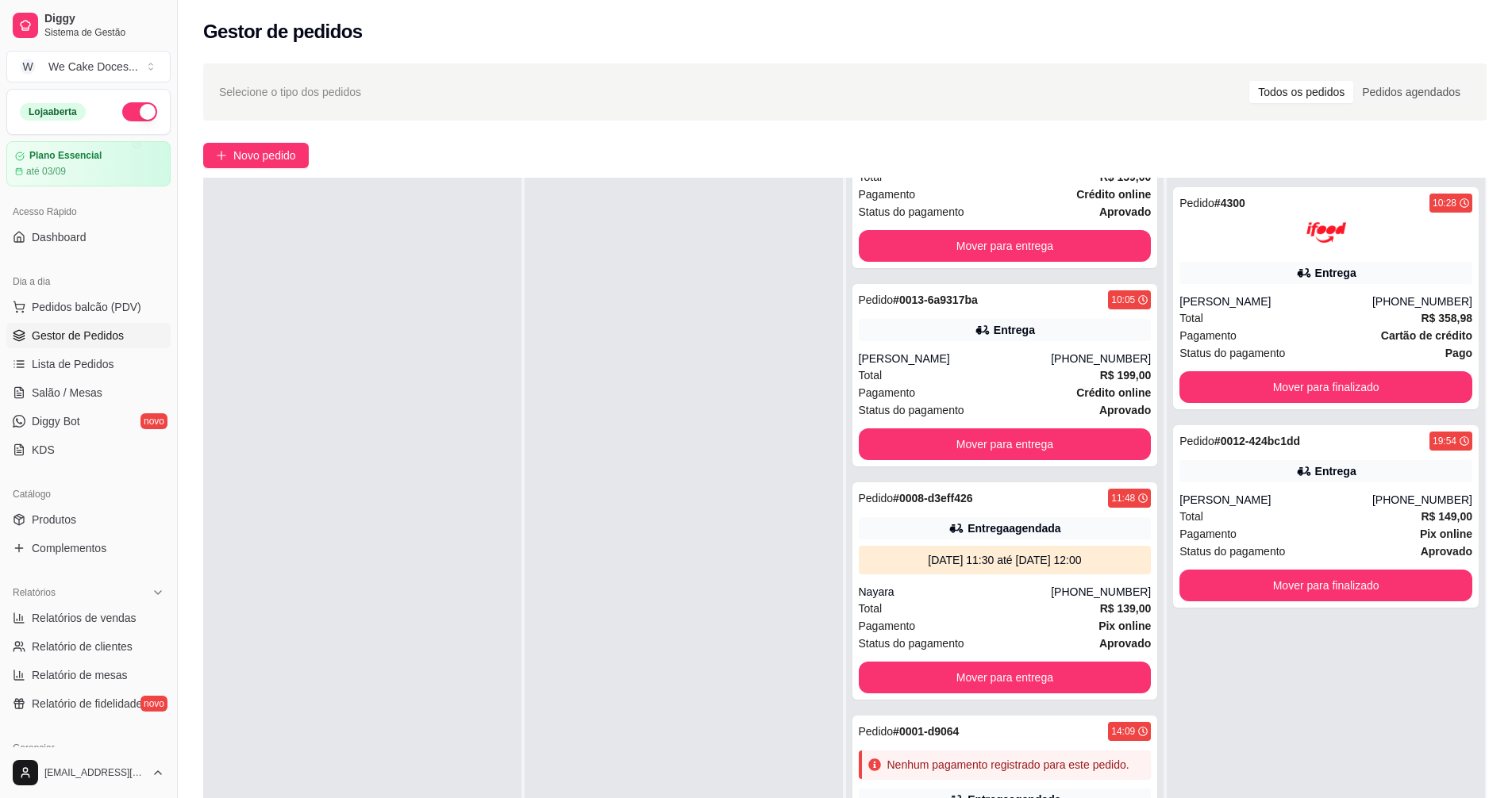
scroll to position [242, 0]
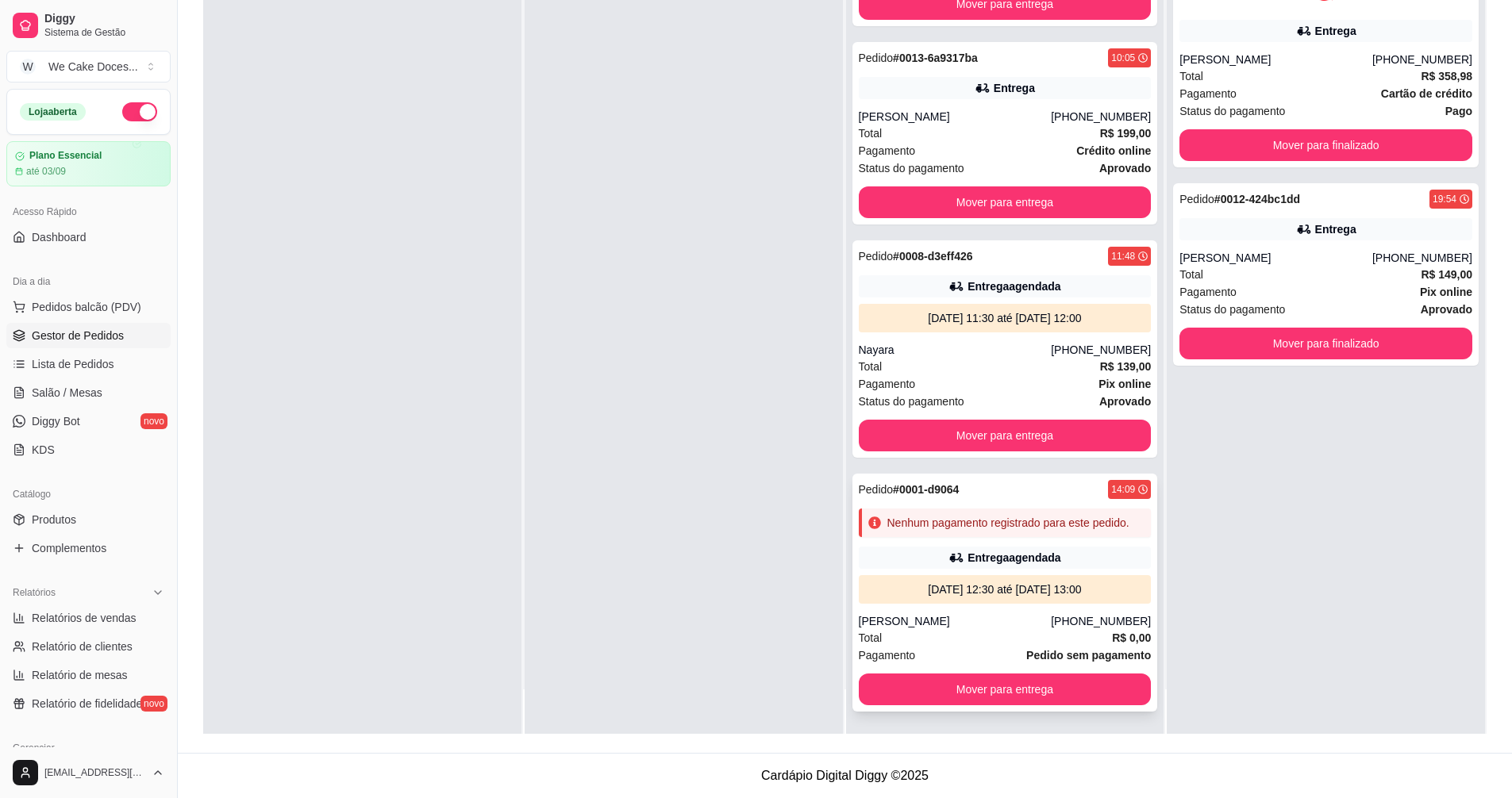
click at [1011, 515] on div "Nenhum pagamento registrado para este pedido." at bounding box center [1008, 522] width 242 height 16
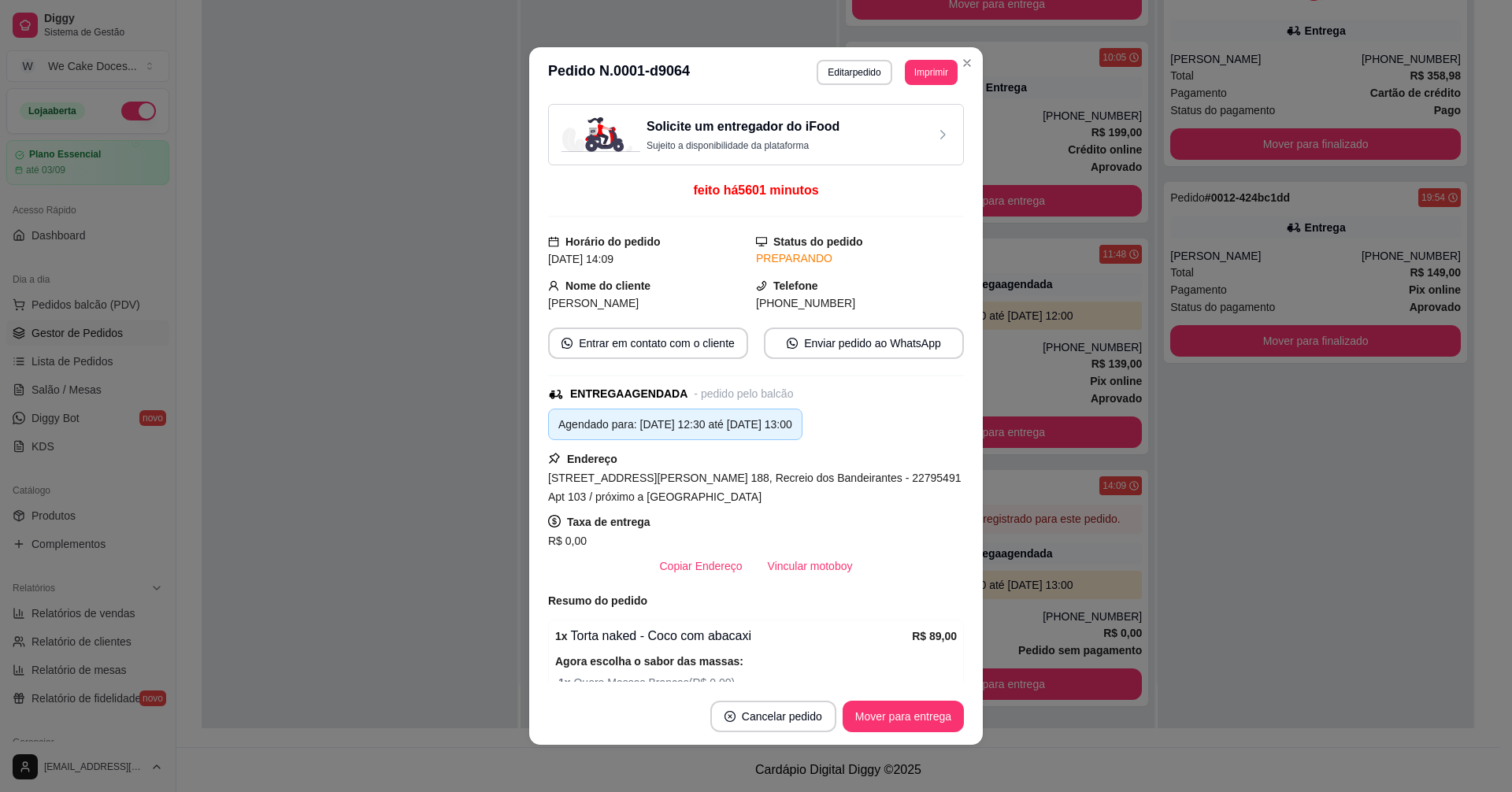
click at [873, 120] on div "Solicite um entregador do iFood Sujeito a disponibilidade da plataforma" at bounding box center [756, 135] width 389 height 35
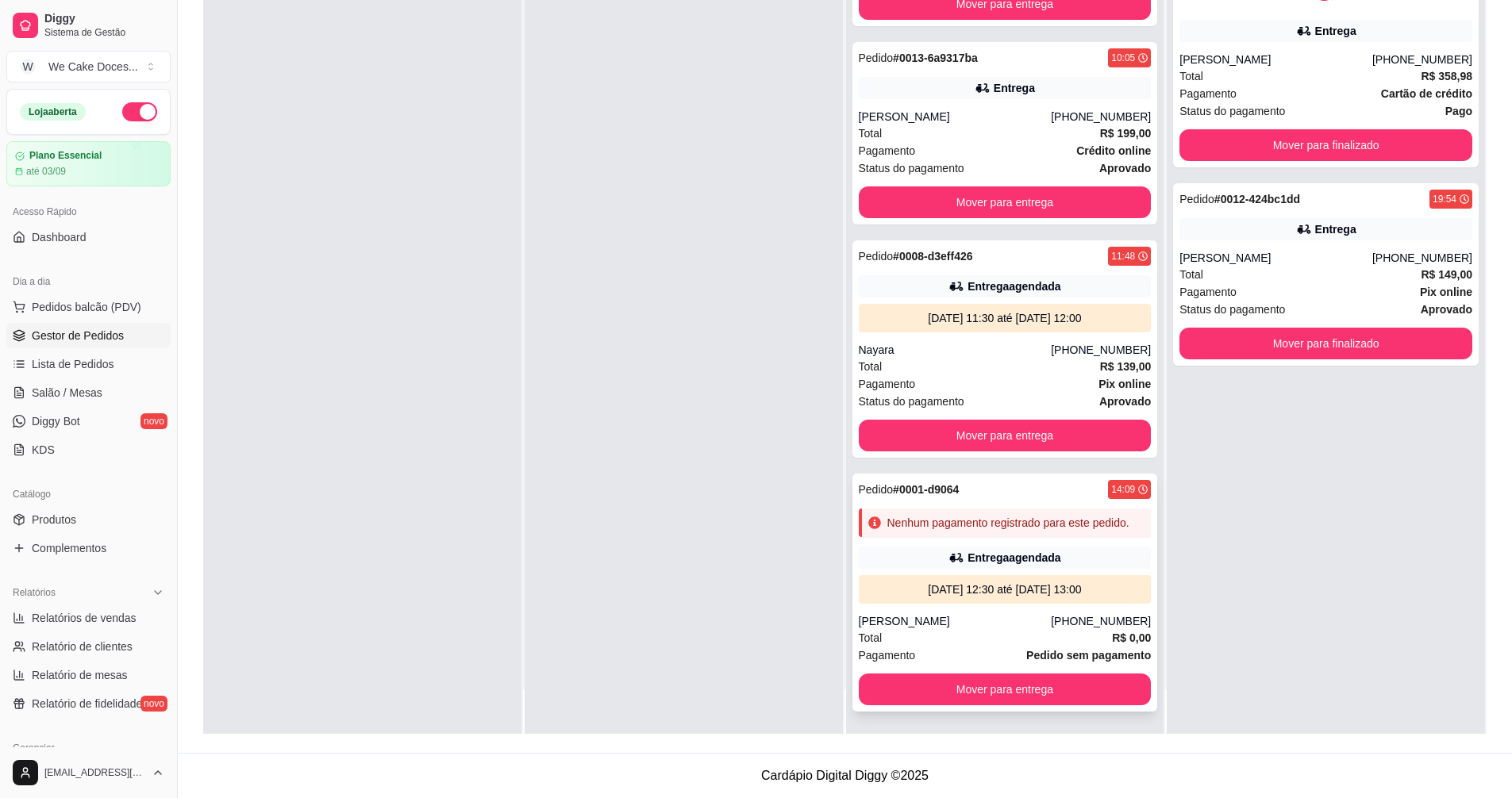
click at [996, 508] on div "Nenhum pagamento registrado para este pedido." at bounding box center [1005, 522] width 293 height 29
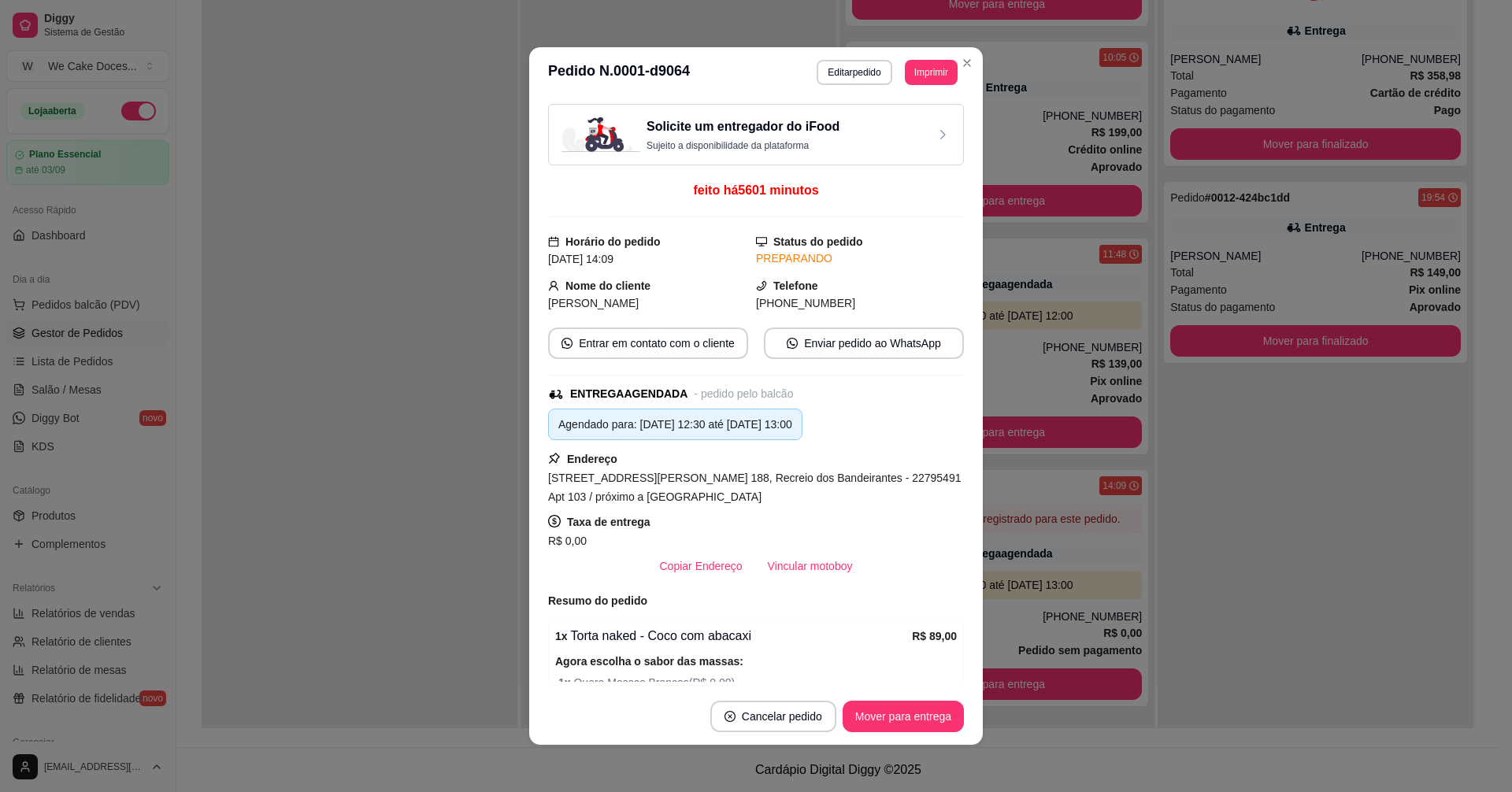
click at [829, 135] on div "Solicite um entregador do iFood Sujeito a disponibilidade da plataforma" at bounding box center [756, 135] width 389 height 35
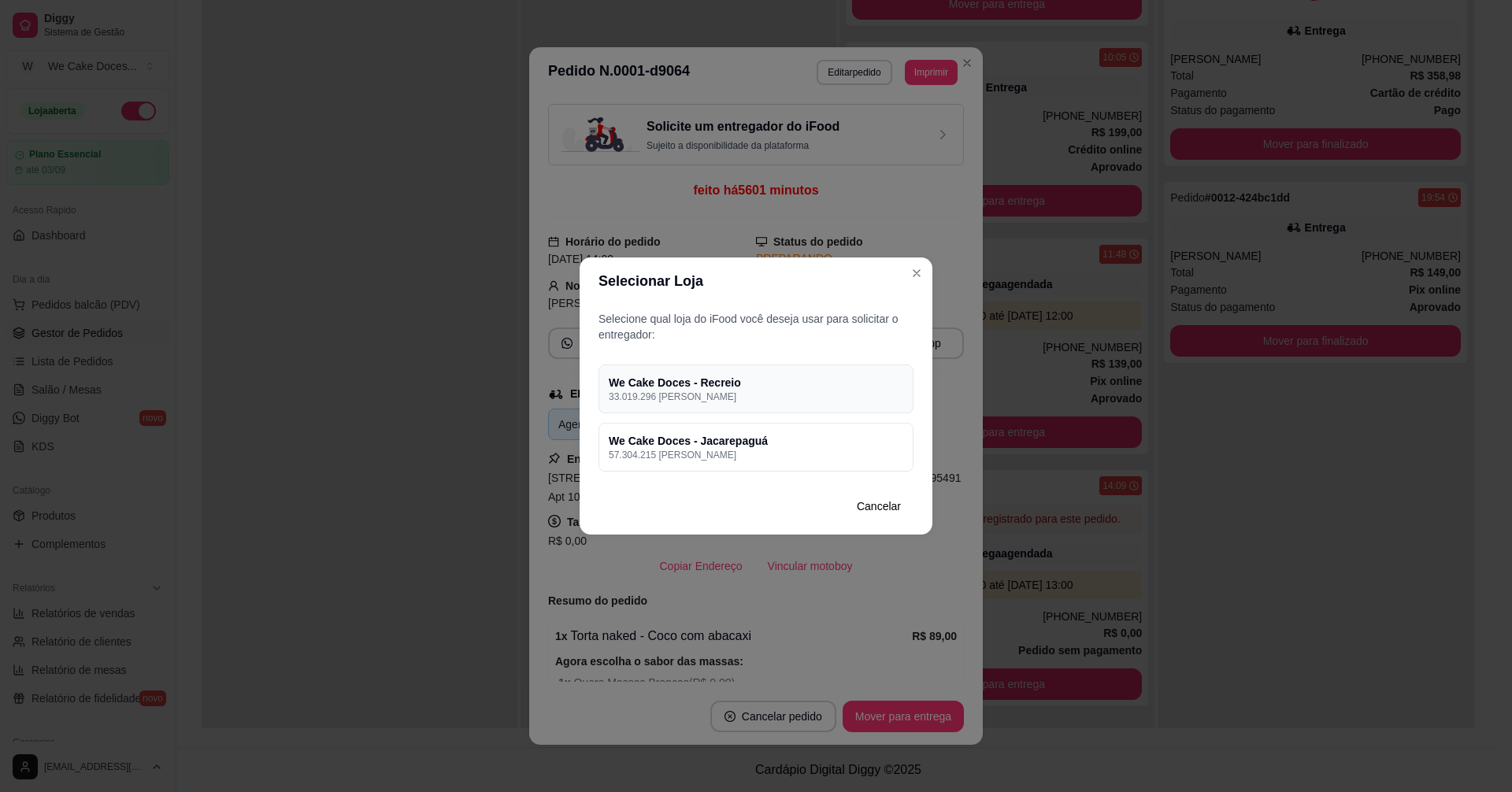
click at [769, 394] on p "33.019.296 [PERSON_NAME]" at bounding box center [756, 396] width 294 height 13
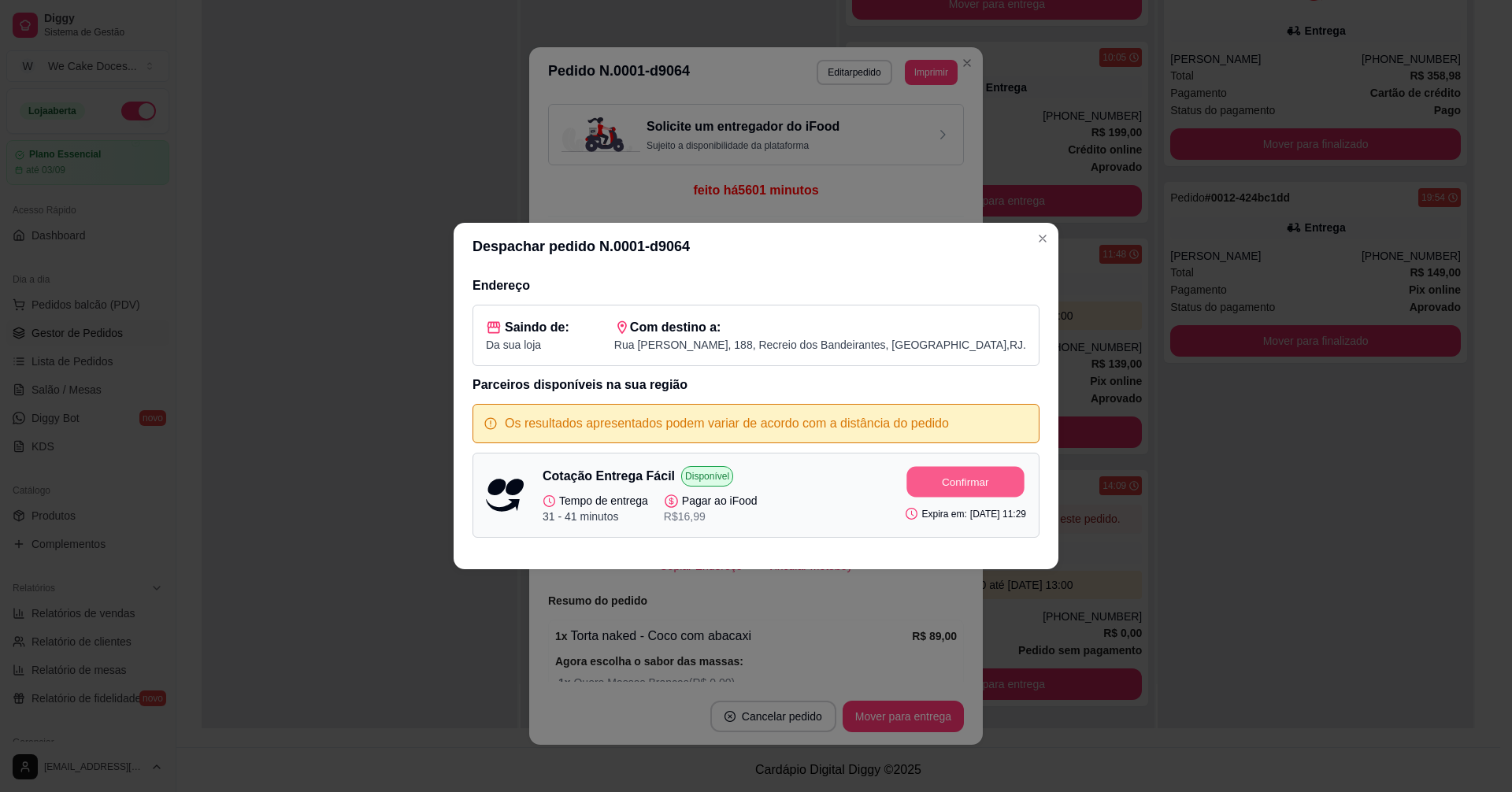
click at [979, 480] on button "Confirmar" at bounding box center [966, 481] width 118 height 30
click at [960, 486] on button "Confirmar" at bounding box center [966, 481] width 118 height 30
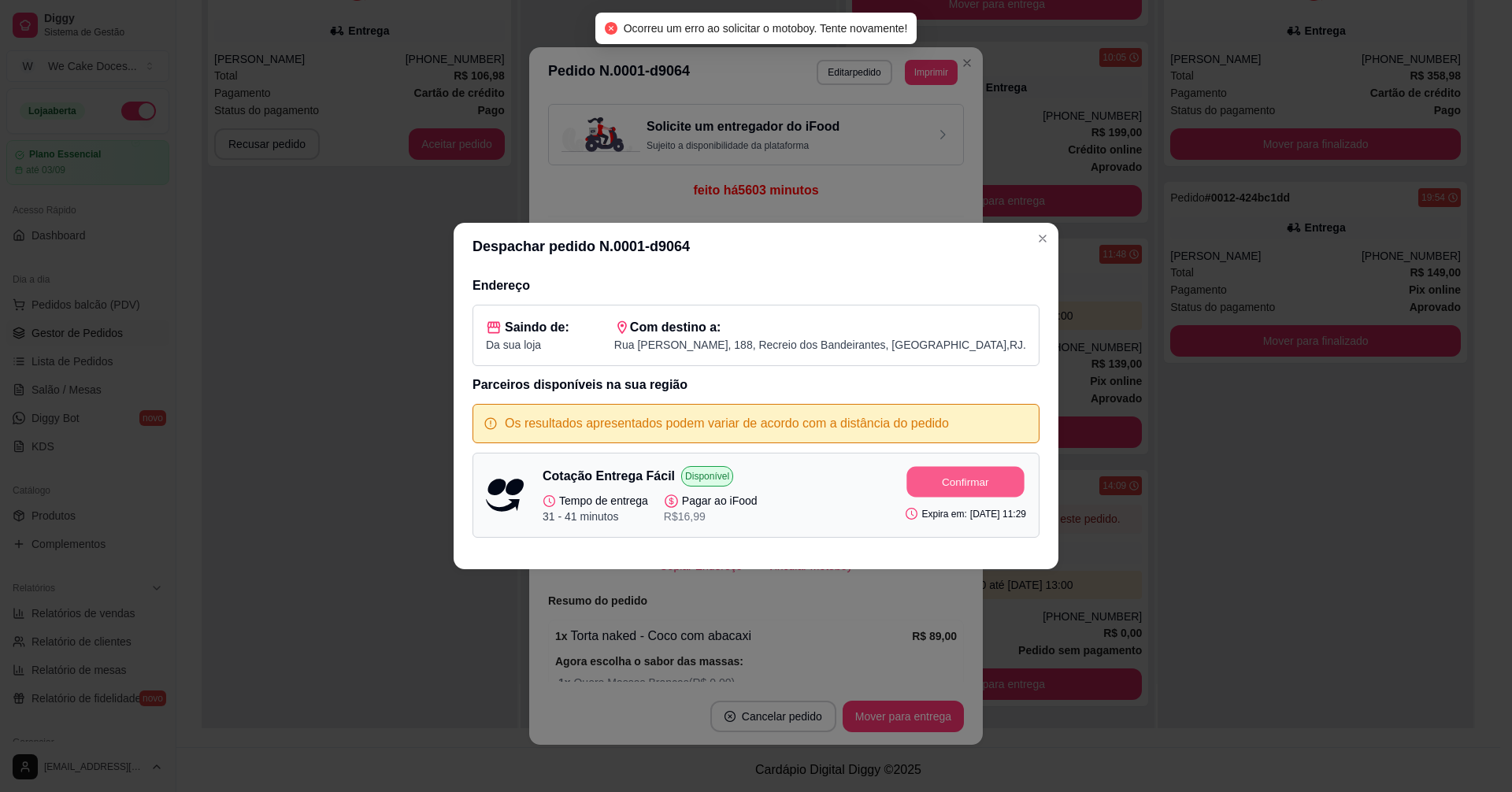
click at [960, 486] on button "Confirmar" at bounding box center [966, 481] width 118 height 30
click at [960, 486] on button "Confirmar" at bounding box center [965, 482] width 121 height 31
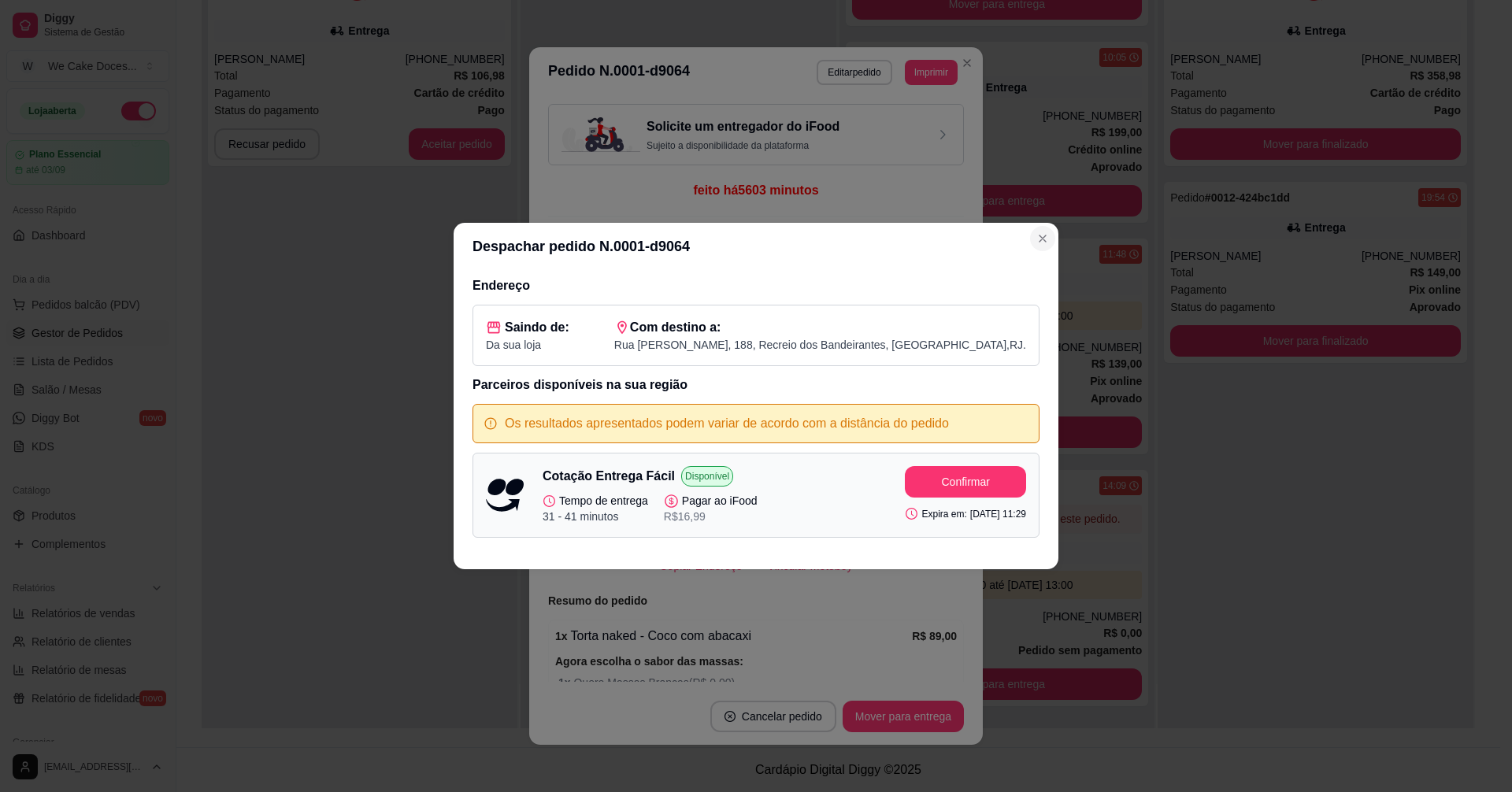
click at [1046, 244] on icon "Close" at bounding box center [1042, 238] width 13 height 13
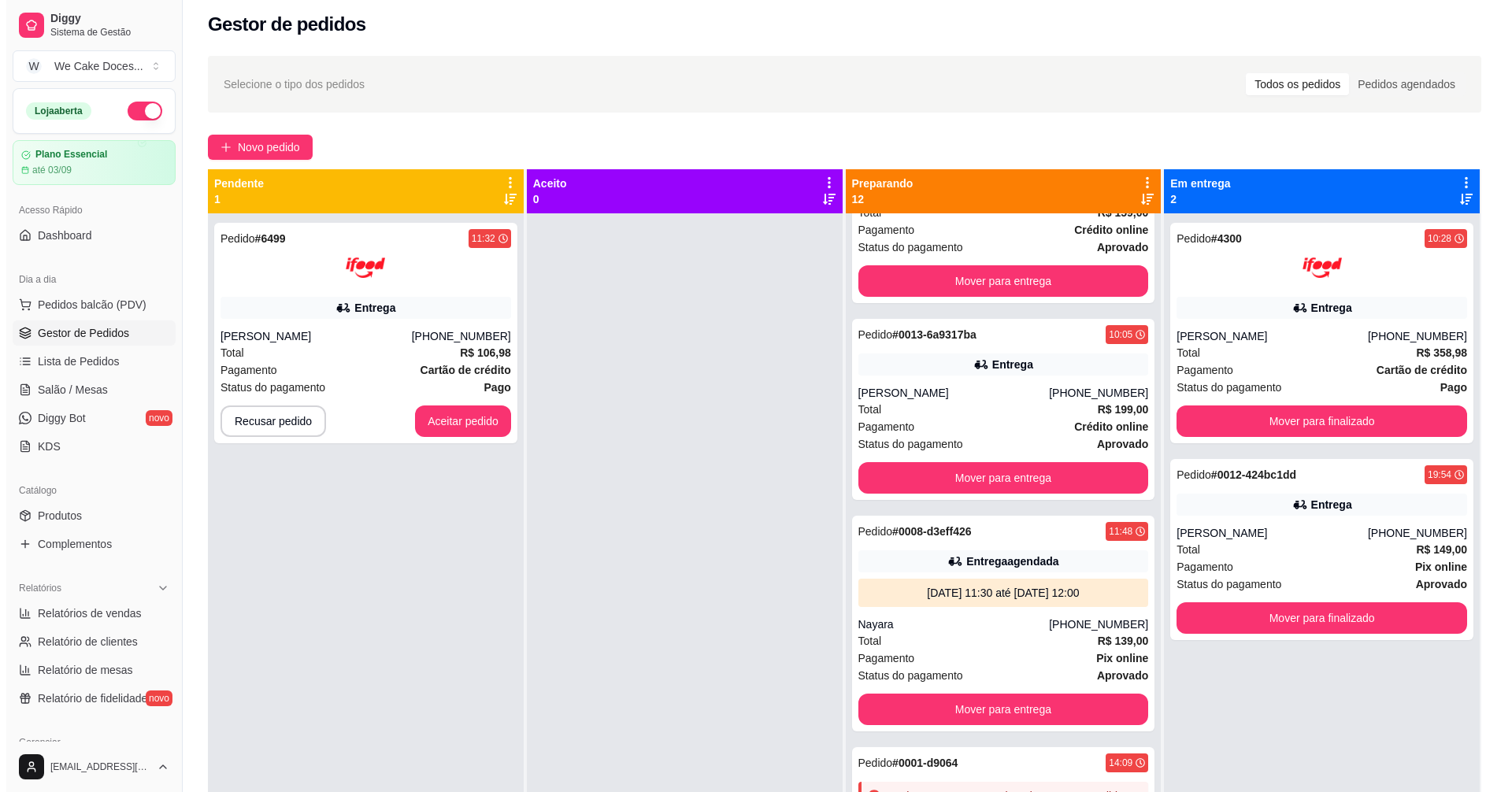
scroll to position [0, 0]
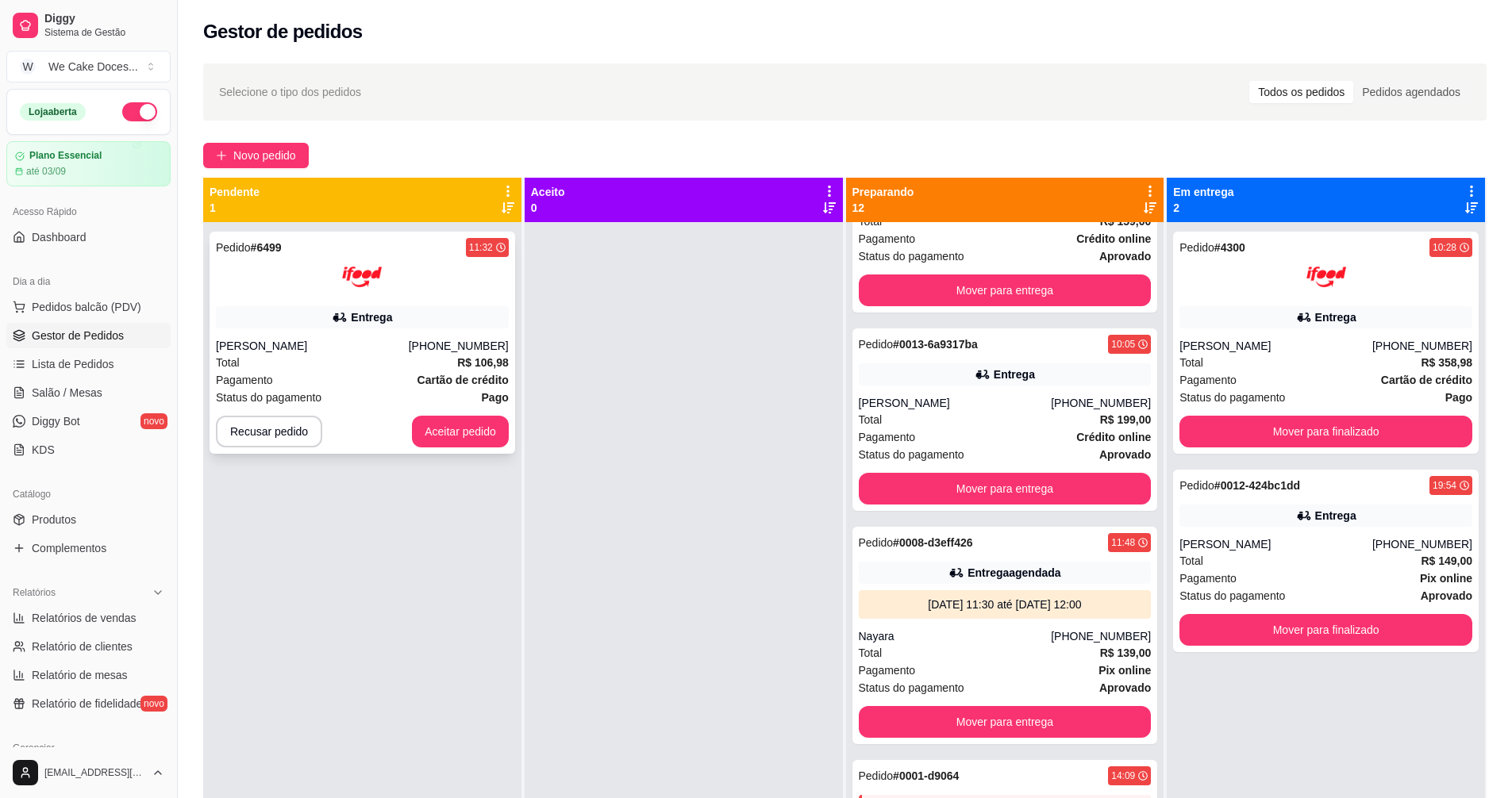
click at [419, 337] on div "Pedido # 6499 11:32 Entrega [PERSON_NAME] [PHONE_NUMBER] Total R$ 106,98 Pagame…" at bounding box center [362, 343] width 305 height 222
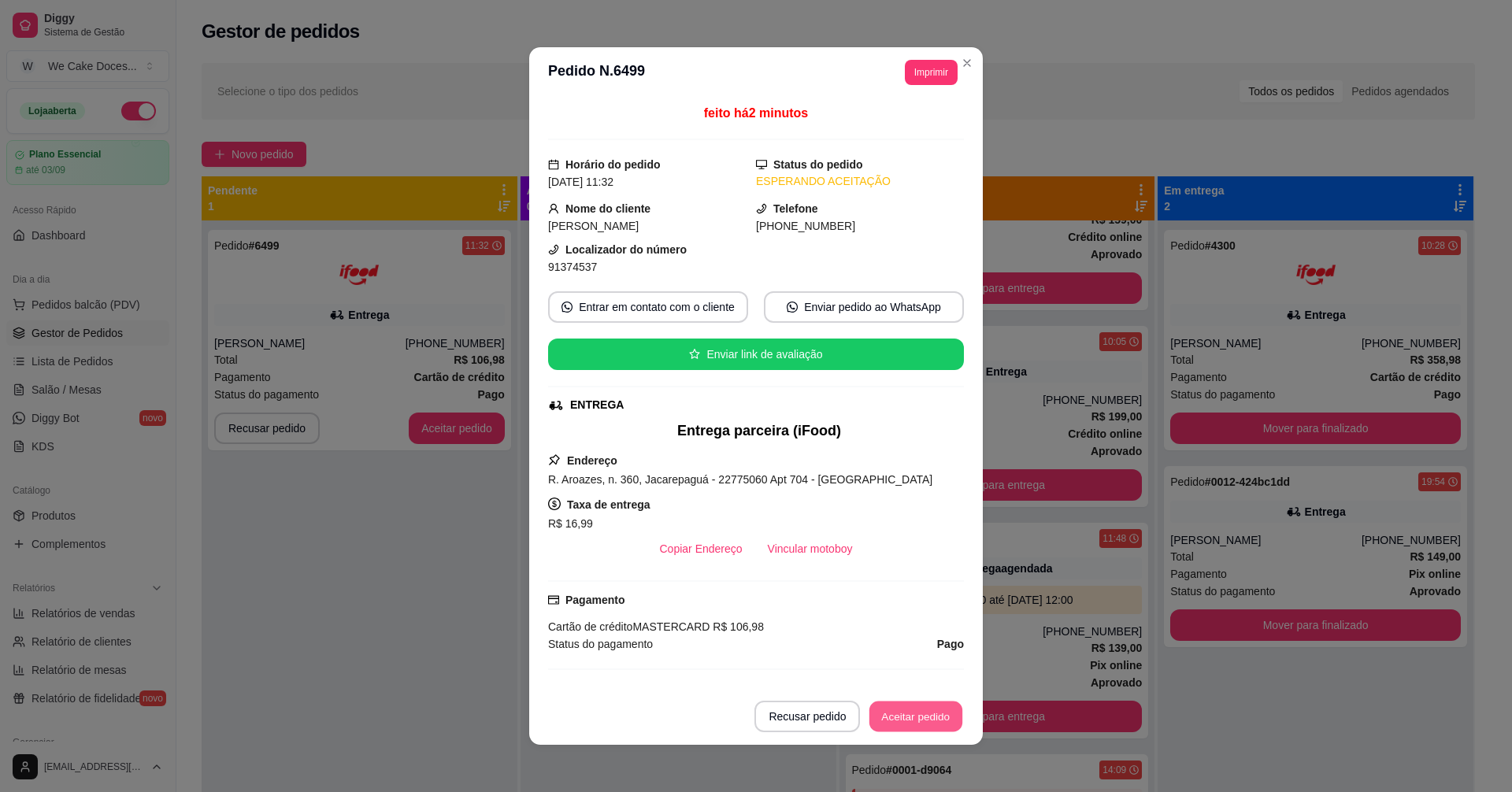
click at [909, 714] on button "Aceitar pedido" at bounding box center [915, 717] width 93 height 30
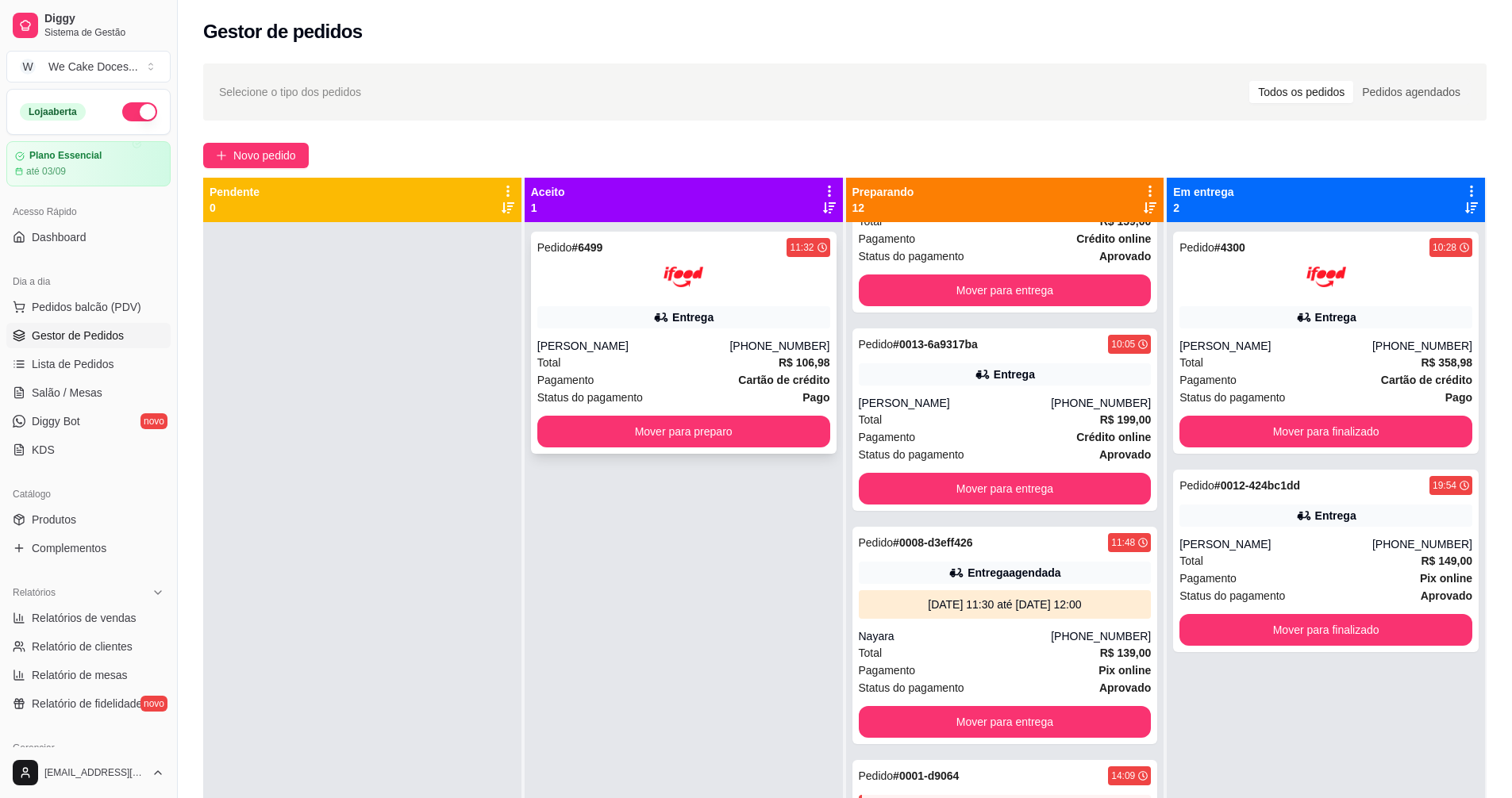
click at [612, 365] on div "Total R$ 106,98" at bounding box center [684, 363] width 293 height 17
click at [621, 376] on div "Pagamento Cartão de crédito" at bounding box center [684, 380] width 293 height 17
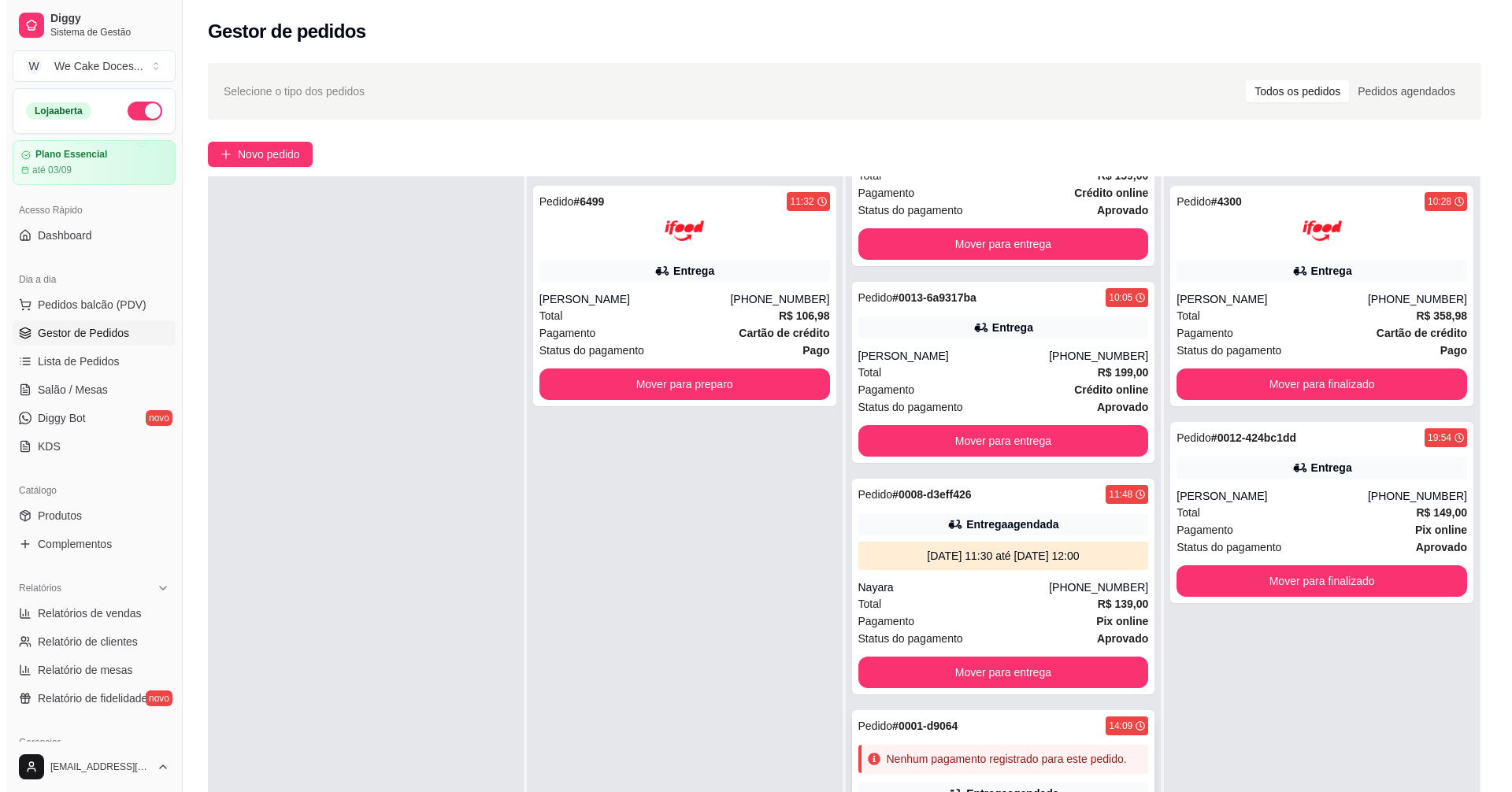
scroll to position [240, 0]
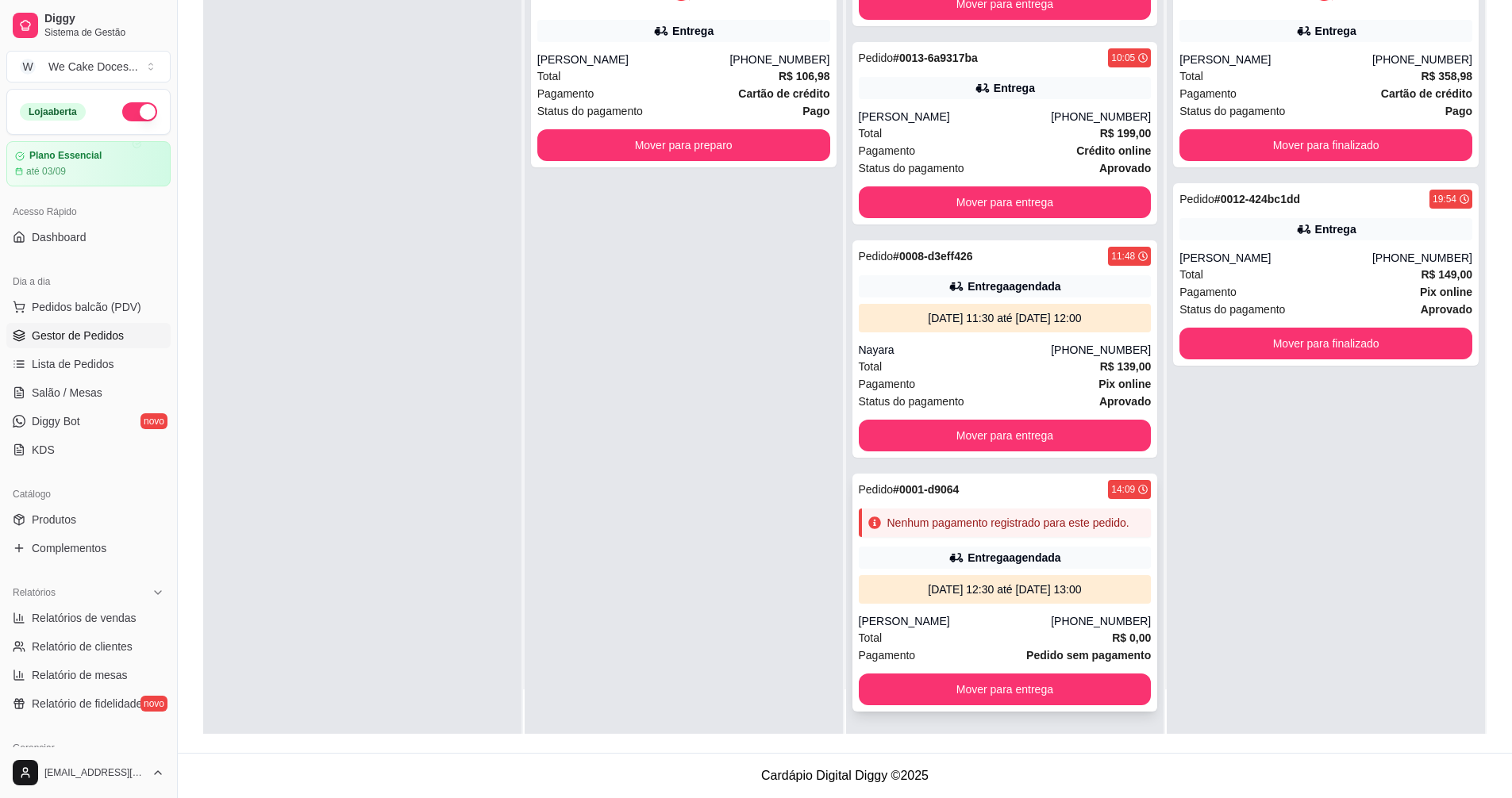
click at [1038, 524] on div "Nenhum pagamento registrado para este pedido." at bounding box center [1008, 522] width 242 height 16
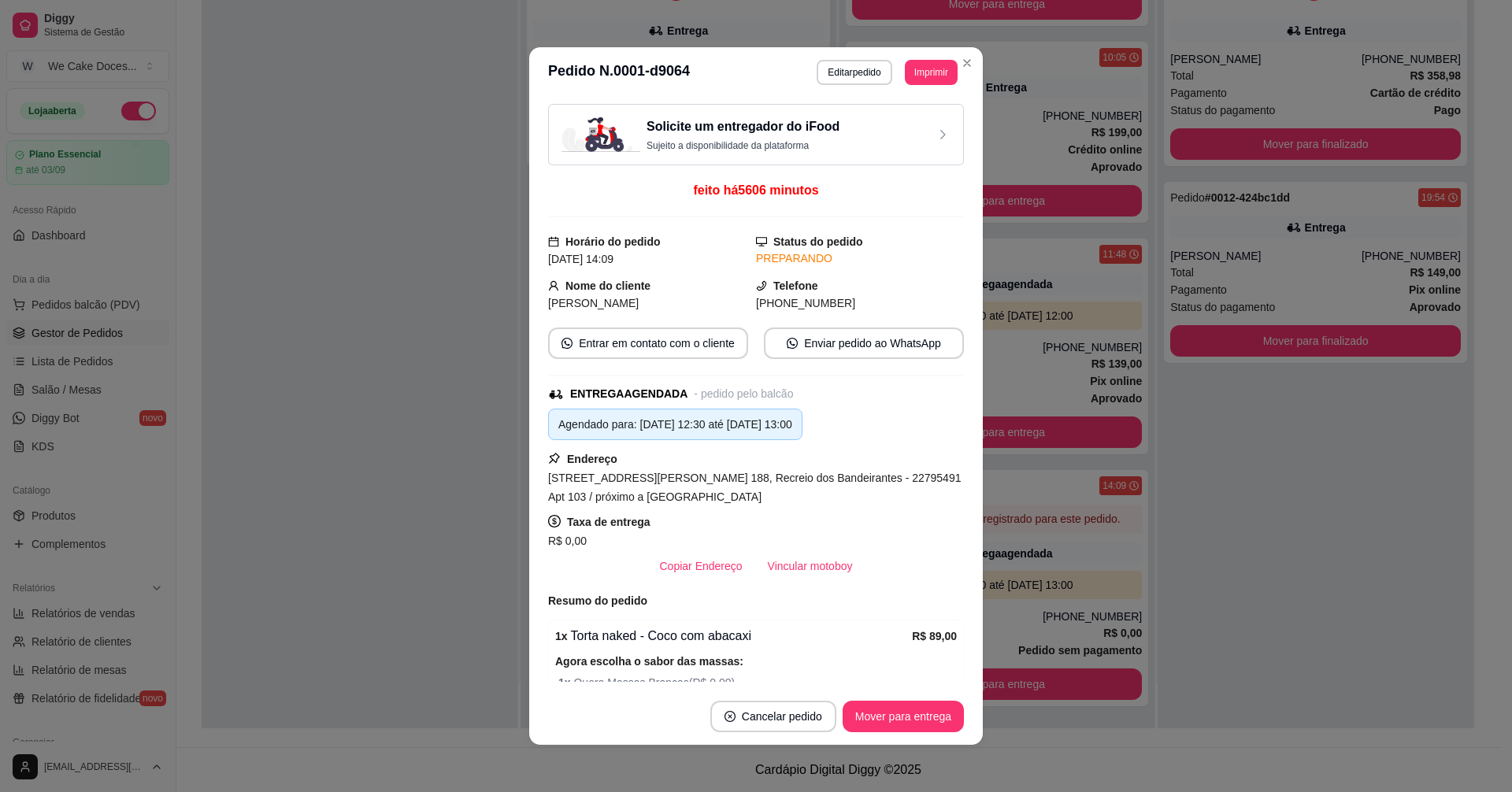
click at [848, 126] on div "Solicite um entregador do iFood Sujeito a disponibilidade da plataforma" at bounding box center [756, 135] width 389 height 35
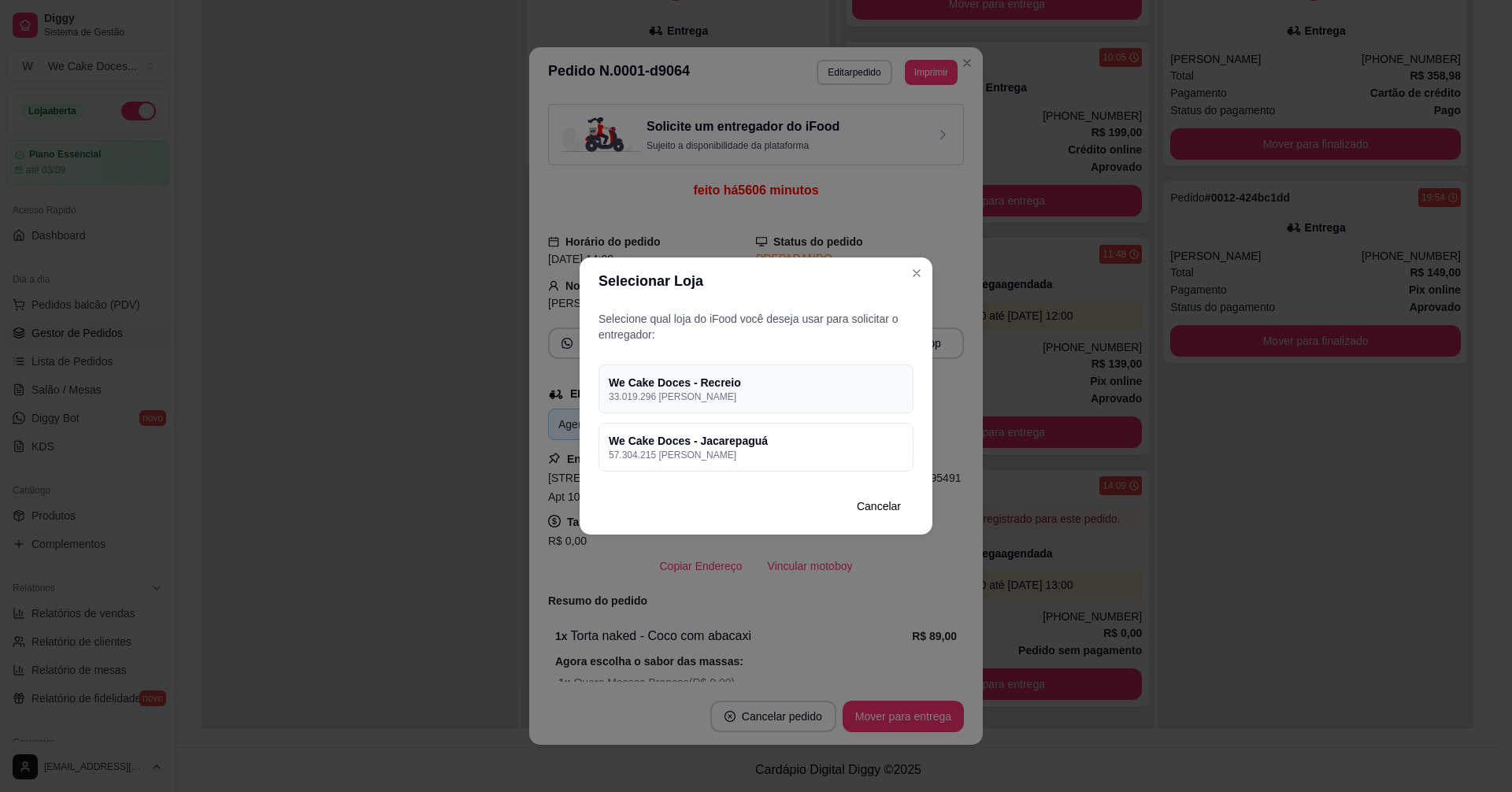
click at [760, 392] on p "33.019.296 [PERSON_NAME]" at bounding box center [756, 396] width 294 height 13
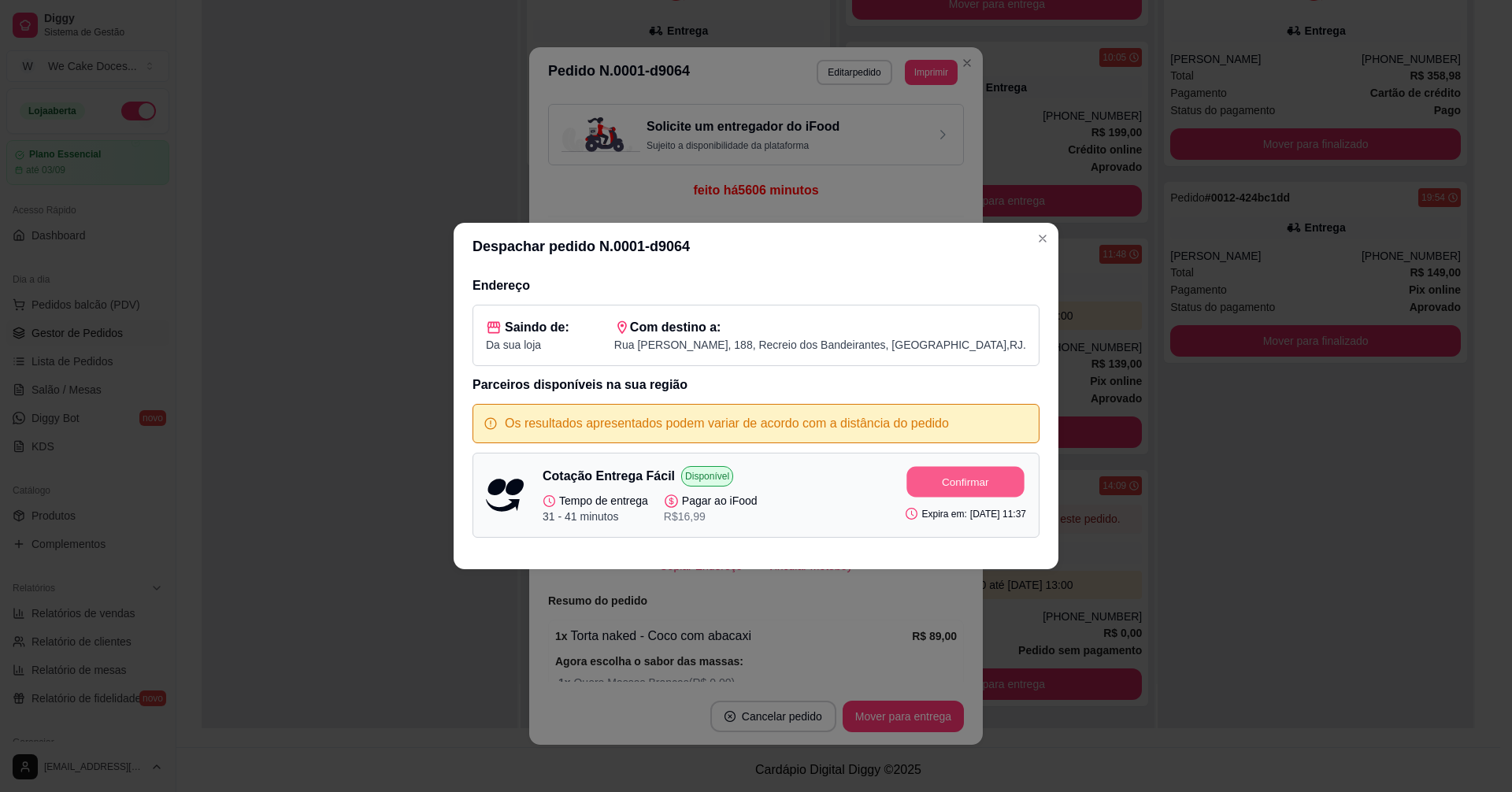
click at [948, 492] on button "Confirmar" at bounding box center [966, 481] width 118 height 30
click at [1042, 241] on icon "Close" at bounding box center [1042, 238] width 13 height 13
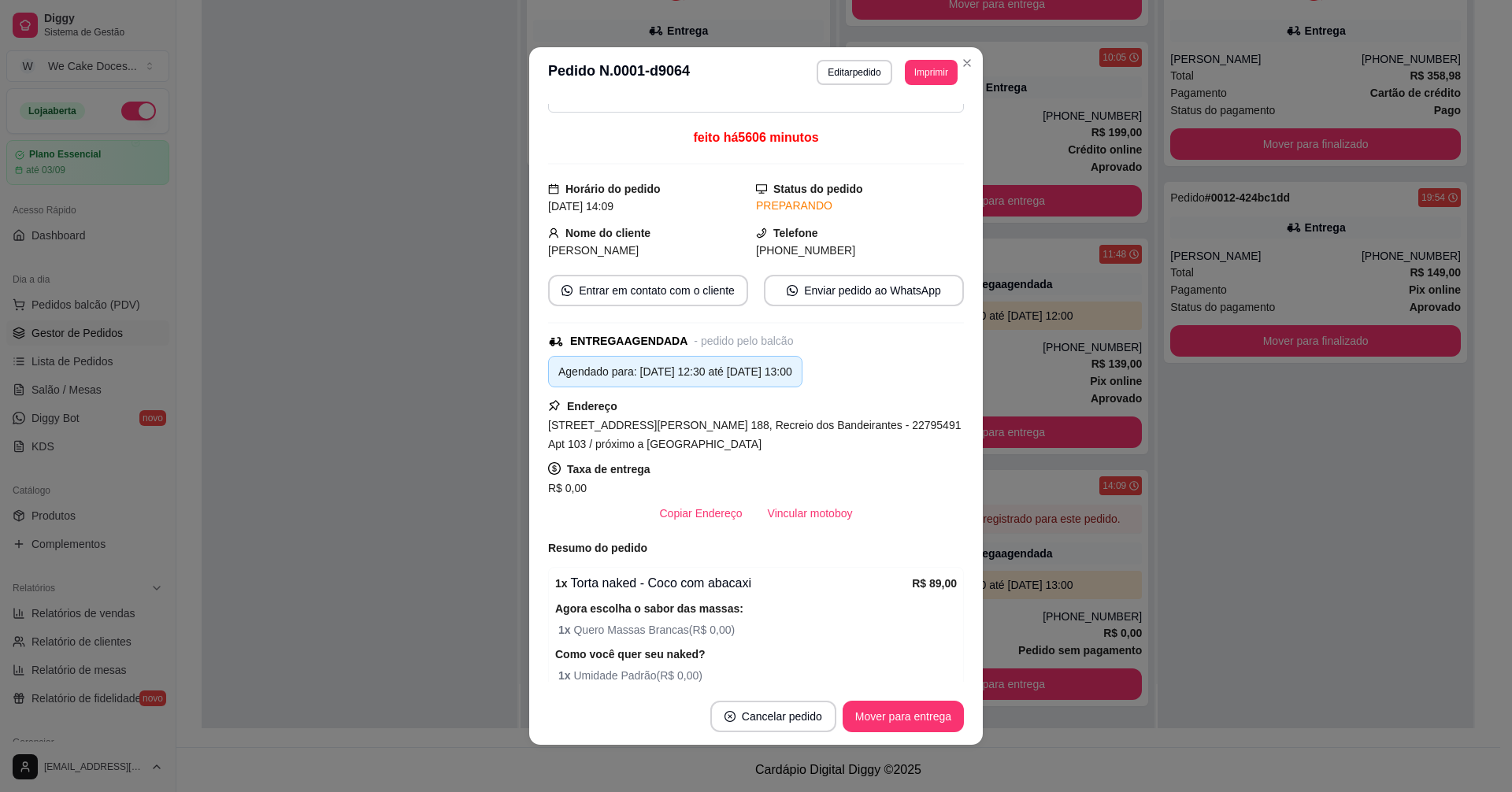
scroll to position [0, 0]
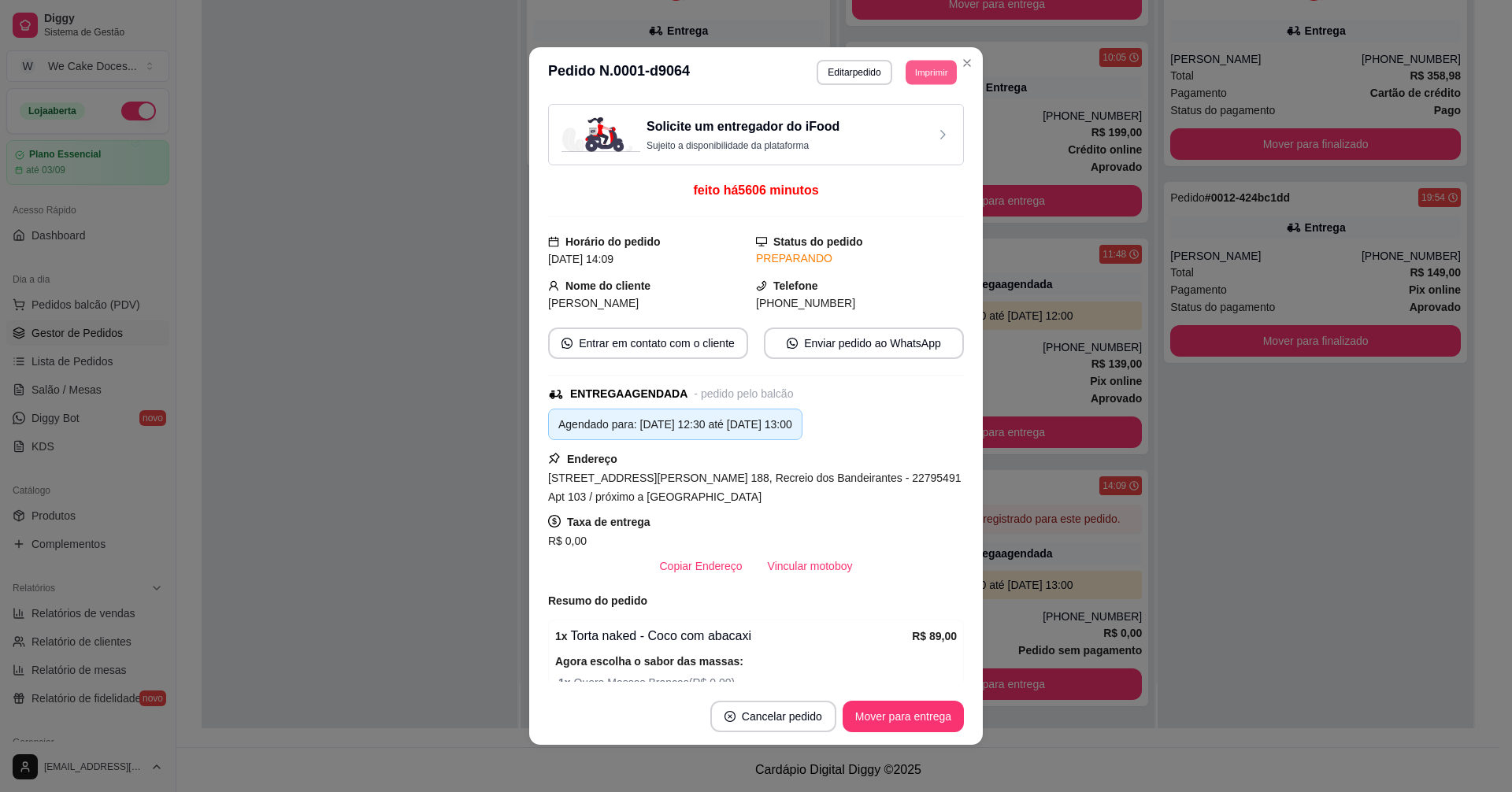
click at [917, 72] on button "Imprimir" at bounding box center [930, 72] width 51 height 24
click at [888, 157] on button "IMPRESSORA" at bounding box center [895, 158] width 110 height 24
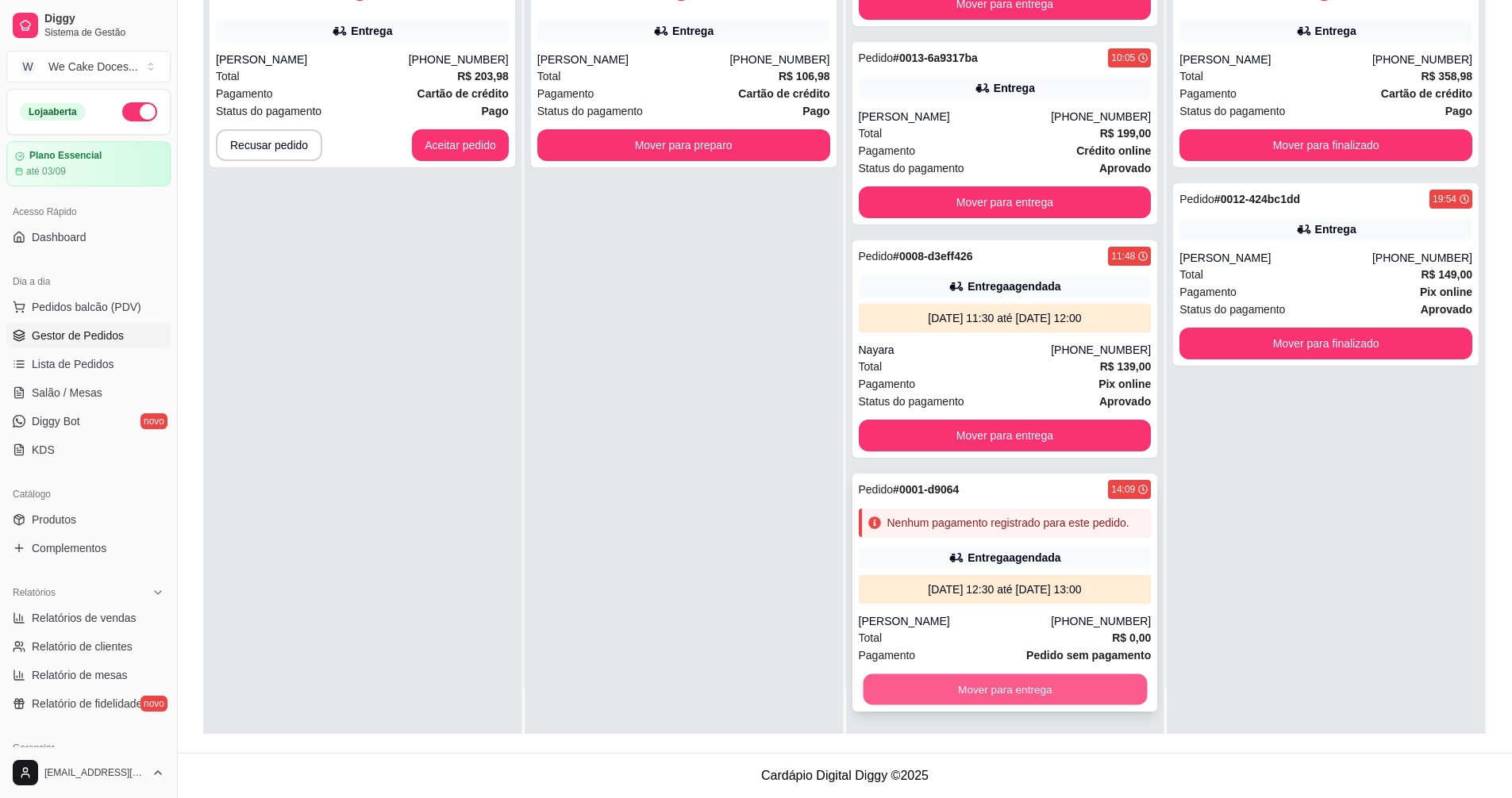
click at [989, 691] on button "Mover para entrega" at bounding box center [1005, 689] width 284 height 31
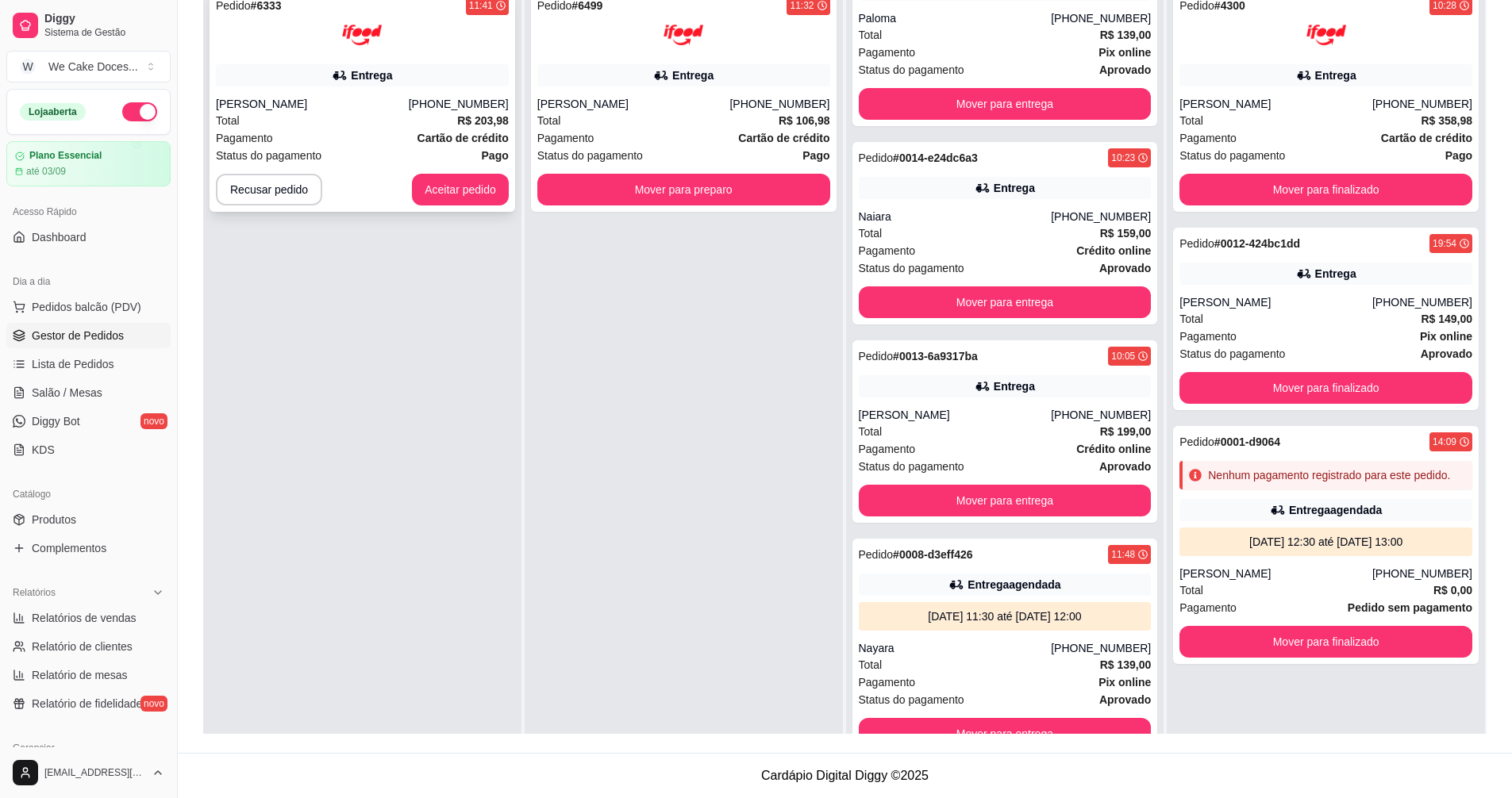
click at [364, 139] on div "Pagamento Cartão de crédito" at bounding box center [362, 138] width 293 height 17
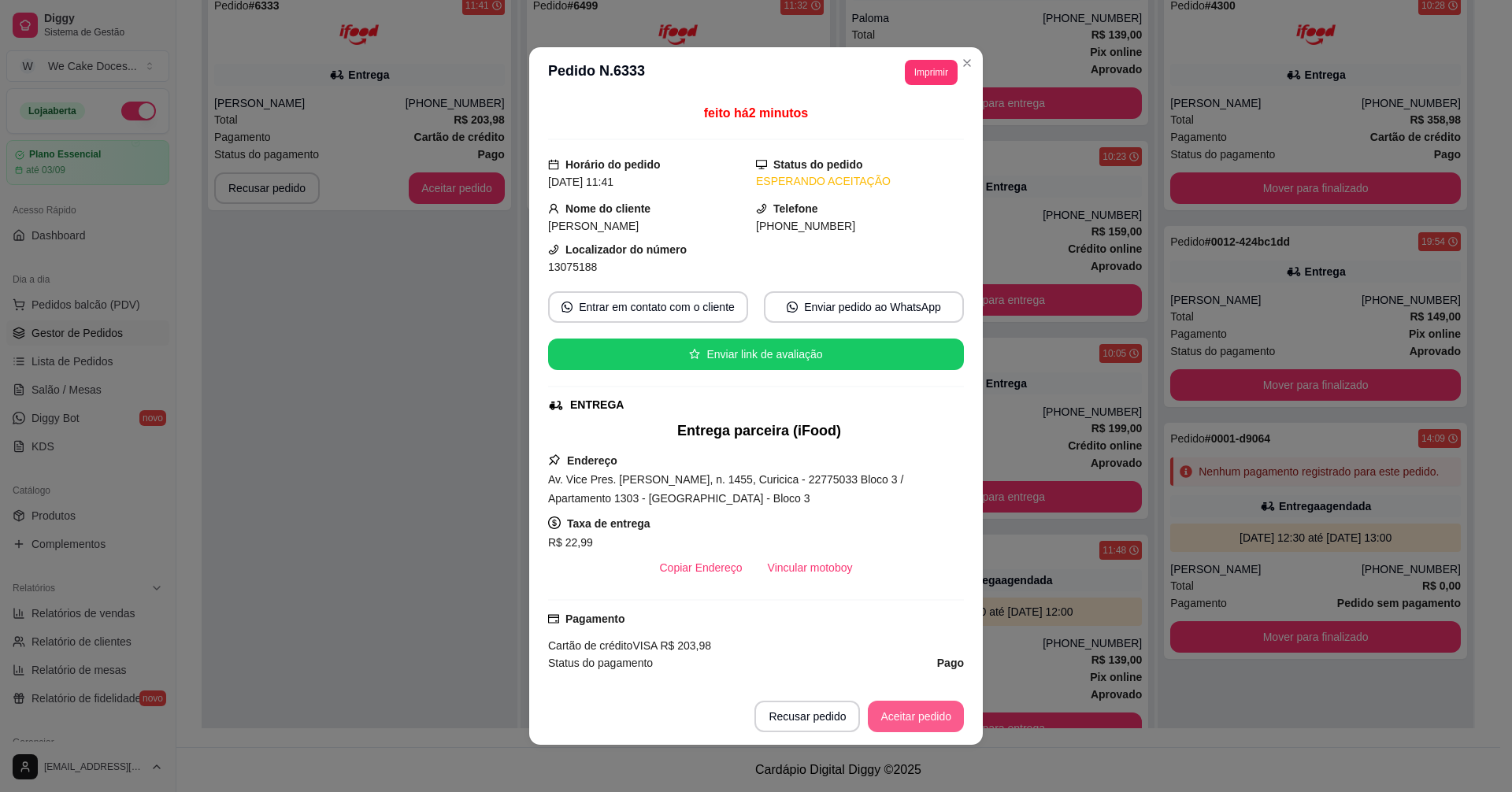
click at [917, 718] on button "Aceitar pedido" at bounding box center [916, 717] width 96 height 31
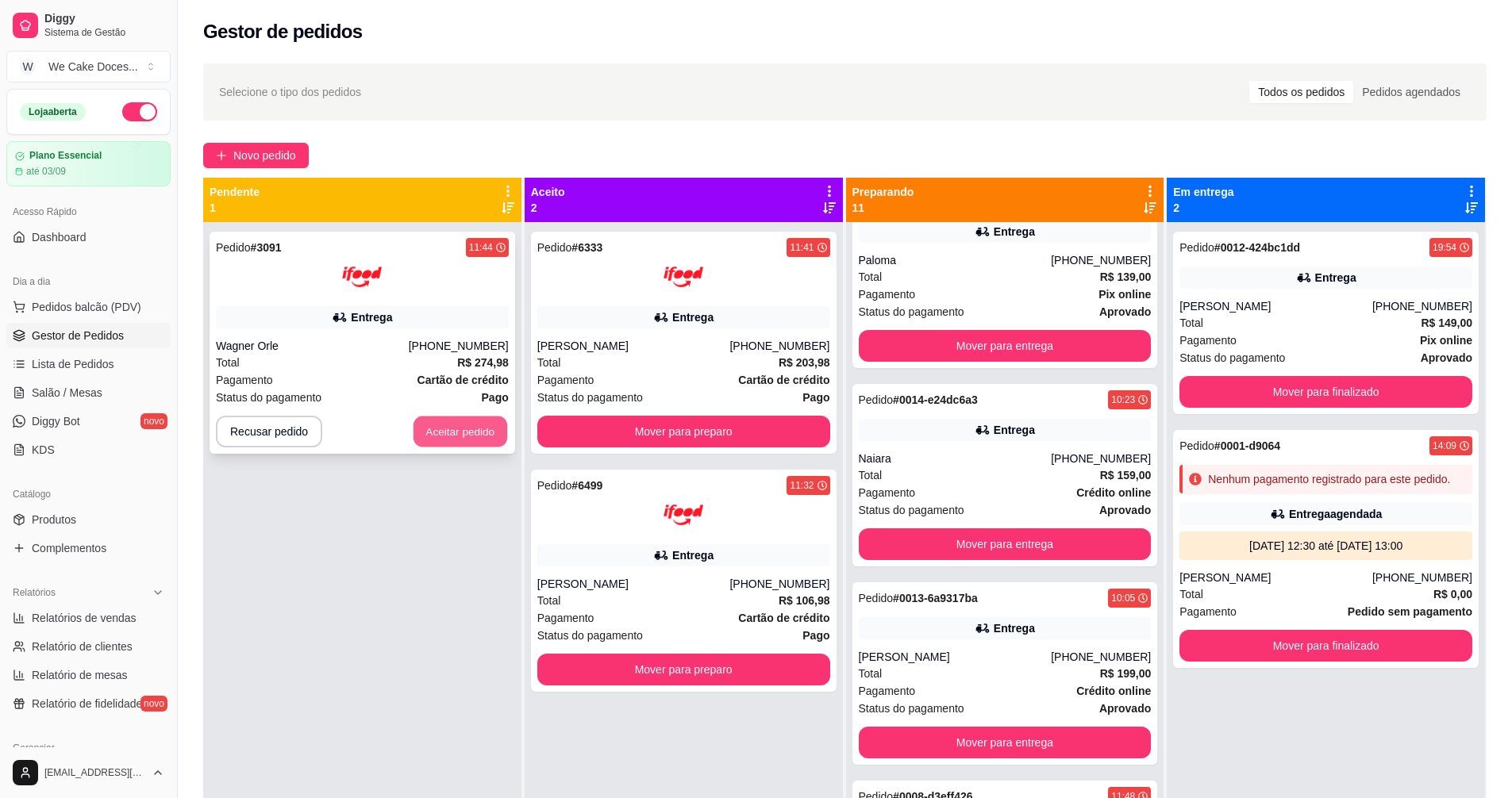
click at [470, 426] on button "Aceitar pedido" at bounding box center [460, 432] width 93 height 31
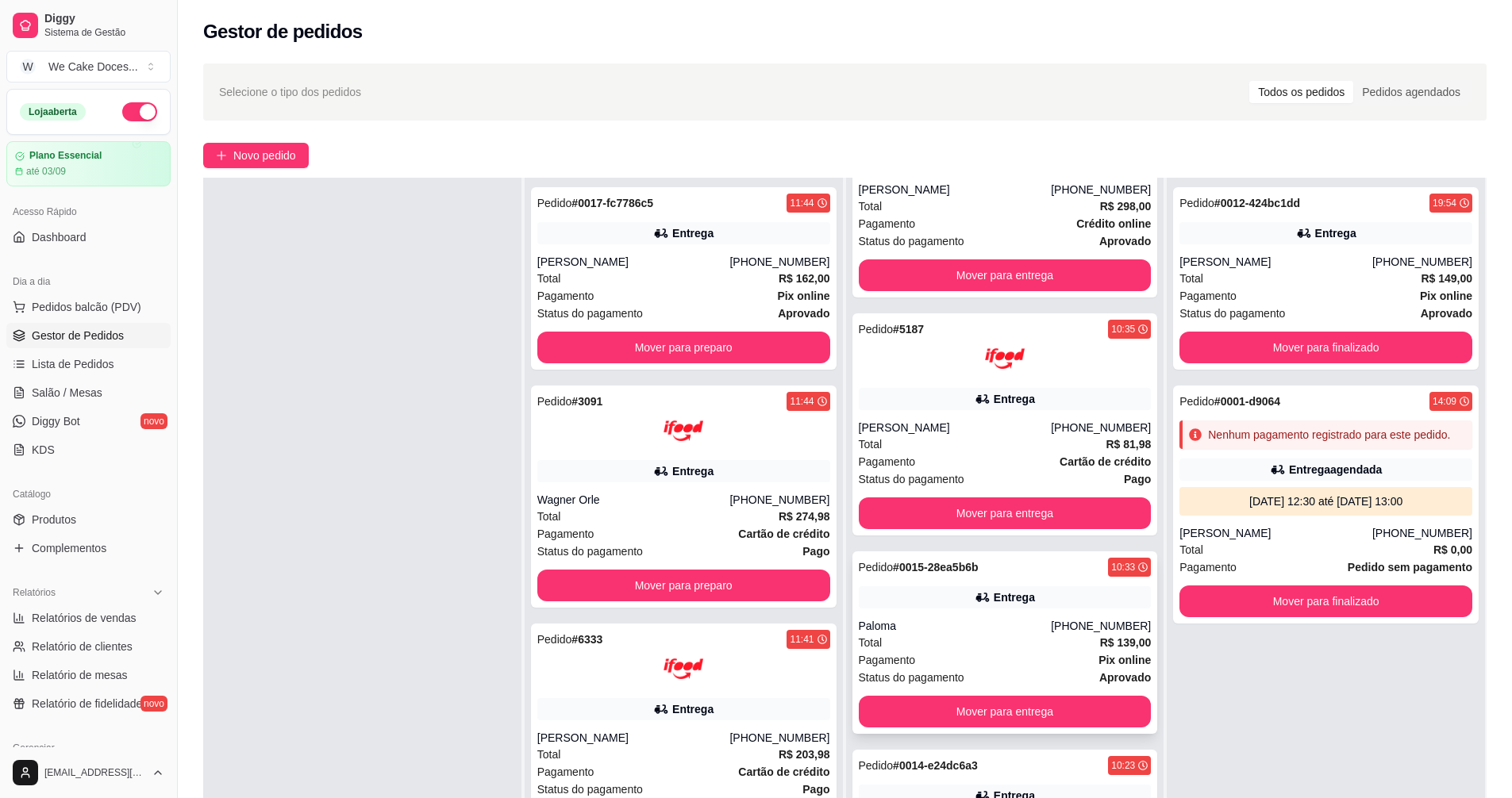
scroll to position [1262, 0]
click at [1060, 598] on div "Entrega" at bounding box center [1005, 597] width 293 height 22
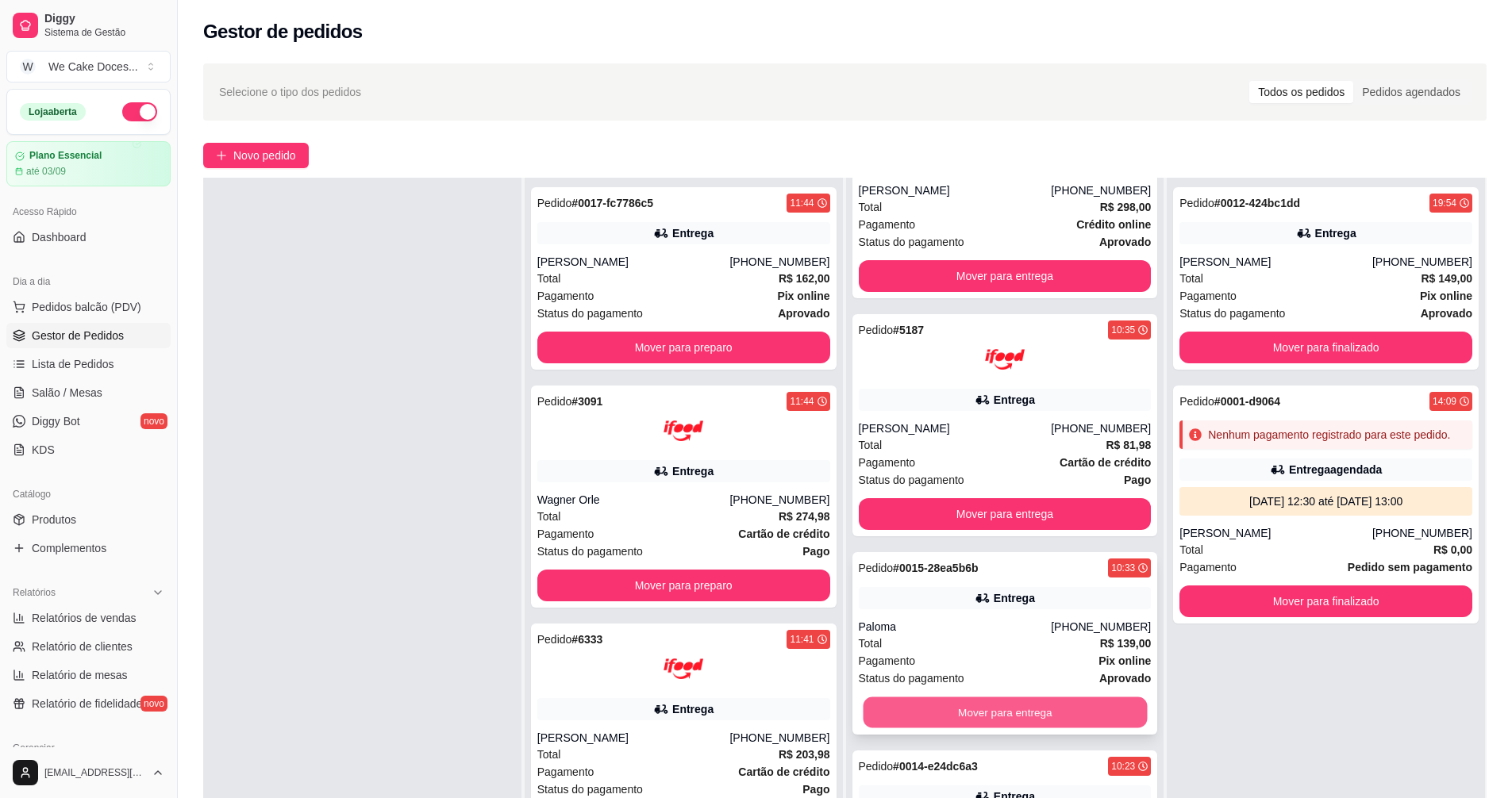
click at [1016, 708] on button "Mover para entrega" at bounding box center [1005, 713] width 284 height 31
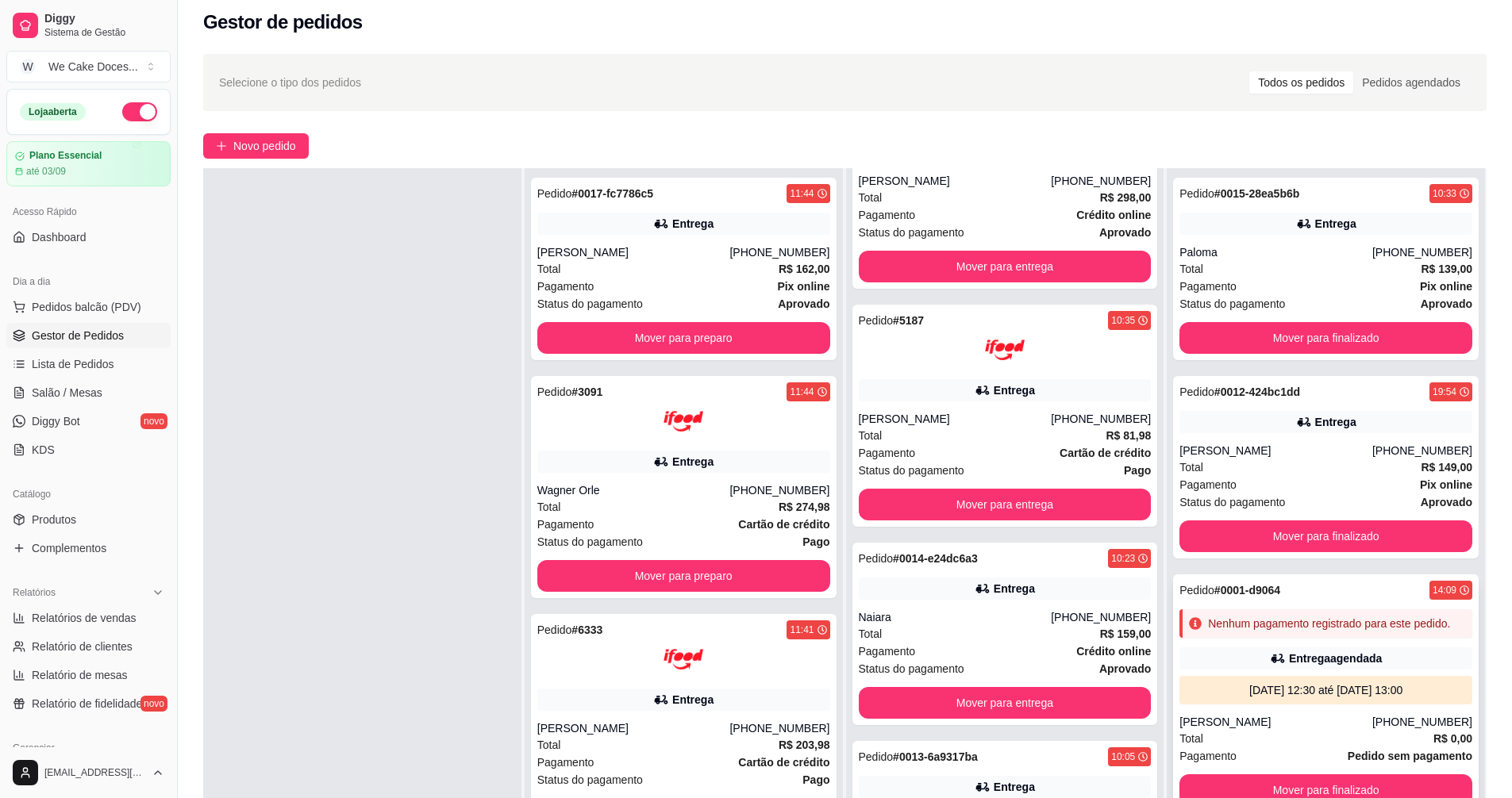
scroll to position [0, 0]
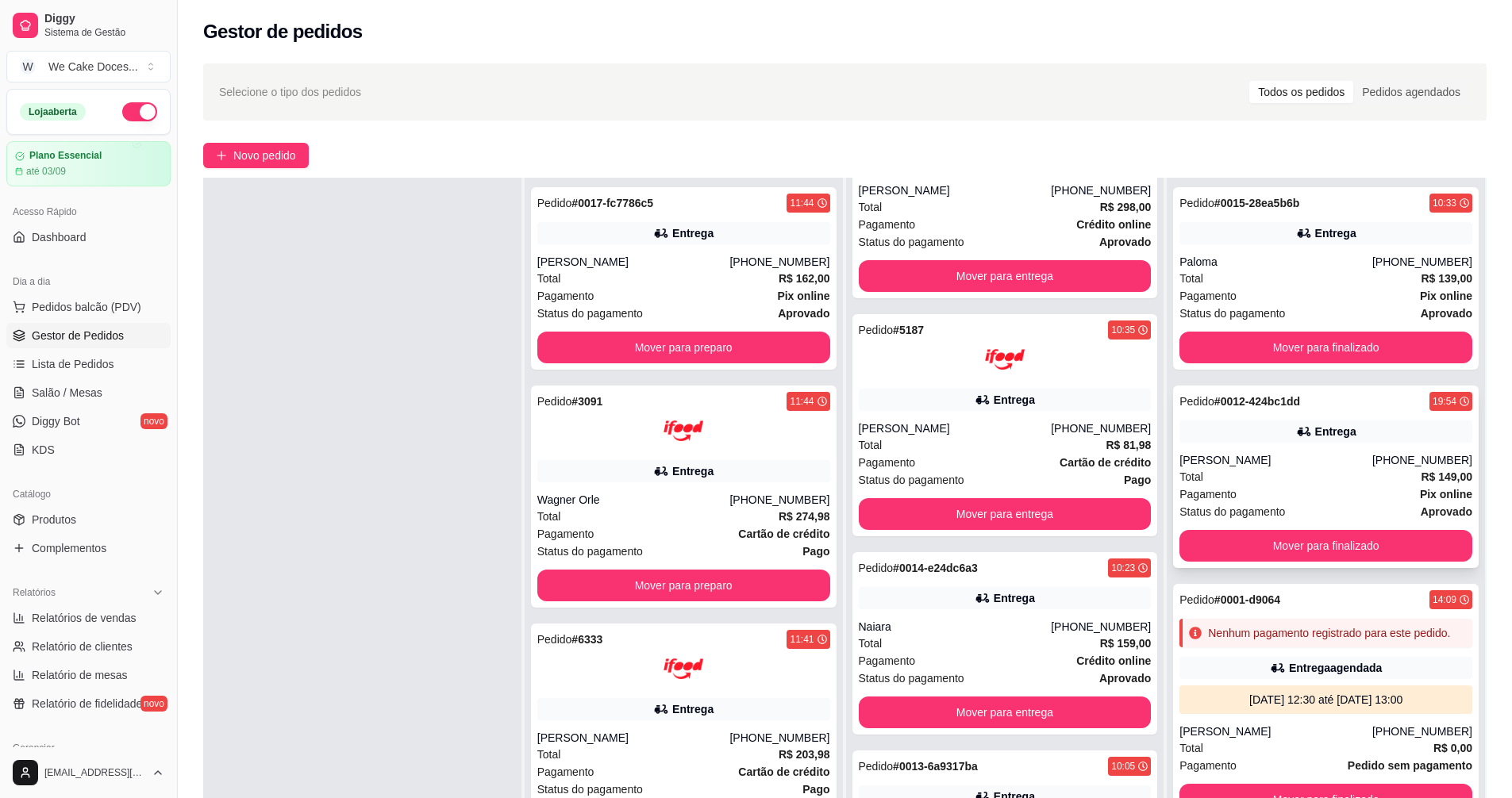
click at [1173, 460] on div "[PERSON_NAME]" at bounding box center [1276, 460] width 193 height 16
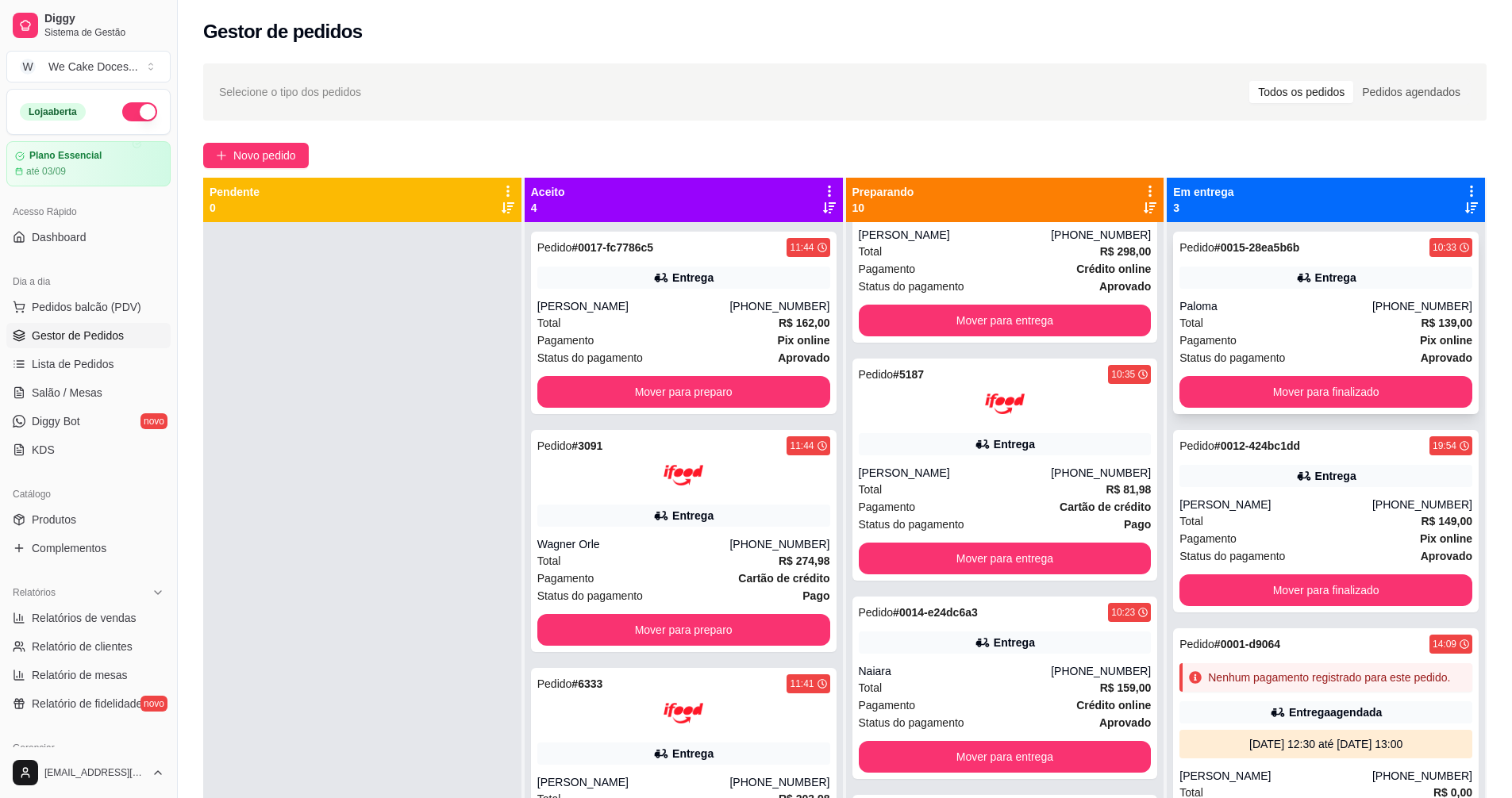
click at [1173, 325] on div "Total R$ 139,00" at bounding box center [1326, 323] width 293 height 17
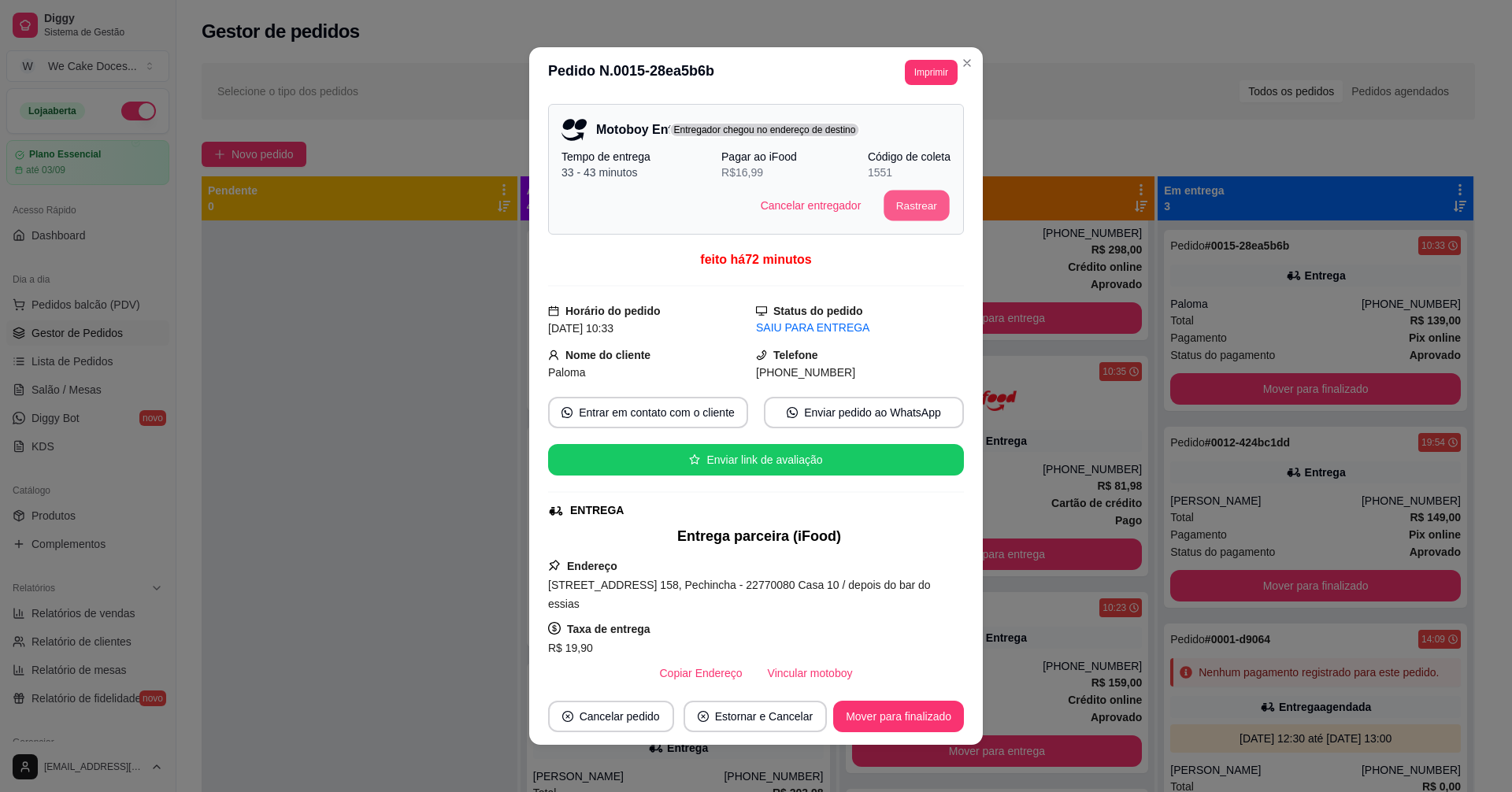
click at [895, 202] on button "Rastrear" at bounding box center [917, 205] width 66 height 30
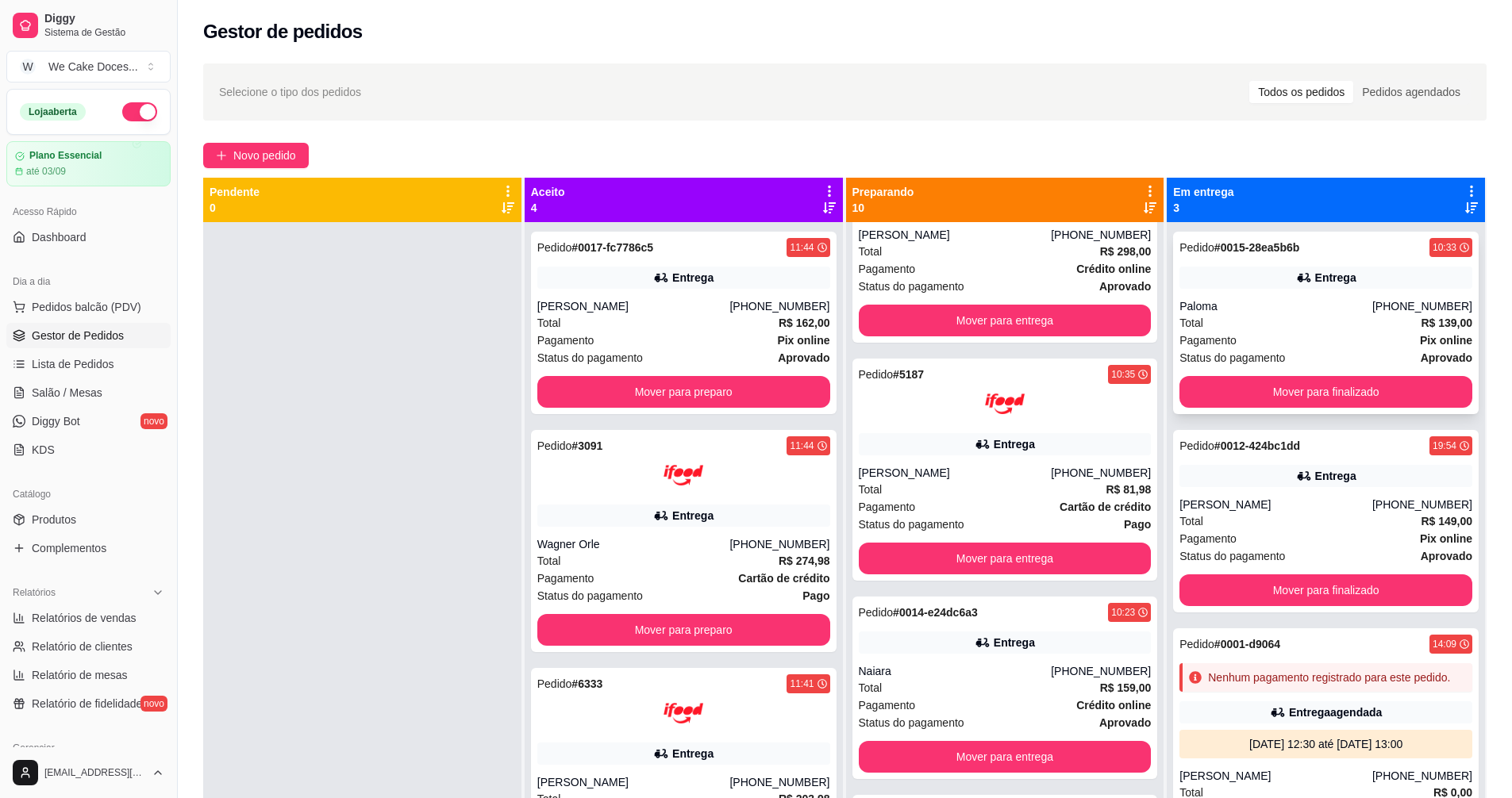
click at [1173, 298] on div "Paloma" at bounding box center [1276, 306] width 193 height 16
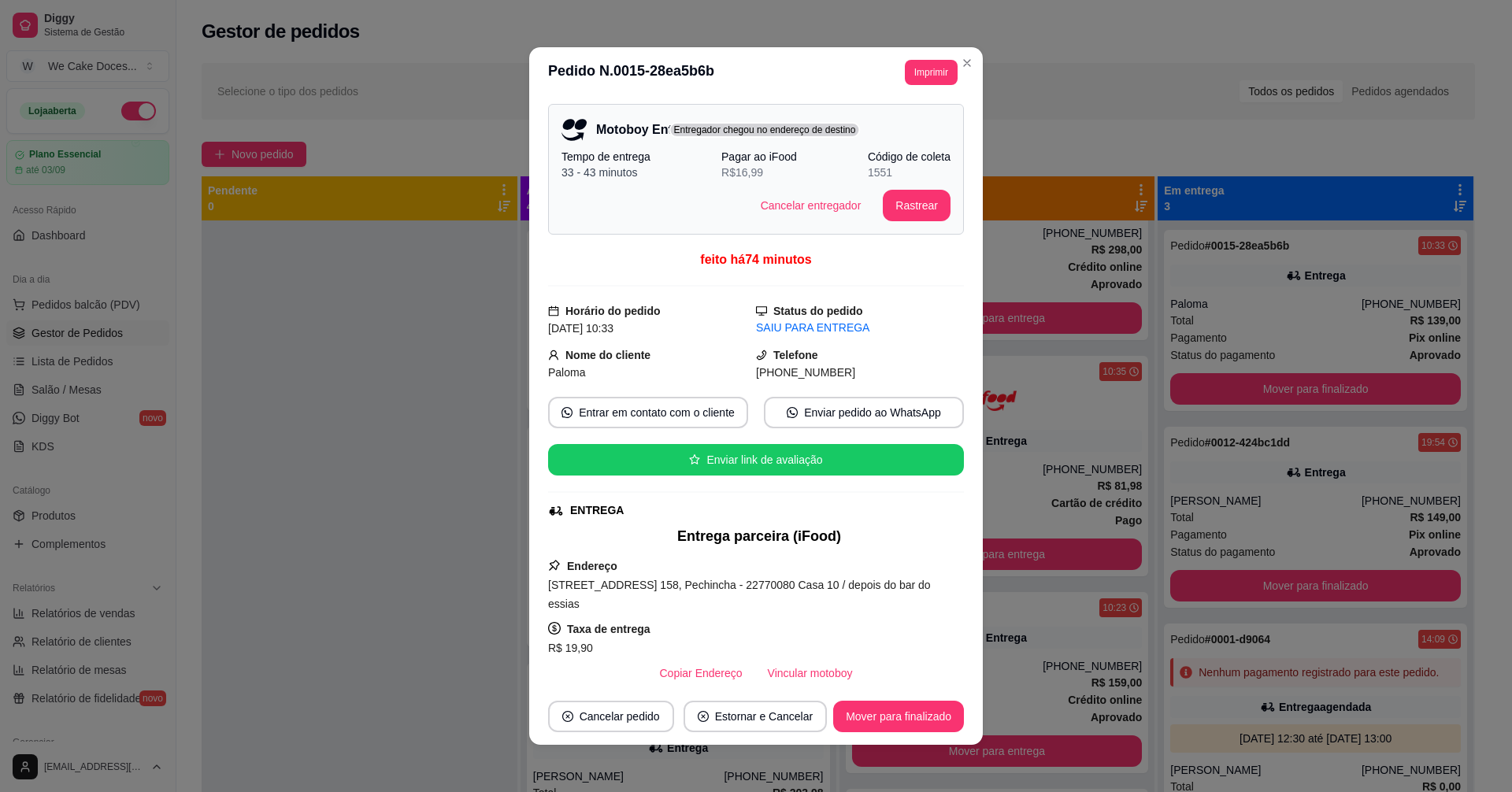
click at [868, 161] on p "Código de coleta" at bounding box center [910, 157] width 83 height 16
click at [745, 164] on p "R$ 16,99" at bounding box center [743, 172] width 45 height 16
click at [899, 205] on button "Rastrear" at bounding box center [917, 205] width 66 height 30
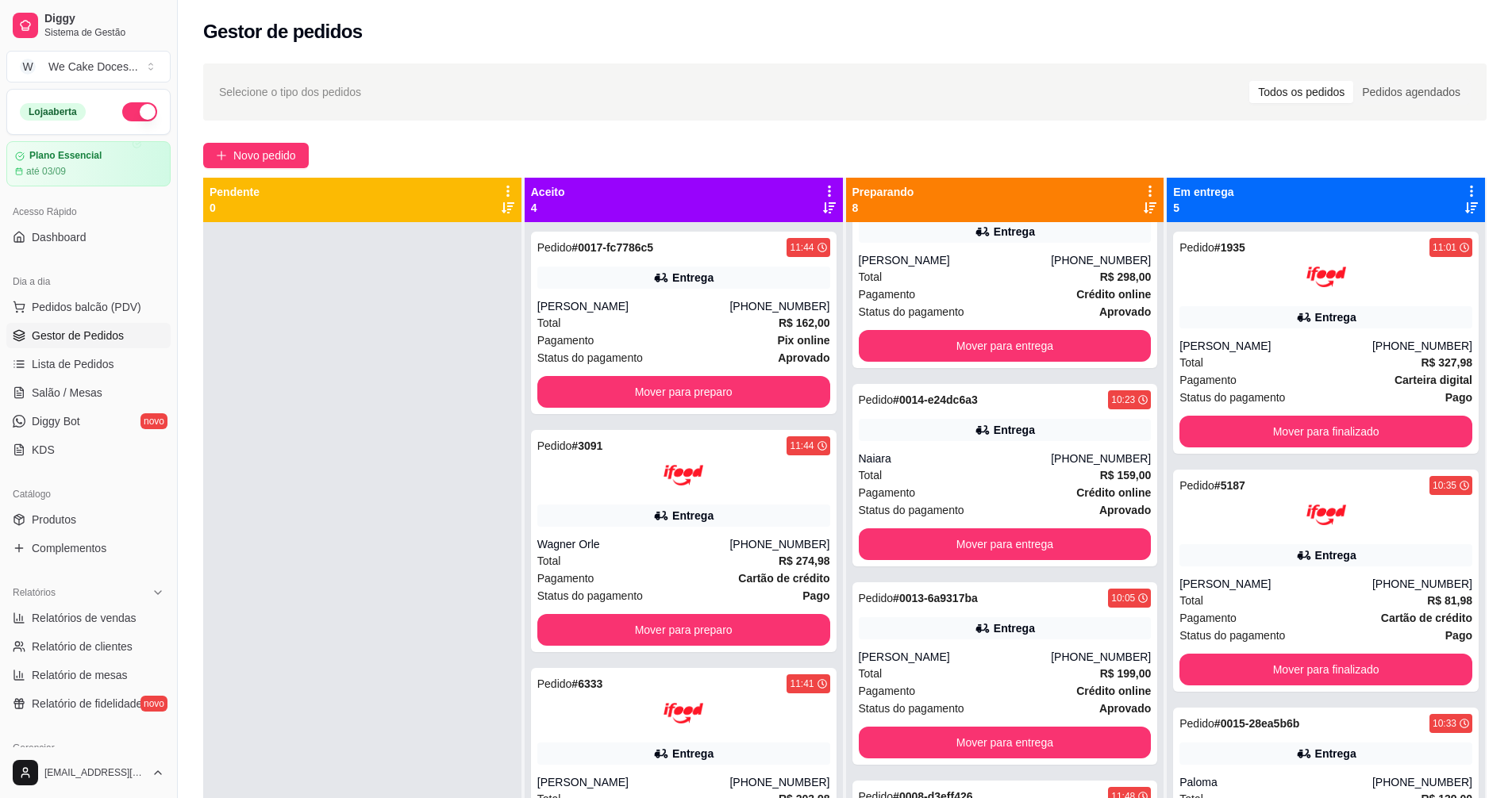
scroll to position [998, 0]
click at [437, 451] on div at bounding box center [362, 621] width 318 height 798
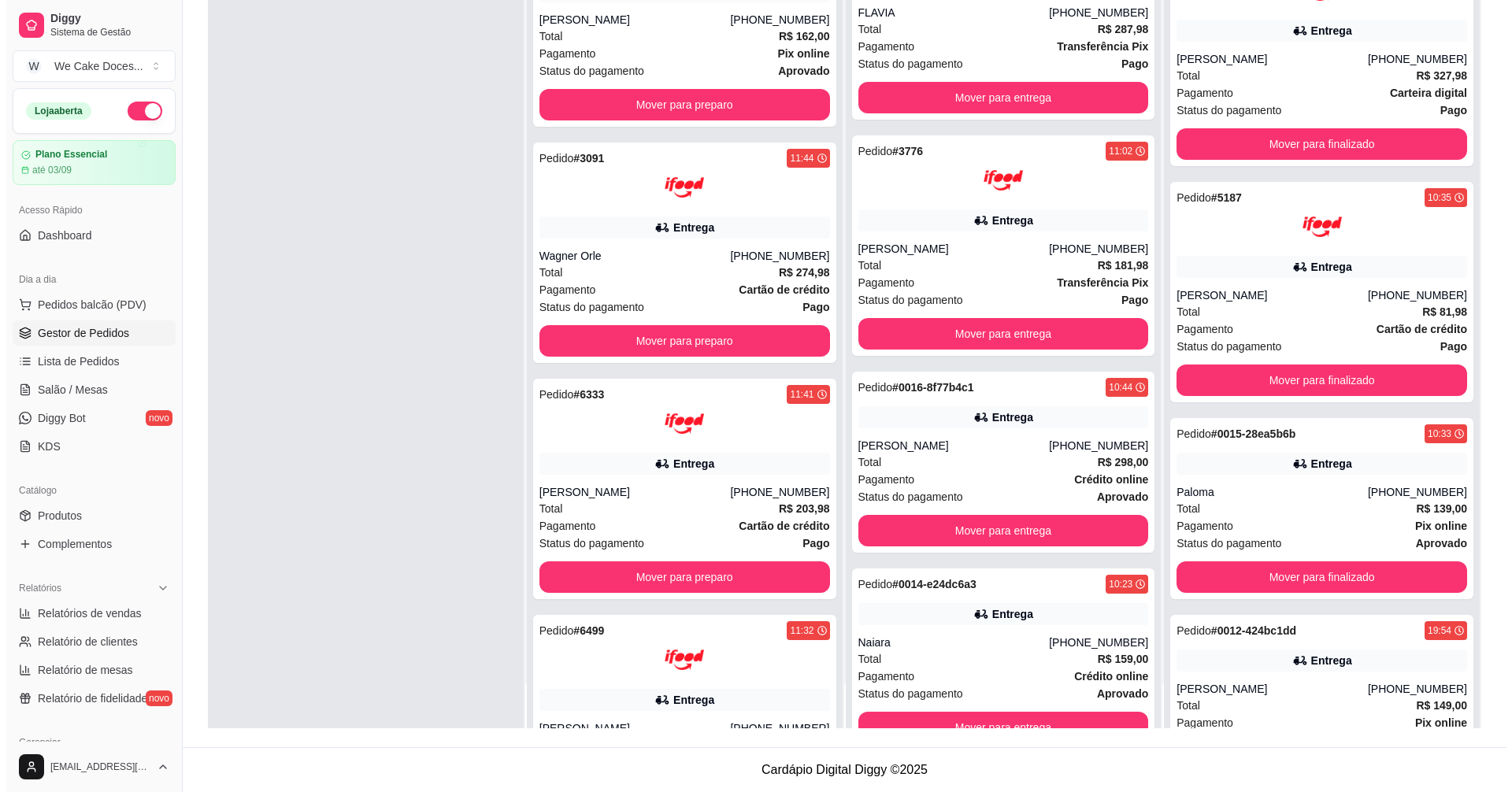
scroll to position [518, 0]
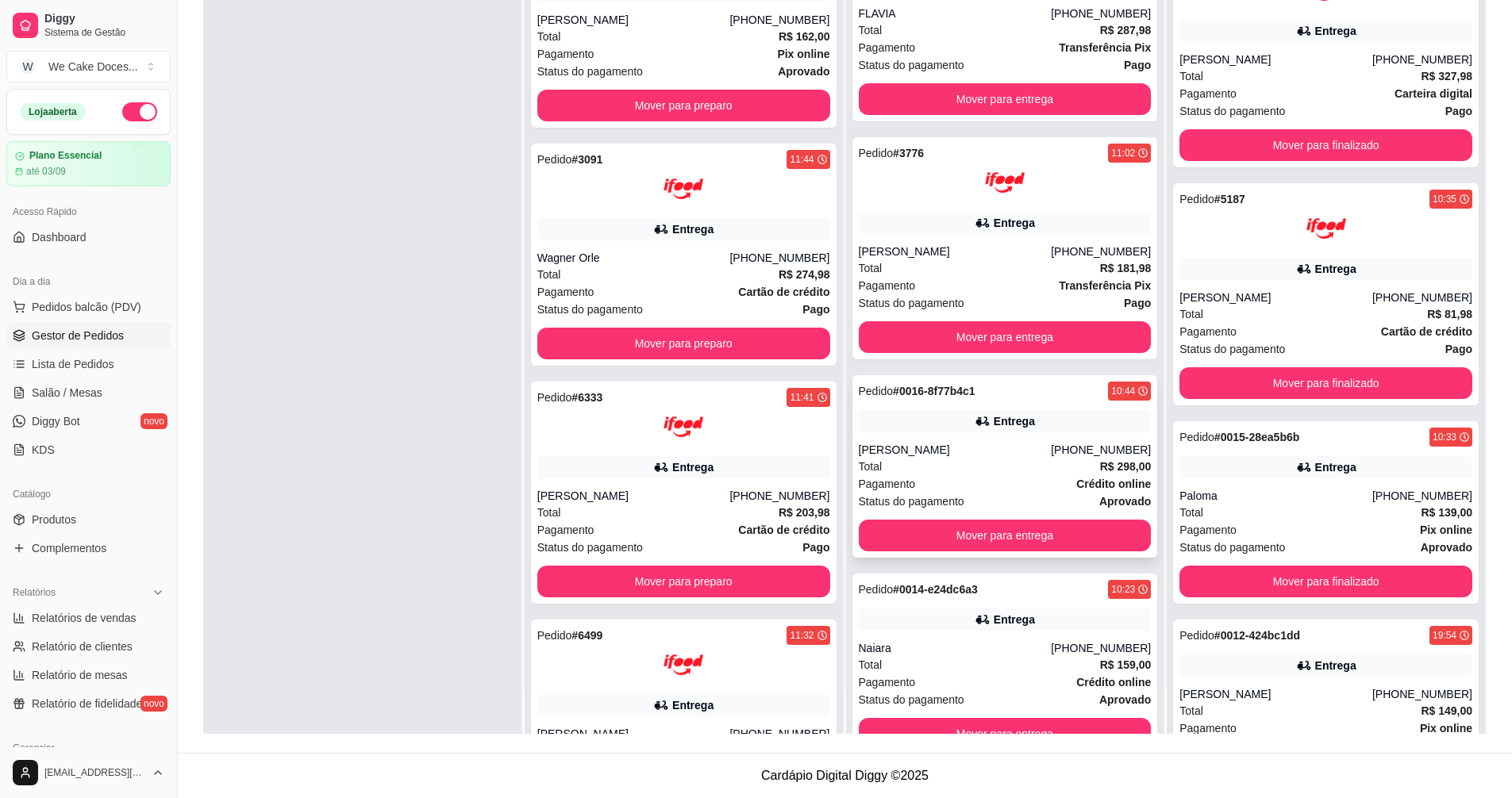
click at [938, 440] on div "Pedido # 0016-8f77b4c1 10:44 Entrega Mariana [PHONE_NUMBER] Total R$ 298,00 Pag…" at bounding box center [1005, 466] width 305 height 182
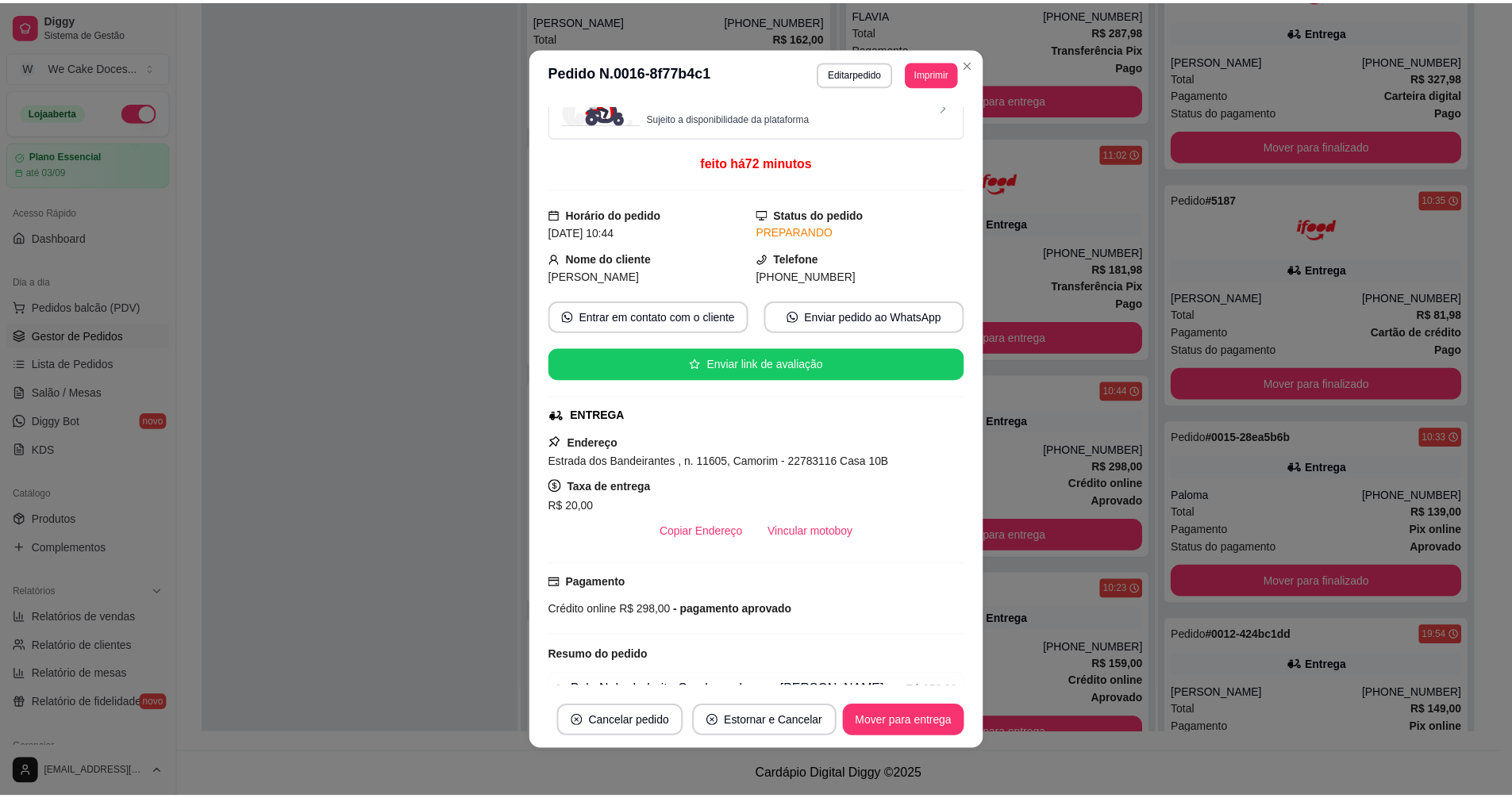
scroll to position [0, 0]
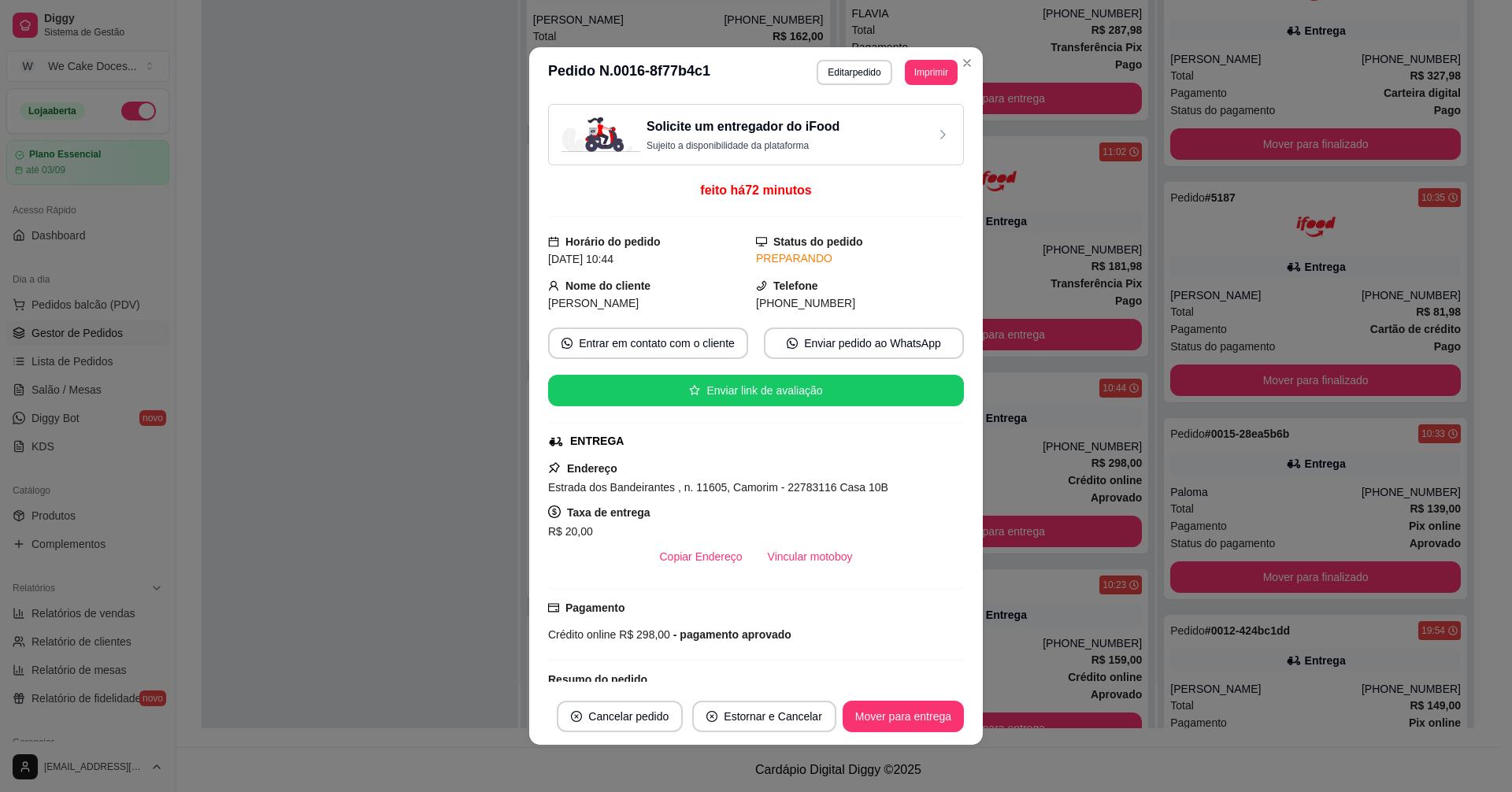
click at [866, 126] on div "Solicite um entregador do iFood Sujeito a disponibilidade da plataforma" at bounding box center [756, 135] width 389 height 35
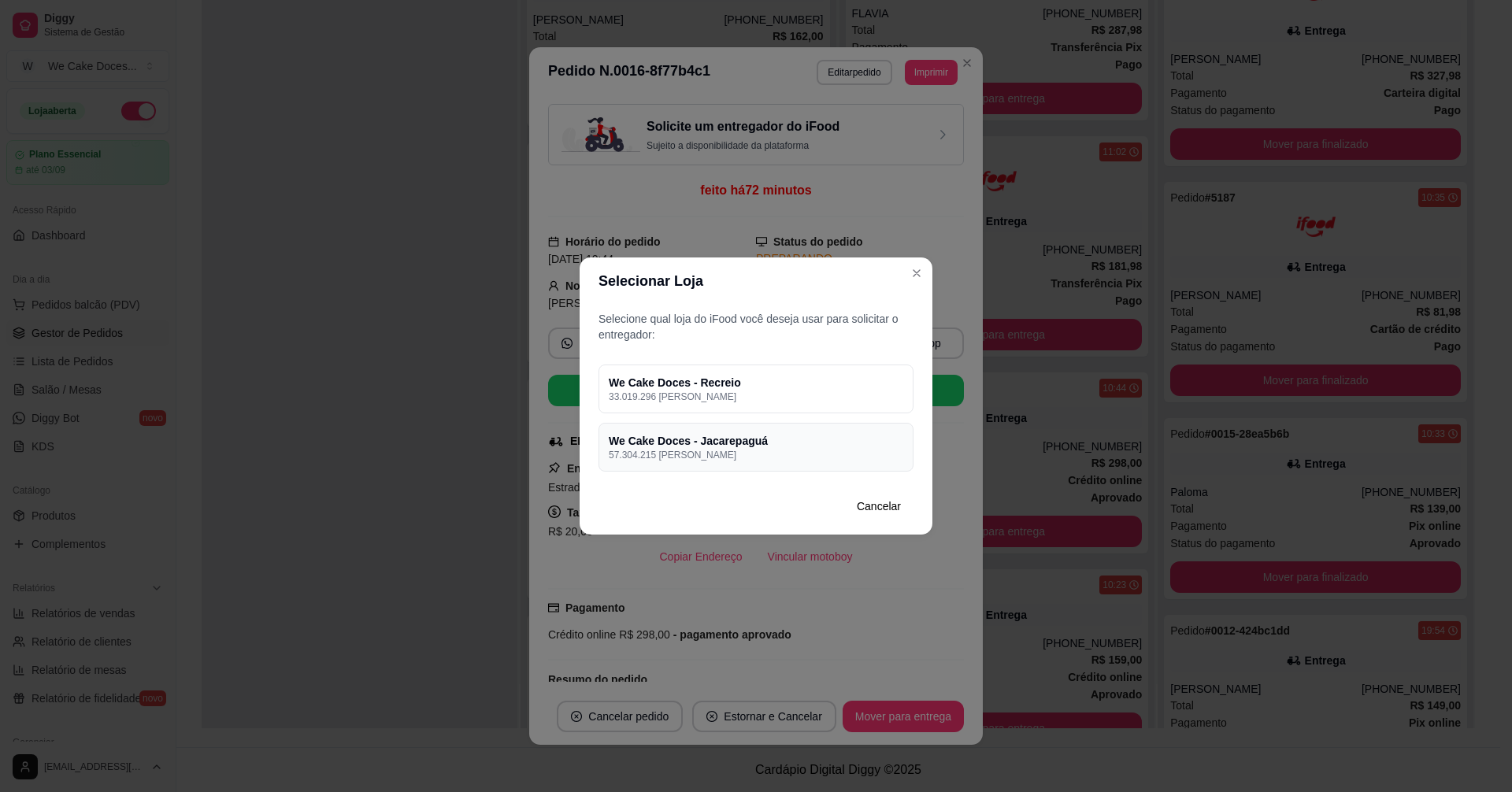
click at [753, 449] on p "57.304.215 [PERSON_NAME]" at bounding box center [756, 455] width 294 height 13
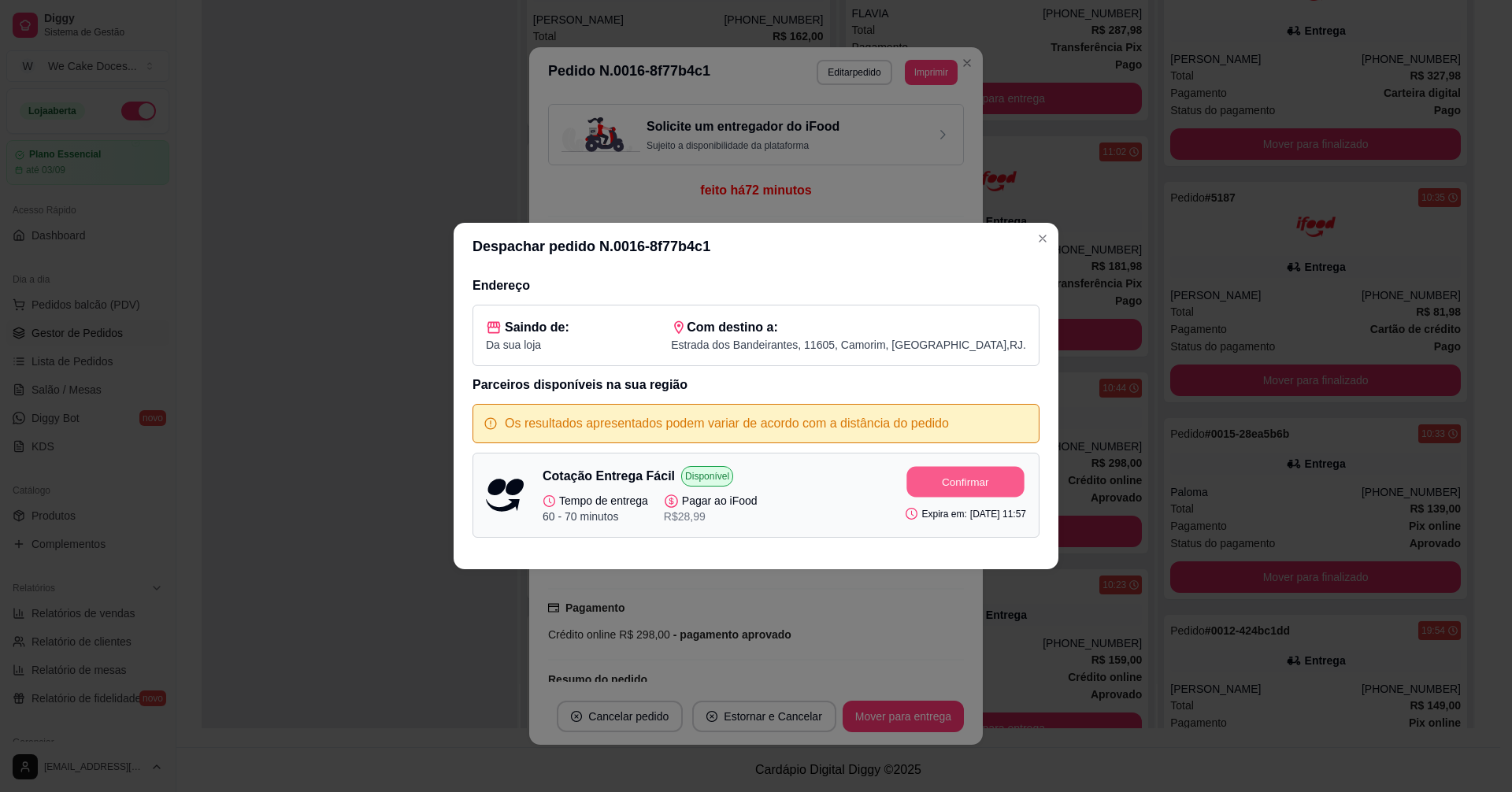
click at [970, 474] on button "Confirmar" at bounding box center [966, 481] width 118 height 30
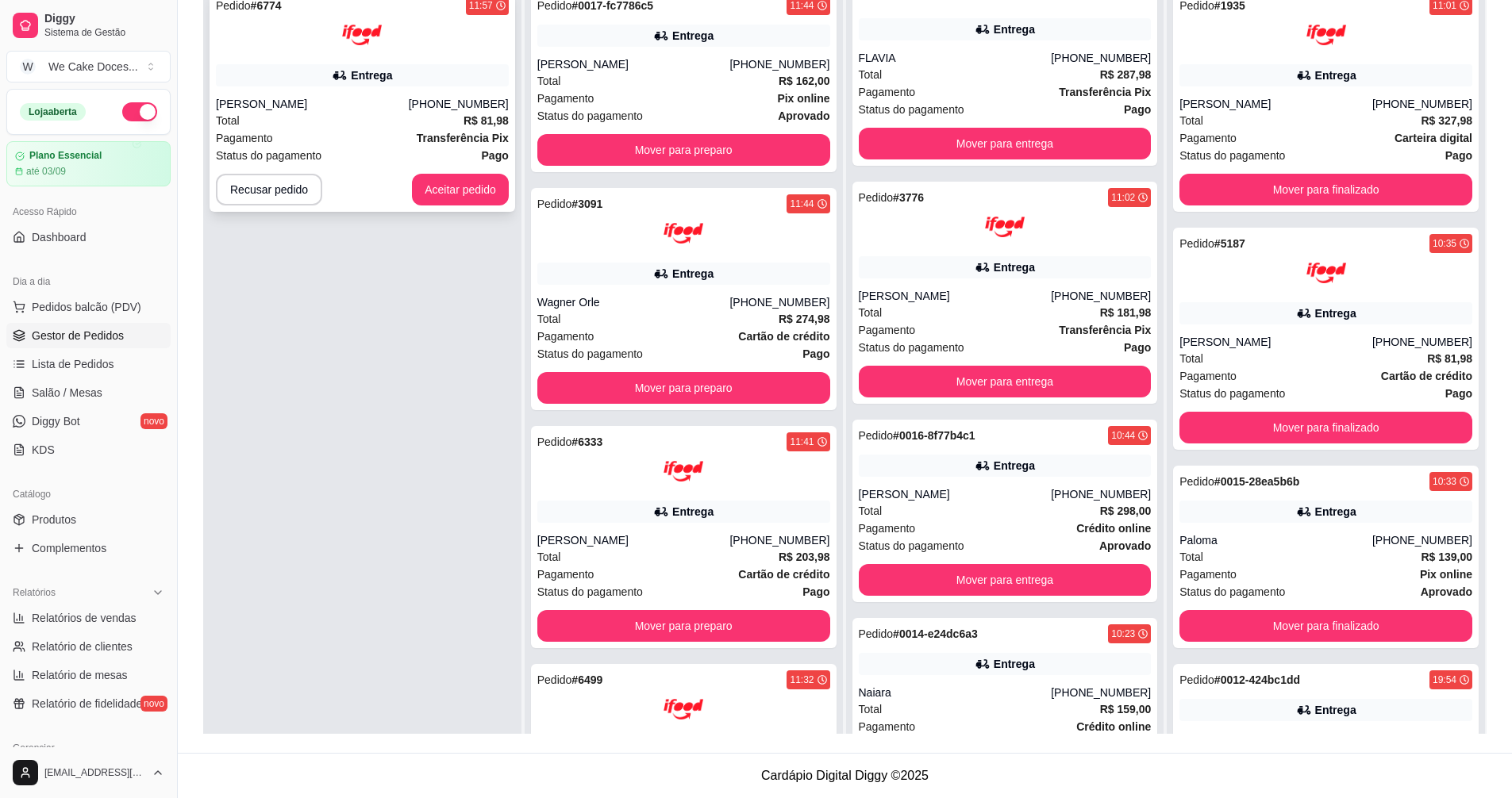
click at [381, 109] on div "[PERSON_NAME]" at bounding box center [311, 104] width 193 height 16
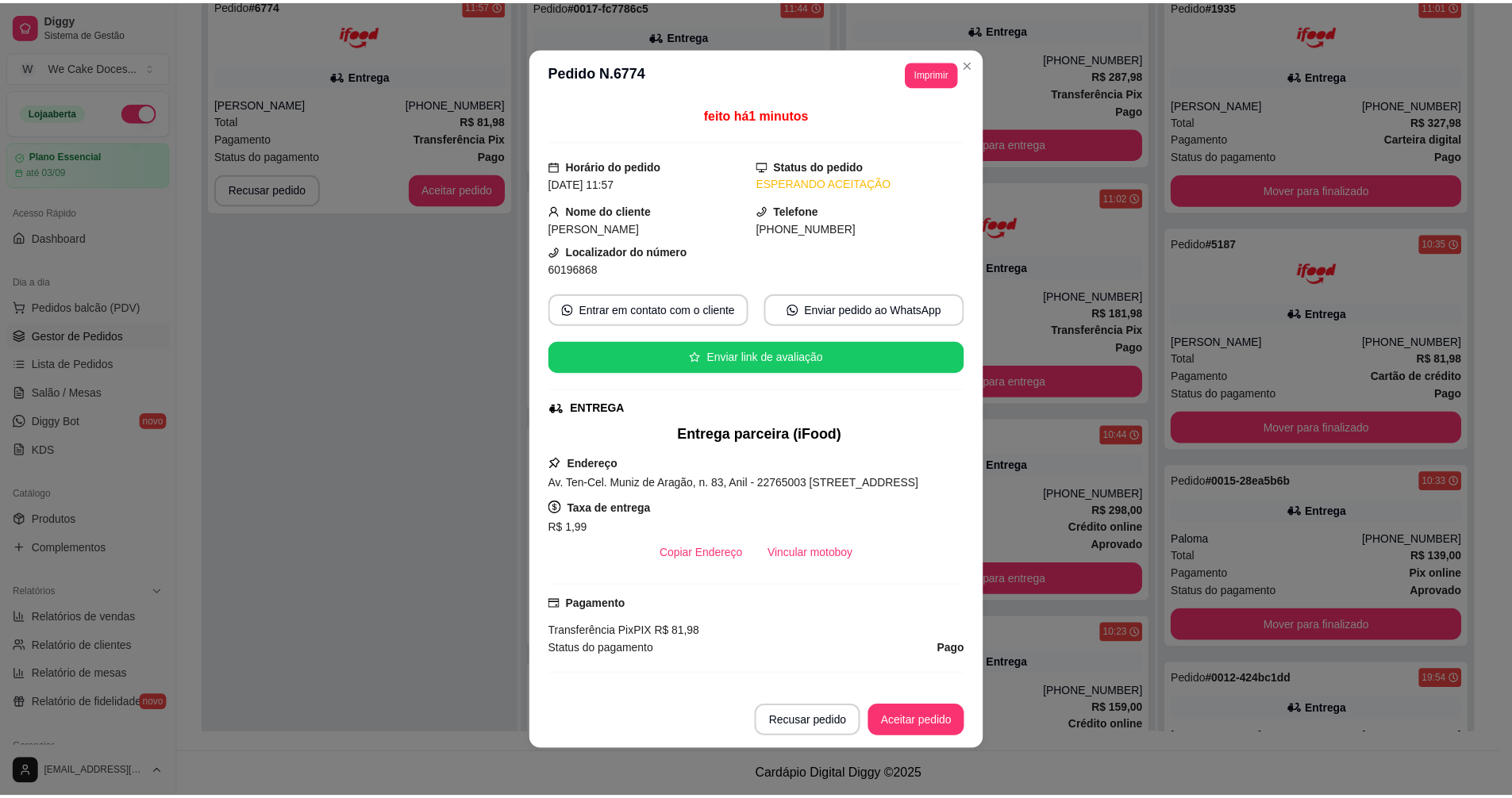
scroll to position [187, 0]
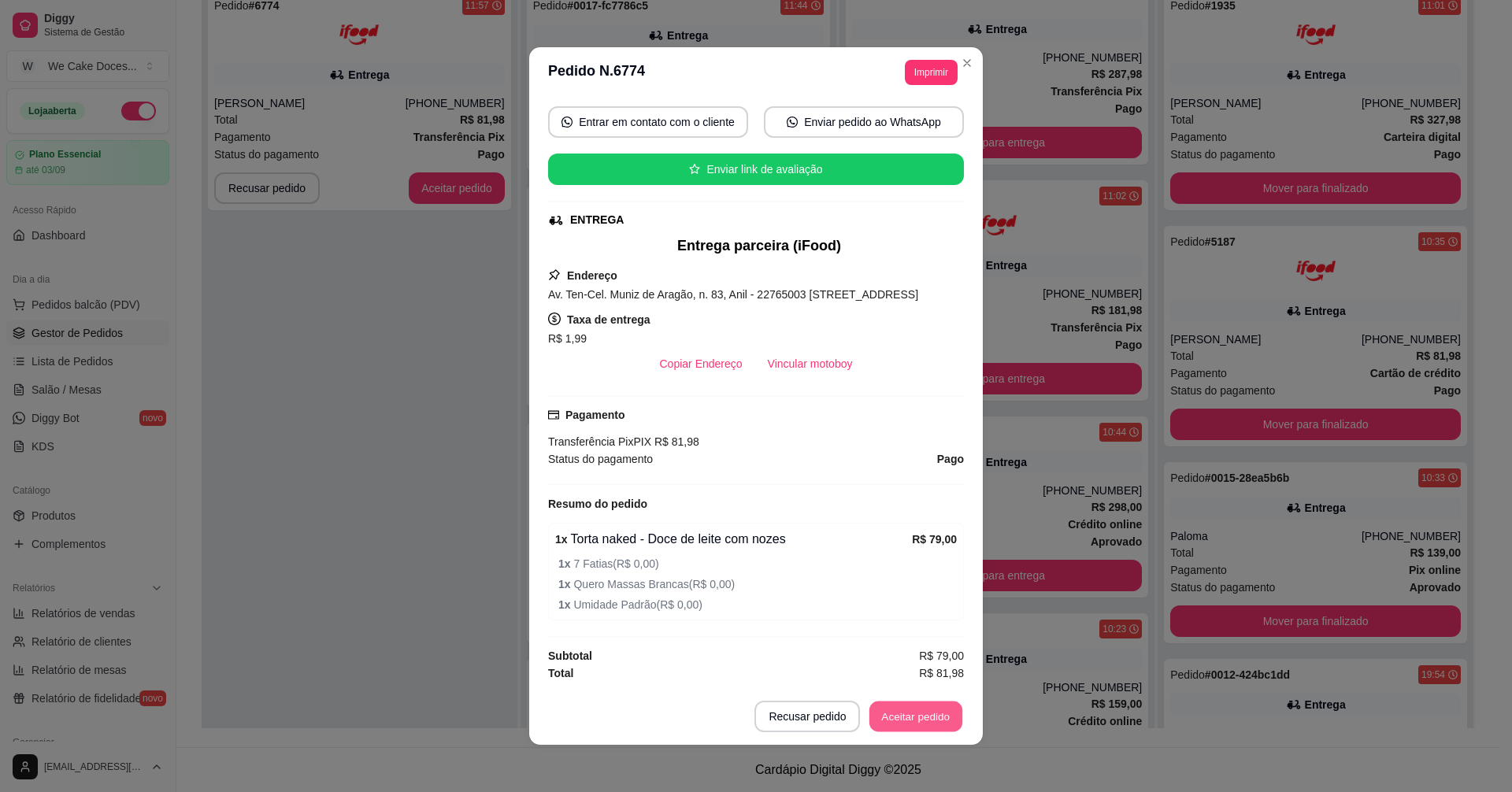
click at [914, 724] on button "Aceitar pedido" at bounding box center [915, 717] width 93 height 30
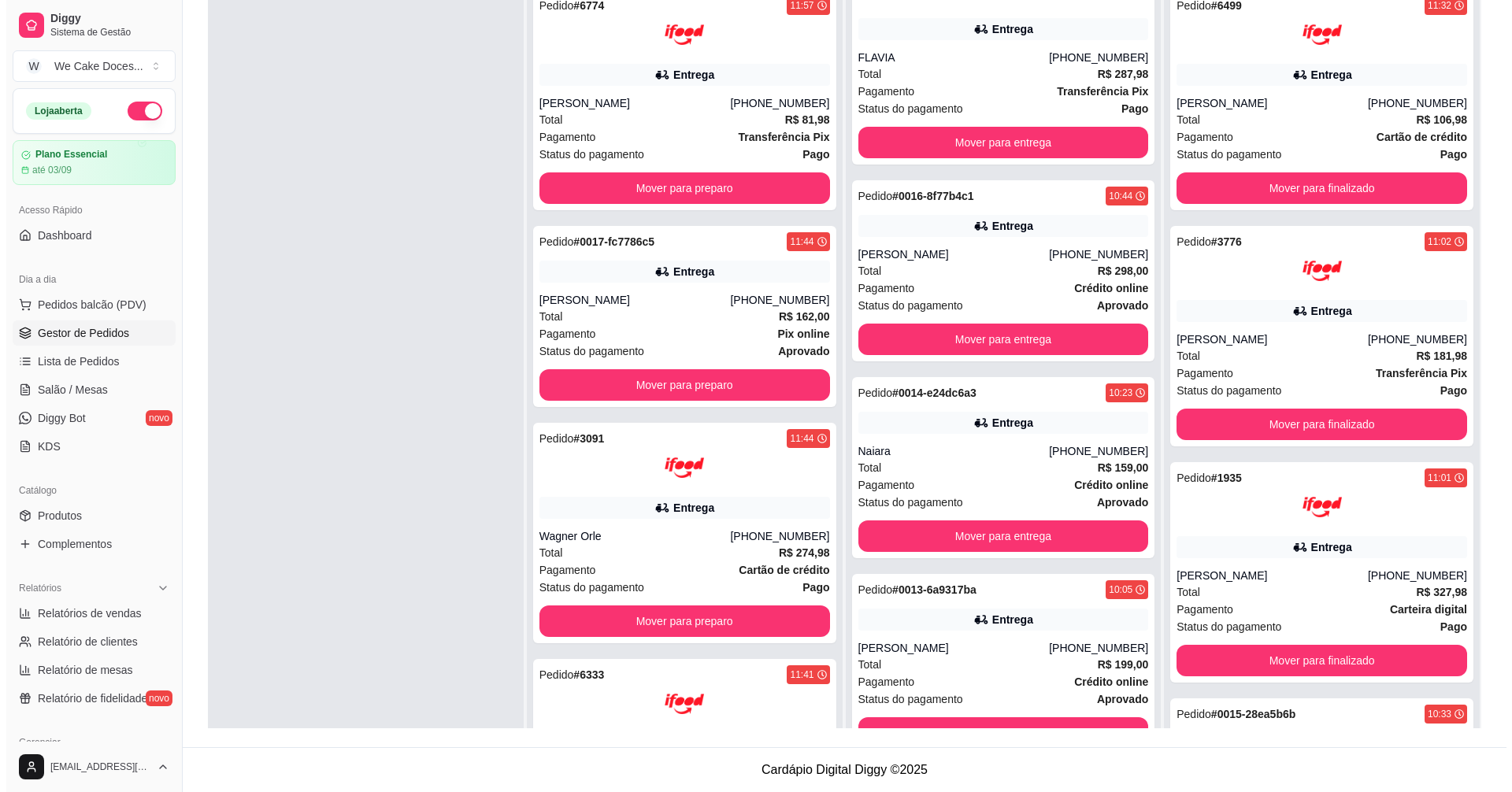
scroll to position [0, 0]
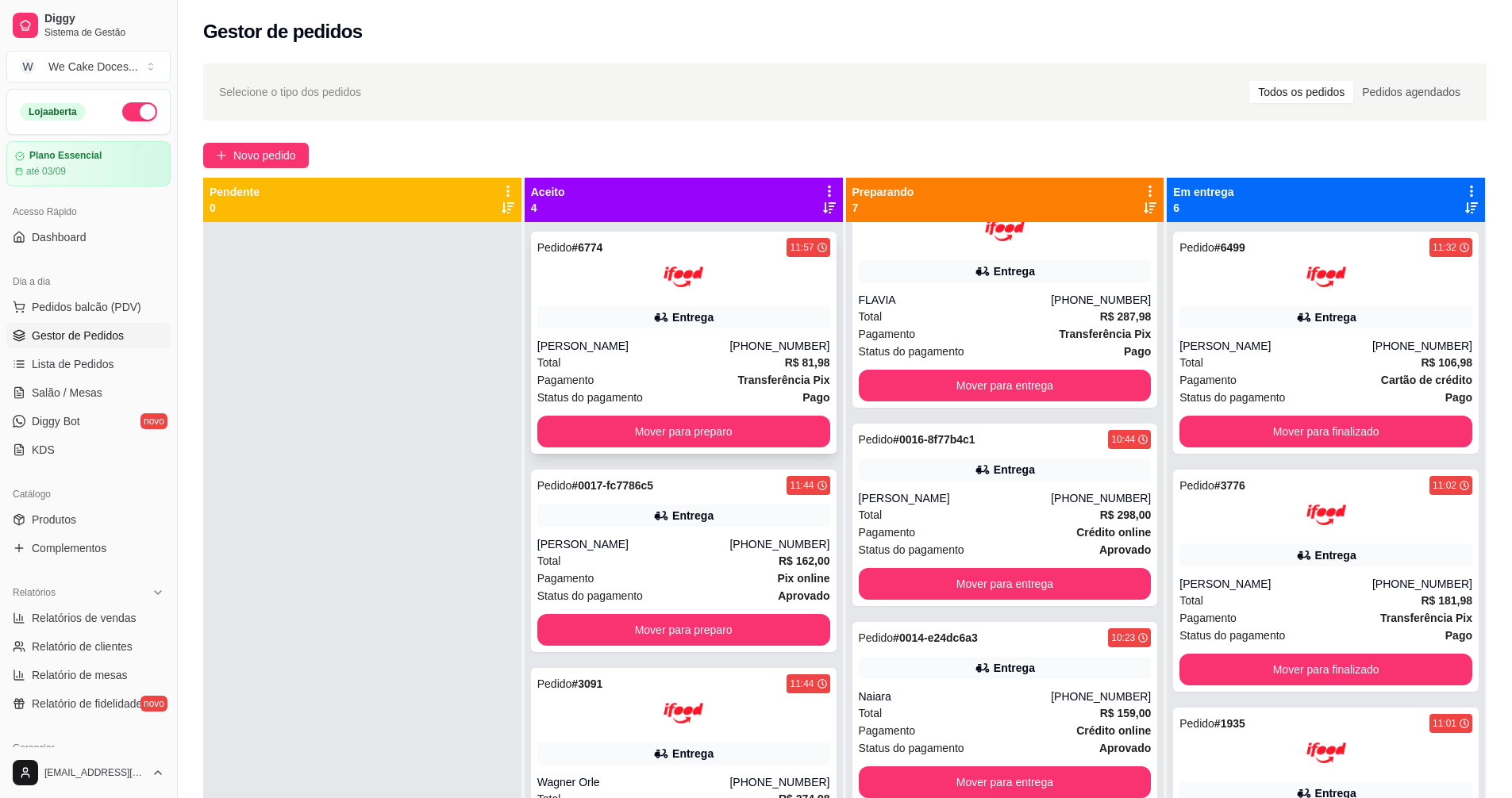
click at [697, 351] on div "[PERSON_NAME]" at bounding box center [633, 346] width 193 height 16
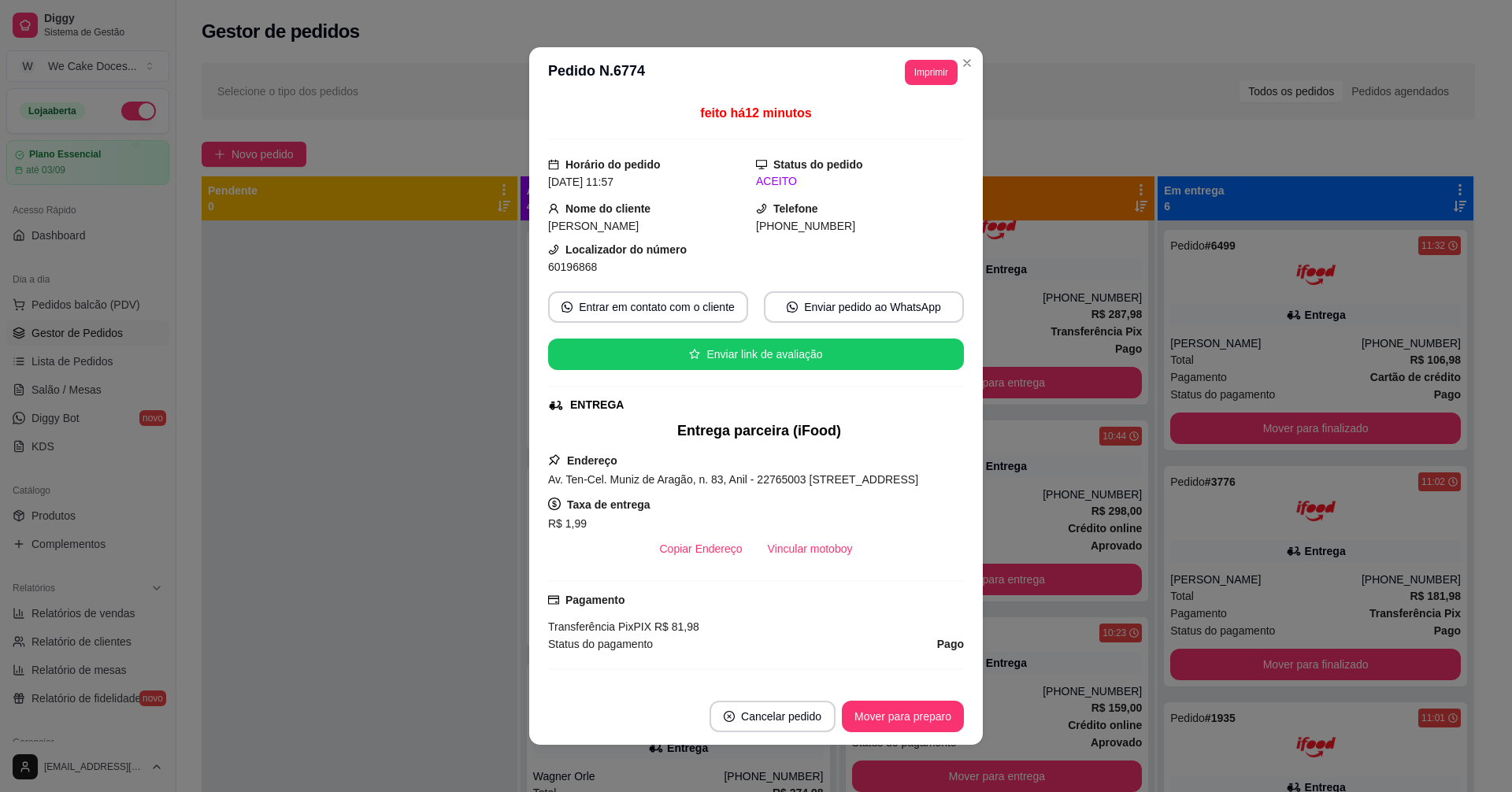
scroll to position [185, 0]
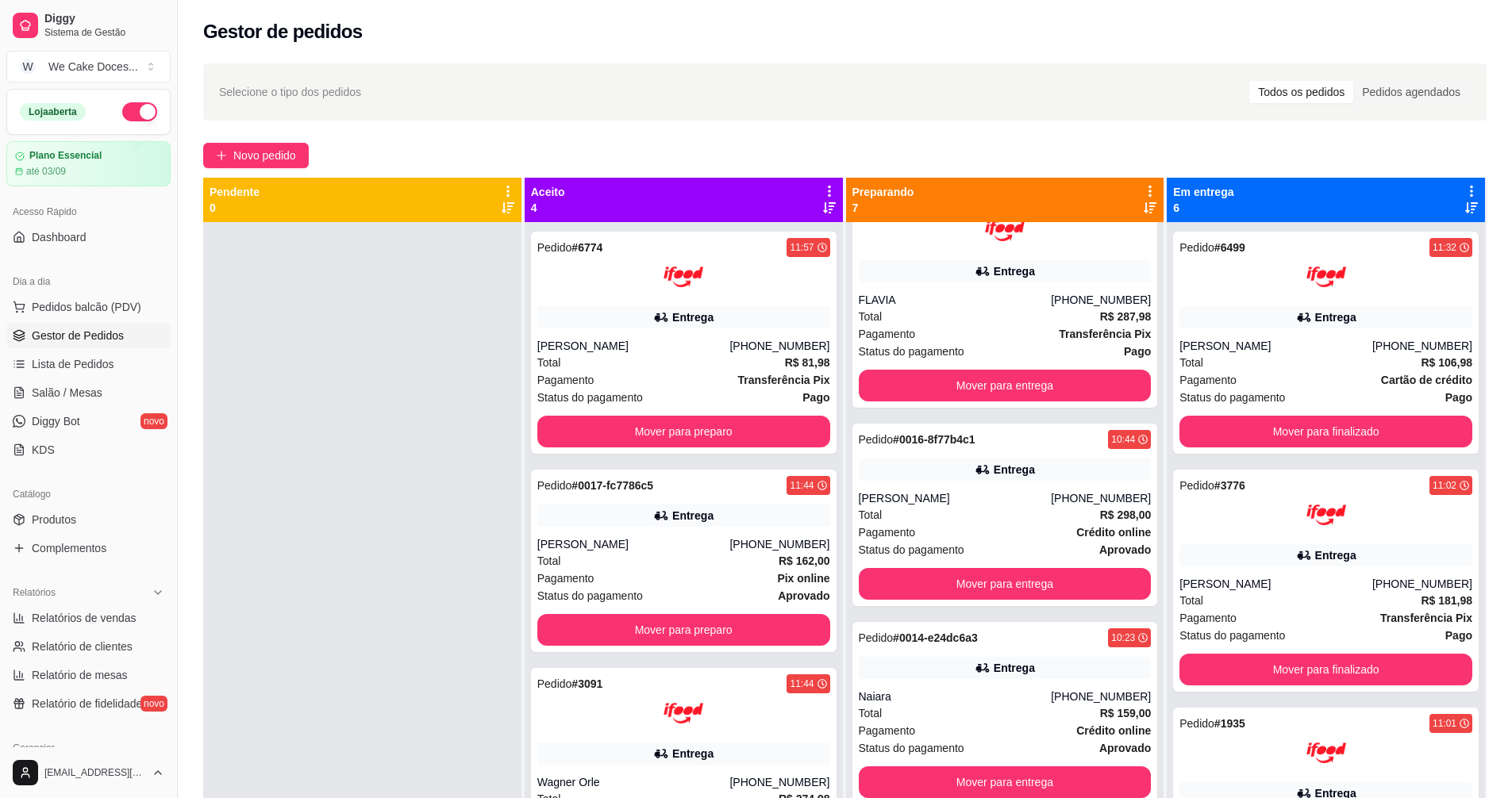
click at [456, 414] on div at bounding box center [362, 621] width 318 height 798
click at [941, 295] on div "FLAVIA" at bounding box center [954, 300] width 193 height 16
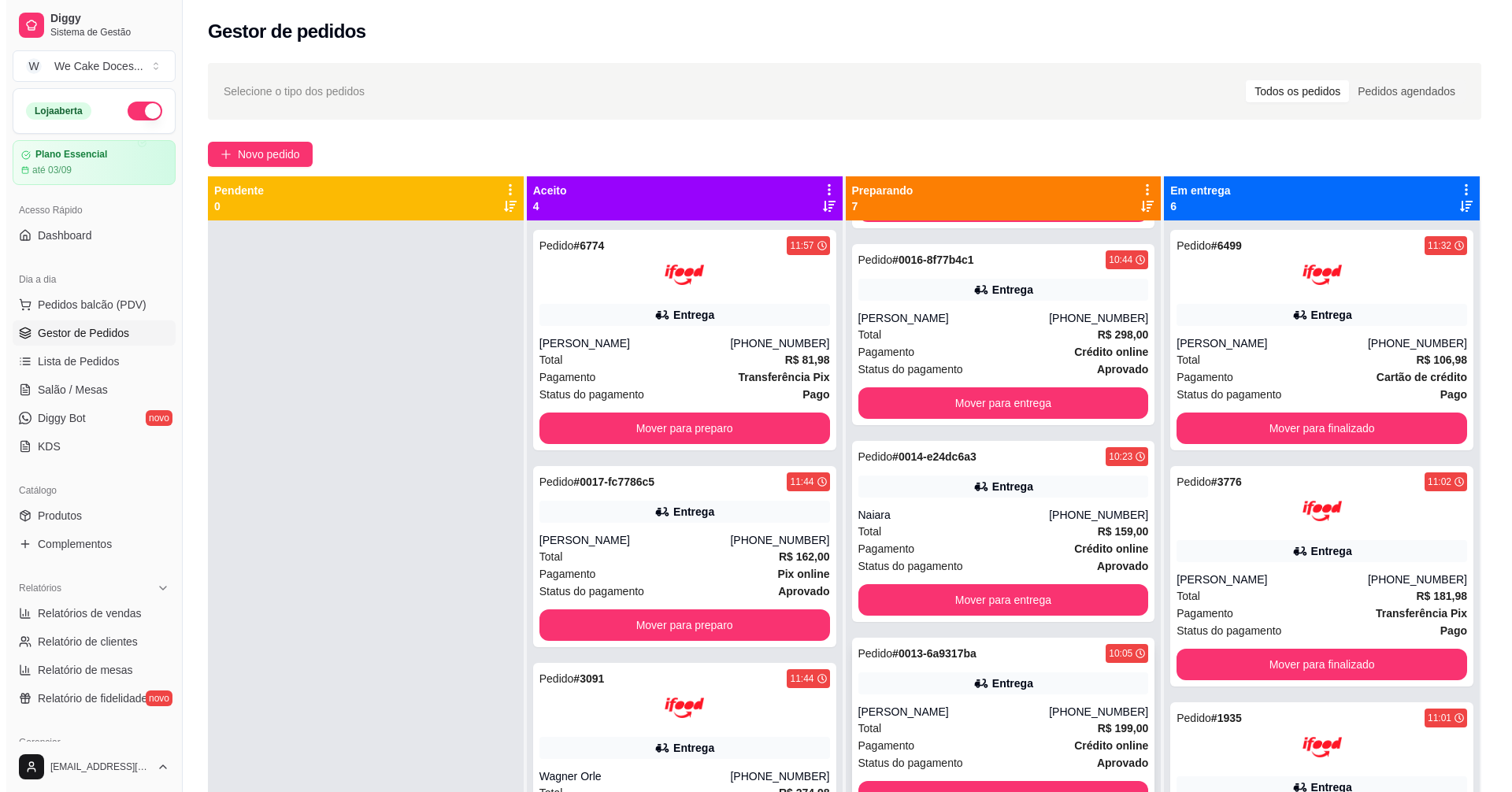
scroll to position [755, 0]
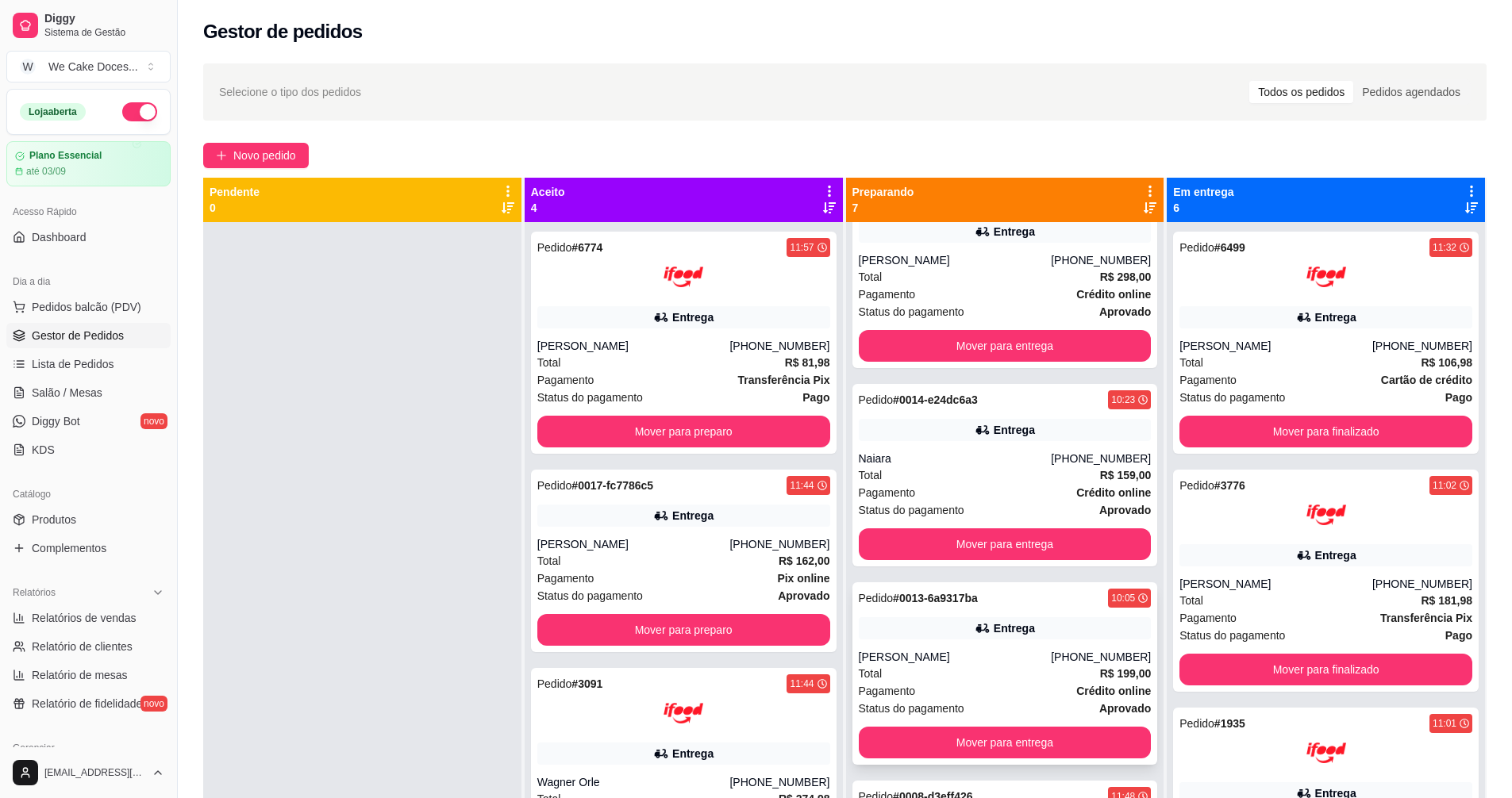
click at [940, 658] on div "[PERSON_NAME]" at bounding box center [954, 657] width 193 height 16
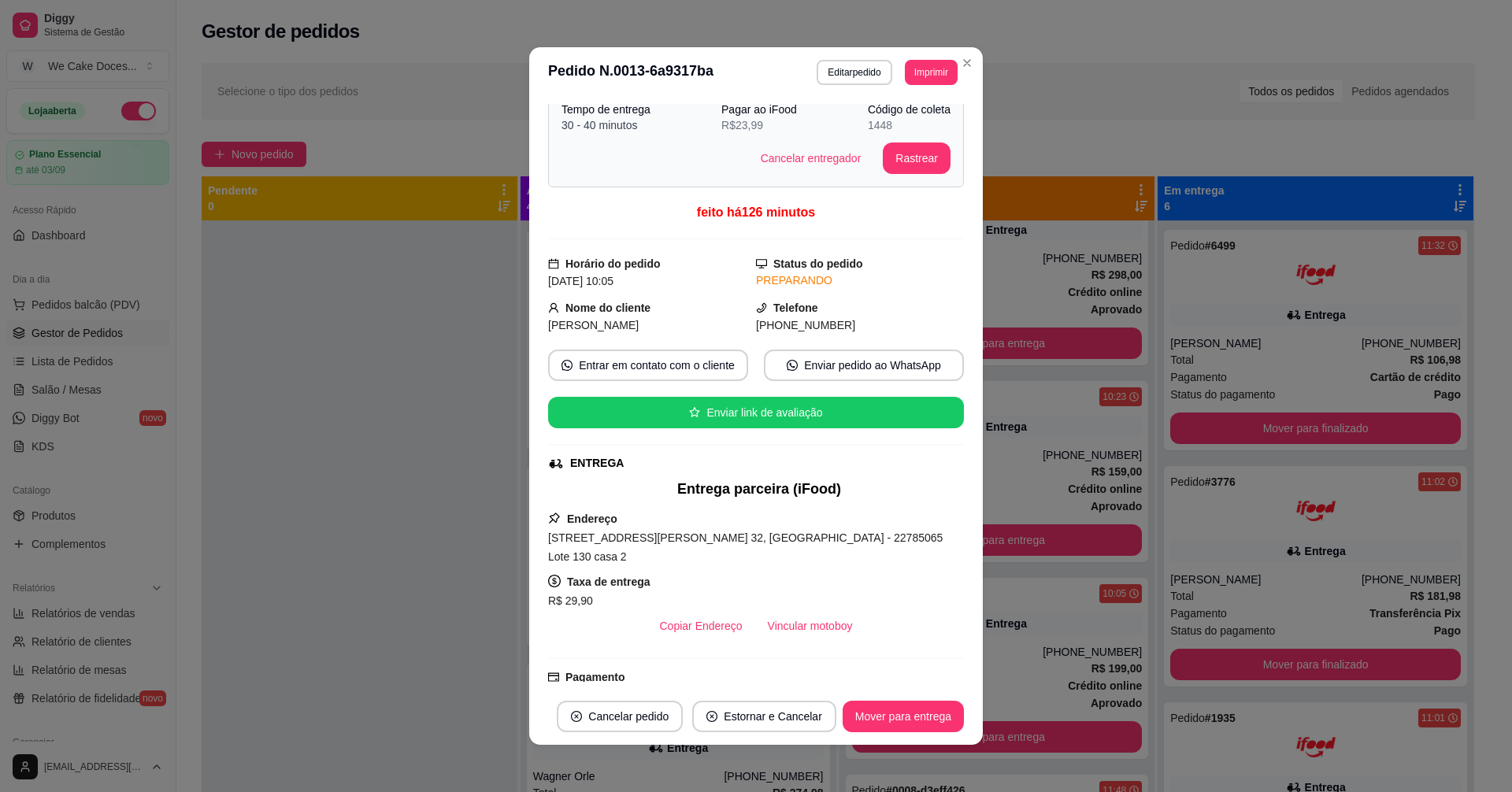
scroll to position [46, 0]
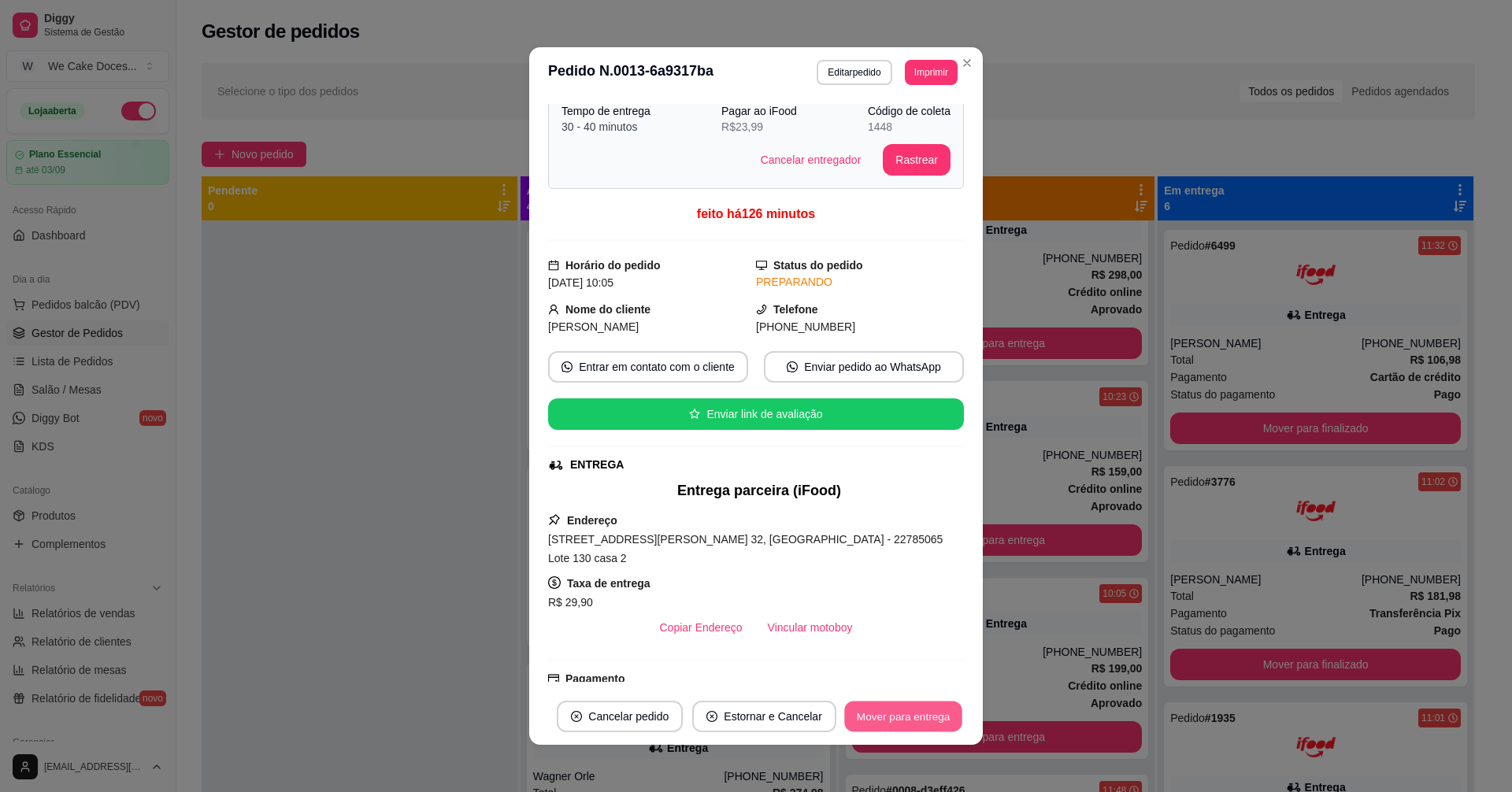
click at [904, 711] on button "Mover para entrega" at bounding box center [903, 717] width 118 height 30
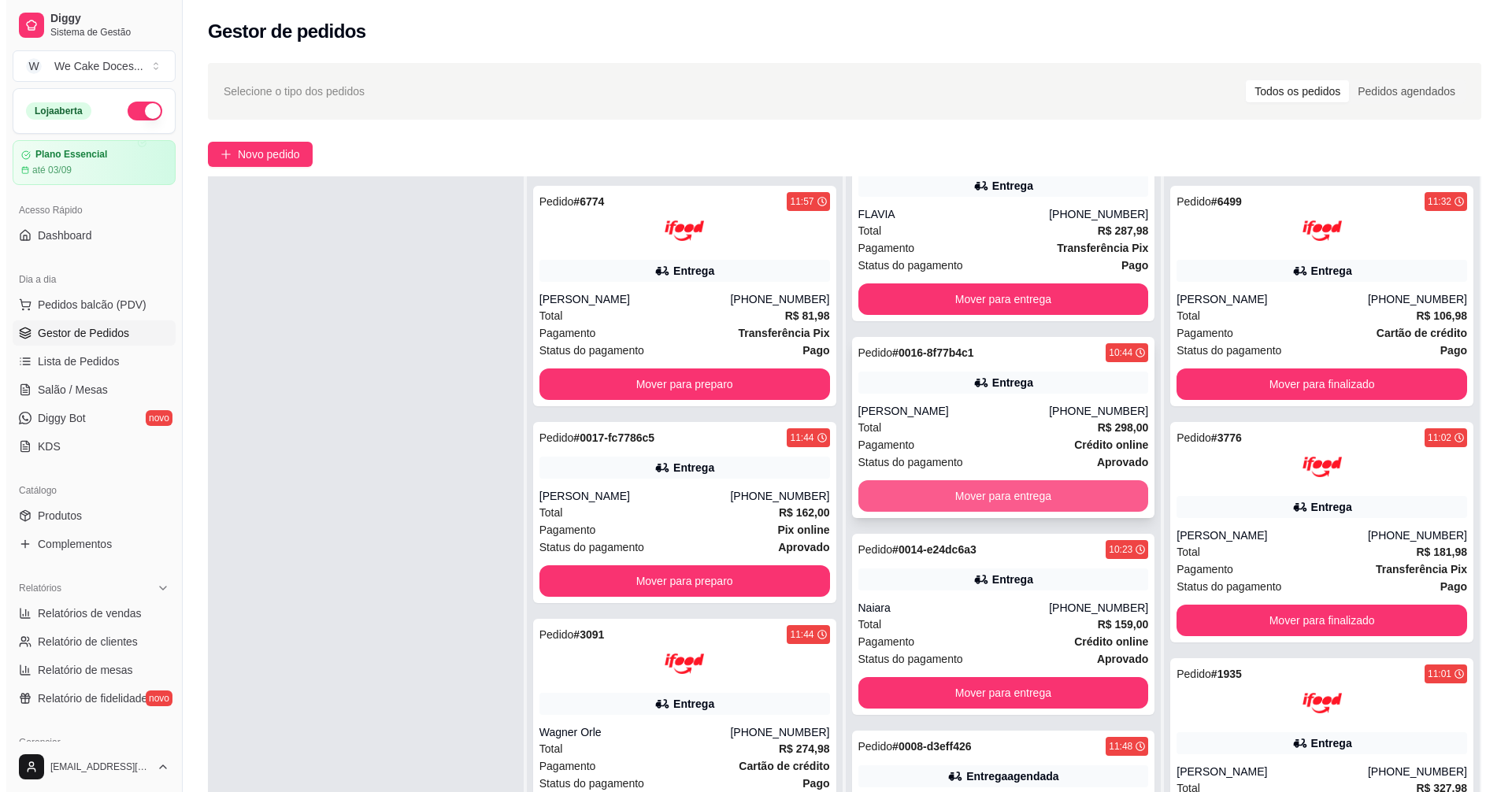
scroll to position [240, 0]
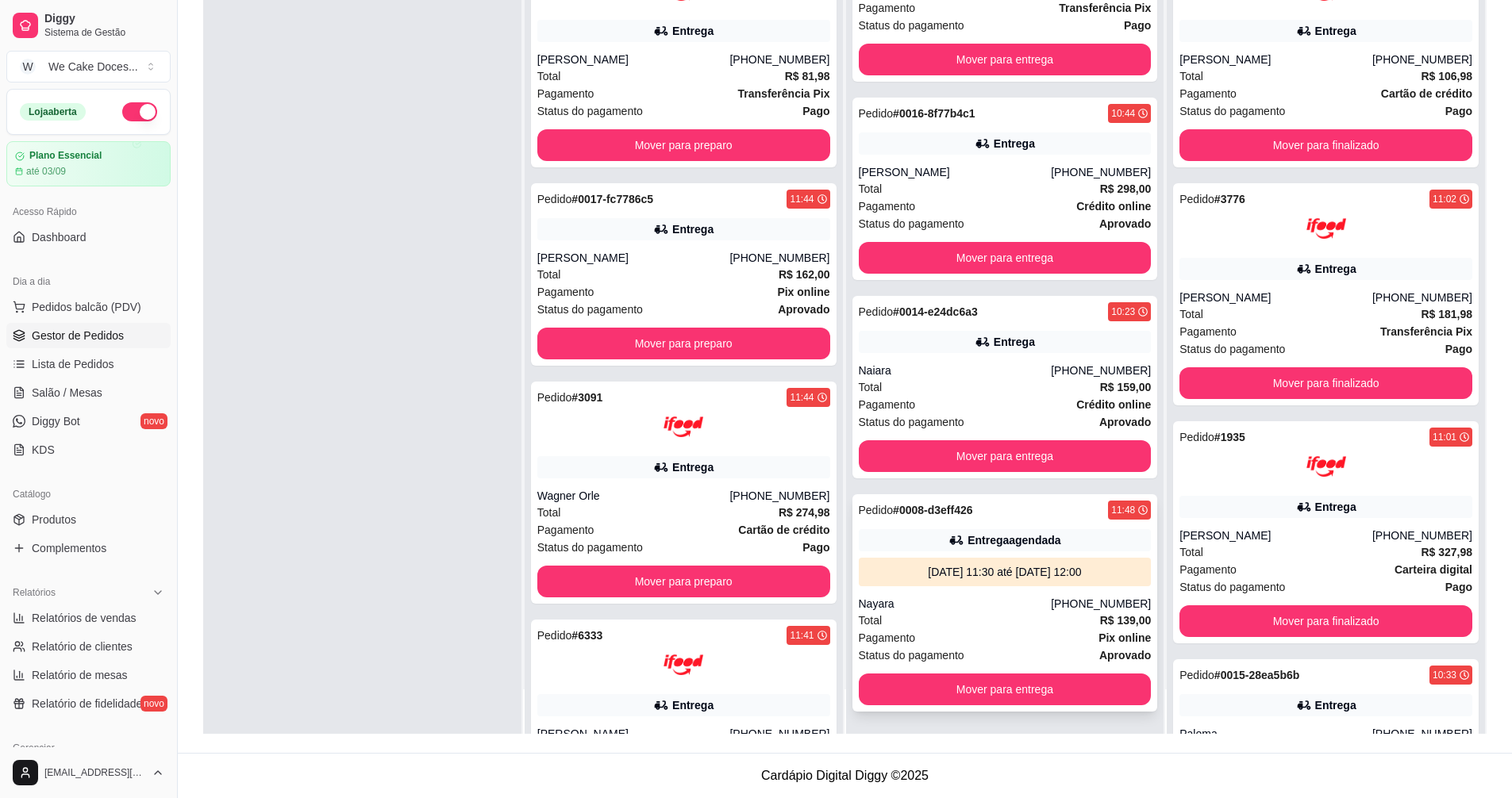
click at [1015, 603] on div "Nayara" at bounding box center [954, 604] width 193 height 16
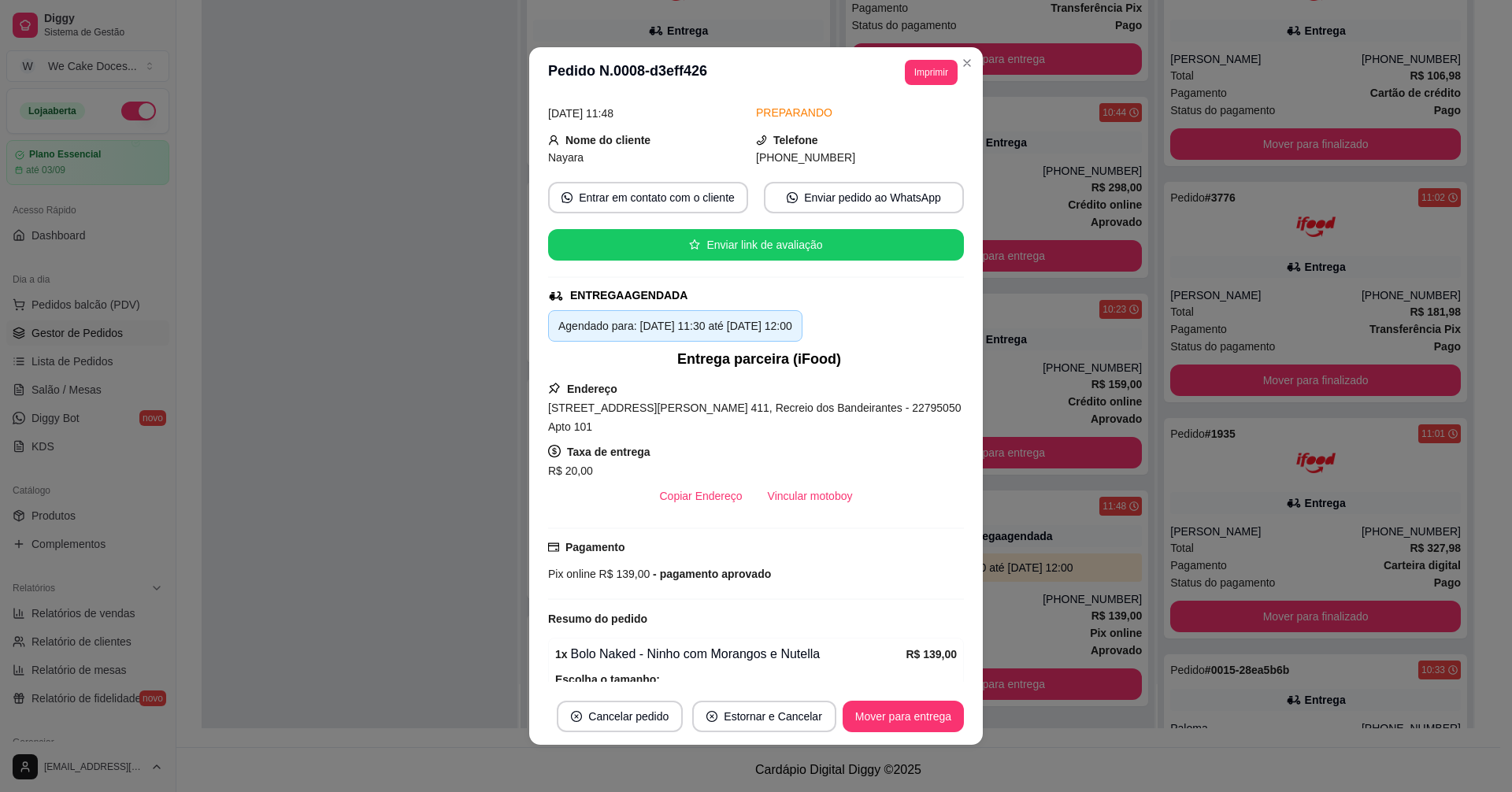
scroll to position [0, 0]
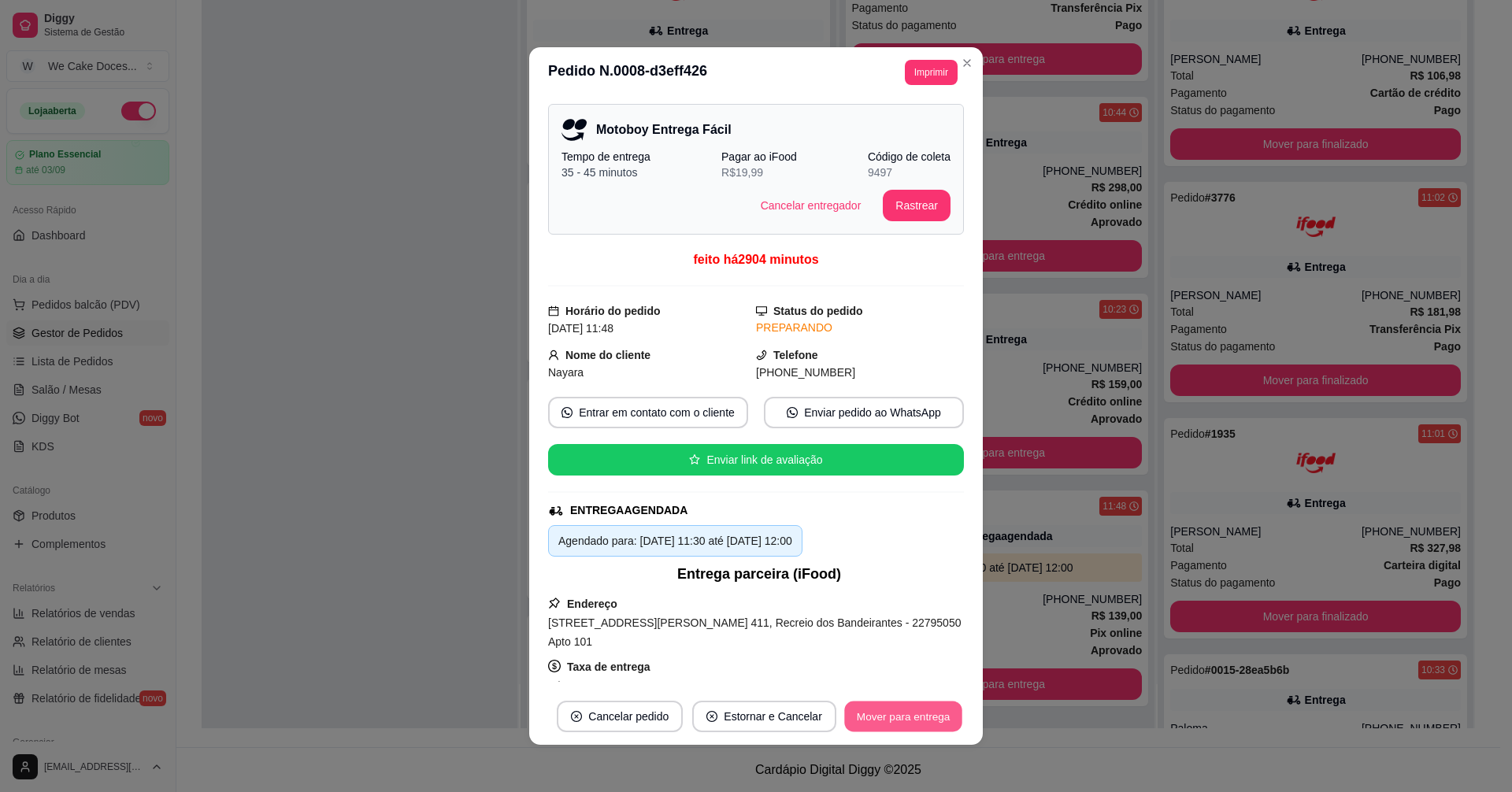
click at [891, 720] on button "Mover para entrega" at bounding box center [903, 717] width 118 height 30
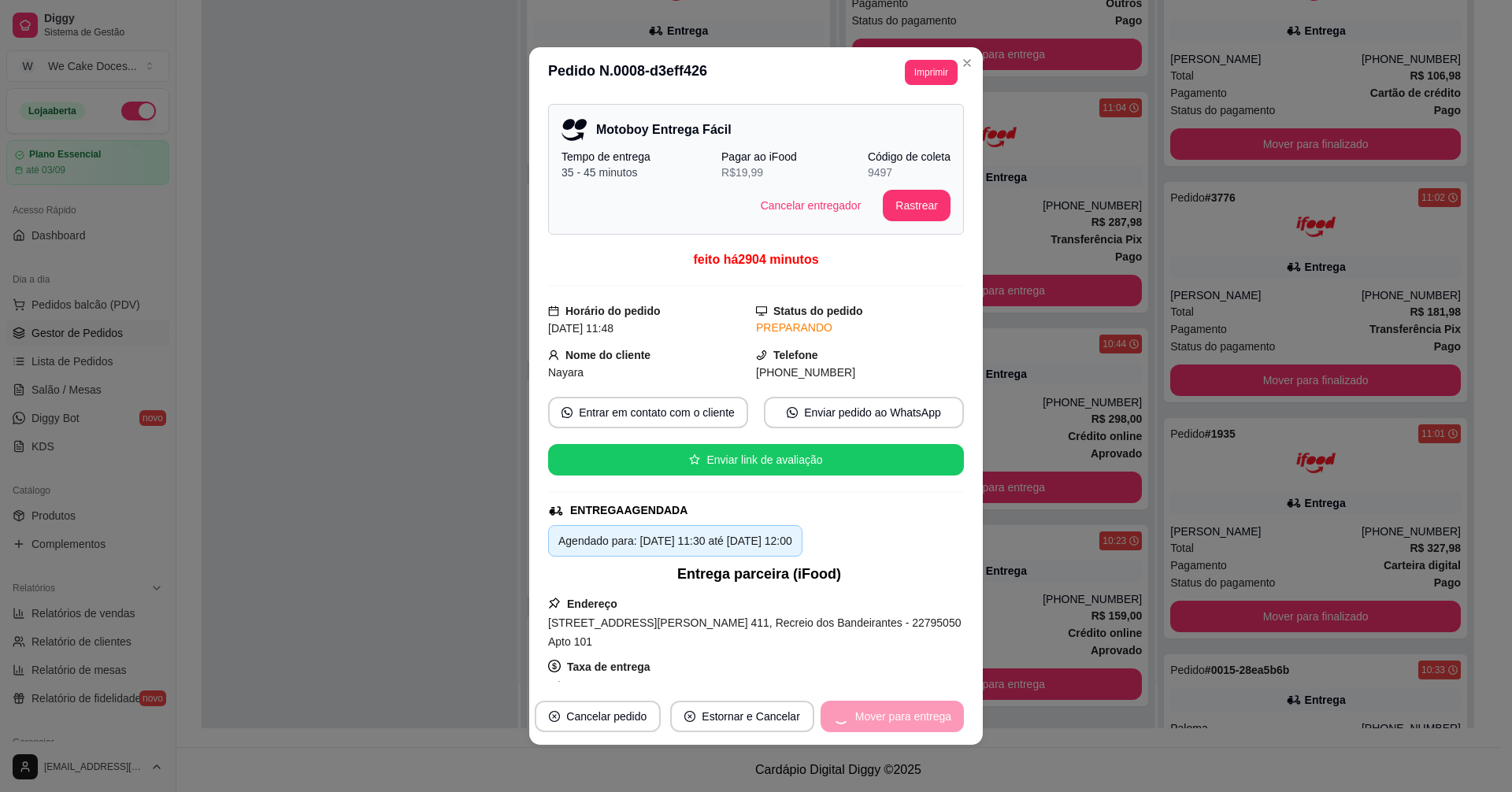
scroll to position [326, 0]
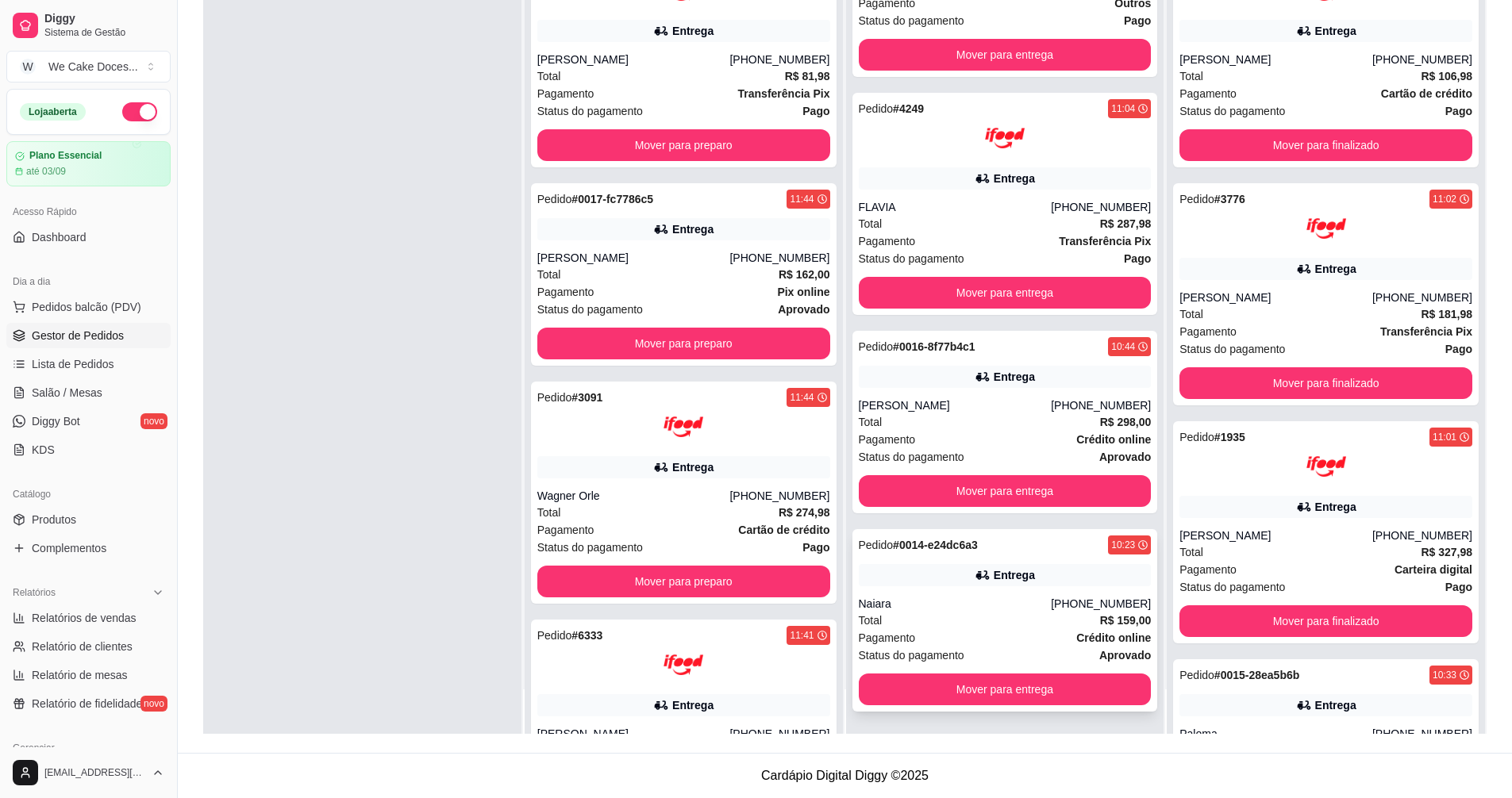
click at [1015, 583] on div "Entrega" at bounding box center [1014, 575] width 41 height 16
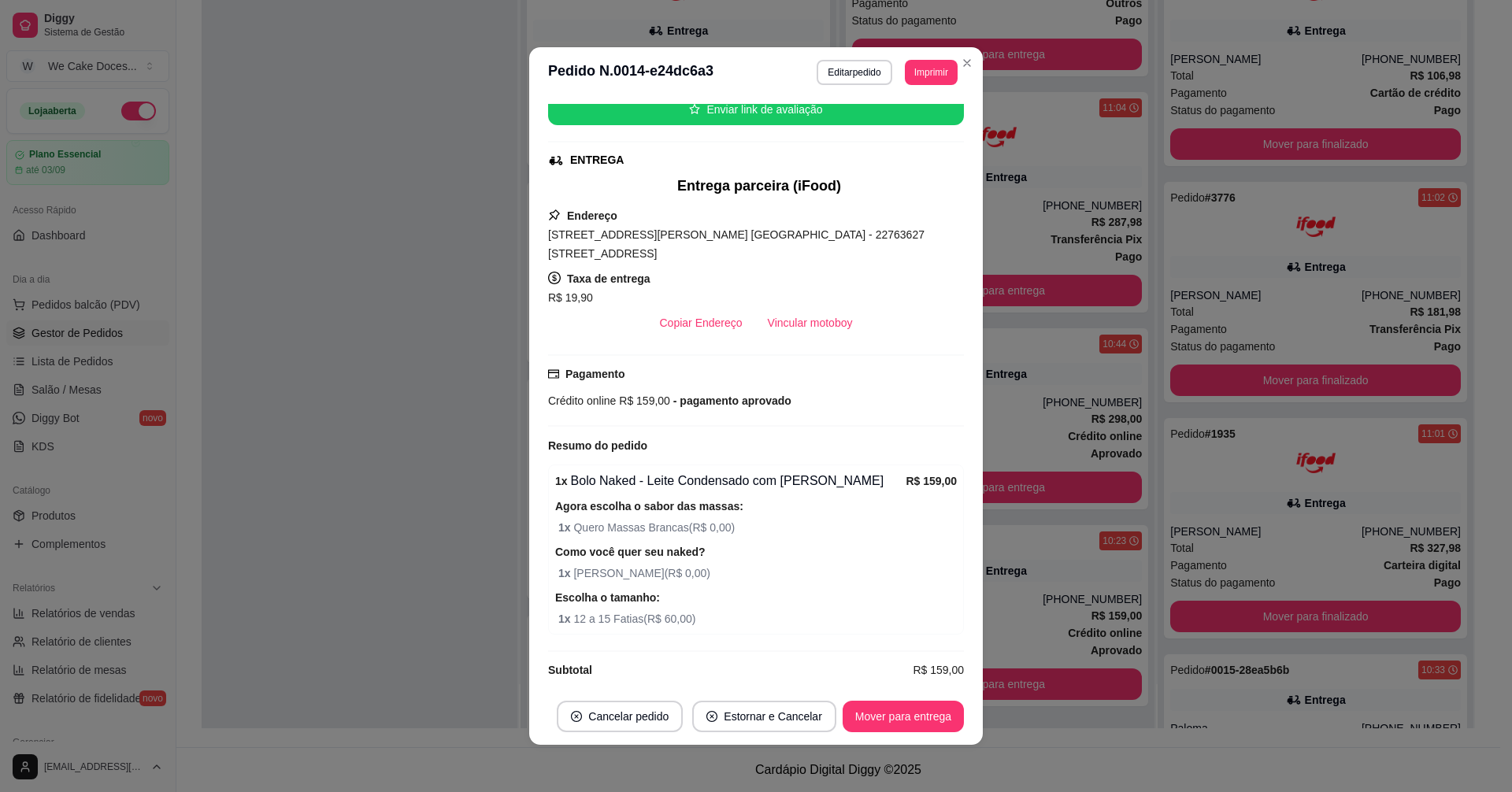
scroll to position [0, 0]
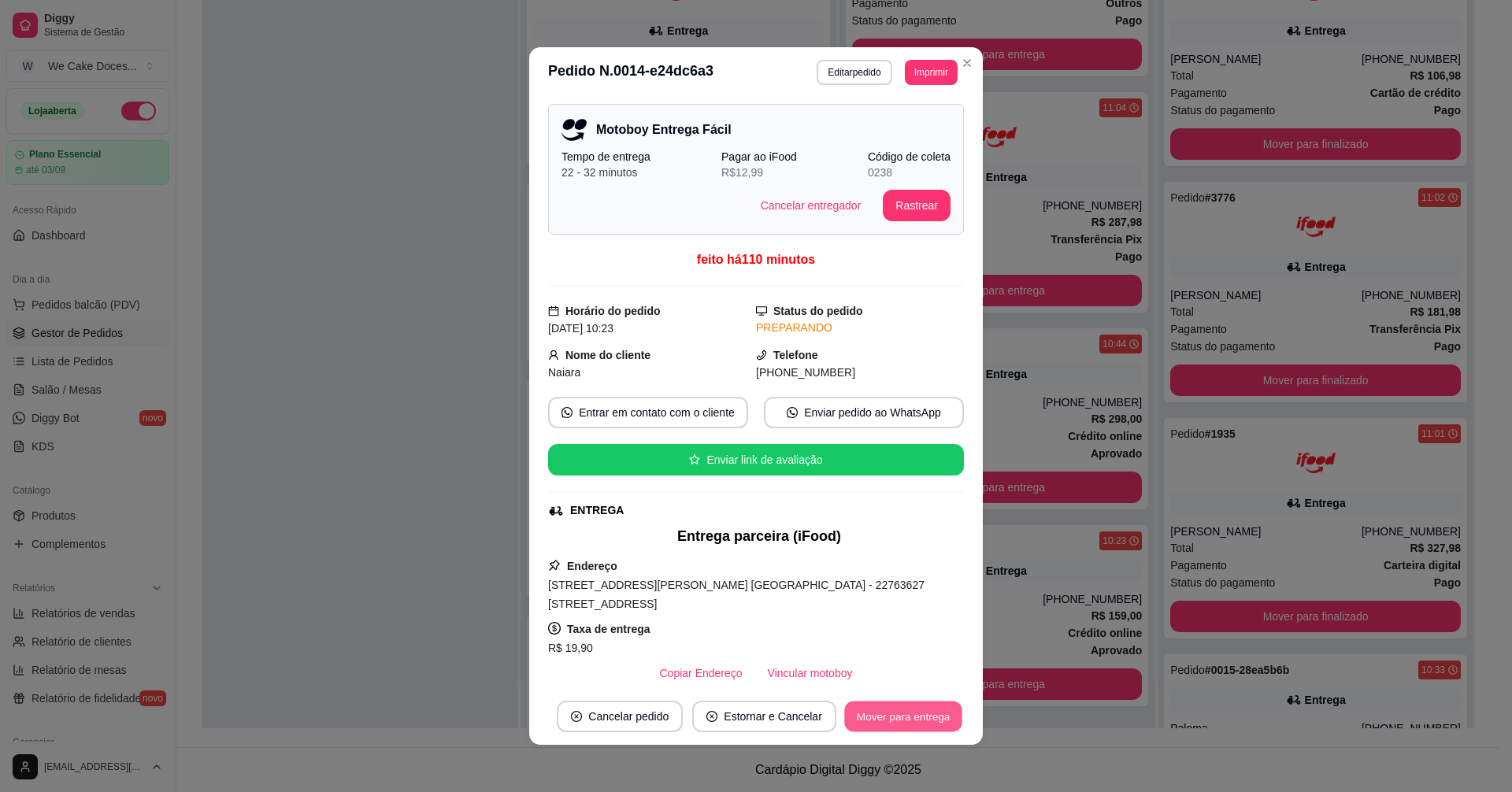
click at [908, 718] on button "Mover para entrega" at bounding box center [903, 717] width 118 height 30
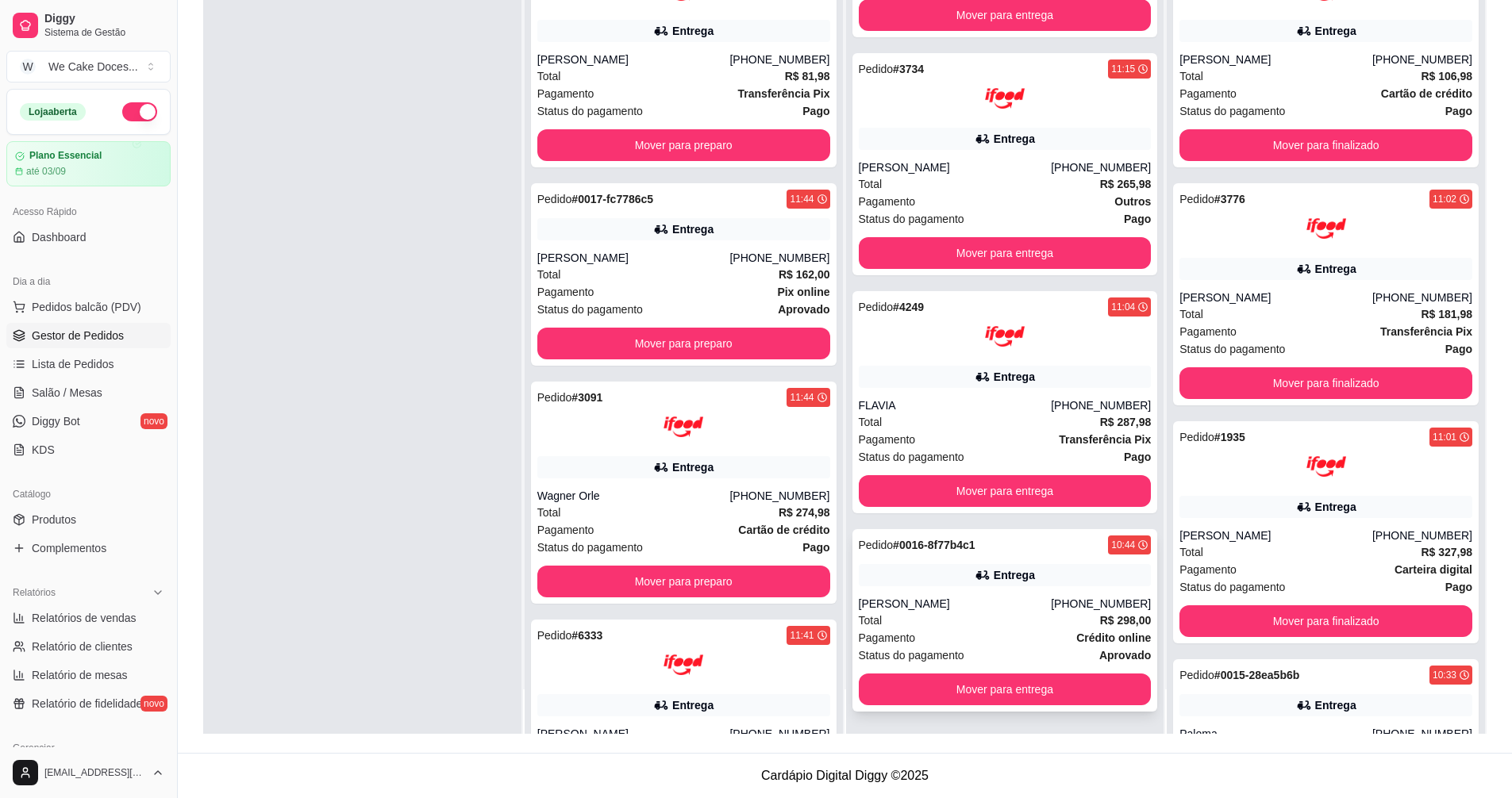
click at [928, 576] on div "Entrega" at bounding box center [1005, 575] width 293 height 22
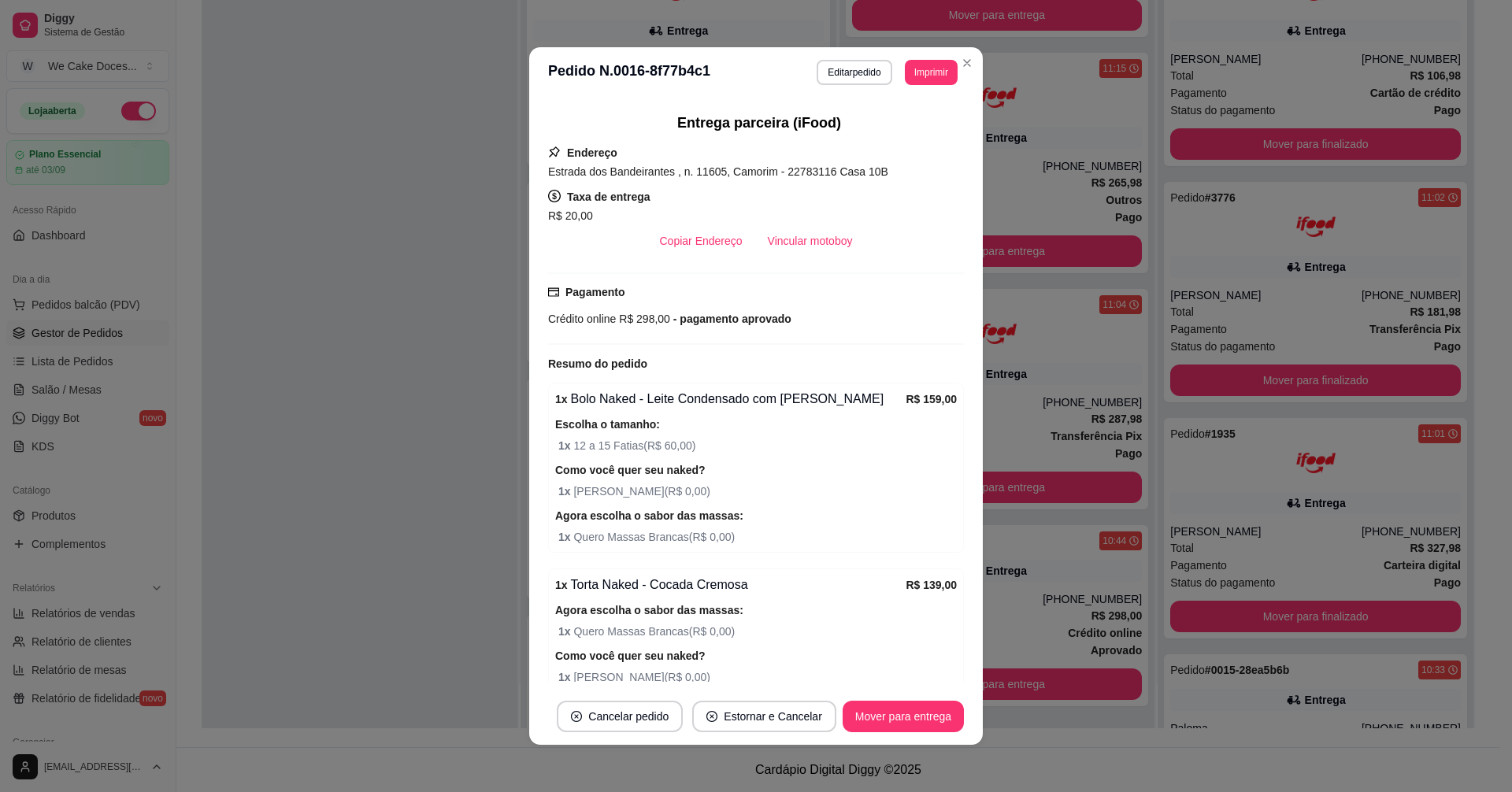
scroll to position [415, 0]
click at [920, 720] on button "Mover para entrega" at bounding box center [903, 717] width 118 height 30
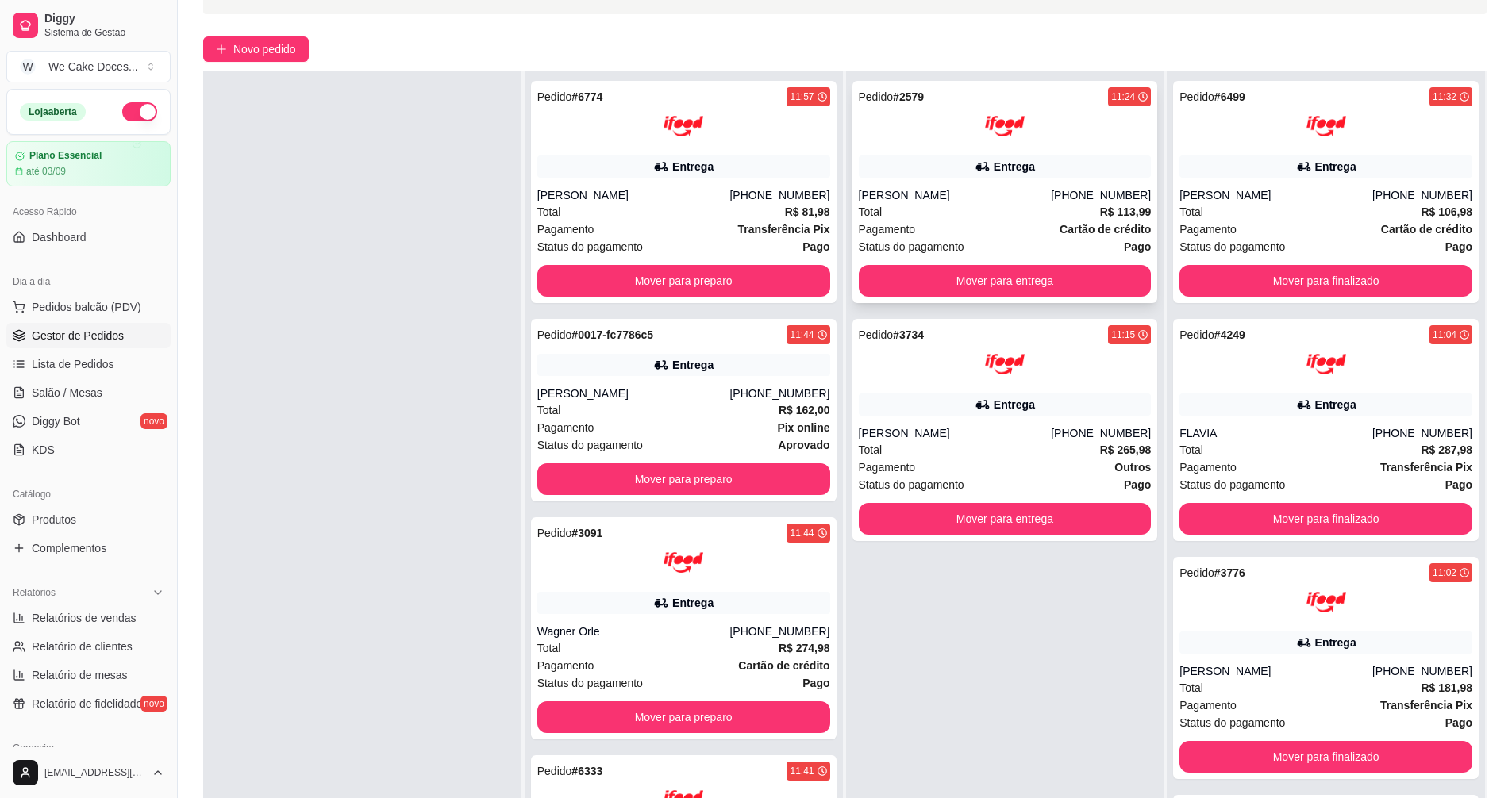
scroll to position [101, 0]
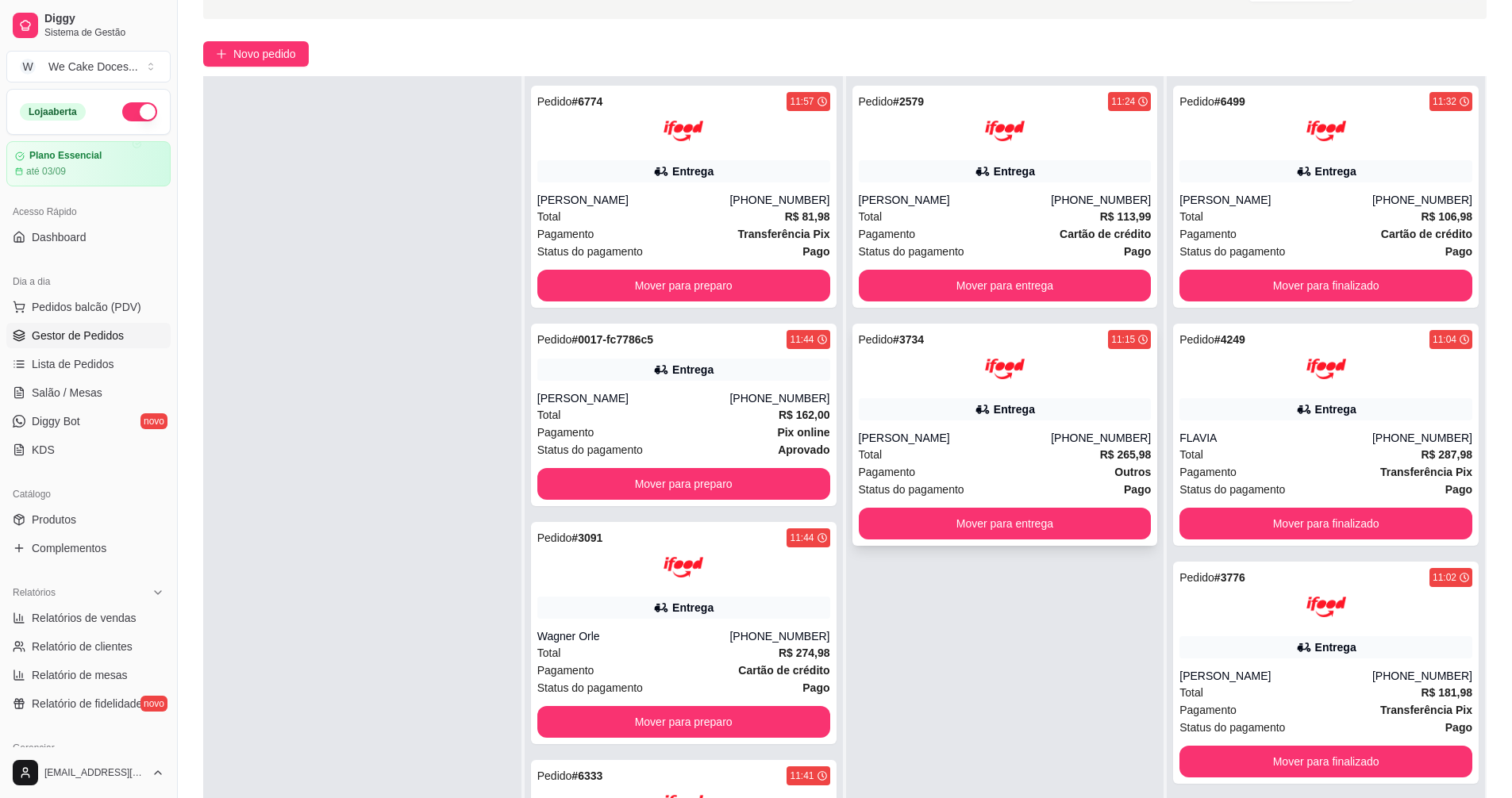
click at [985, 453] on div "Total R$ 265,98" at bounding box center [1005, 454] width 293 height 17
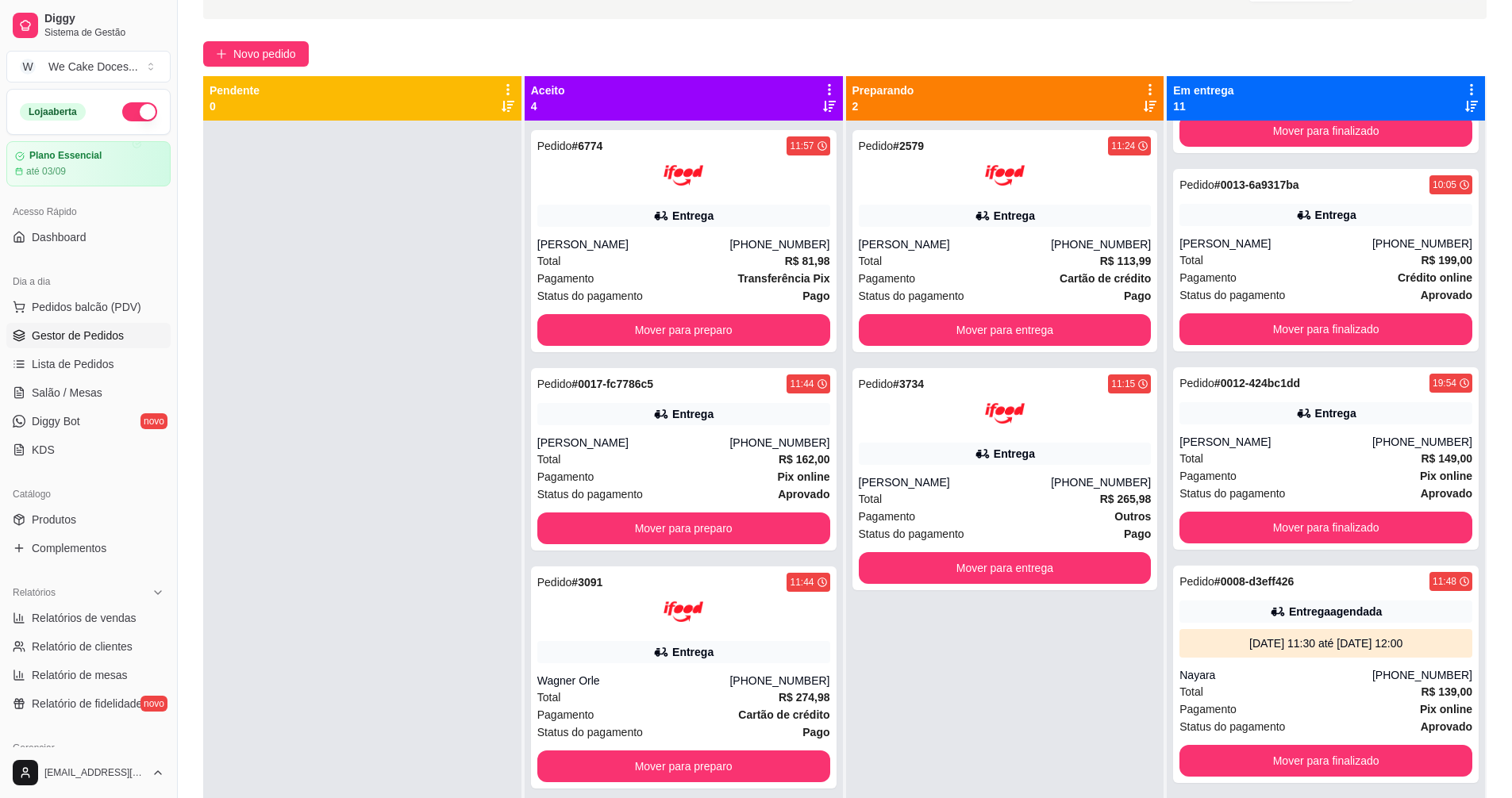
scroll to position [1665, 0]
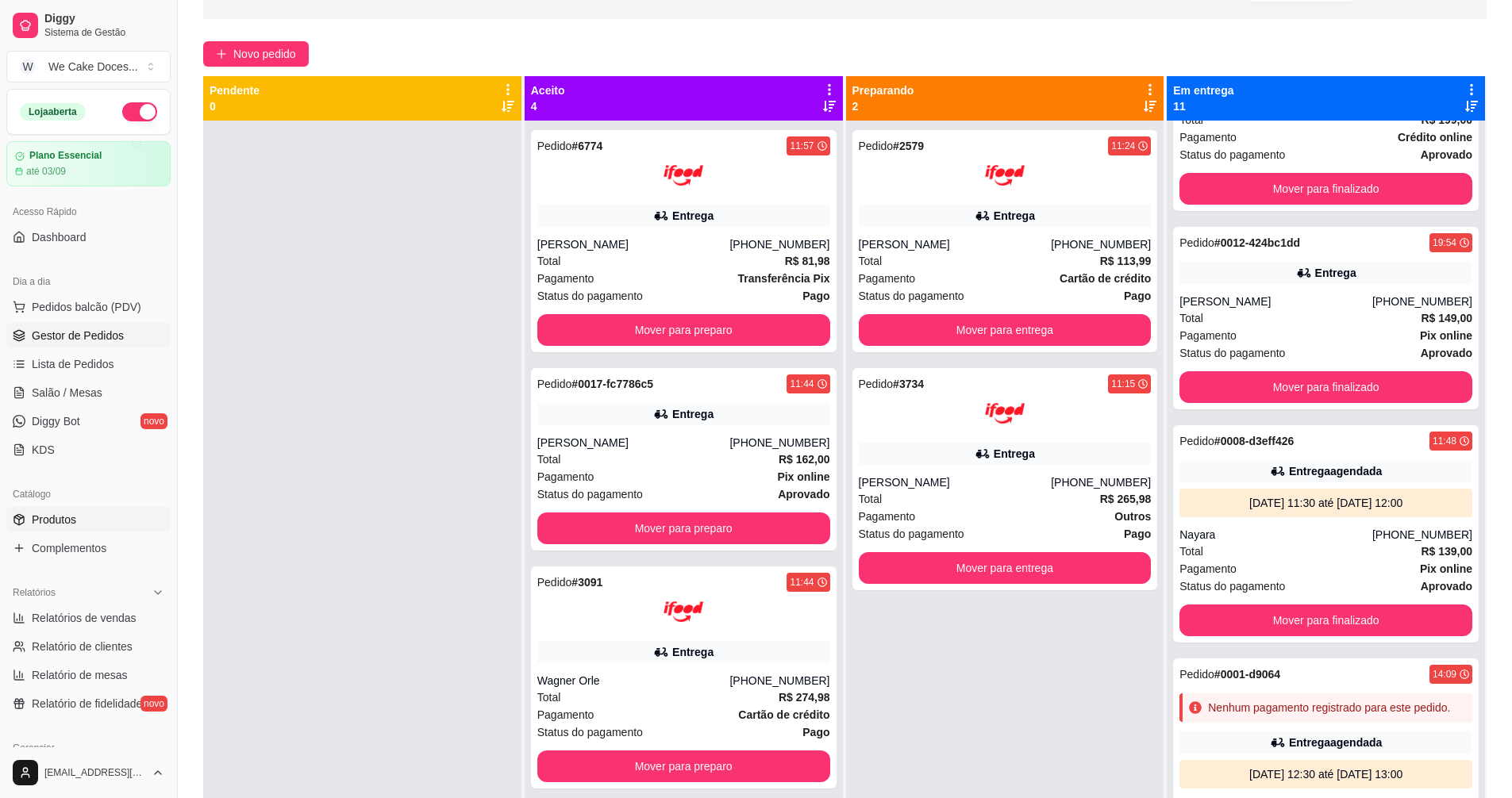
click at [57, 522] on span "Produtos" at bounding box center [53, 520] width 44 height 16
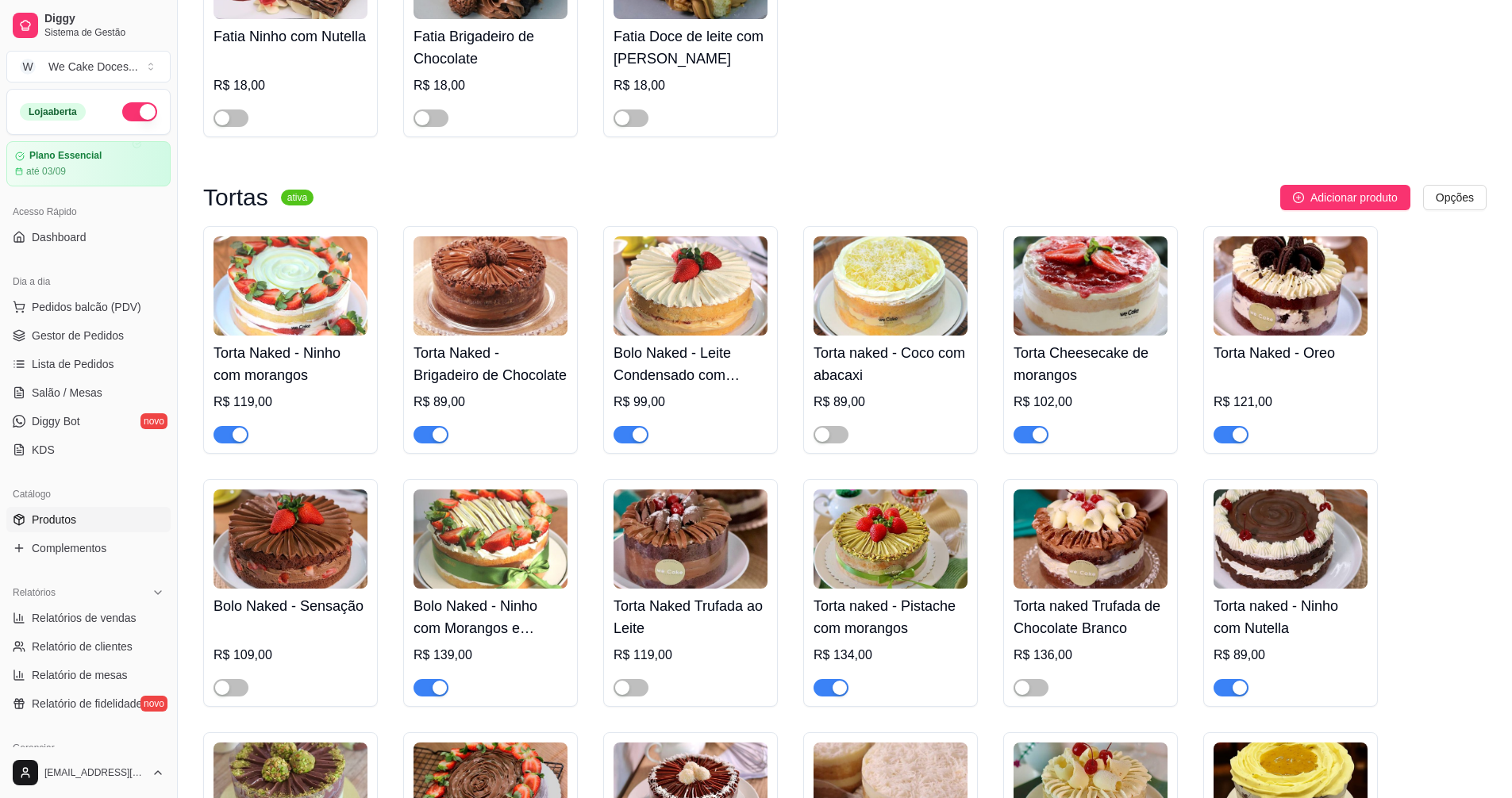
scroll to position [588, 0]
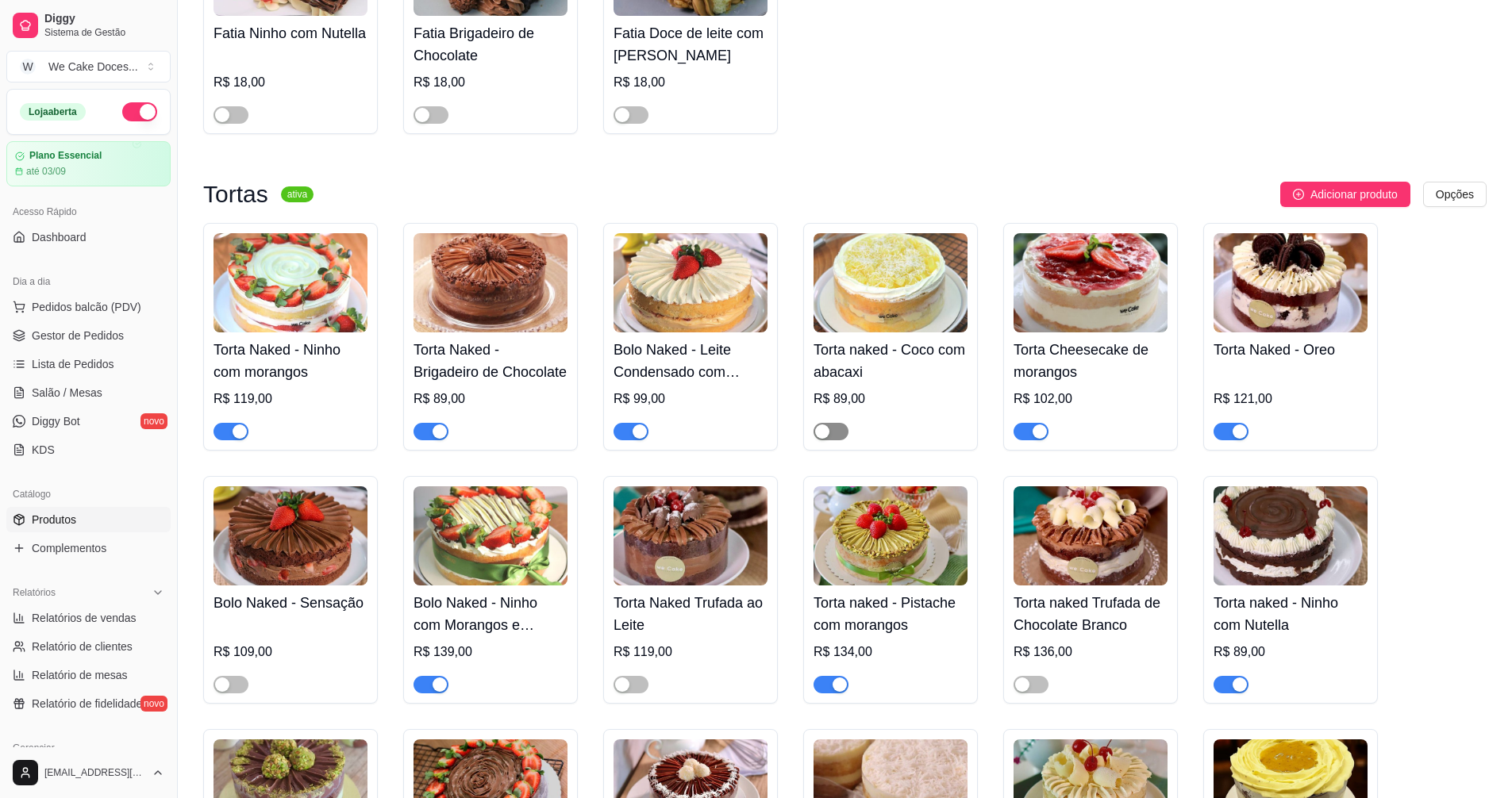
click at [845, 434] on span "button" at bounding box center [831, 432] width 35 height 17
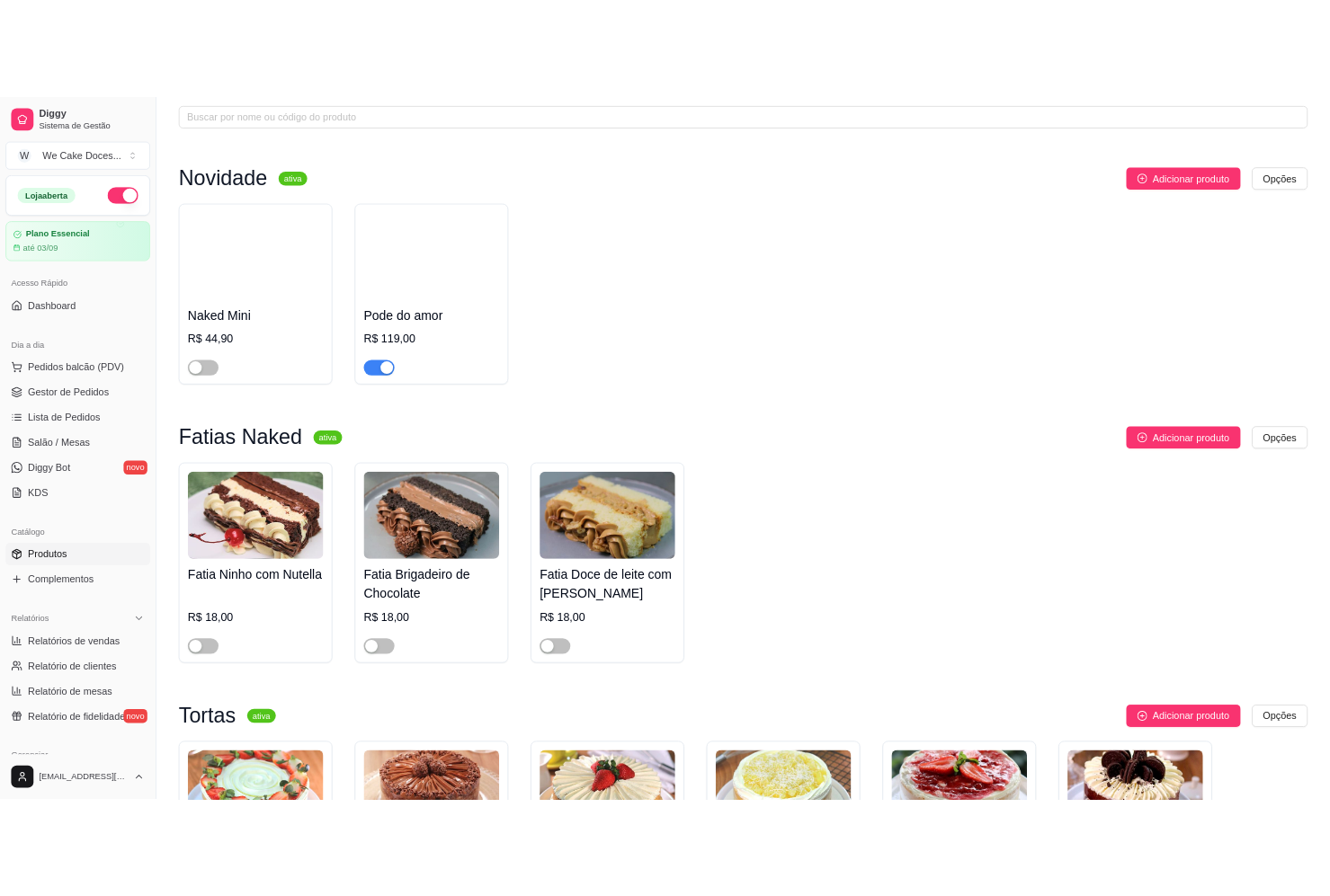
scroll to position [0, 0]
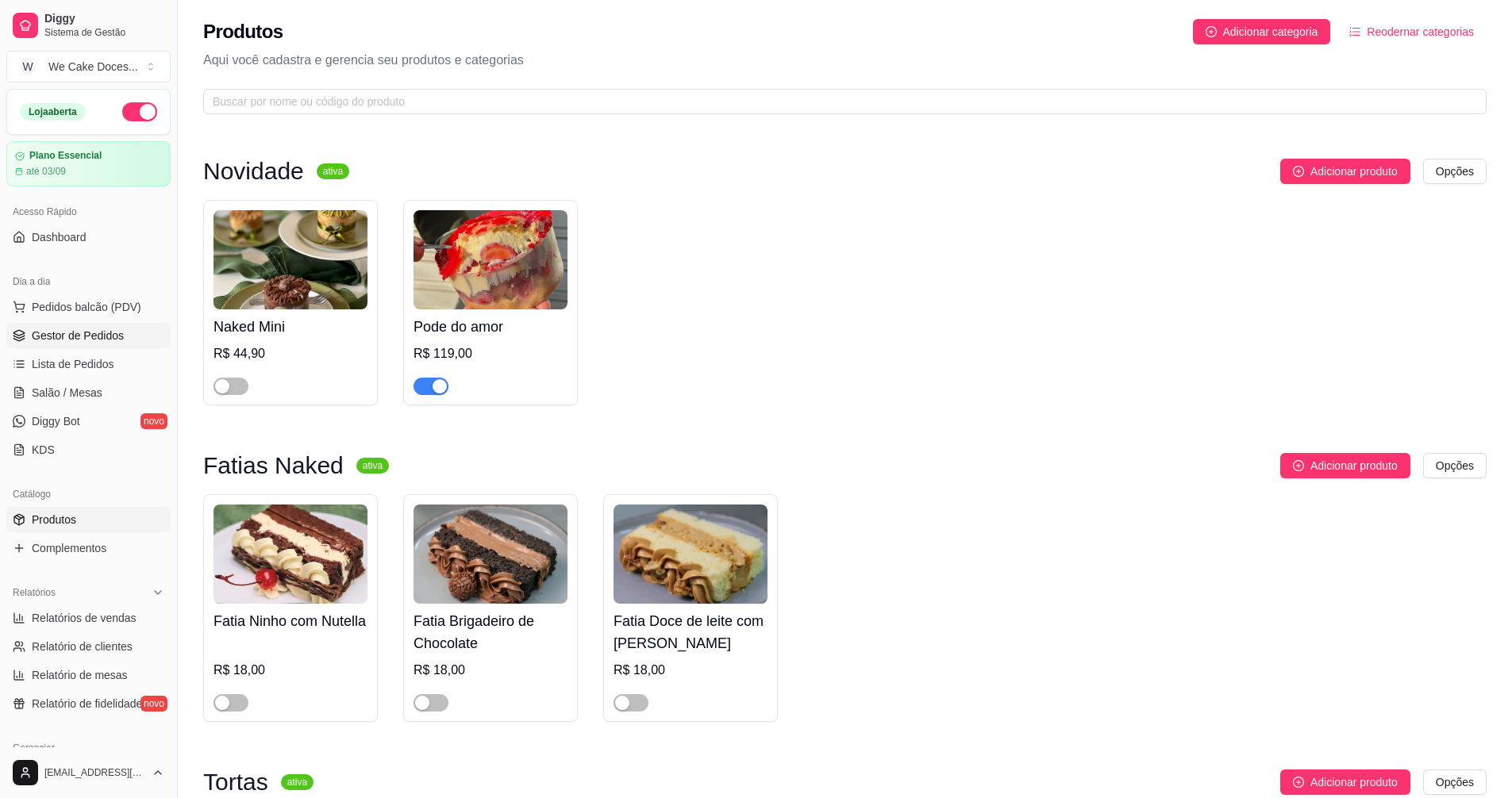
click at [51, 339] on span "Gestor de Pedidos" at bounding box center [78, 336] width 92 height 16
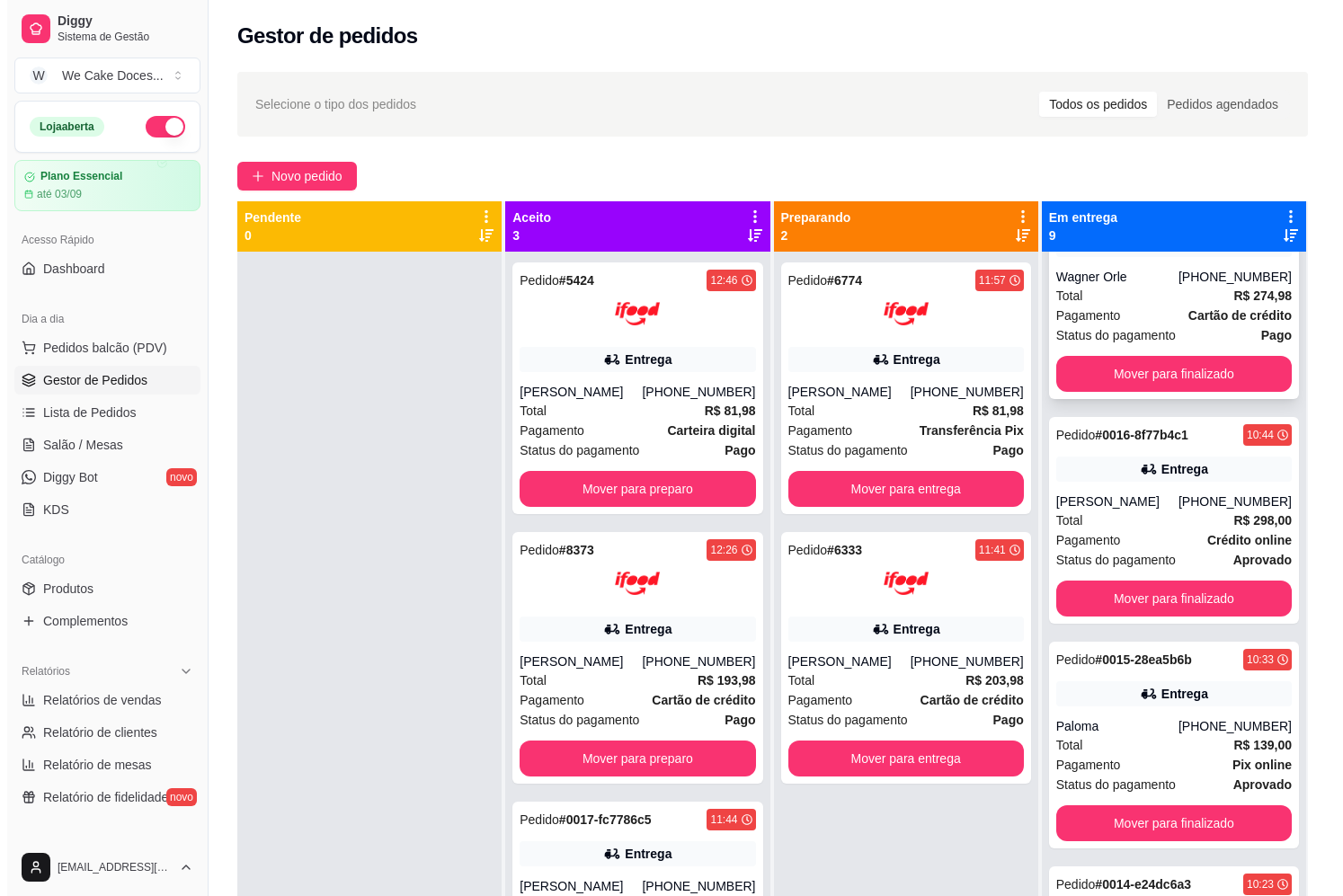
scroll to position [389, 0]
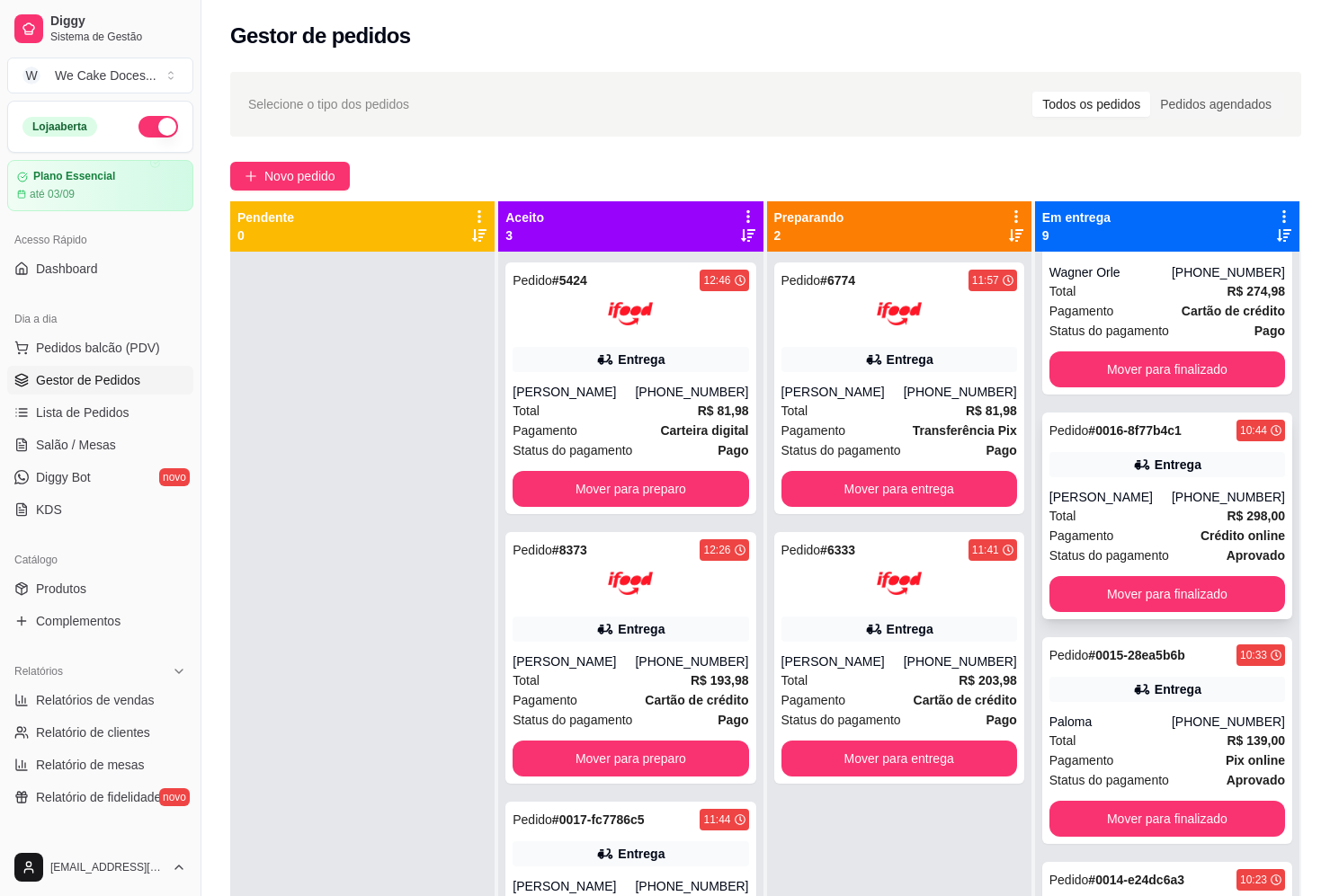
click at [1107, 467] on div "Entrega" at bounding box center [1167, 464] width 235 height 25
click at [1086, 504] on div "[PERSON_NAME]" at bounding box center [1111, 497] width 123 height 18
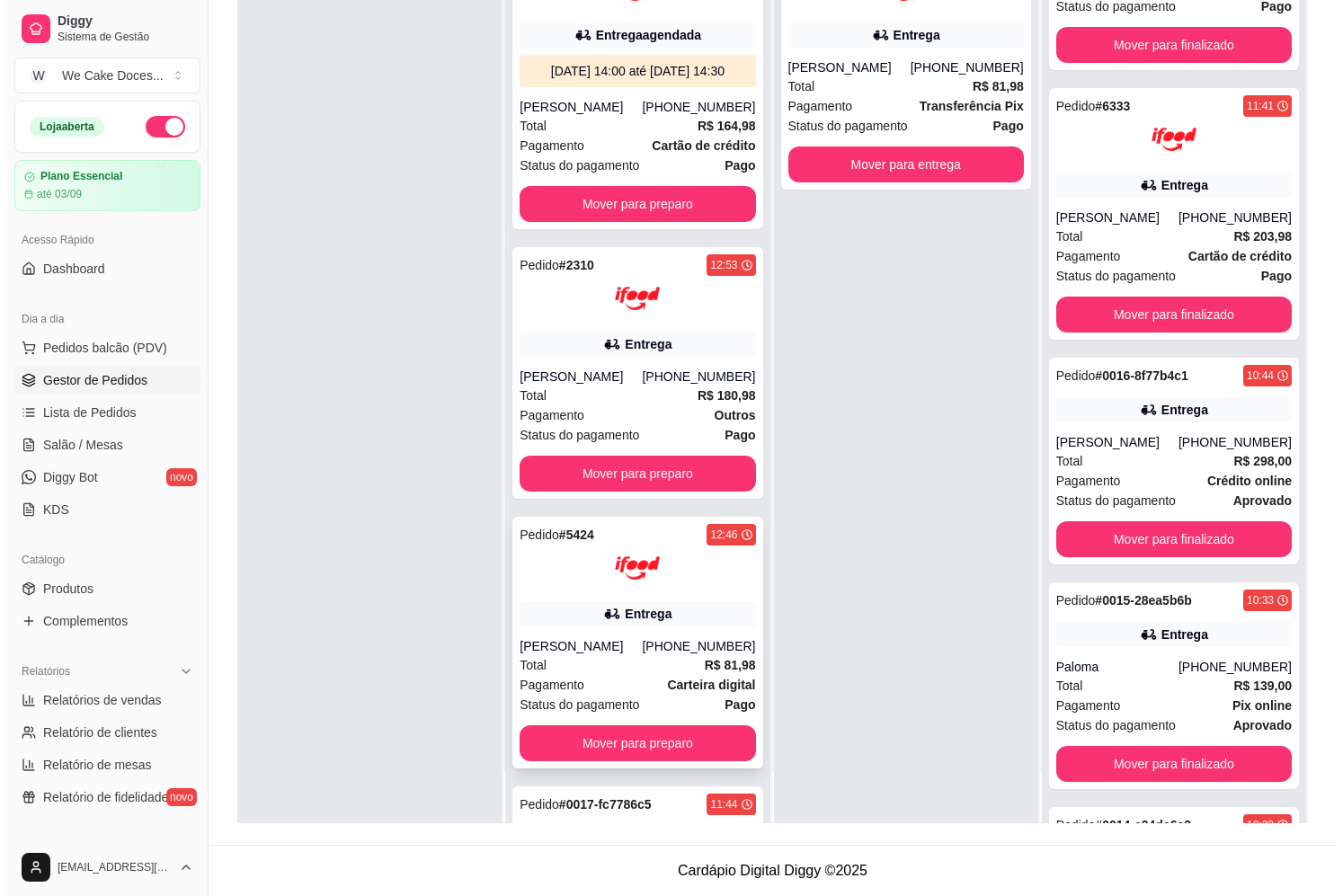
scroll to position [213, 0]
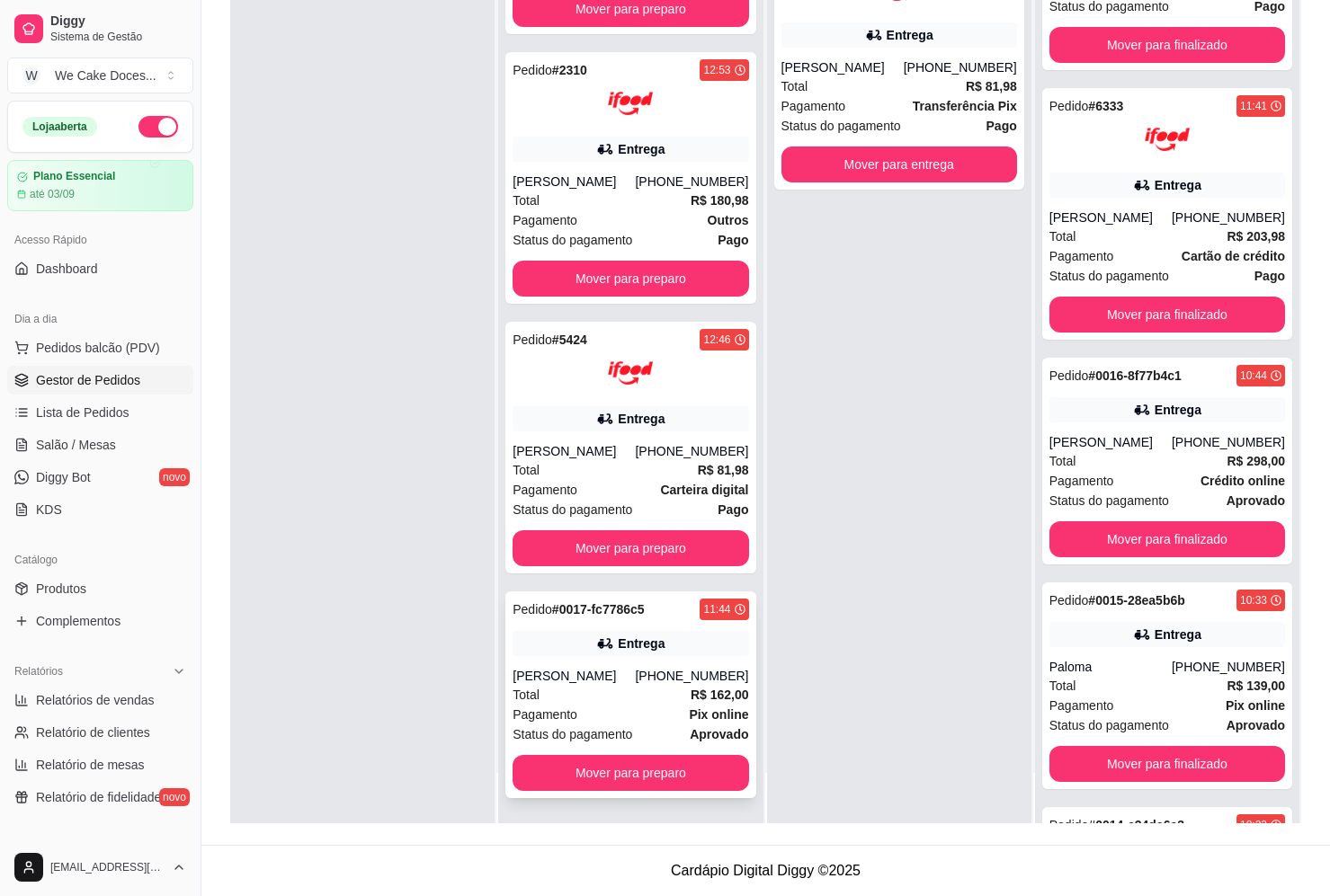
click at [626, 714] on div "Pagamento Pix online" at bounding box center [630, 714] width 235 height 20
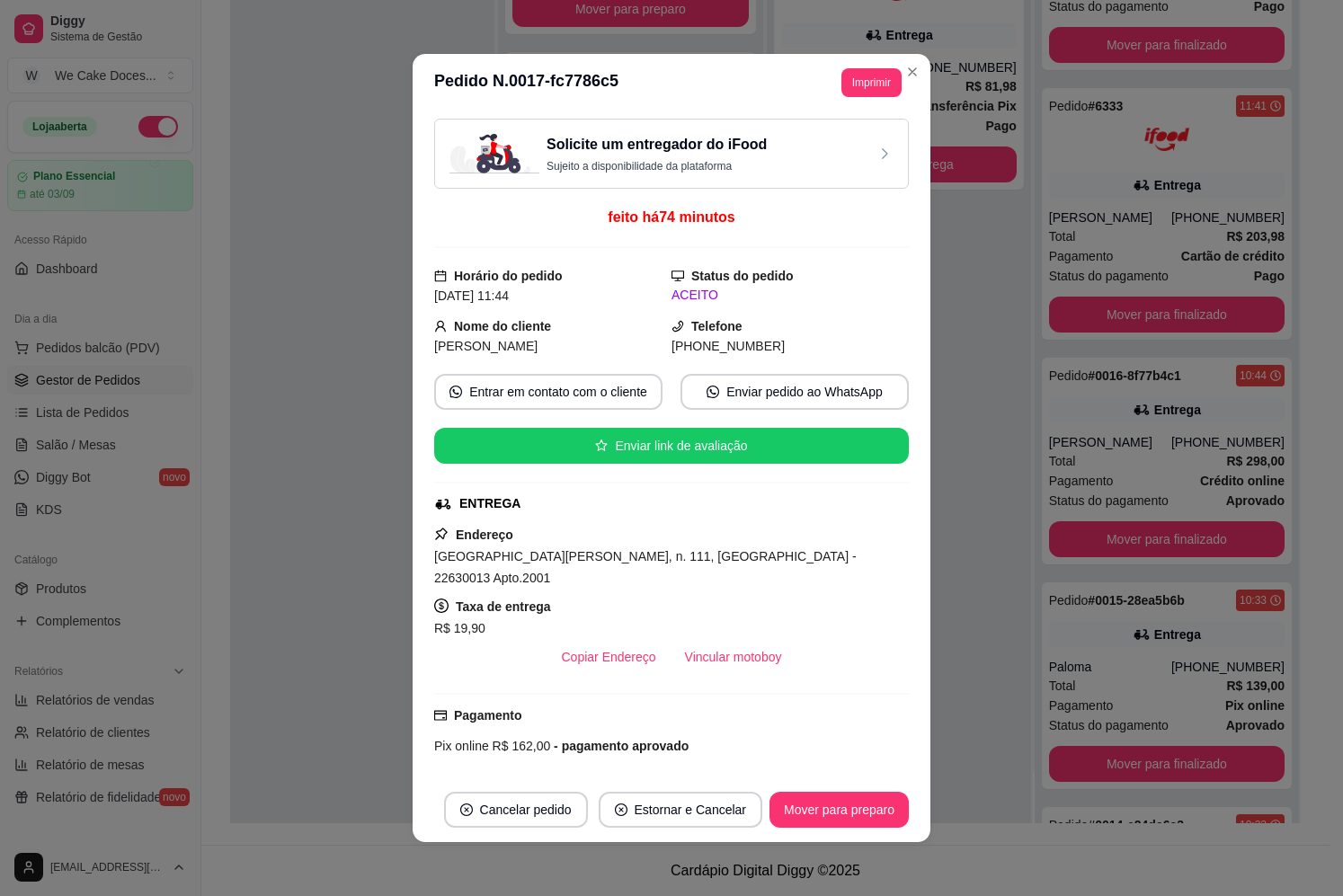
click at [836, 140] on div "Solicite um entregador do iFood Sujeito a disponibilidade da plataforma" at bounding box center [671, 154] width 444 height 40
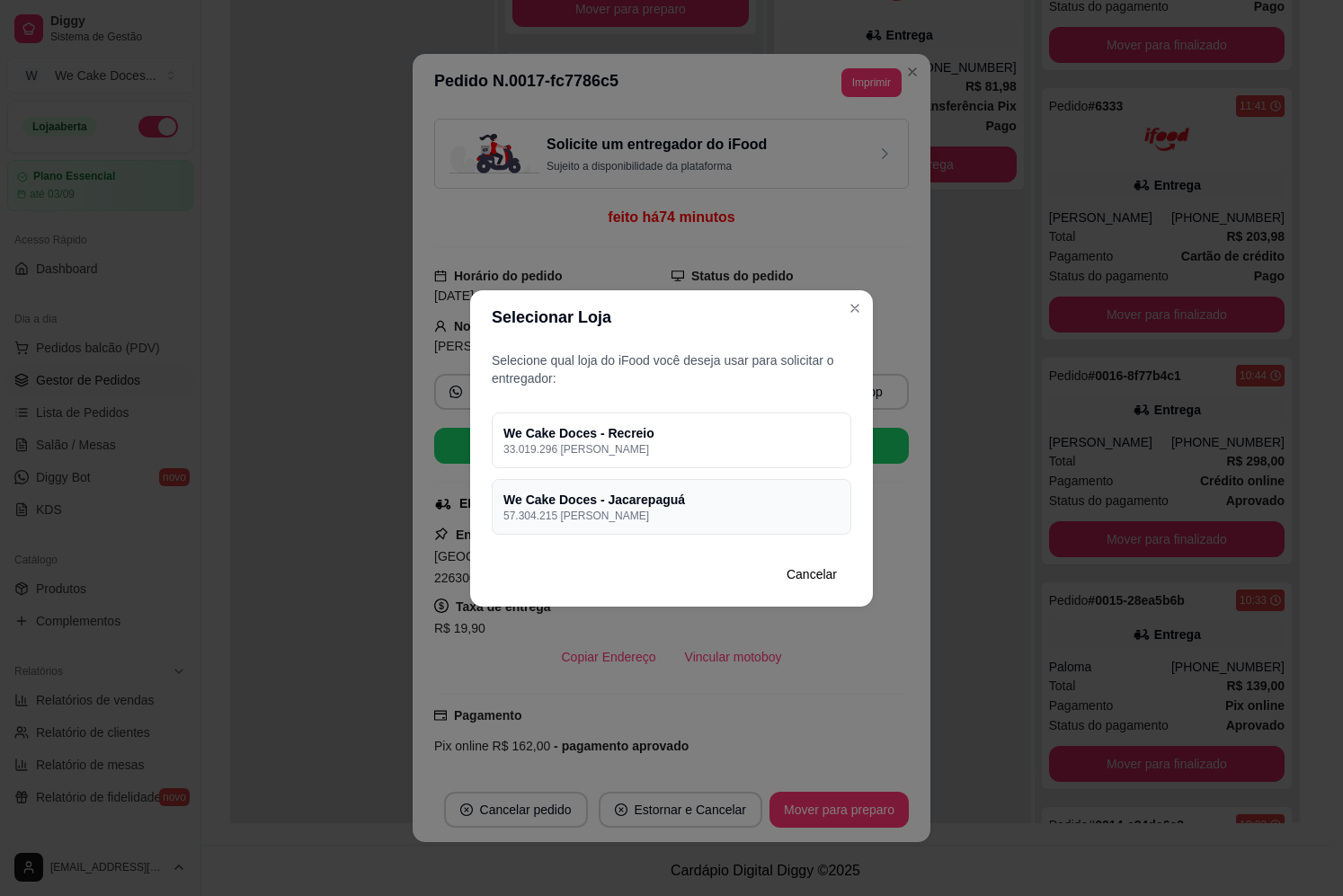
click at [681, 499] on h4 "We Cake Doces - Jacarepaguá" at bounding box center [671, 500] width 336 height 18
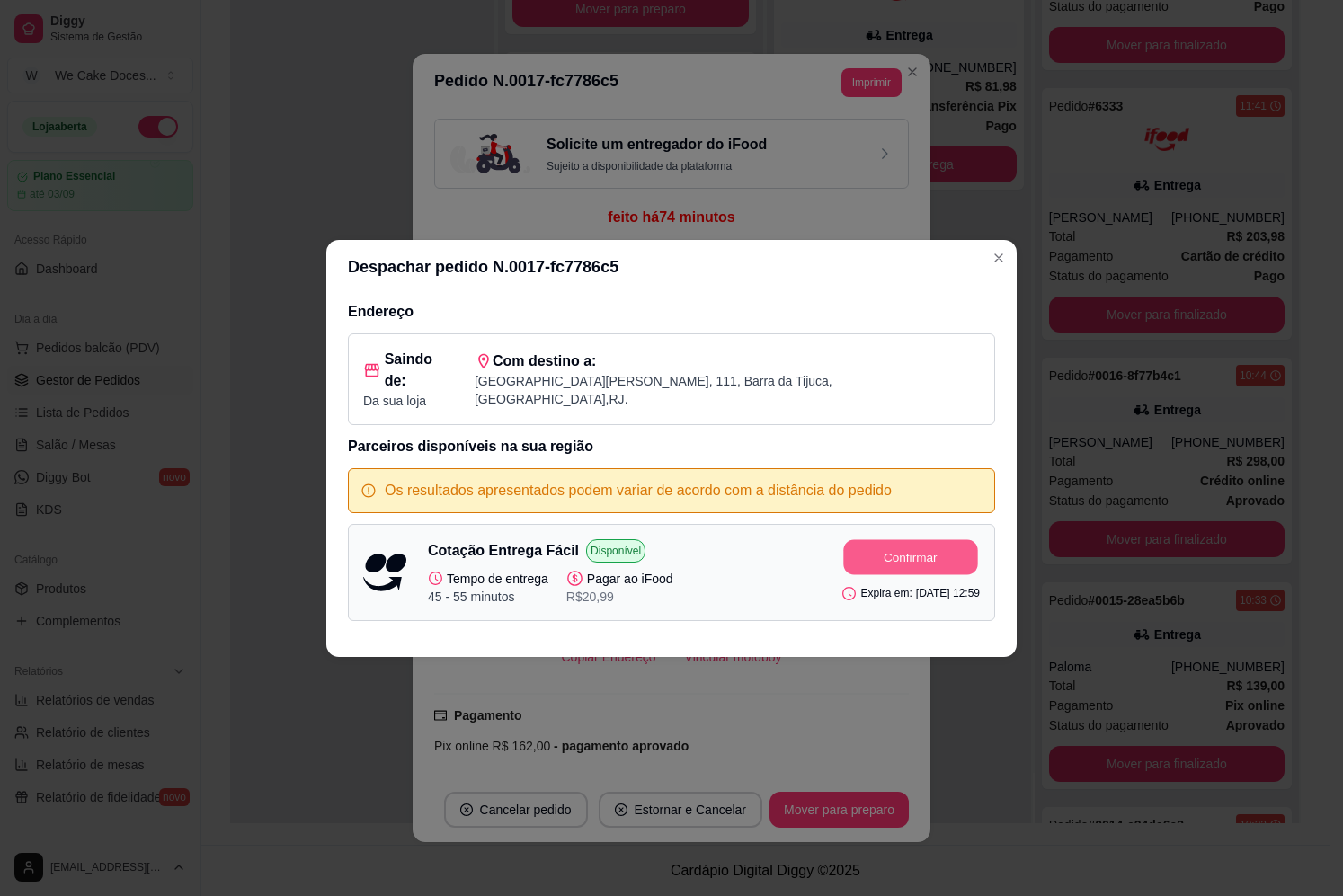
click at [873, 544] on button "Confirmar" at bounding box center [911, 556] width 134 height 35
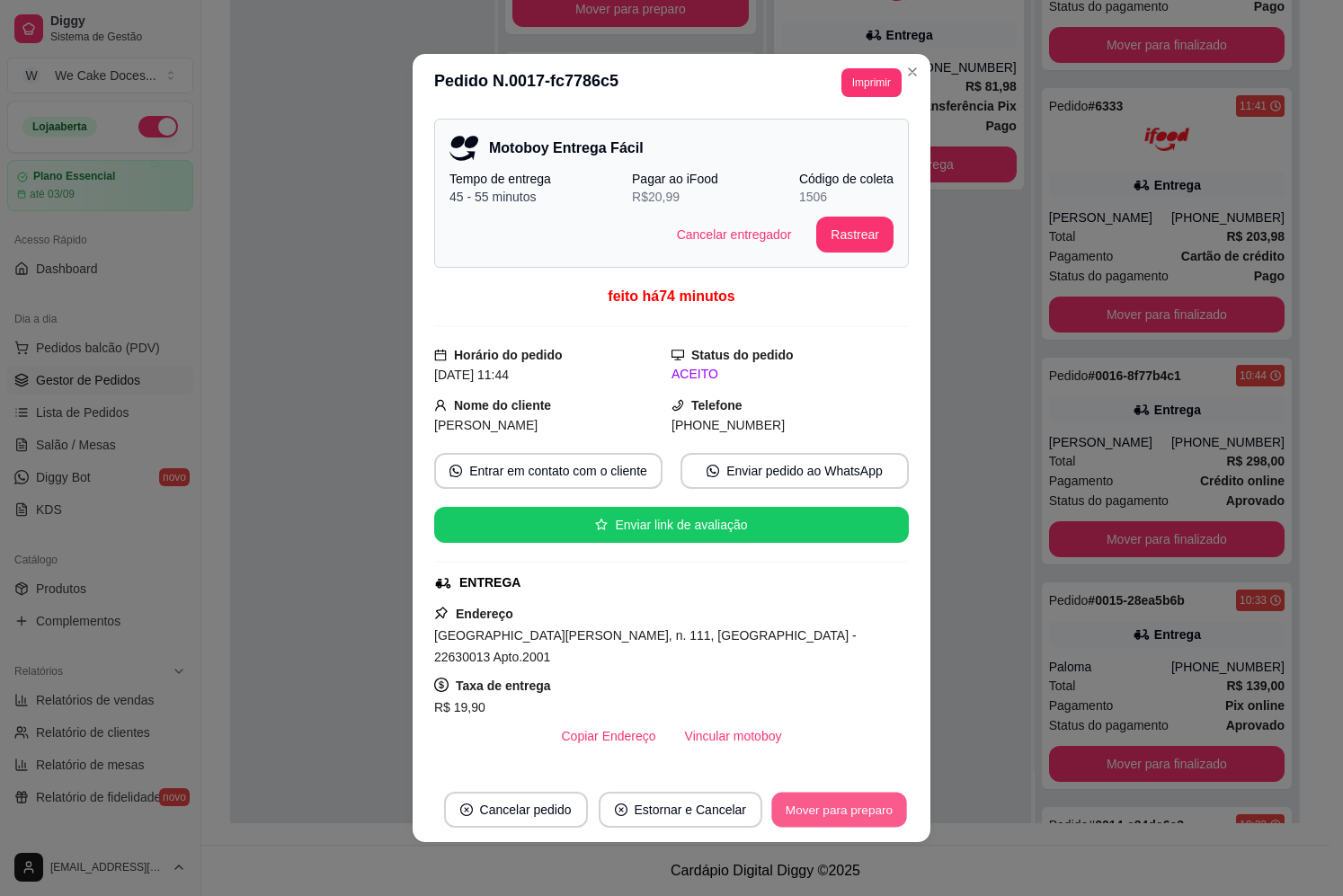
click at [849, 802] on button "Mover para preparo" at bounding box center [839, 809] width 134 height 35
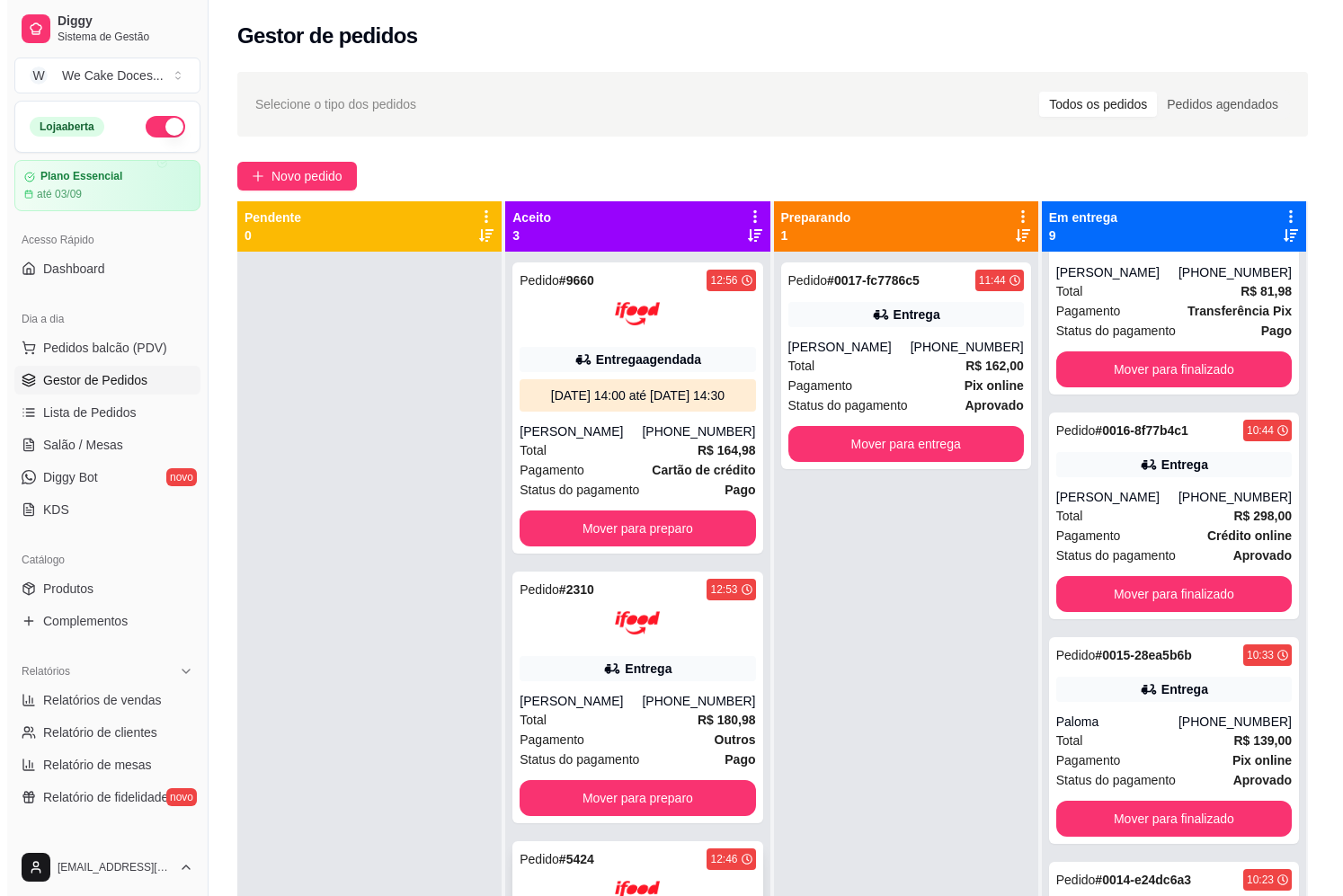
scroll to position [659, 0]
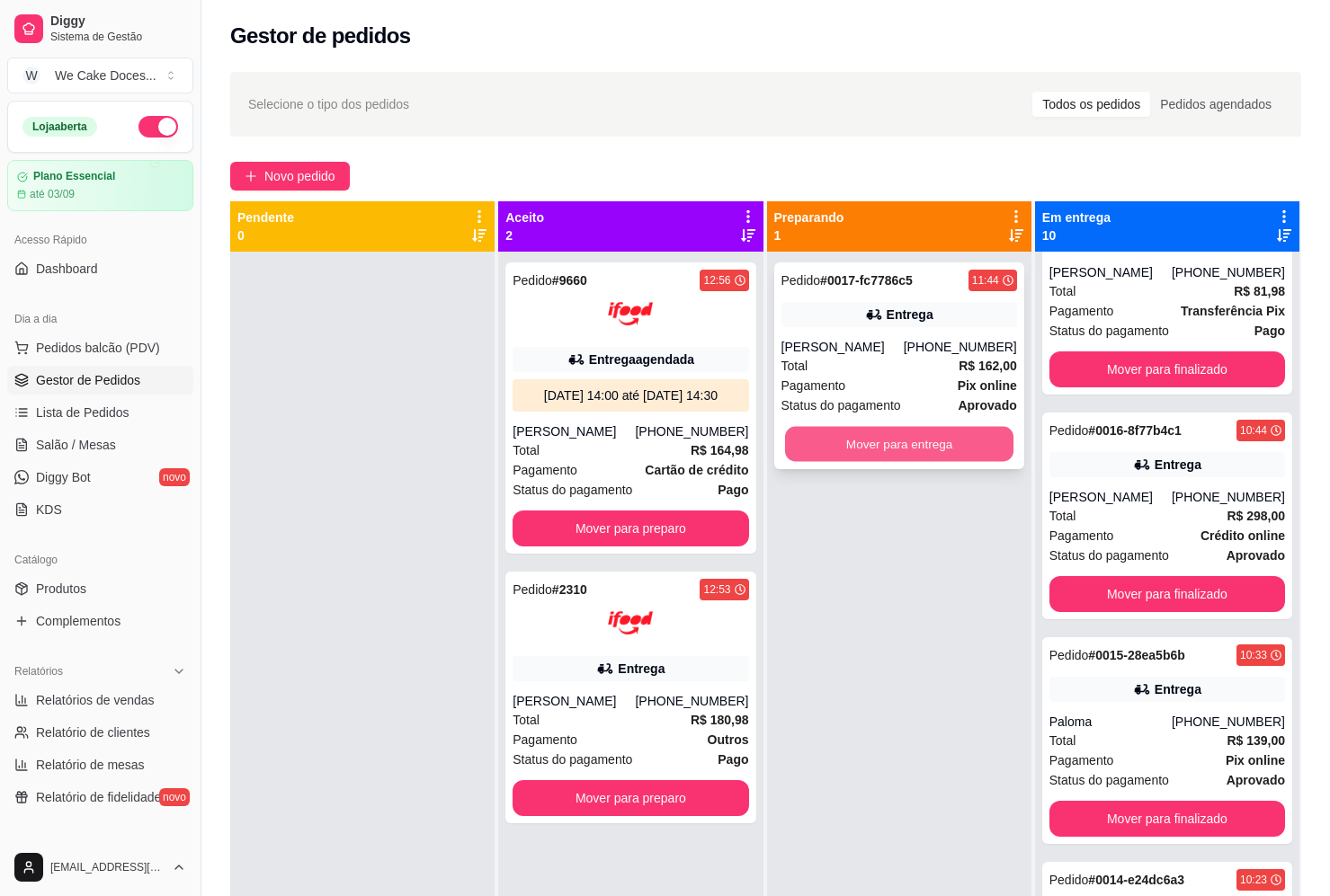
click at [903, 442] on button "Mover para entrega" at bounding box center [897, 444] width 228 height 35
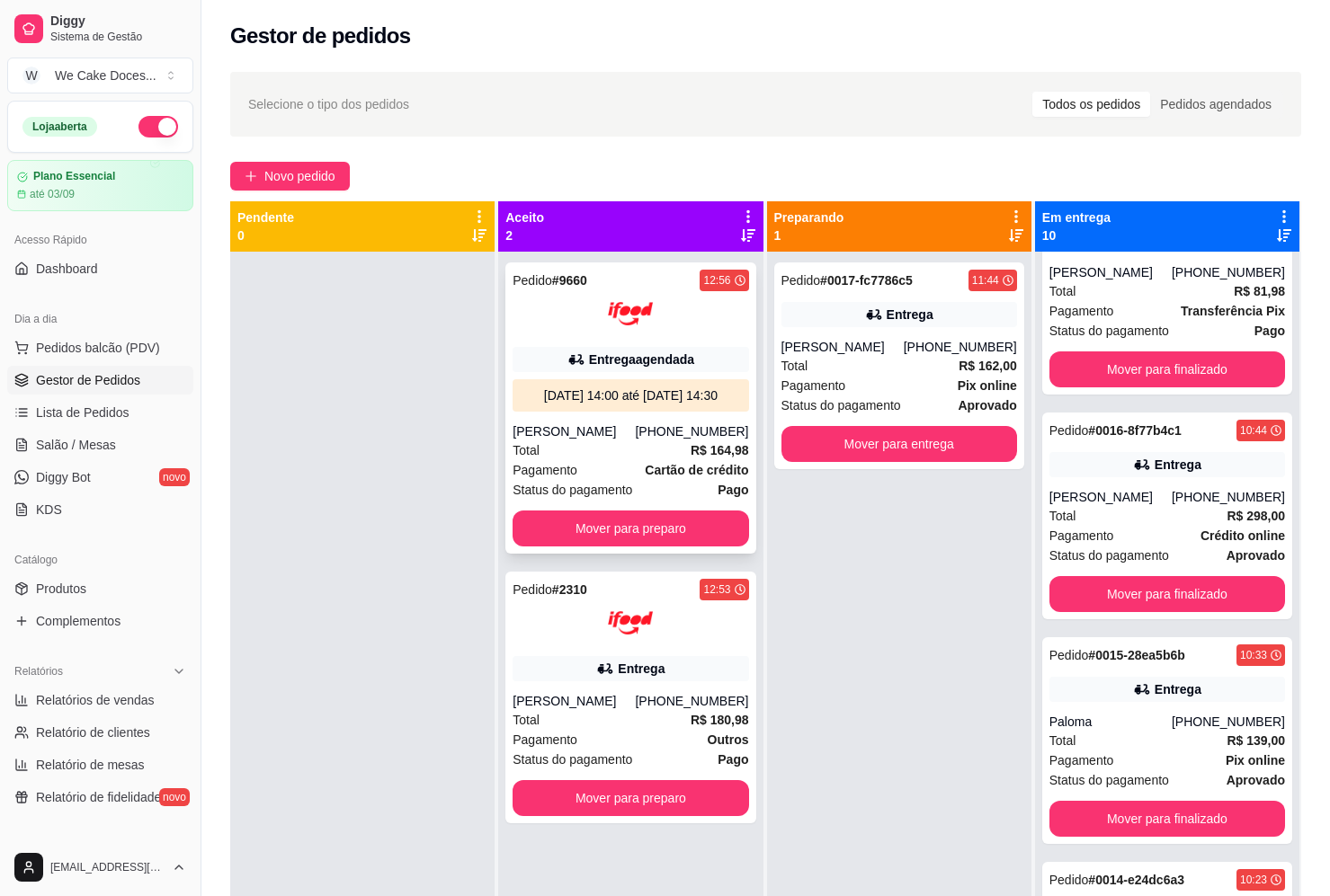
click at [630, 441] on div "[PERSON_NAME]" at bounding box center [574, 432] width 123 height 18
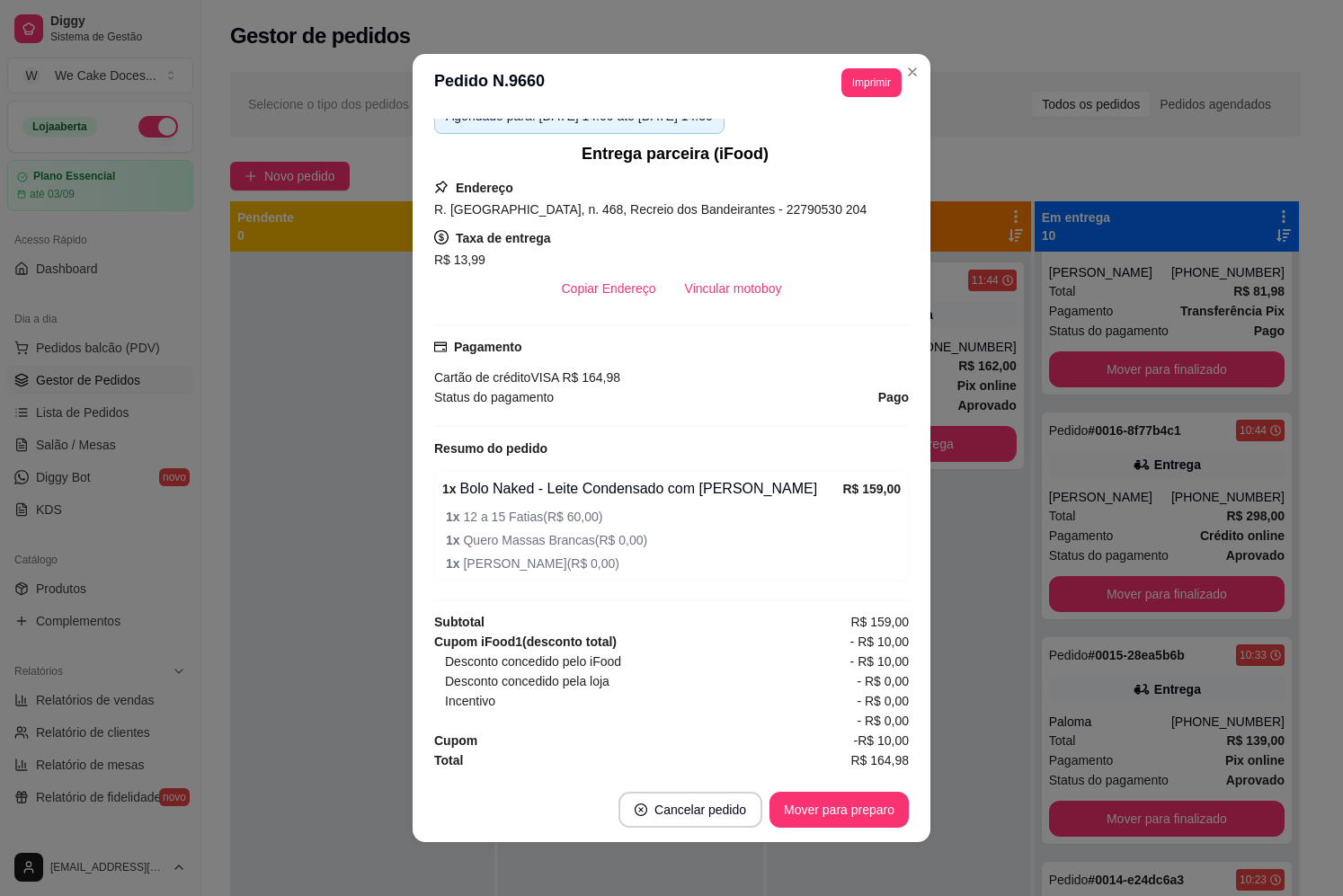
scroll to position [4, 0]
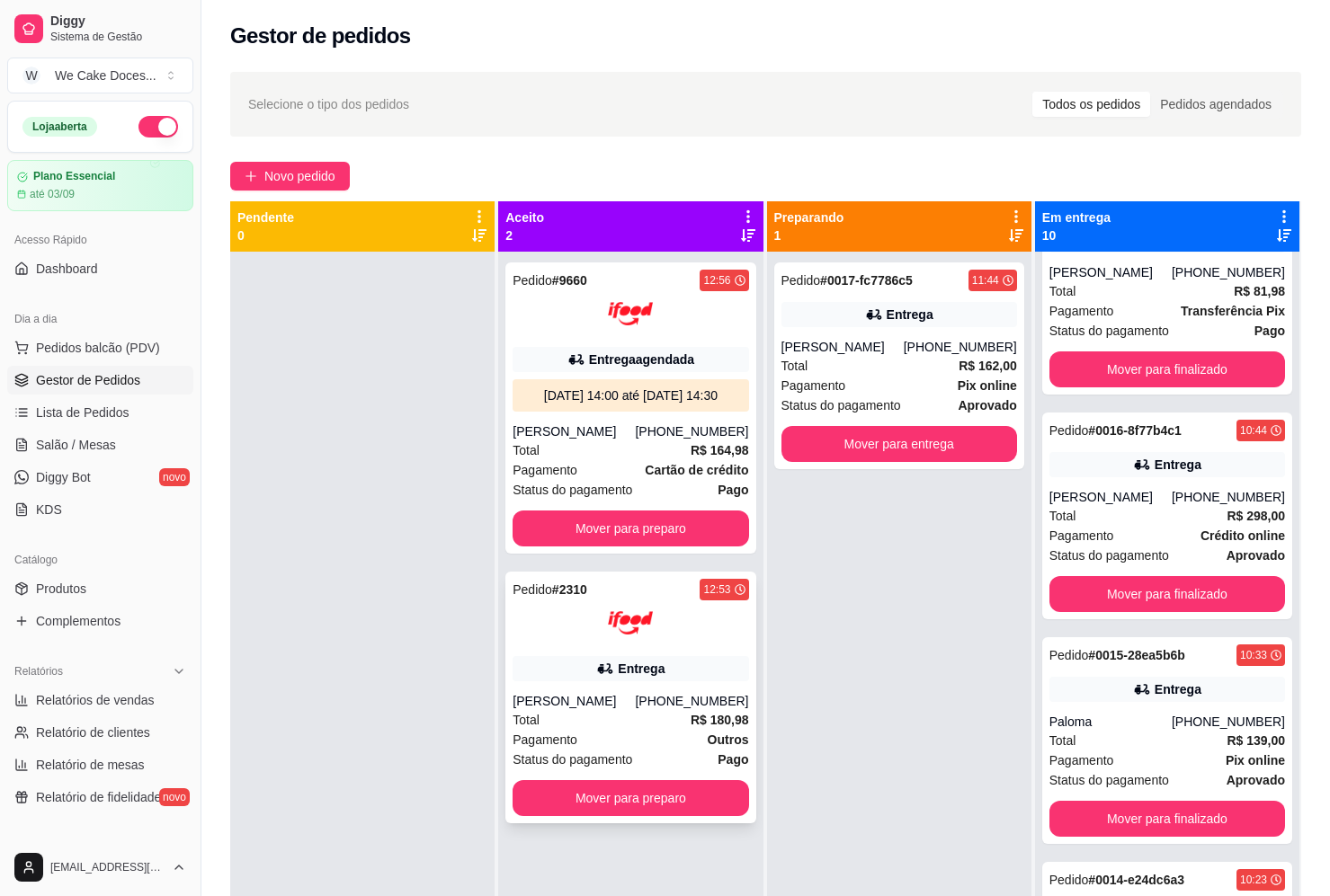
click at [692, 664] on div "Pedido # 2310 12:53 Entrega [PERSON_NAME] [PHONE_NUMBER] Total R$ 180,98 Pagame…" at bounding box center [629, 697] width 250 height 252
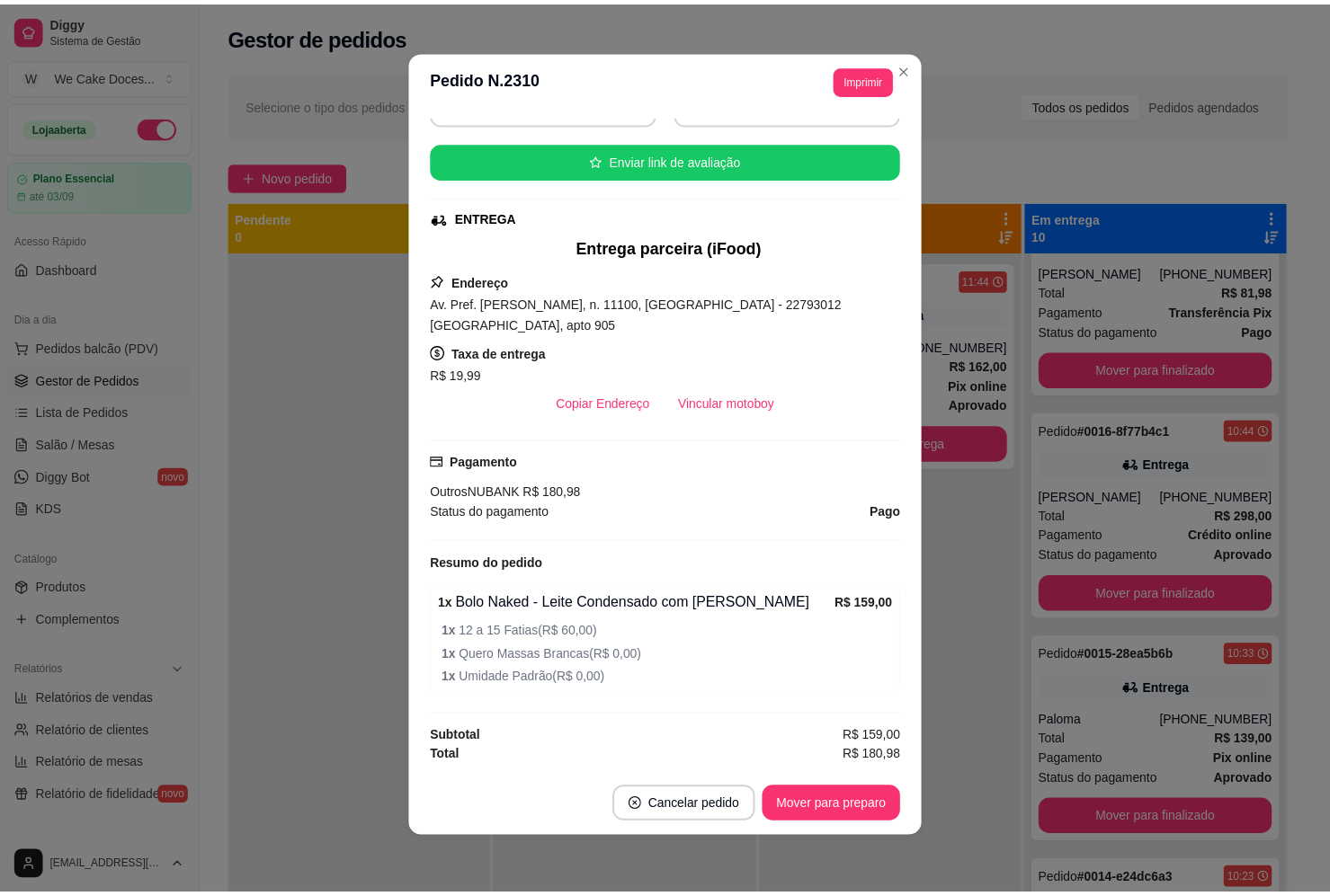
scroll to position [0, 0]
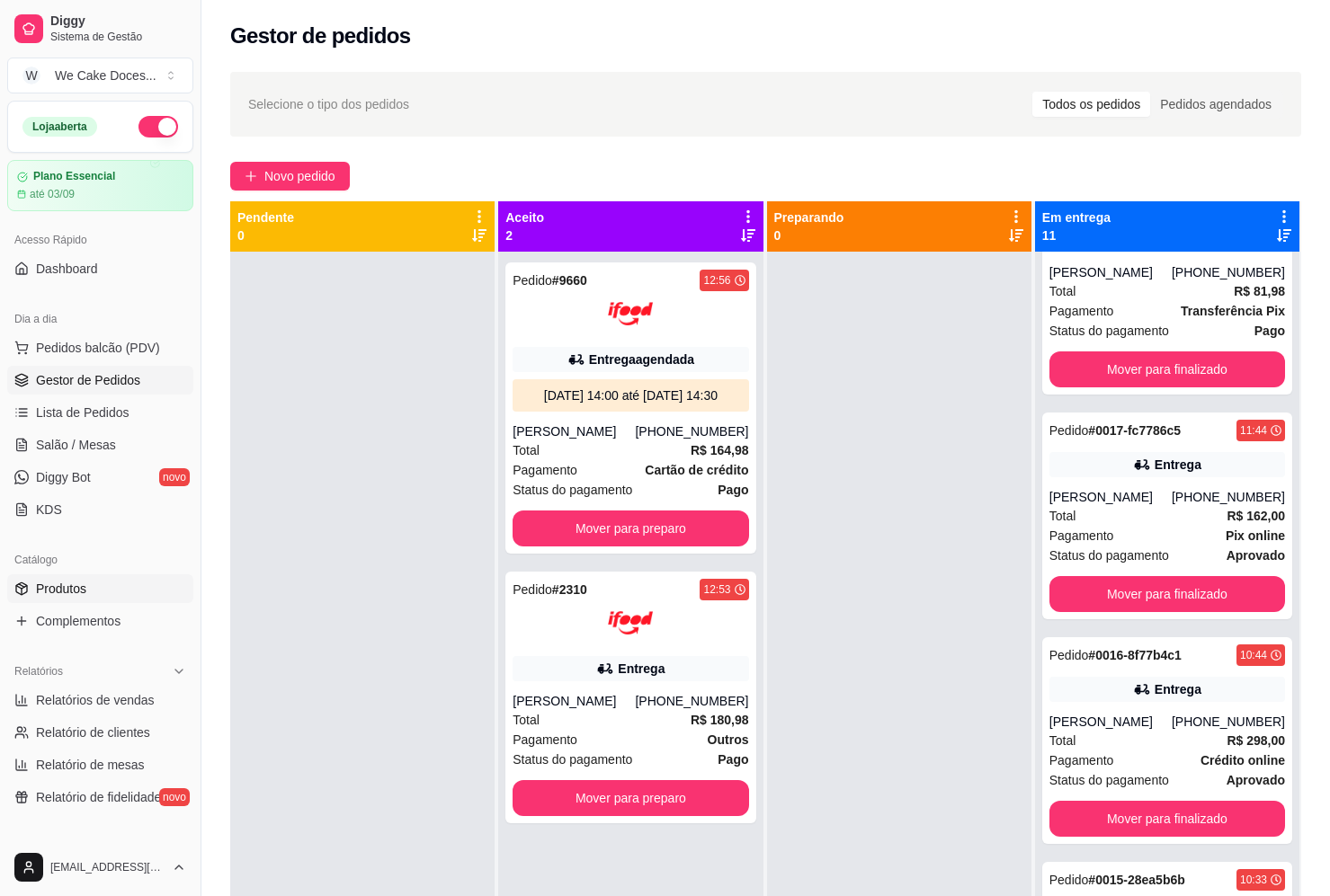
click at [61, 585] on span "Produtos" at bounding box center [60, 589] width 50 height 18
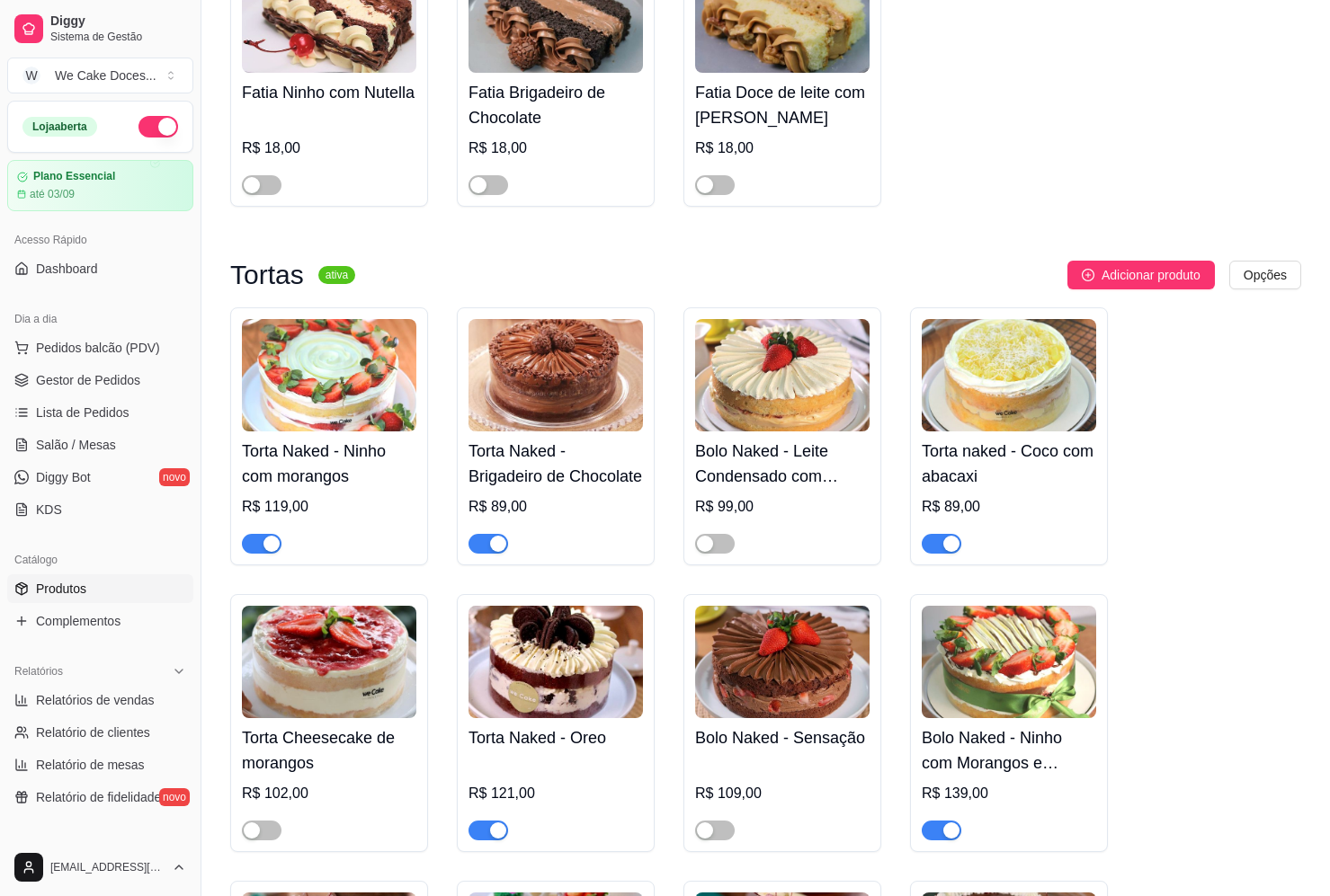
scroll to position [628, 0]
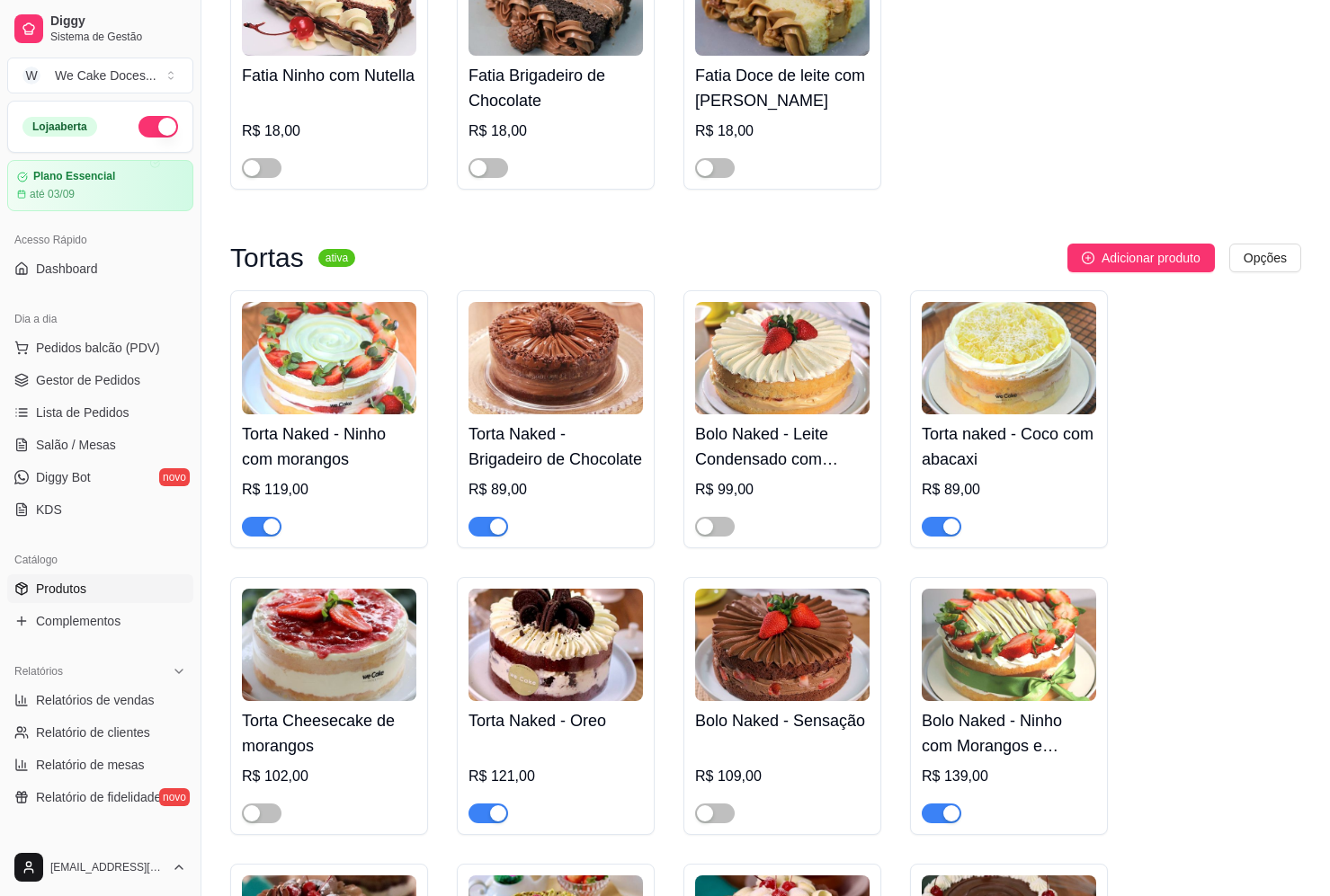
click at [358, 400] on img at bounding box center [329, 359] width 174 height 113
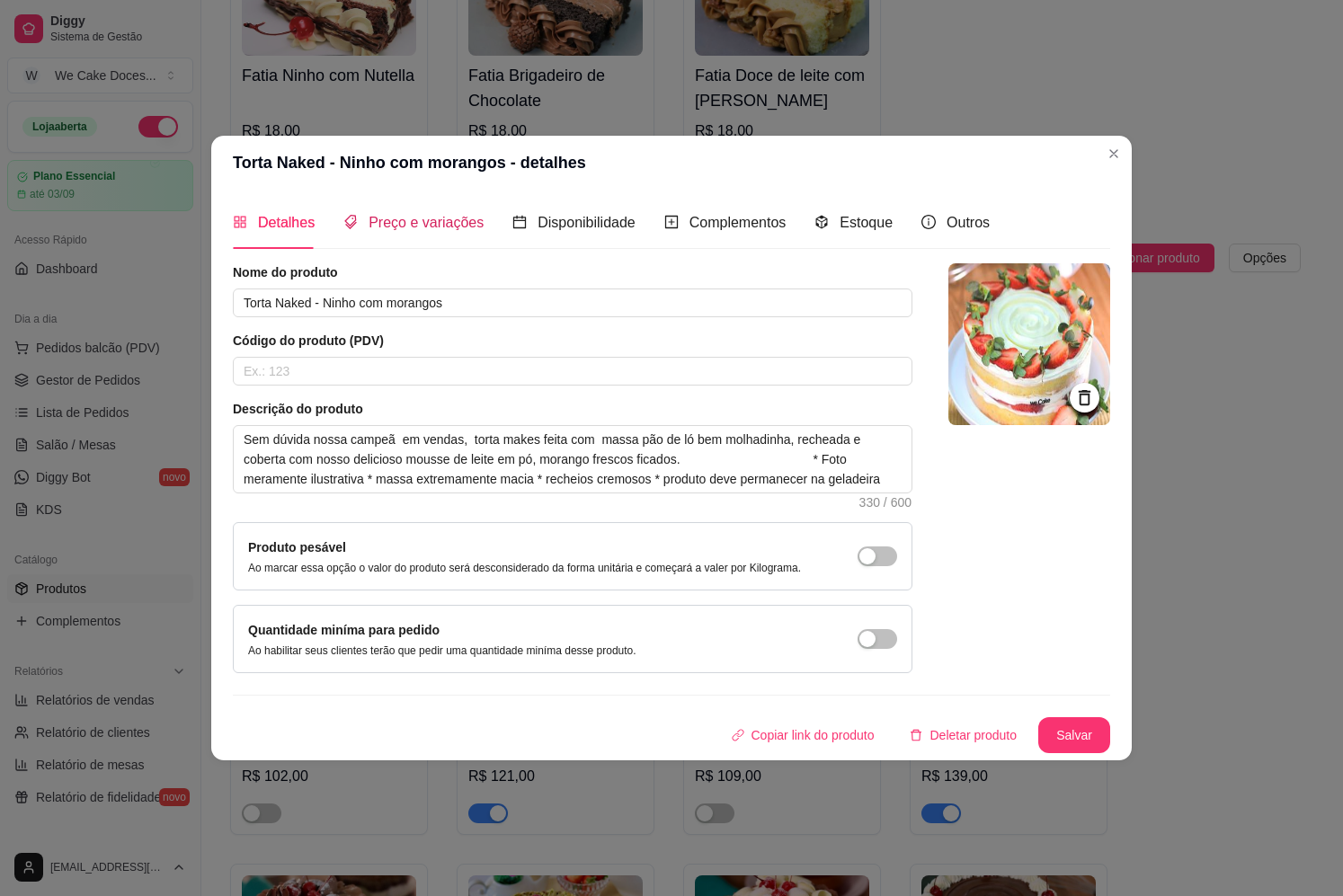
click at [426, 214] on span "Preço e variações" at bounding box center [426, 221] width 115 height 15
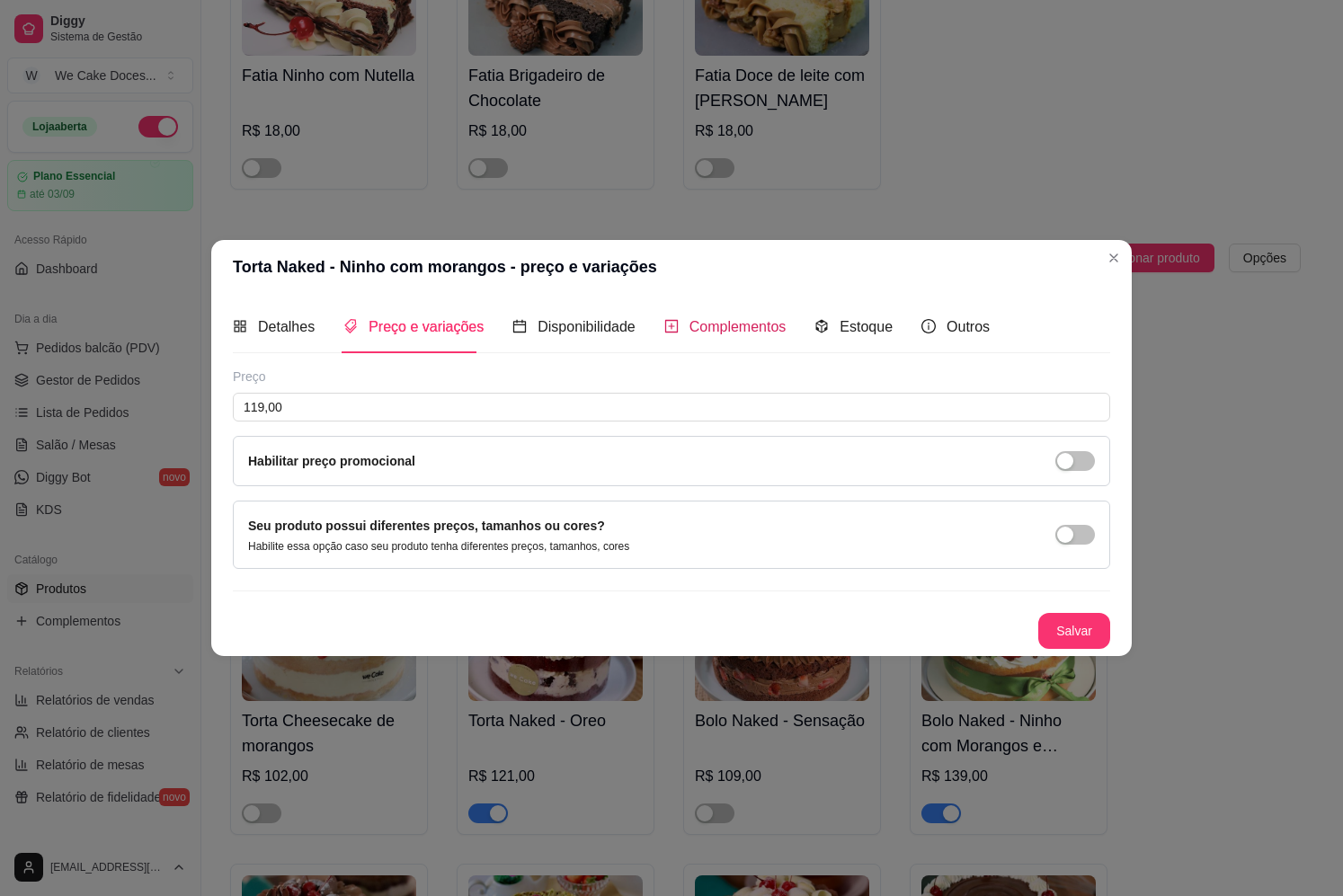
click at [735, 320] on span "Complementos" at bounding box center [738, 326] width 97 height 15
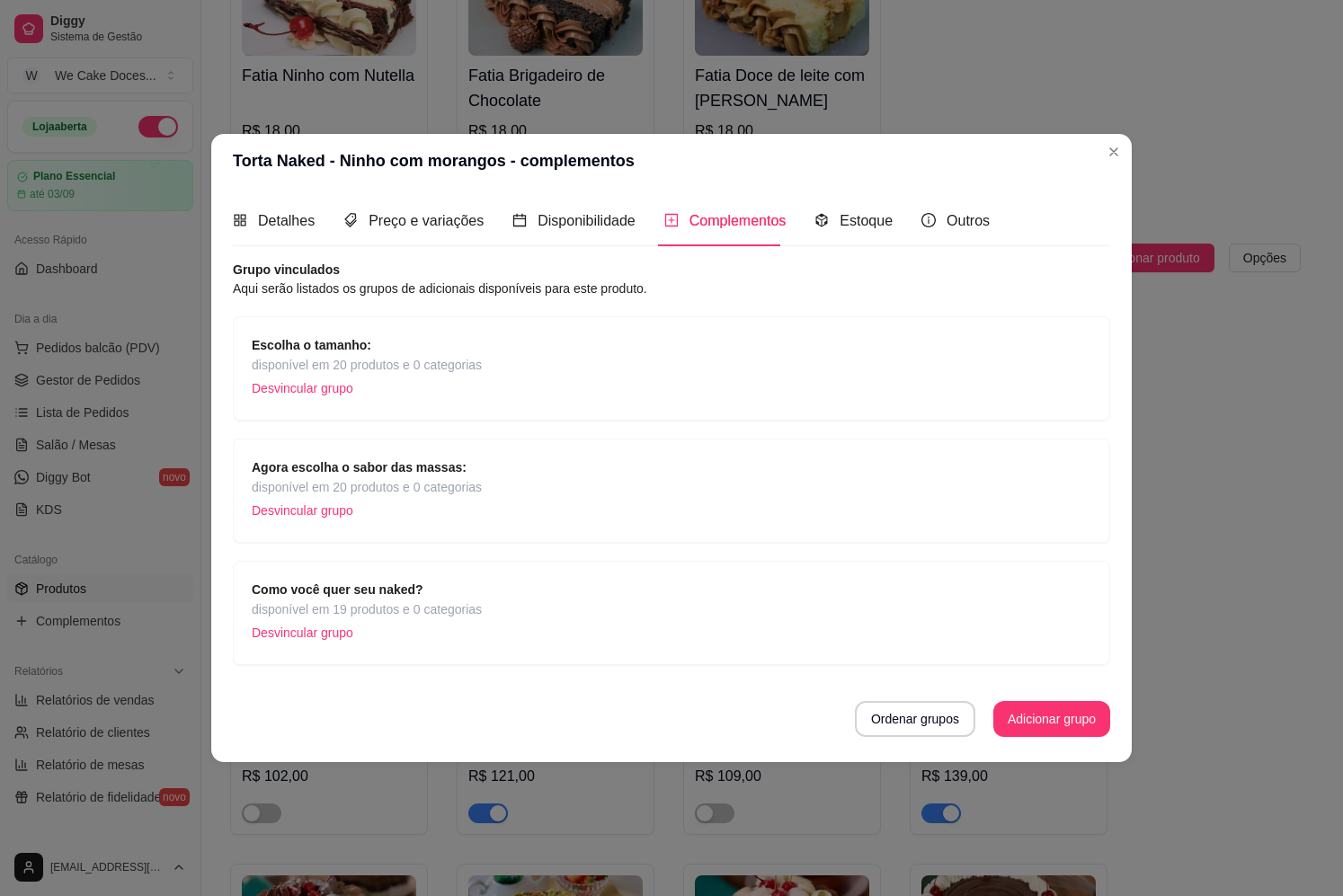
click at [426, 353] on span "Escolha o tamanho:" at bounding box center [367, 345] width 230 height 20
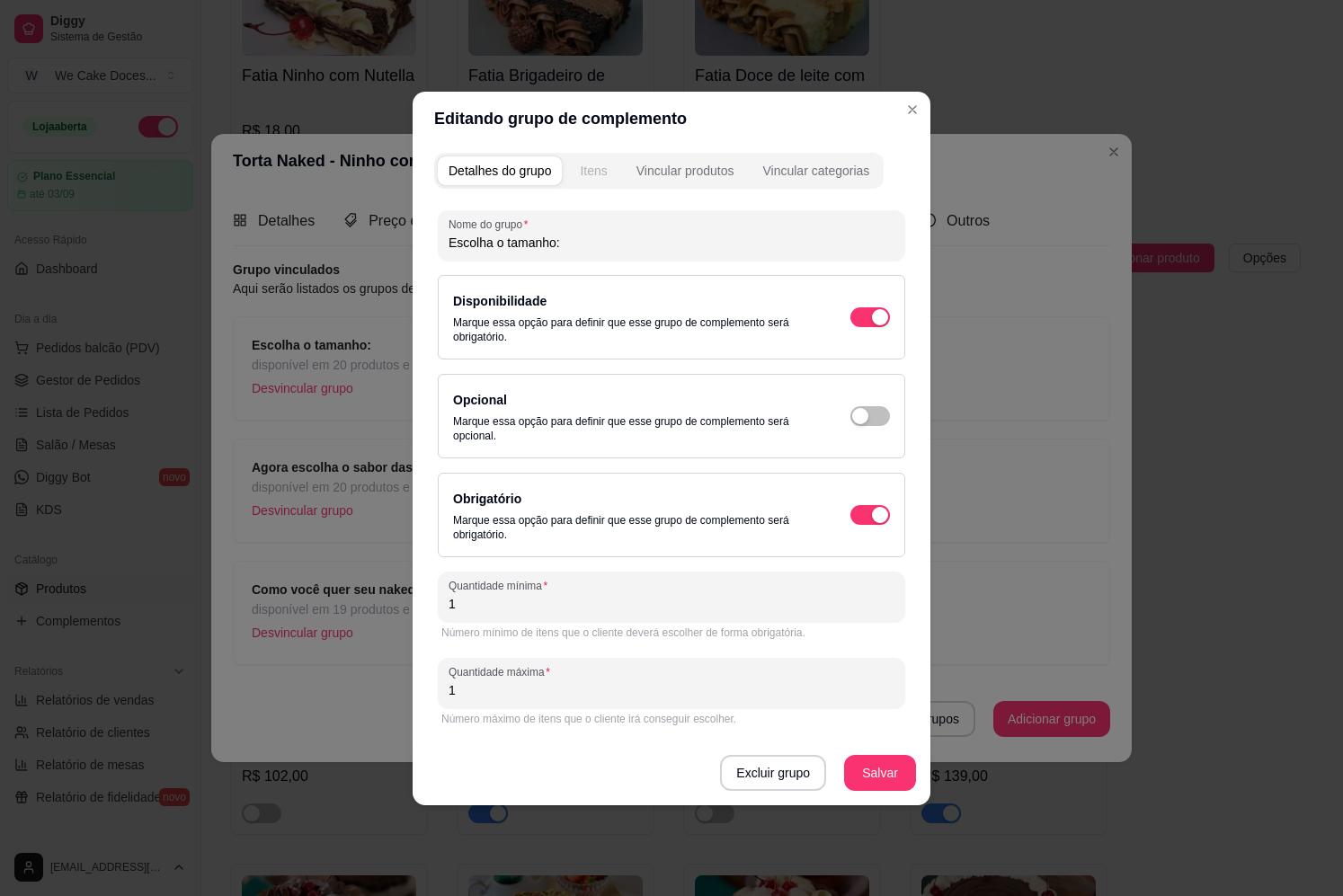
click at [594, 166] on div "Itens" at bounding box center [593, 171] width 27 height 18
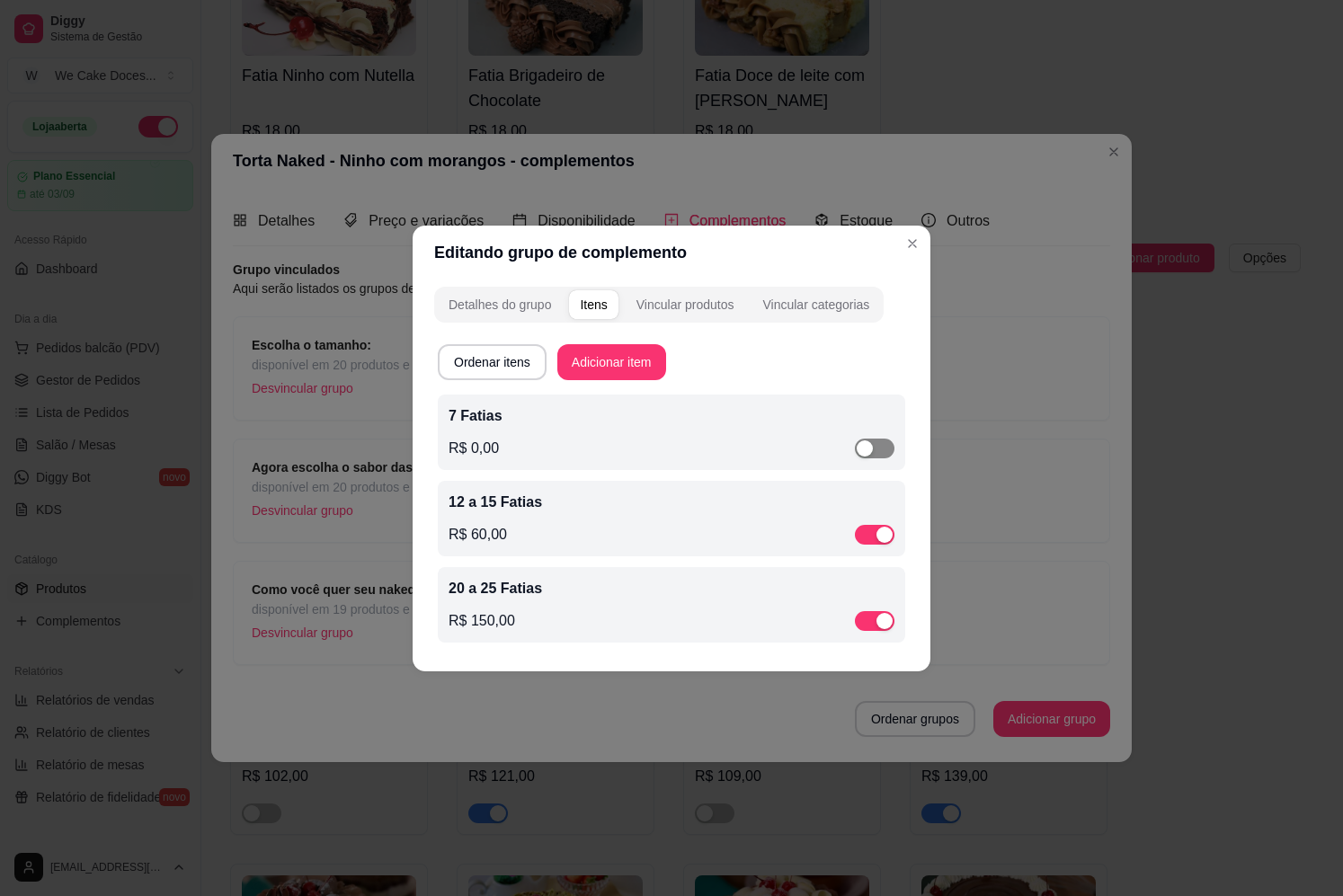
click at [871, 455] on div "button" at bounding box center [865, 448] width 16 height 16
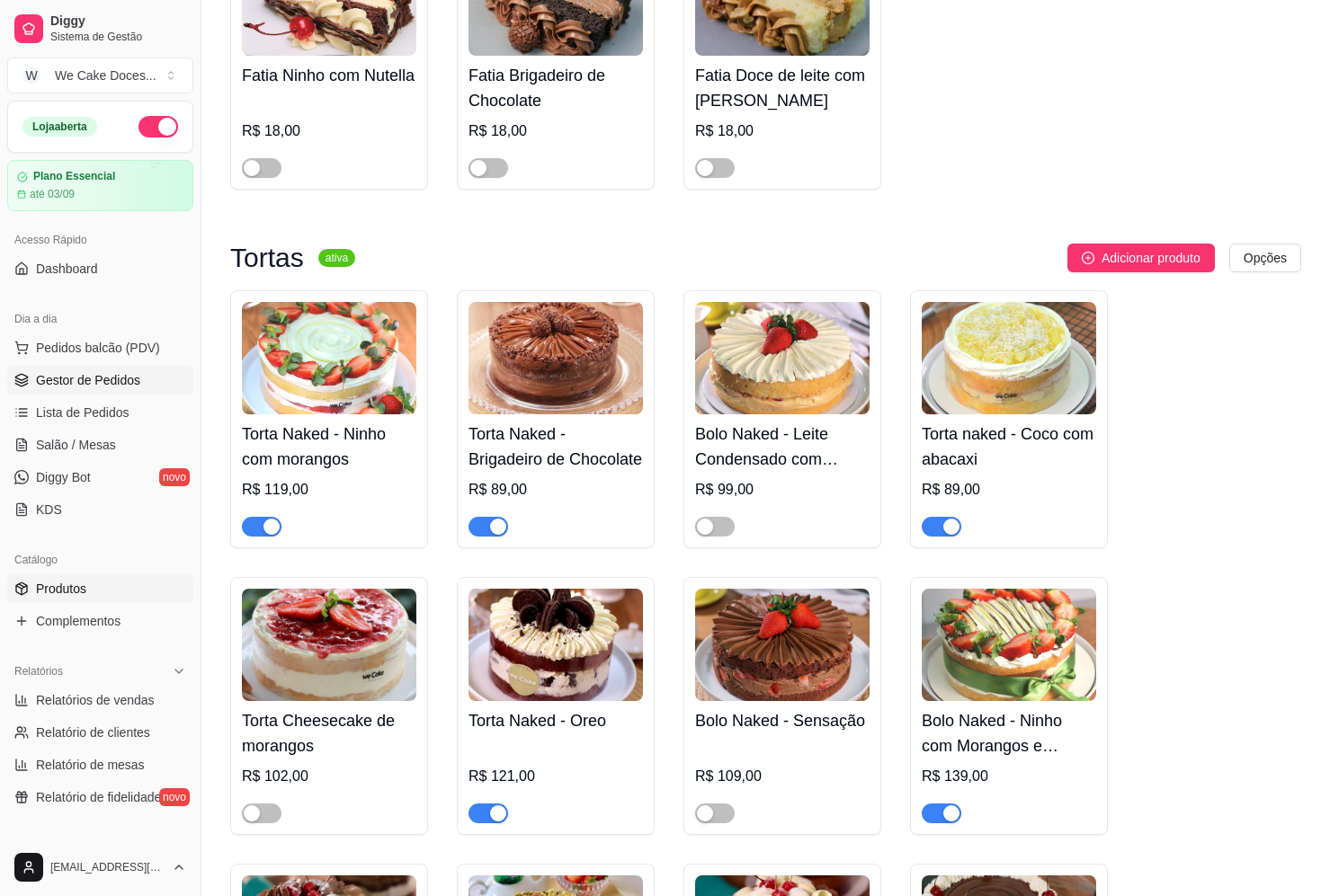
click at [68, 384] on span "Gestor de Pedidos" at bounding box center [88, 380] width 105 height 18
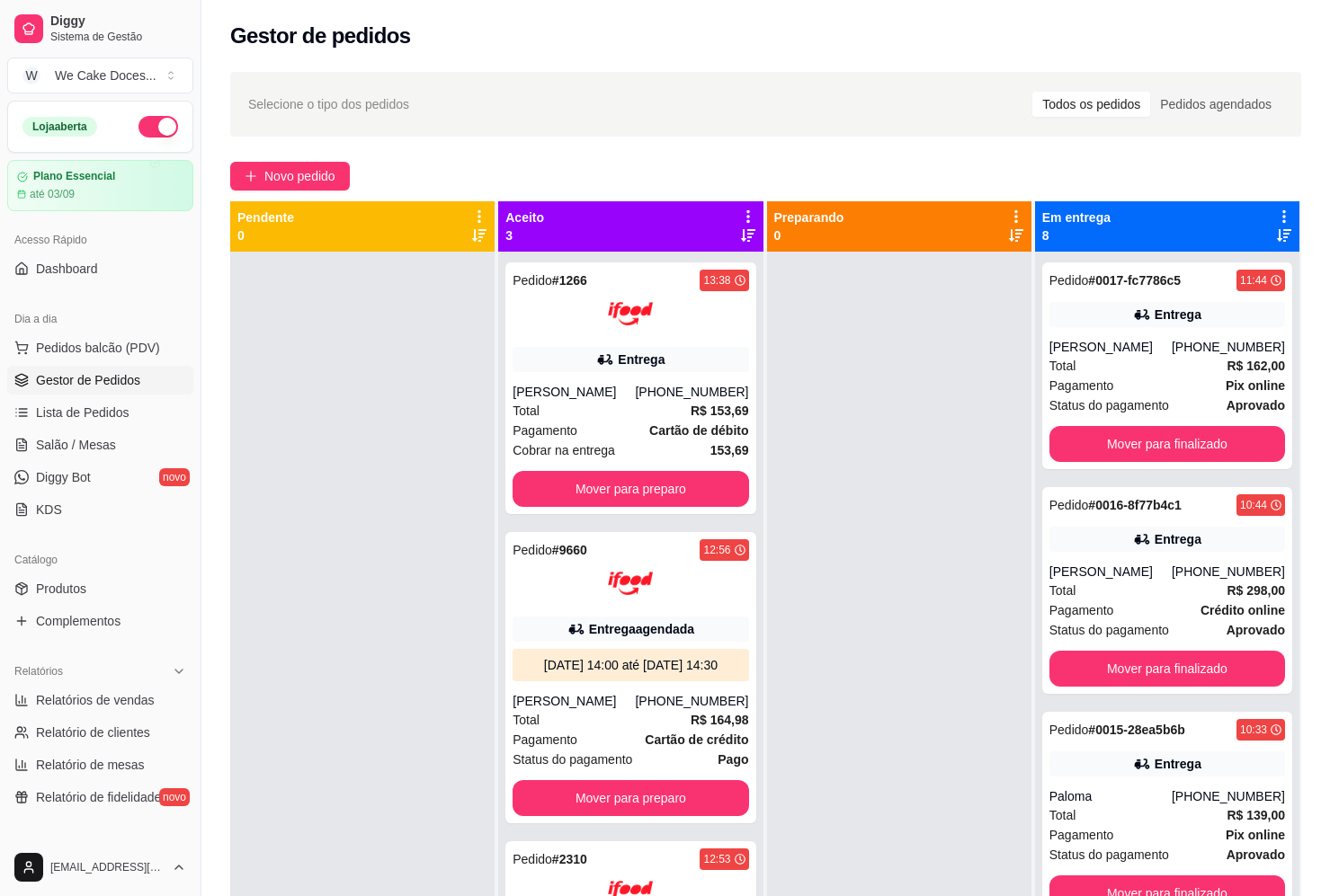
click at [610, 49] on div "Gestor de pedidos" at bounding box center [766, 36] width 1071 height 29
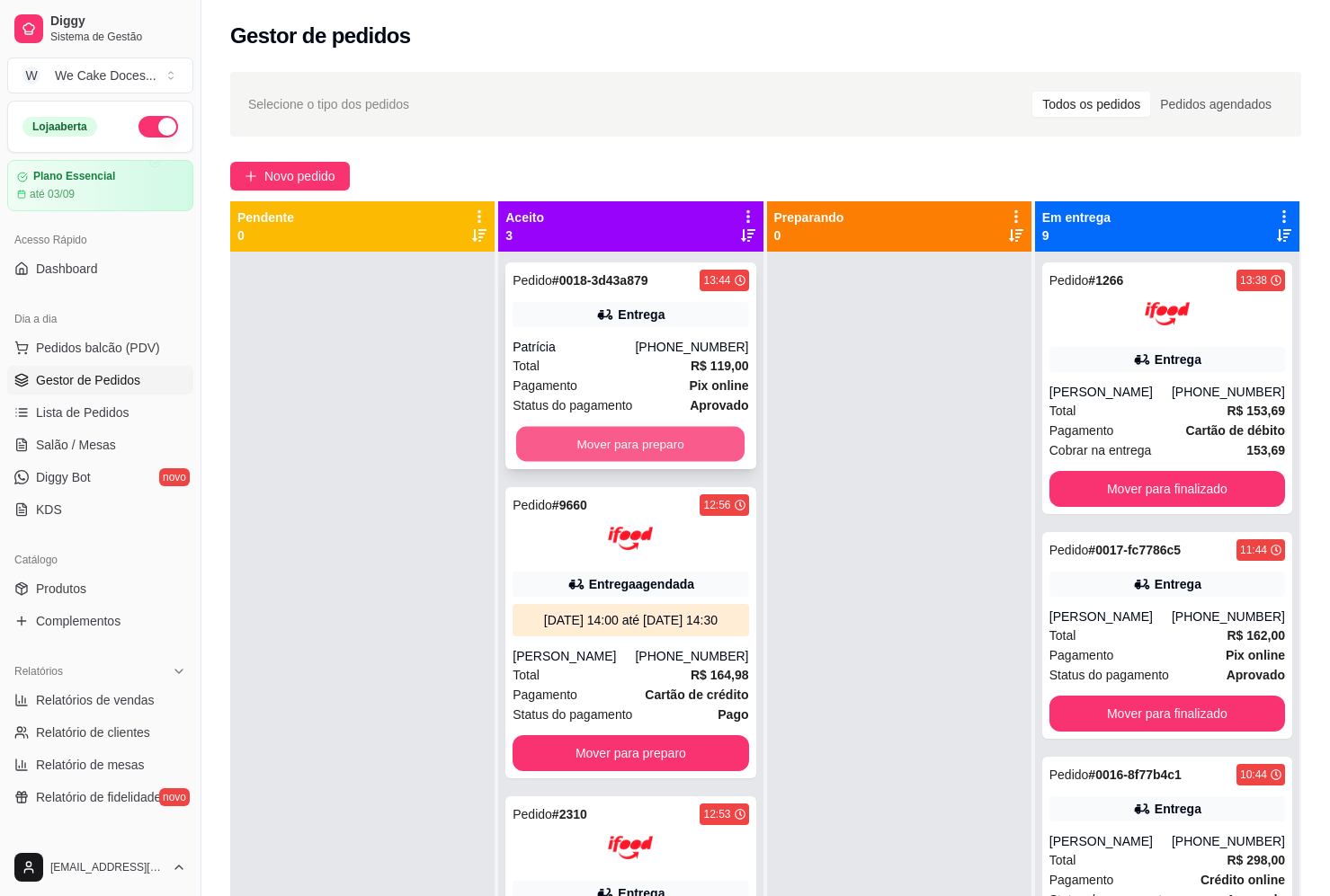
click at [629, 440] on button "Mover para preparo" at bounding box center [629, 444] width 228 height 35
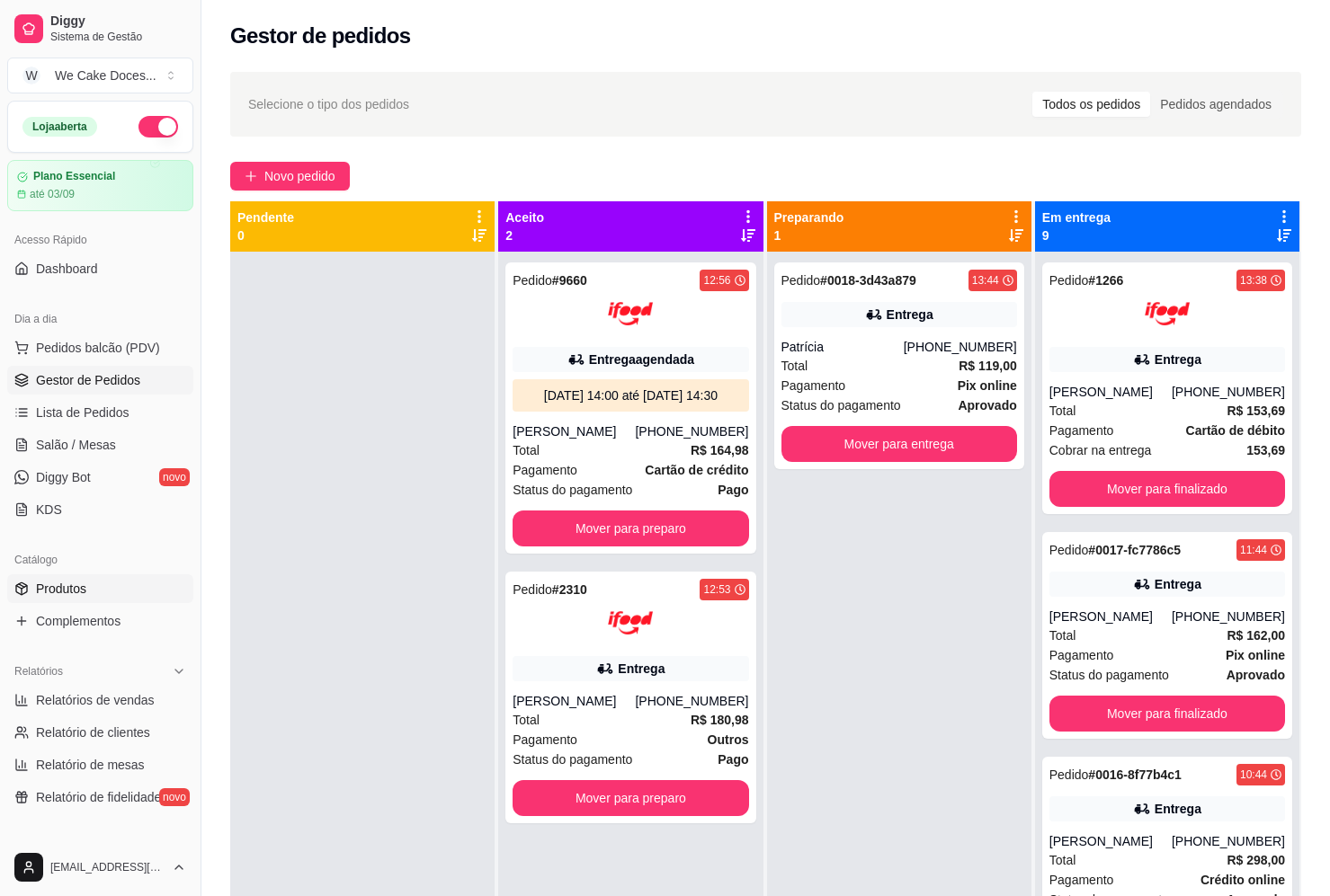
click at [73, 592] on span "Produtos" at bounding box center [60, 589] width 50 height 18
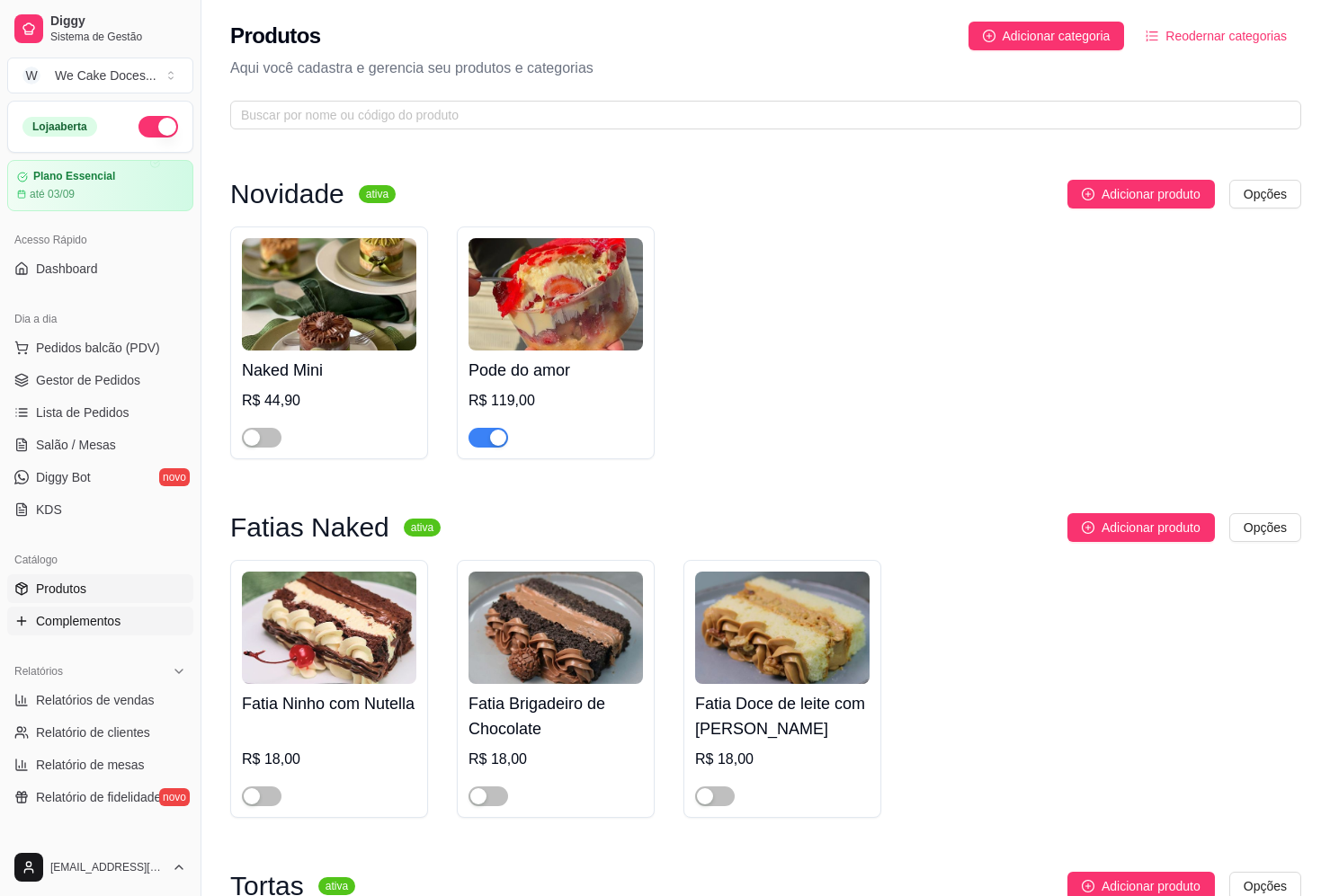
click at [73, 631] on link "Complementos" at bounding box center [100, 620] width 186 height 29
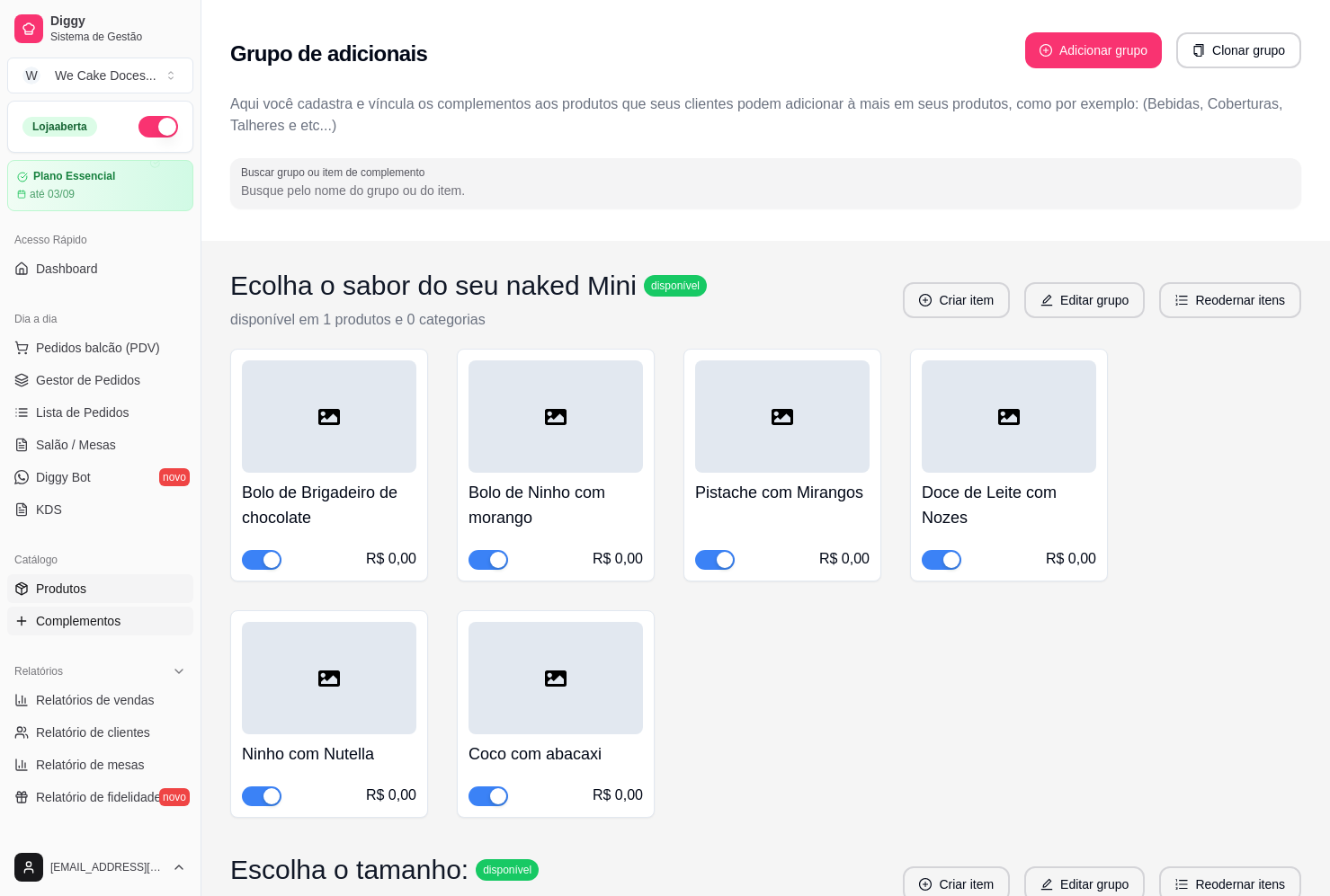
click at [73, 595] on span "Produtos" at bounding box center [60, 589] width 50 height 18
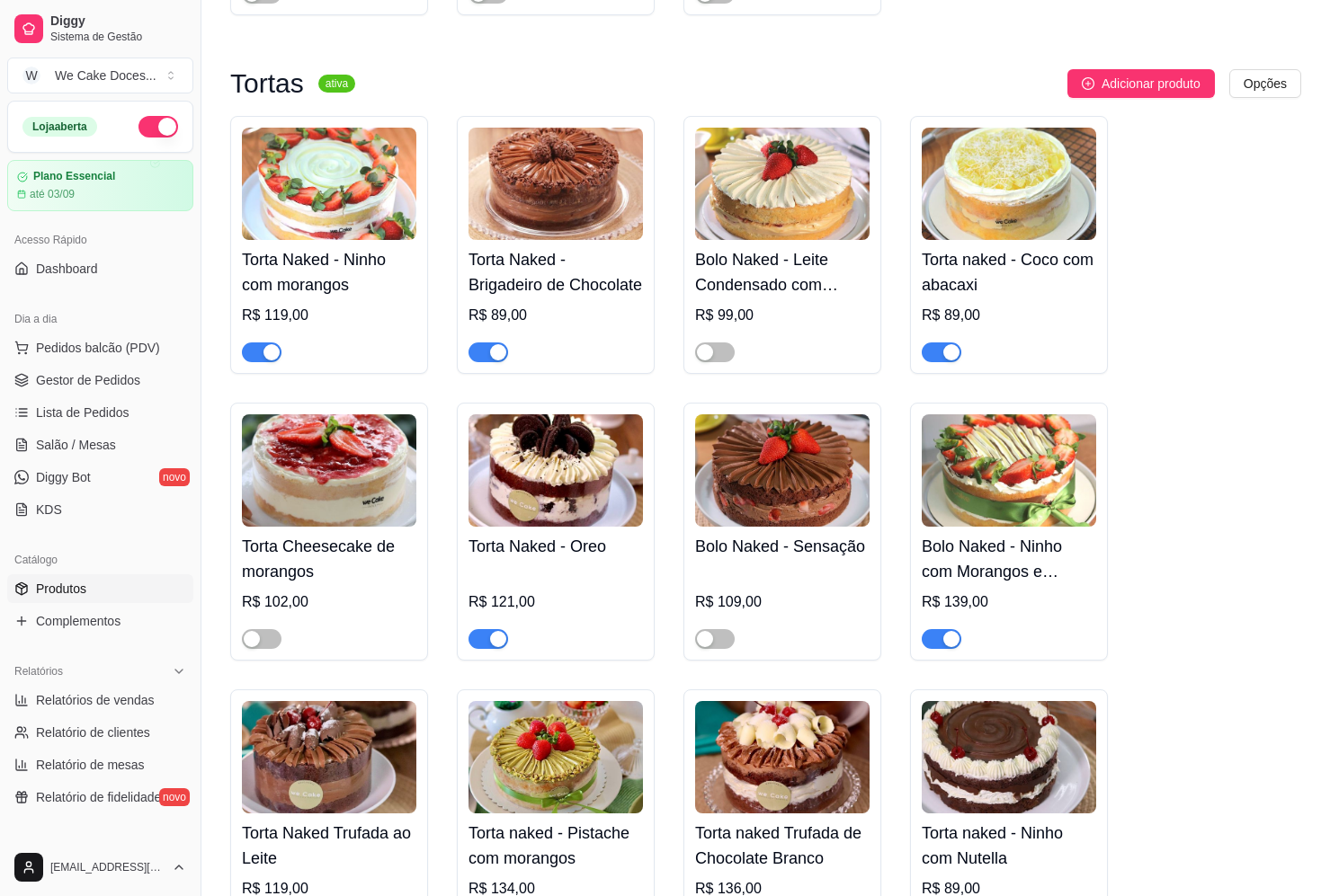
scroll to position [792, 0]
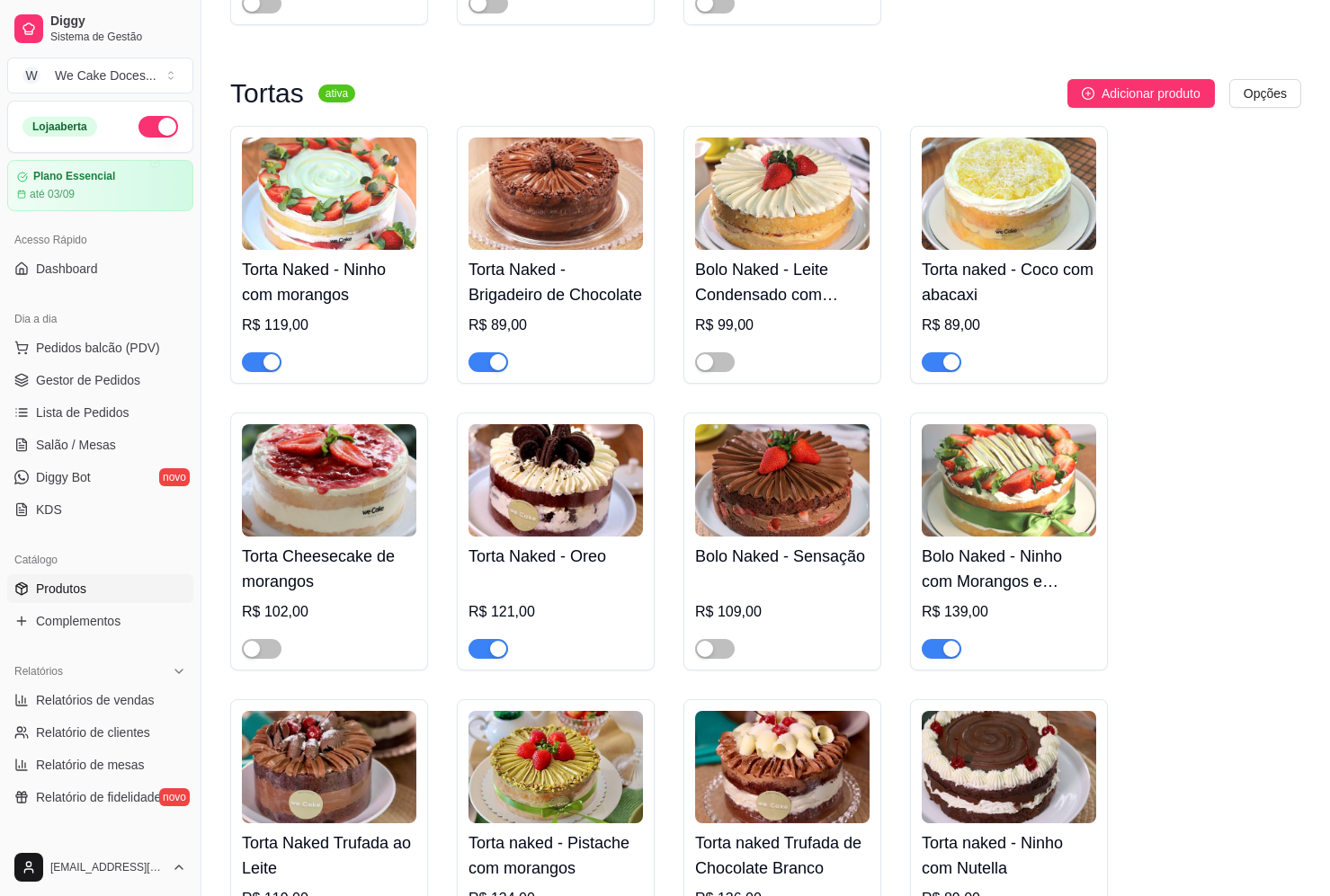
click at [323, 208] on img at bounding box center [329, 194] width 174 height 113
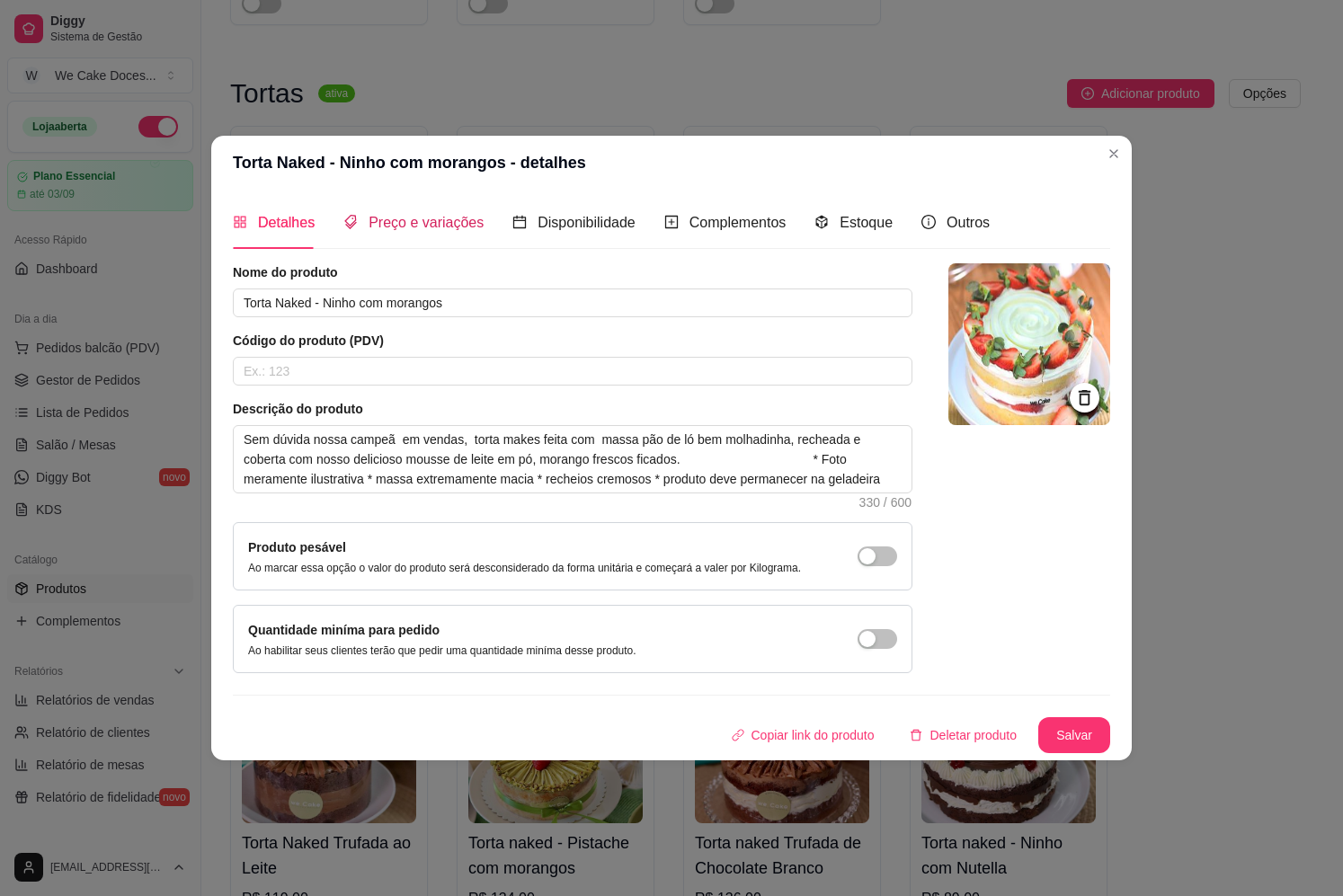
click at [466, 224] on span "Preço e variações" at bounding box center [426, 221] width 115 height 15
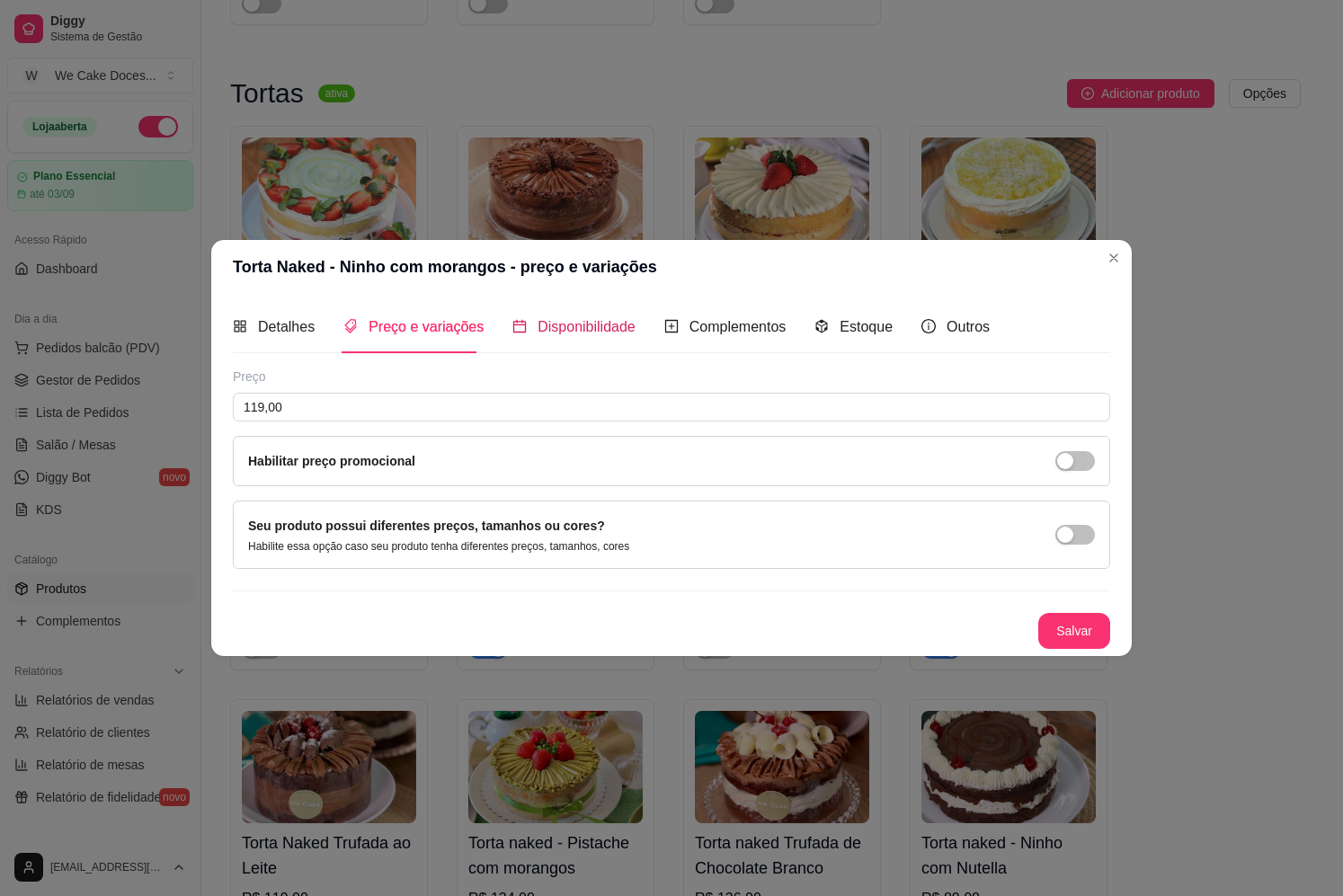
click at [603, 334] on span "Disponibilidade" at bounding box center [586, 326] width 98 height 15
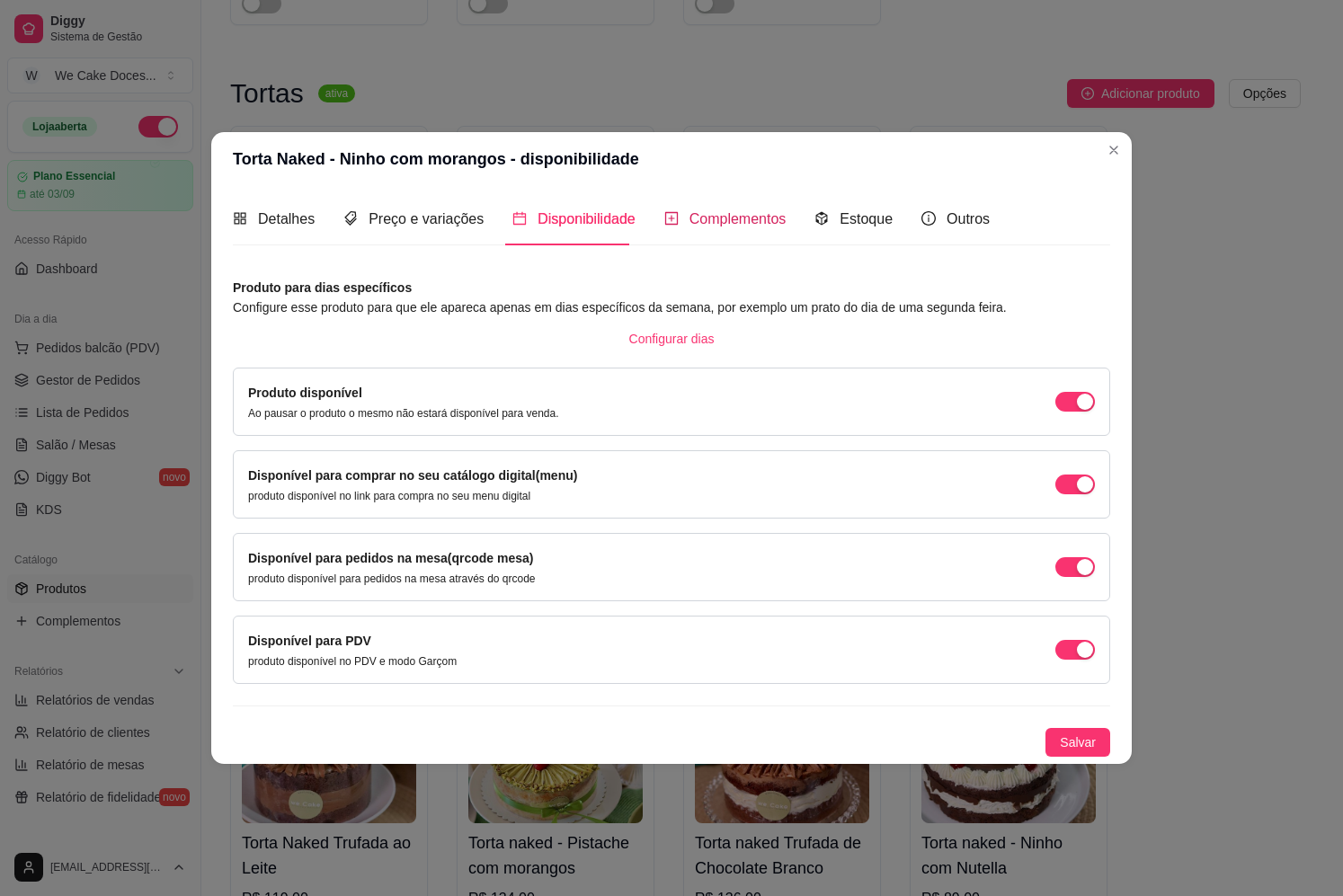
click at [693, 221] on span "Complementos" at bounding box center [738, 218] width 97 height 15
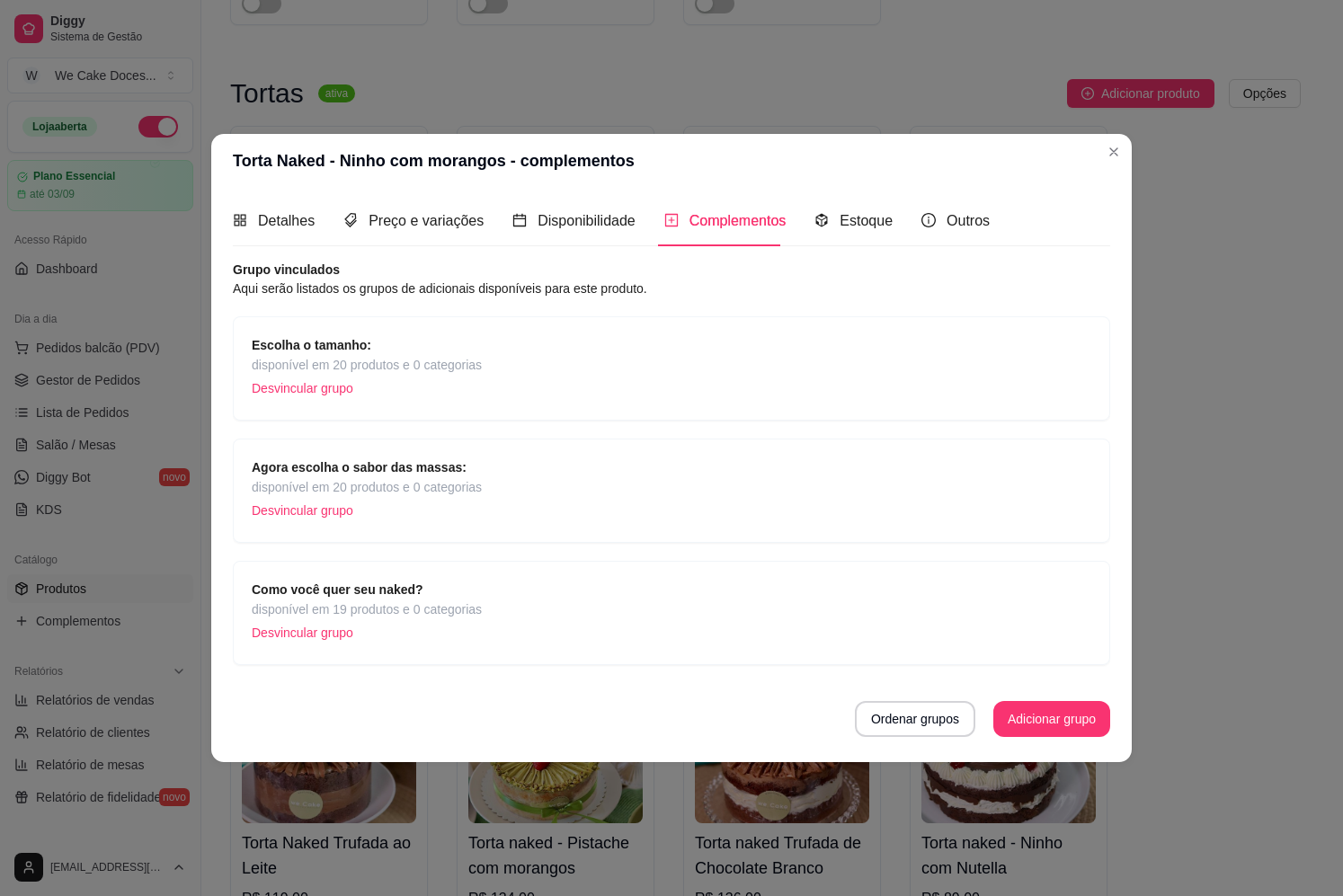
click at [389, 373] on span "disponível em 20 produtos e 0 categorias" at bounding box center [367, 365] width 230 height 20
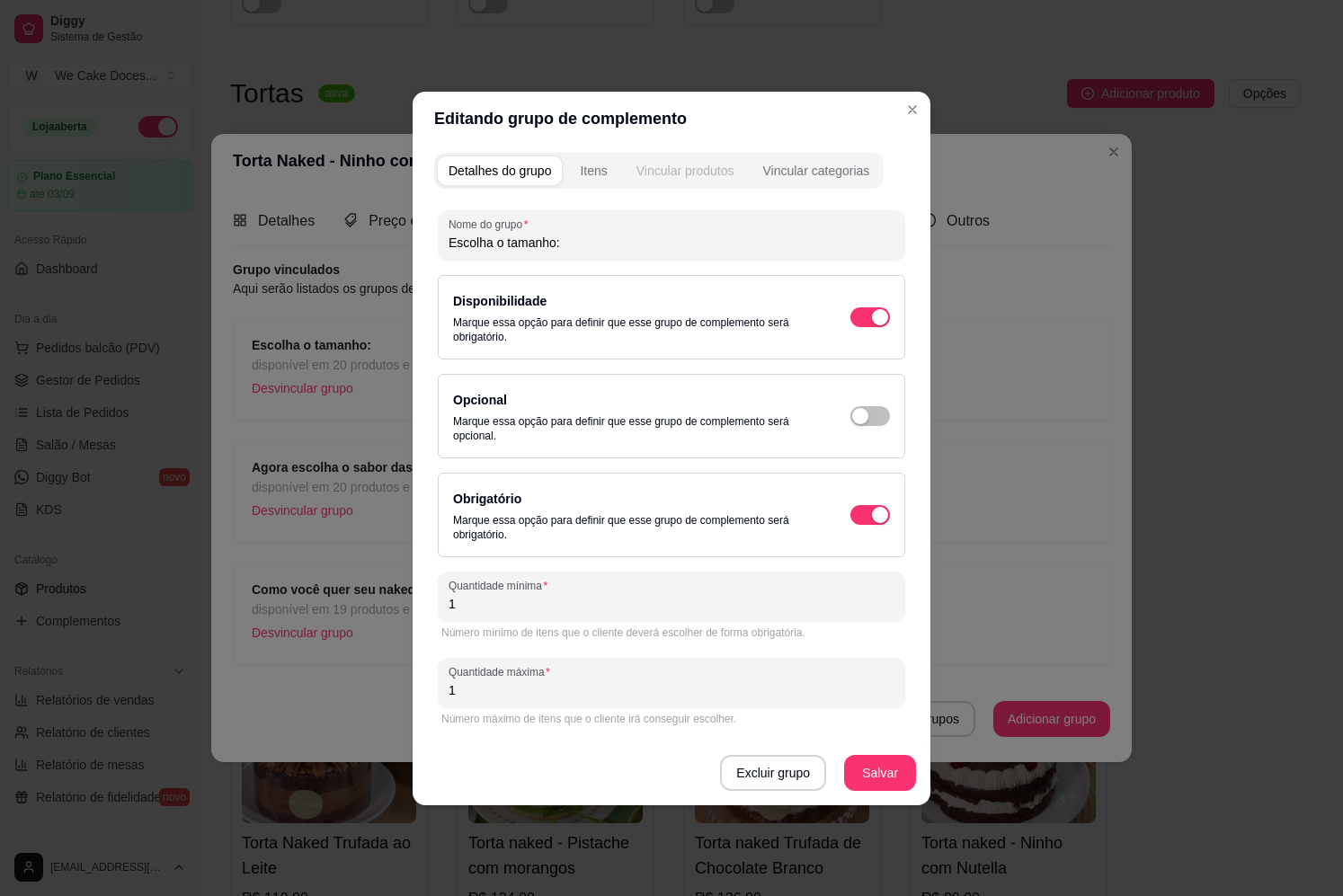
click at [673, 168] on div "Vincular produtos" at bounding box center [685, 171] width 98 height 18
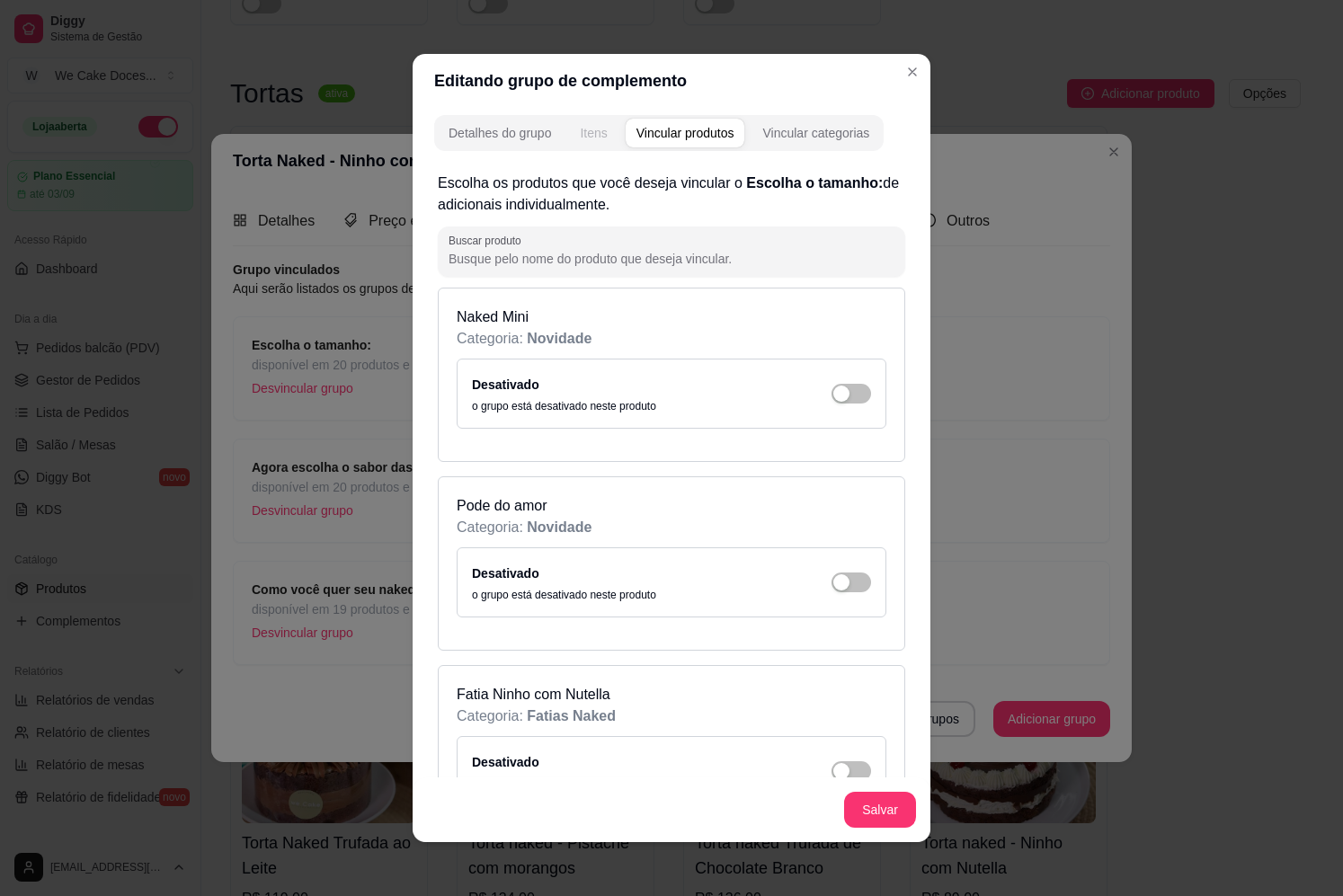
click at [580, 139] on div "Itens" at bounding box center [593, 133] width 27 height 18
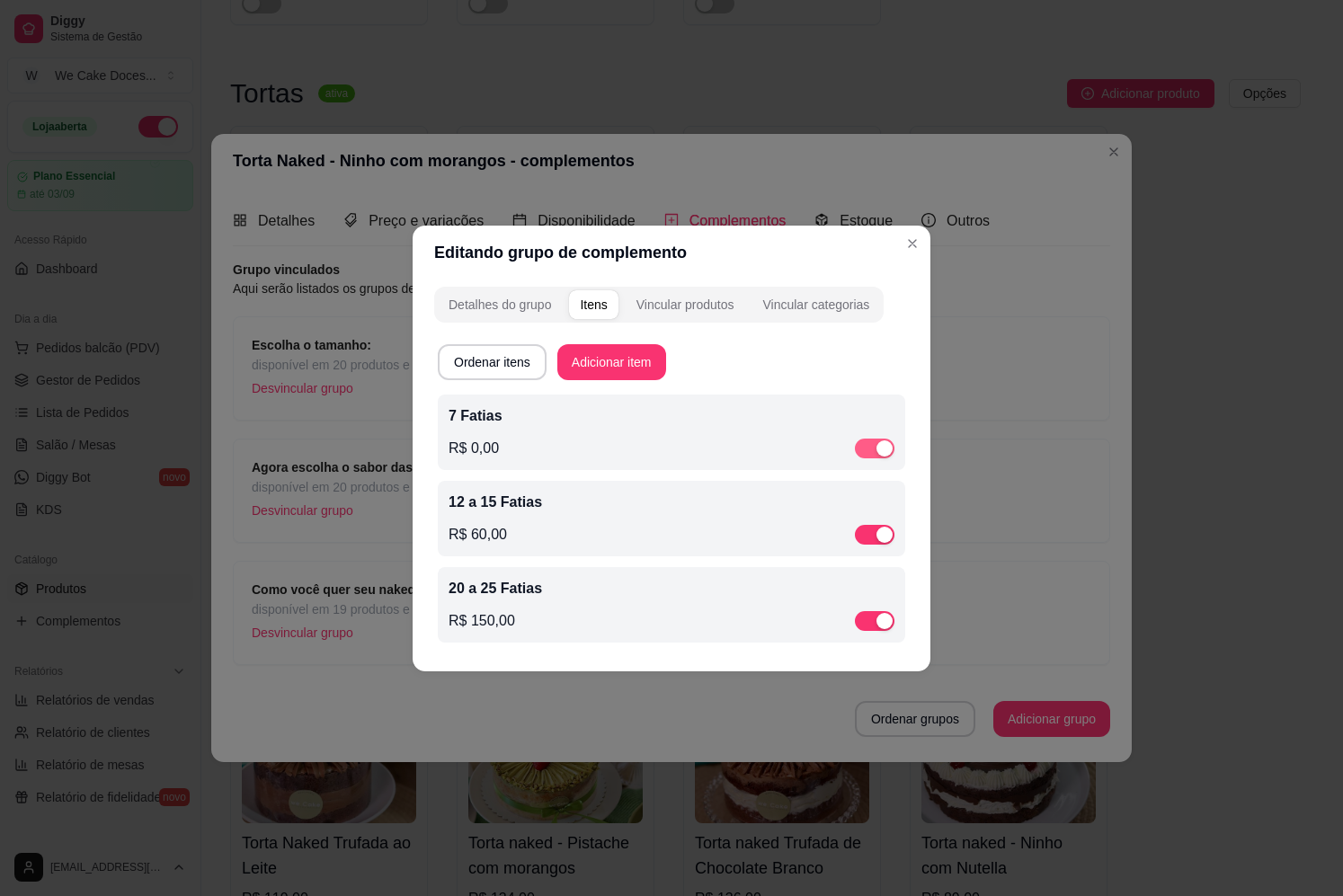
click at [872, 447] on span "button" at bounding box center [875, 448] width 40 height 20
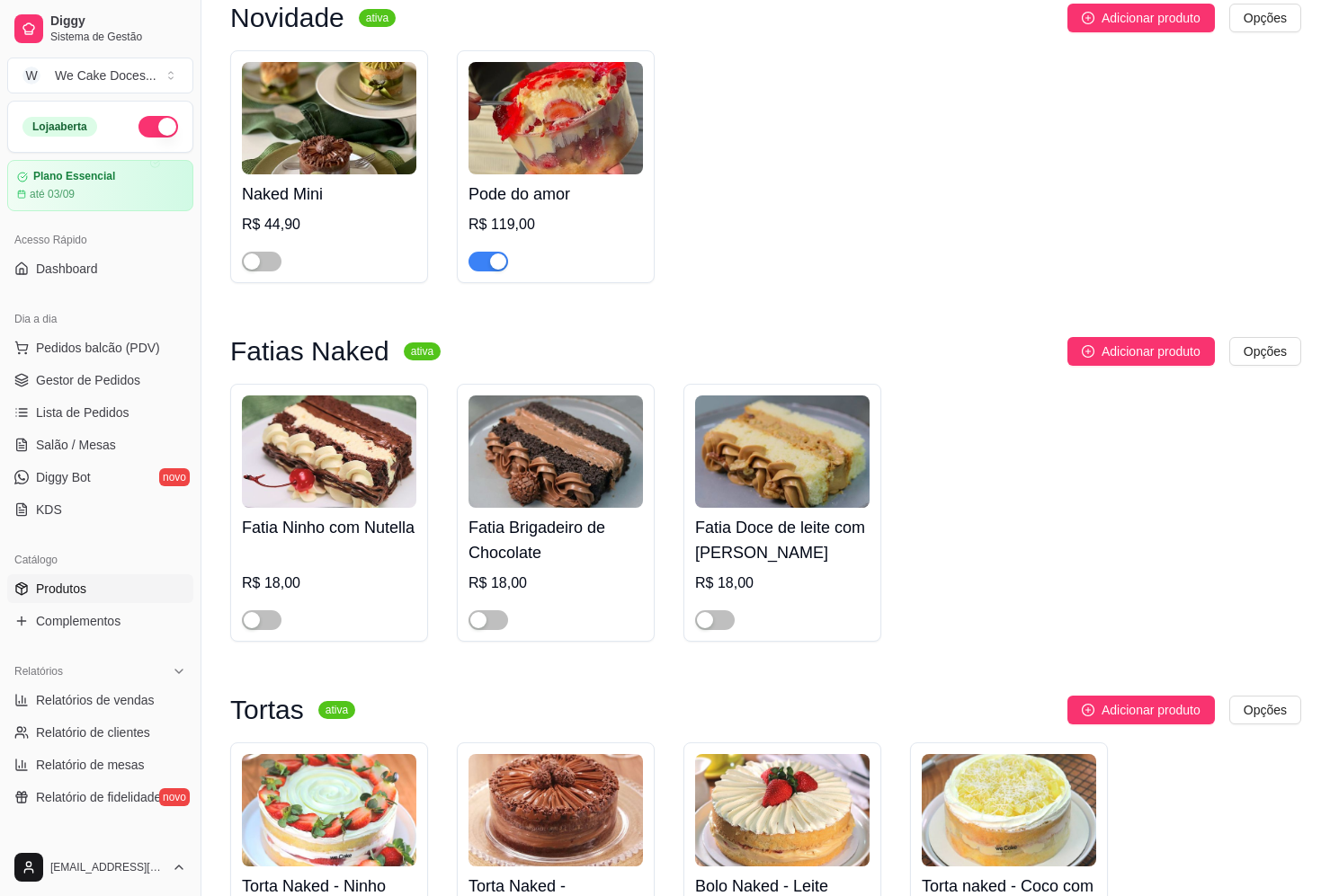
scroll to position [0, 0]
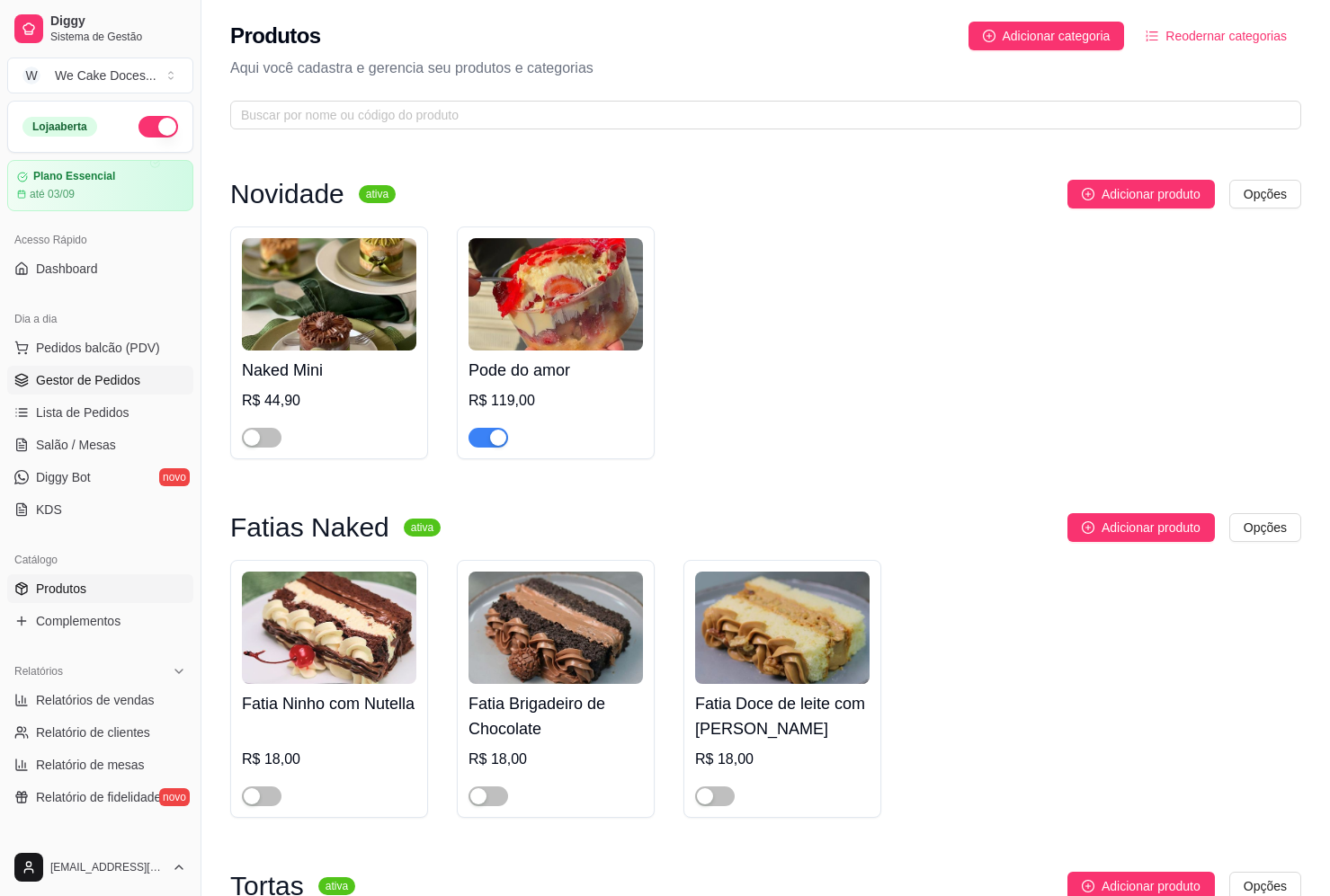
click at [69, 378] on span "Gestor de Pedidos" at bounding box center [88, 380] width 105 height 18
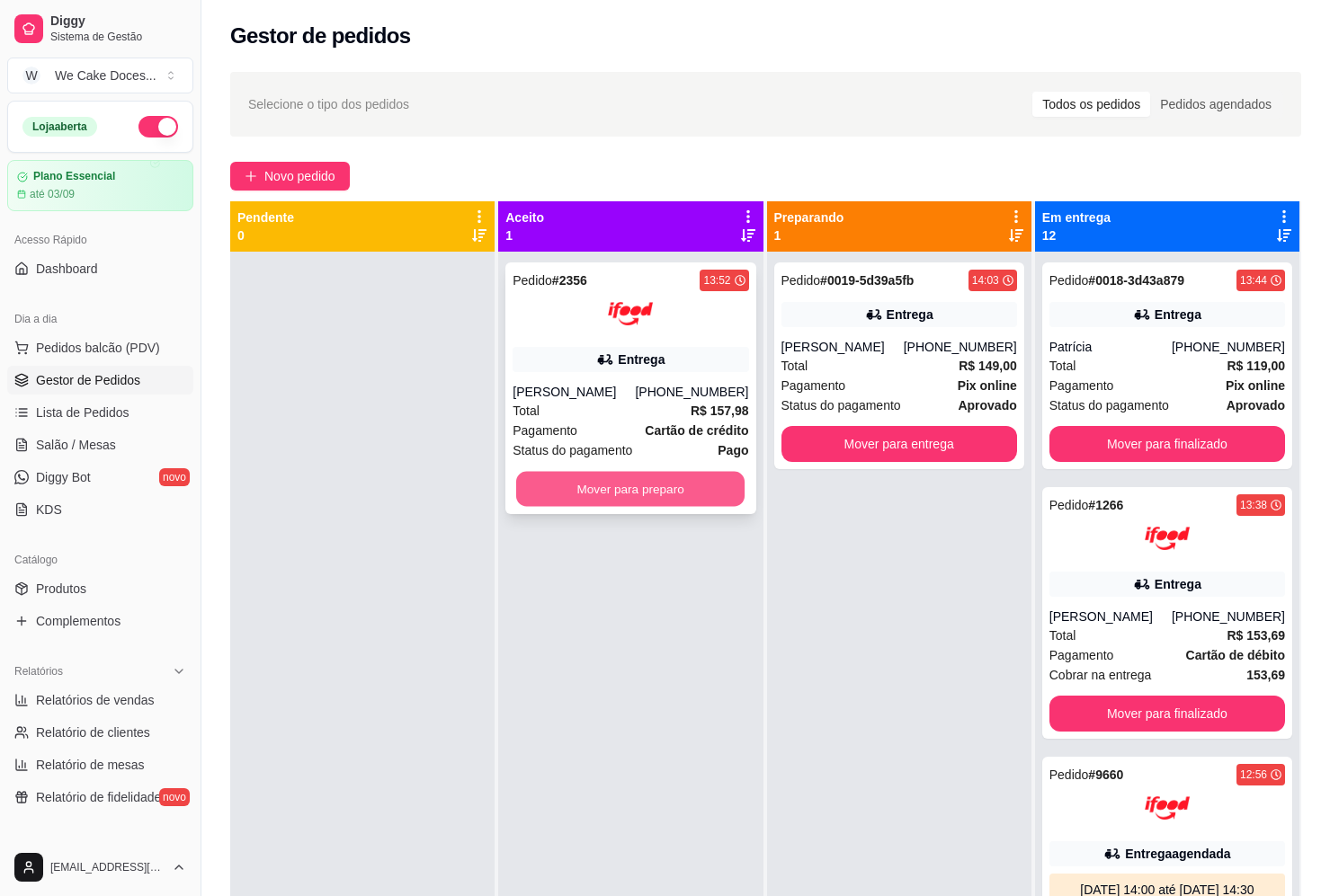
click at [632, 499] on button "Mover para preparo" at bounding box center [629, 489] width 228 height 35
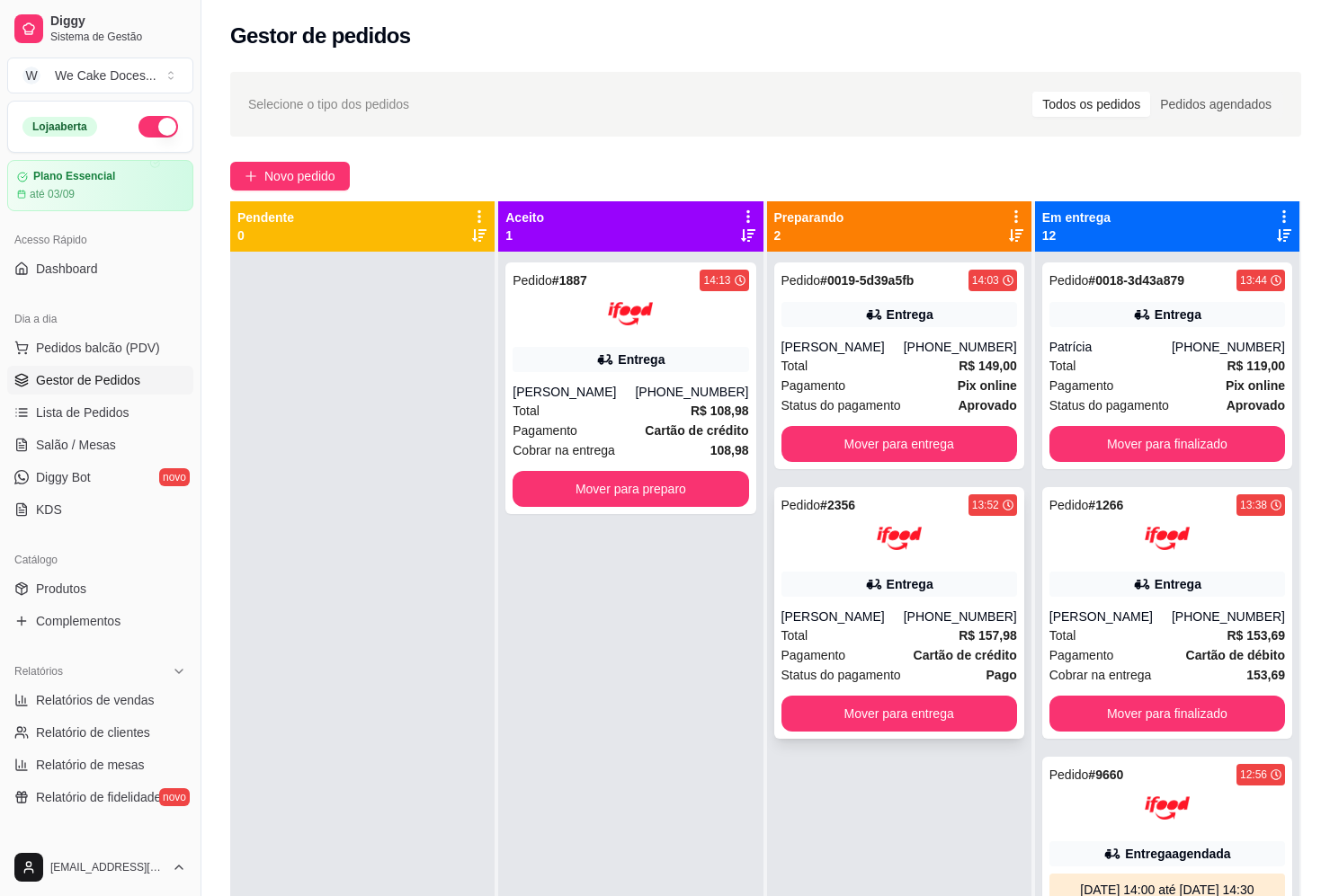
click at [840, 573] on div "Entrega" at bounding box center [899, 584] width 235 height 25
click at [673, 413] on div "Total R$ 108,98" at bounding box center [630, 411] width 235 height 20
click at [695, 378] on div "Pedido # 1887 14:13 Entrega [PERSON_NAME] [PHONE_NUMBER] Total R$ 108,98 Pagame…" at bounding box center [629, 388] width 250 height 252
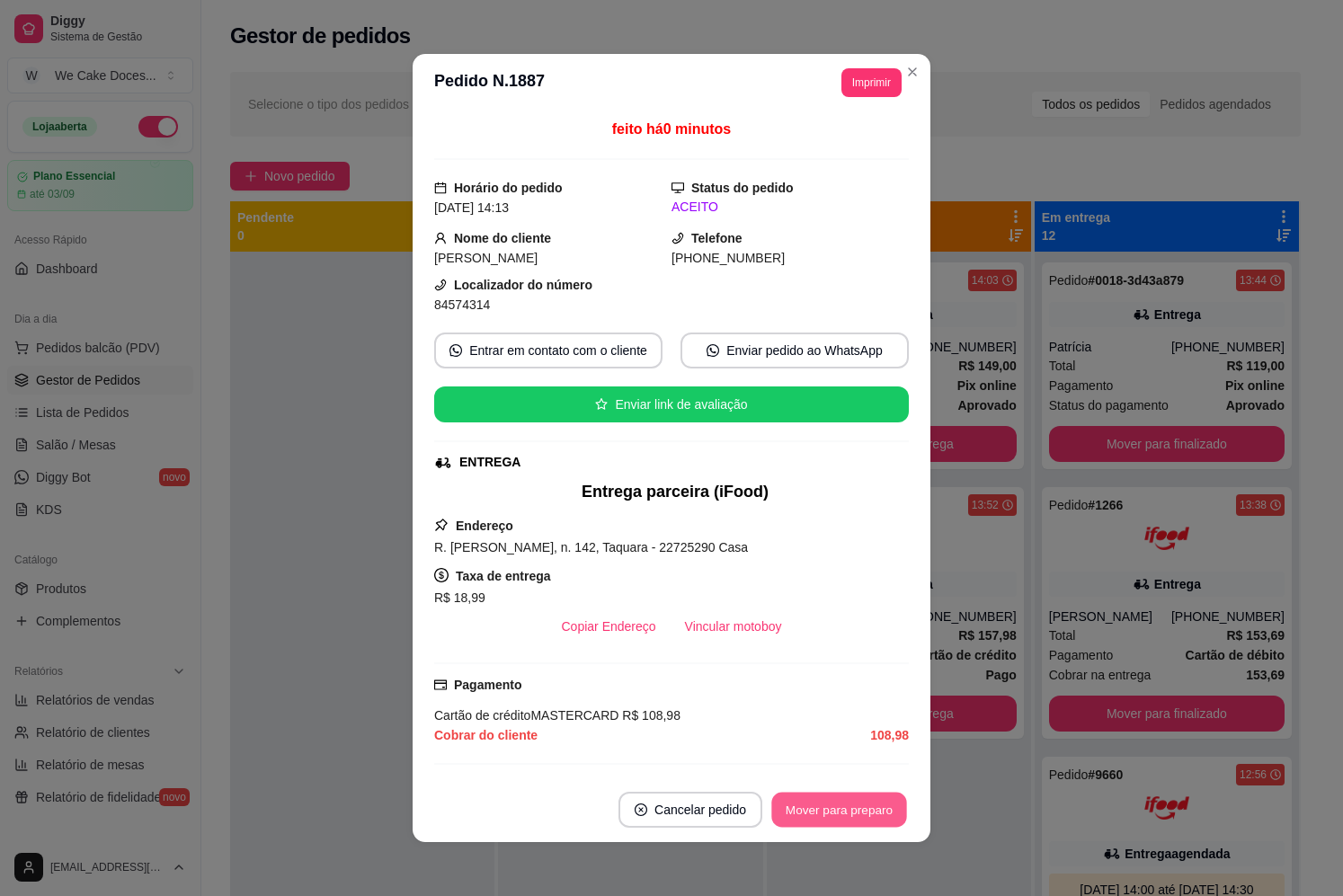
click at [836, 800] on button "Mover para preparo" at bounding box center [839, 809] width 134 height 35
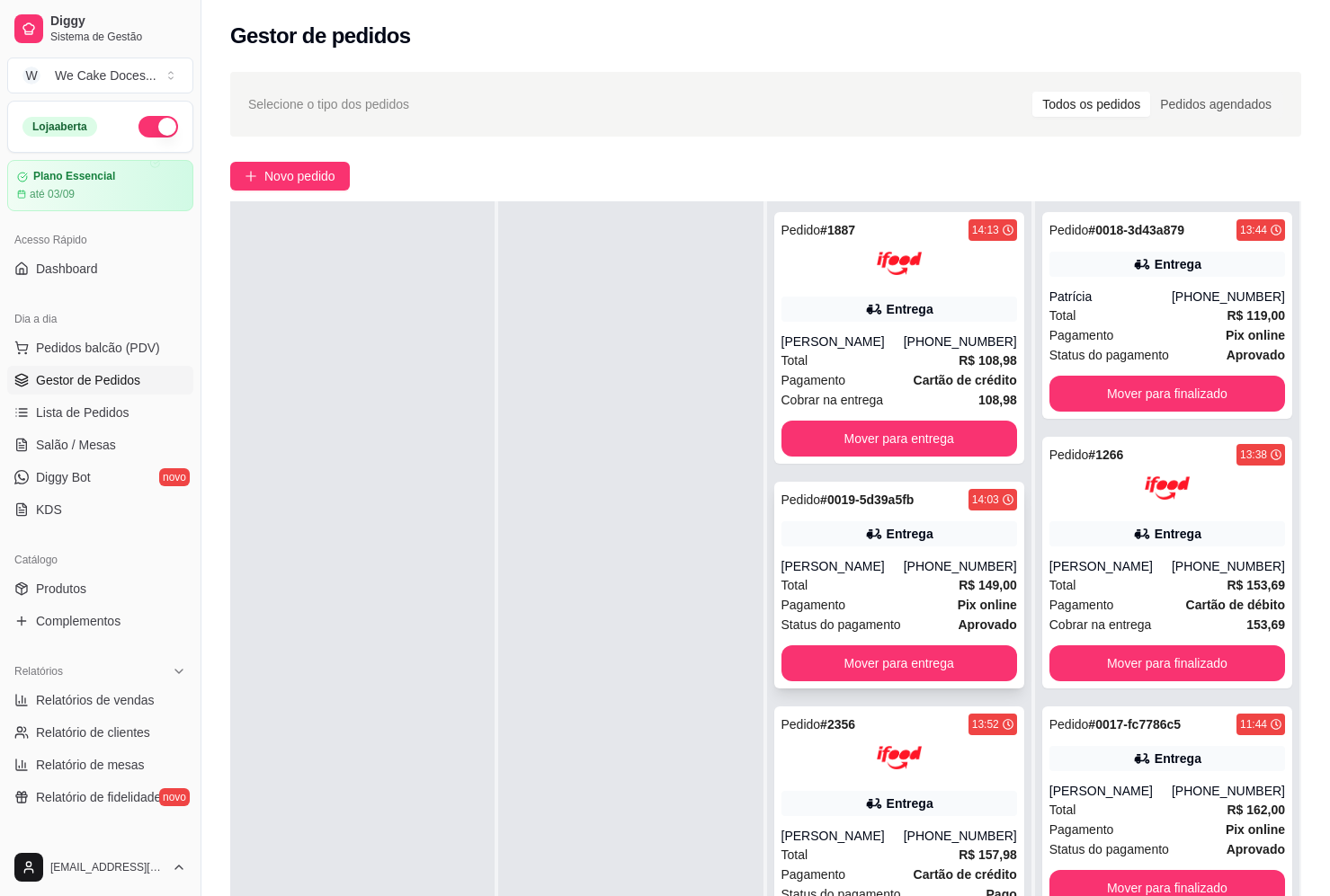
click at [895, 571] on div "[PERSON_NAME]" at bounding box center [843, 566] width 123 height 18
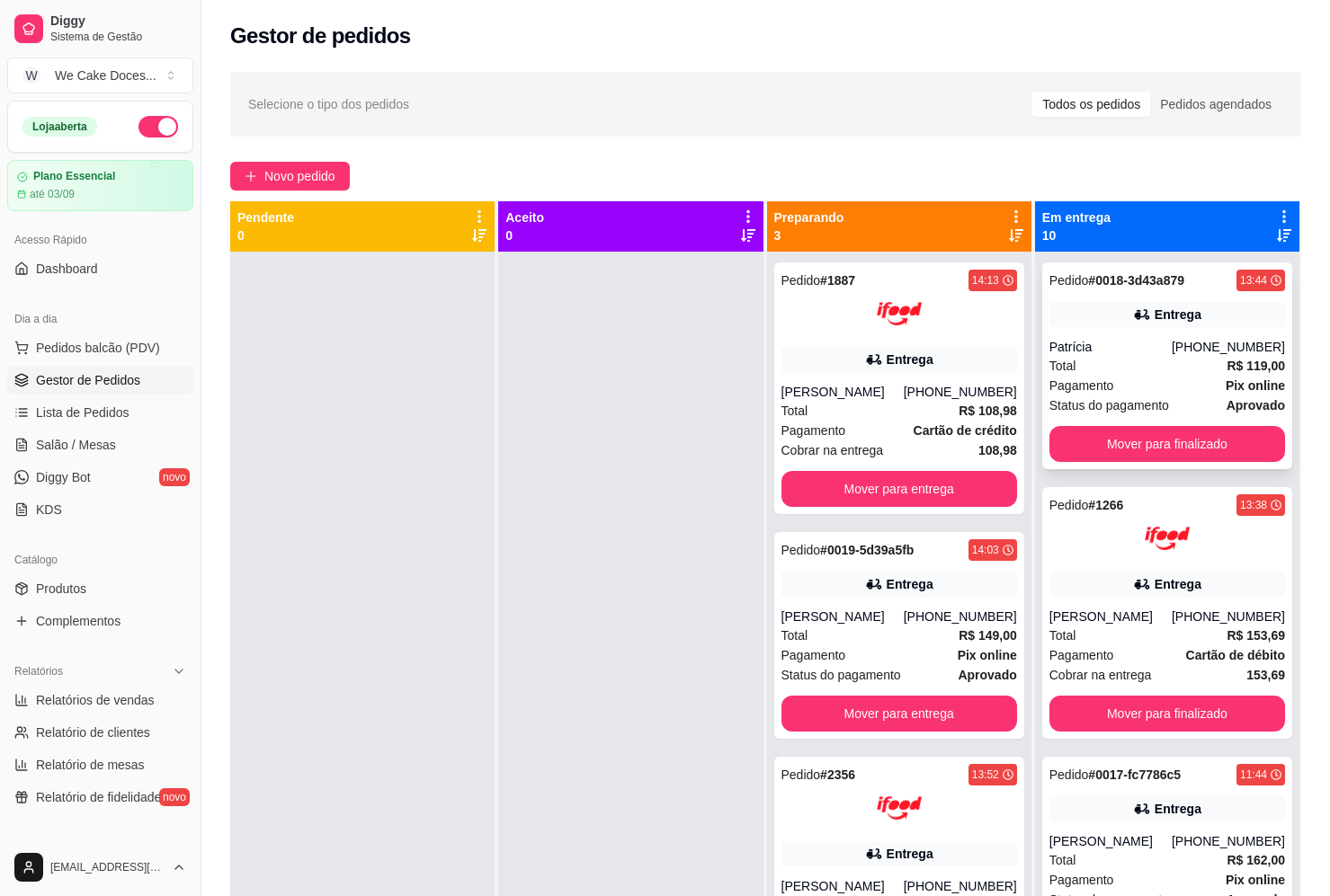
click at [1117, 342] on div "Patrícia" at bounding box center [1111, 347] width 123 height 18
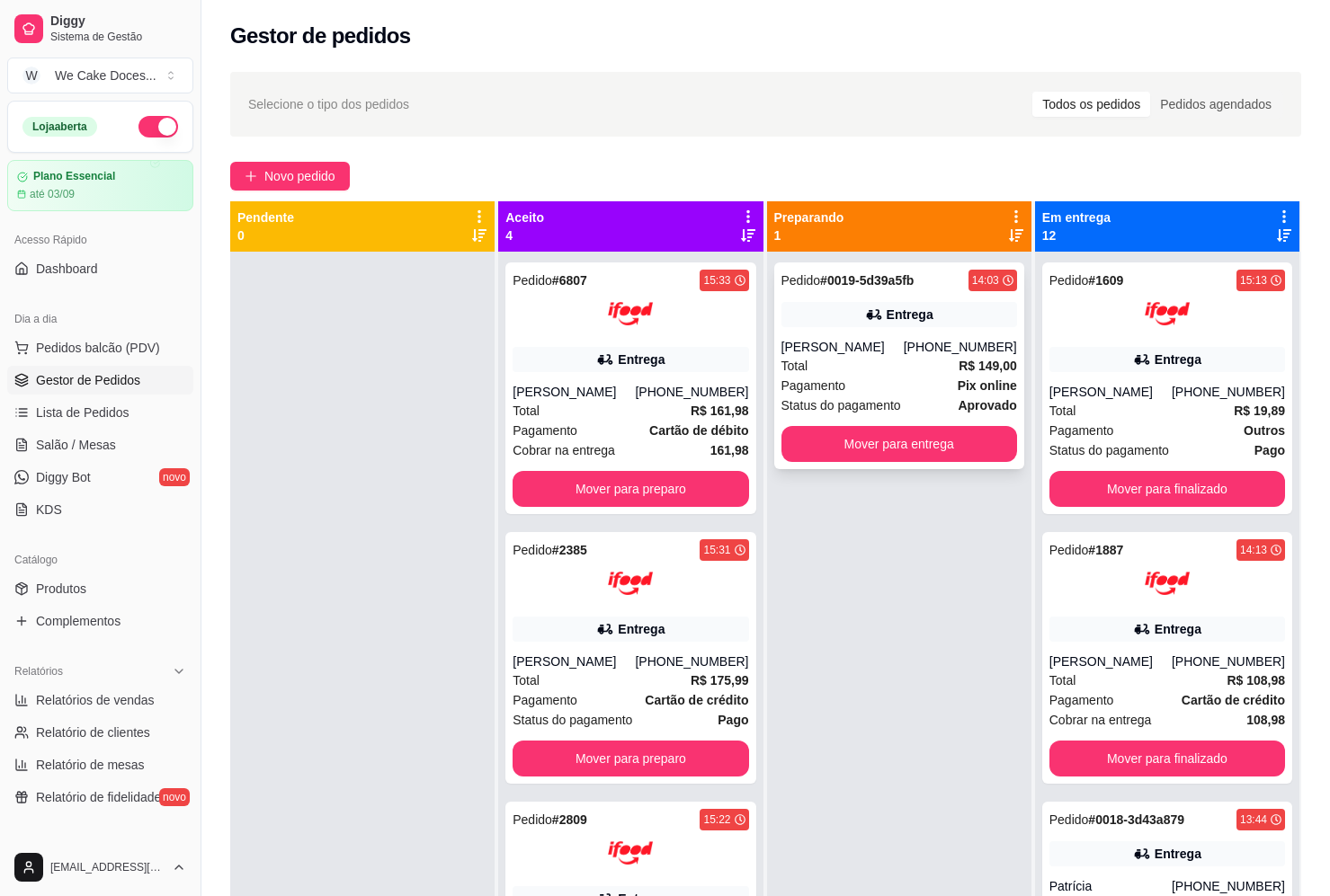
click at [863, 350] on div "[PERSON_NAME]" at bounding box center [843, 347] width 123 height 18
click at [943, 379] on div "Pagamento Pix online" at bounding box center [899, 385] width 235 height 20
click at [923, 452] on button "Mover para entrega" at bounding box center [897, 444] width 228 height 35
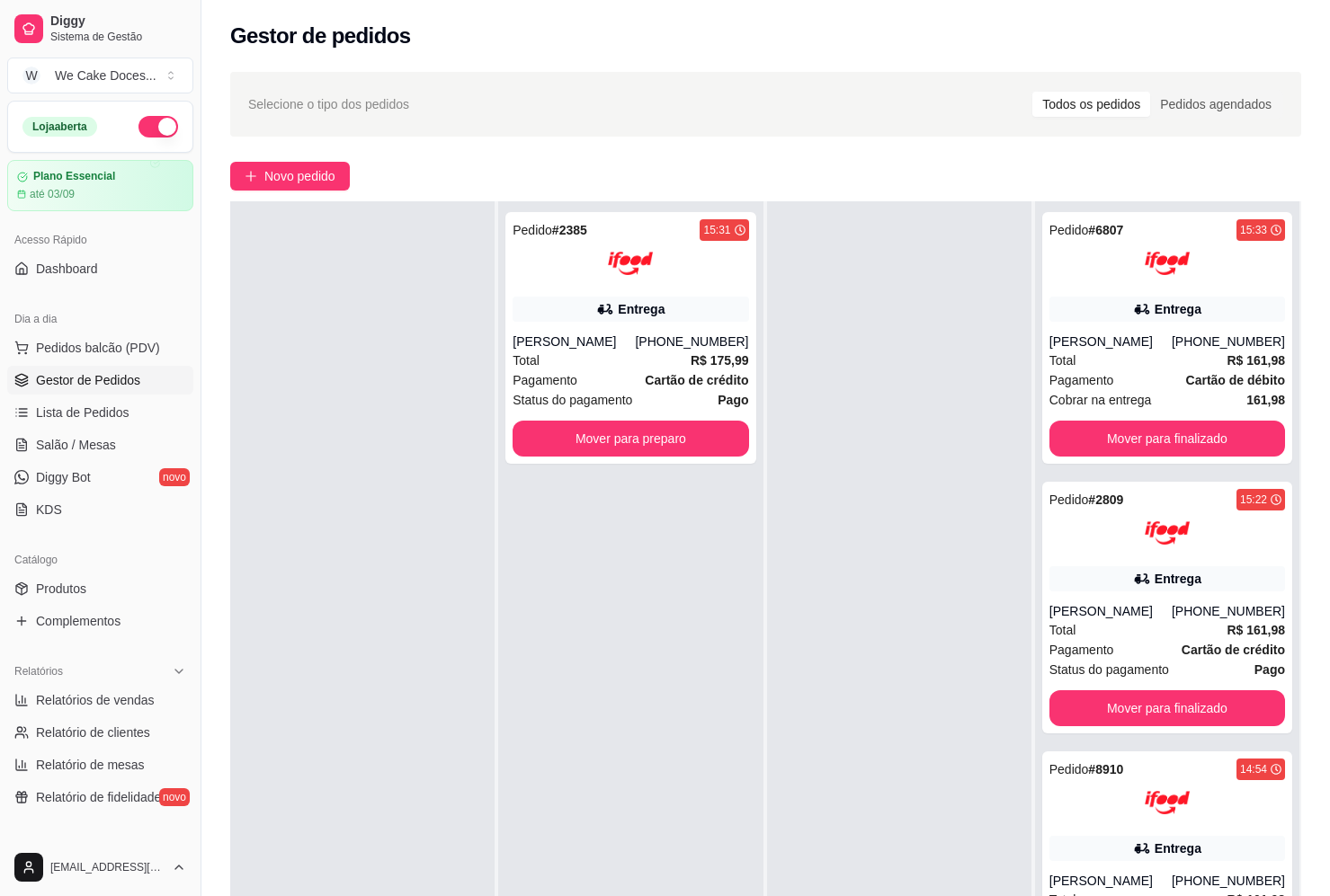
click at [570, 692] on div "Pedido # 2385 15:31 Entrega [PERSON_NAME] Roman [PHONE_NUMBER] Total R$ 175,99 …" at bounding box center [629, 649] width 264 height 896
click at [613, 444] on button "Mover para preparo" at bounding box center [629, 439] width 228 height 35
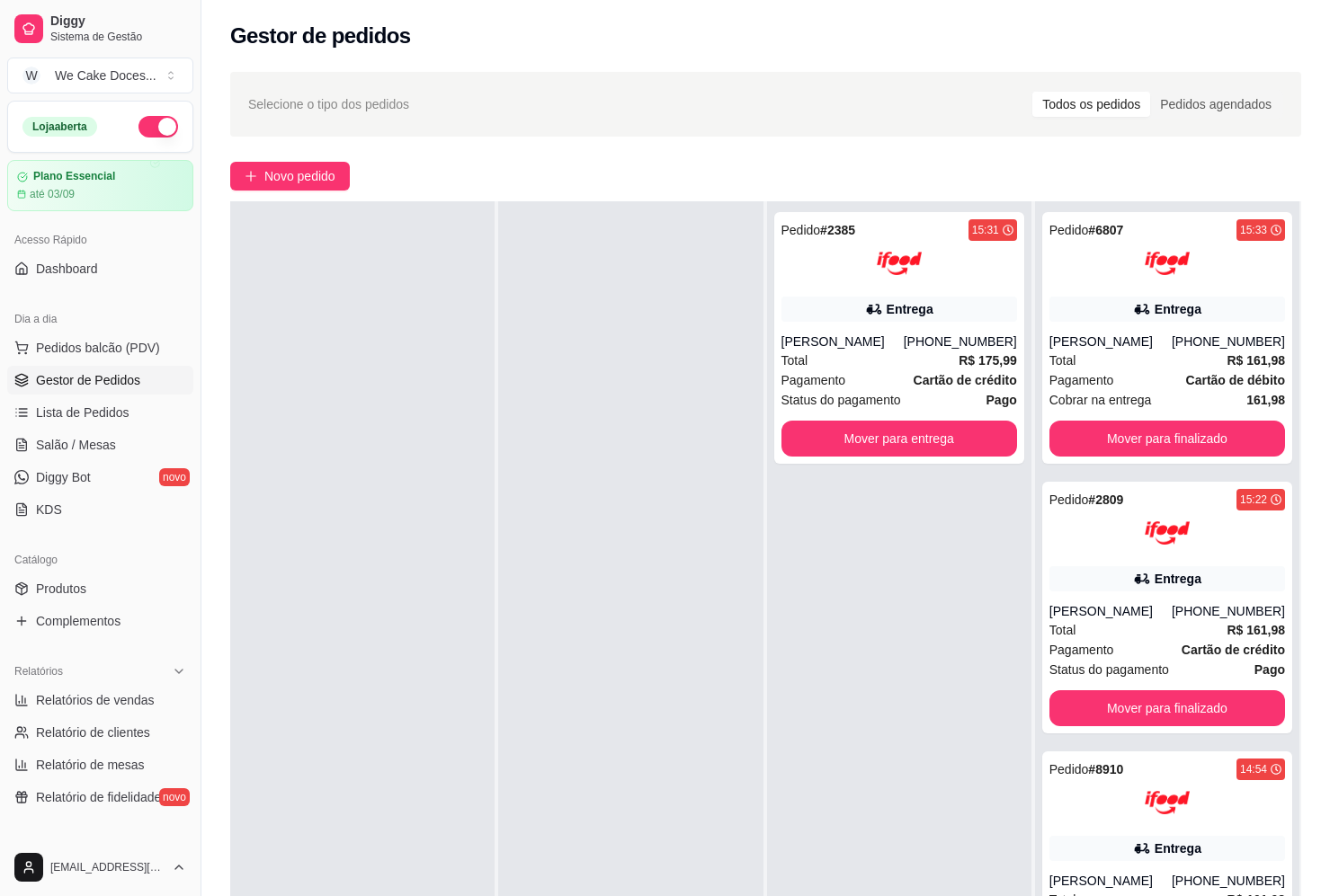
click at [93, 383] on span "Gestor de Pedidos" at bounding box center [88, 380] width 105 height 18
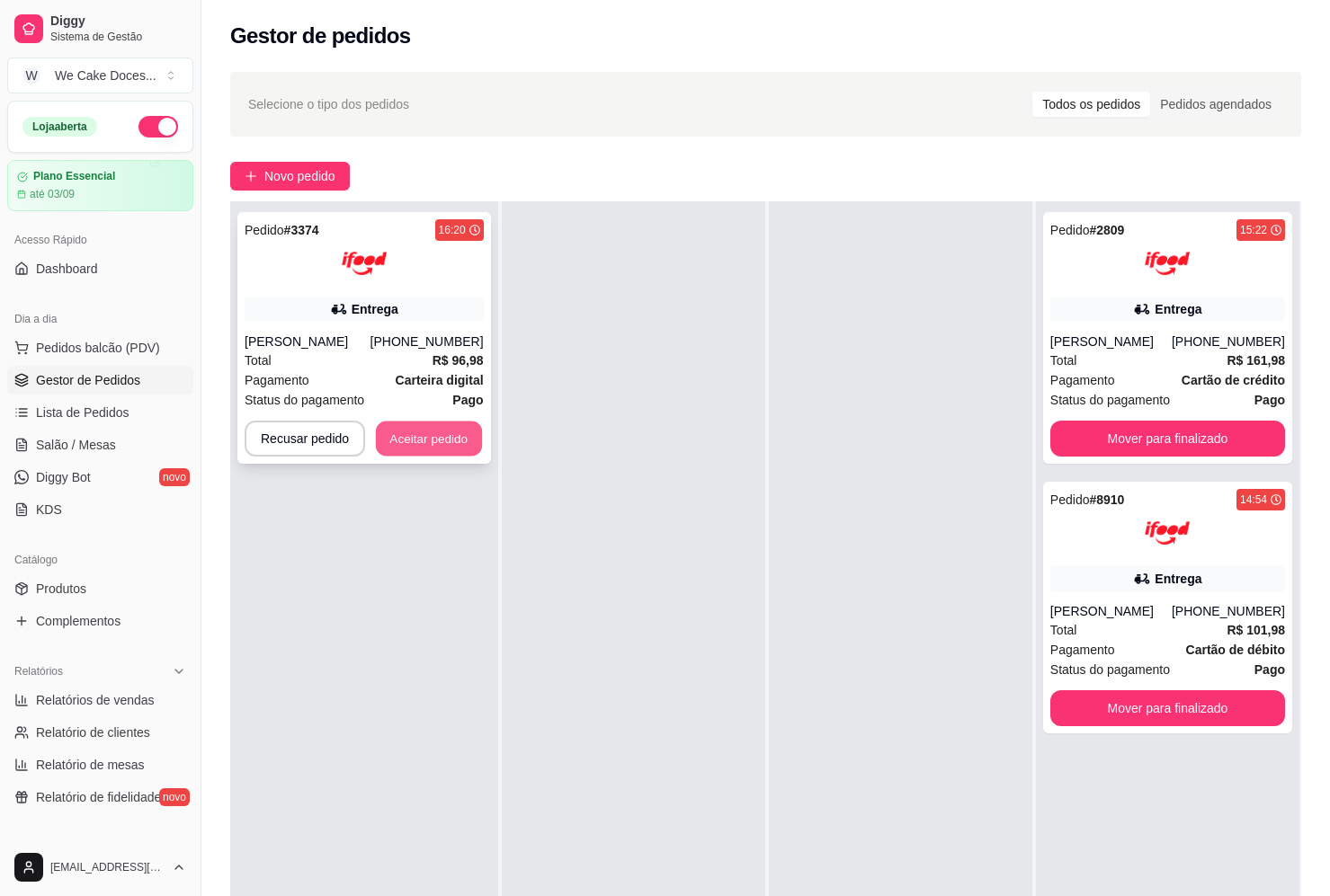
click at [423, 437] on button "Aceitar pedido" at bounding box center [428, 439] width 106 height 35
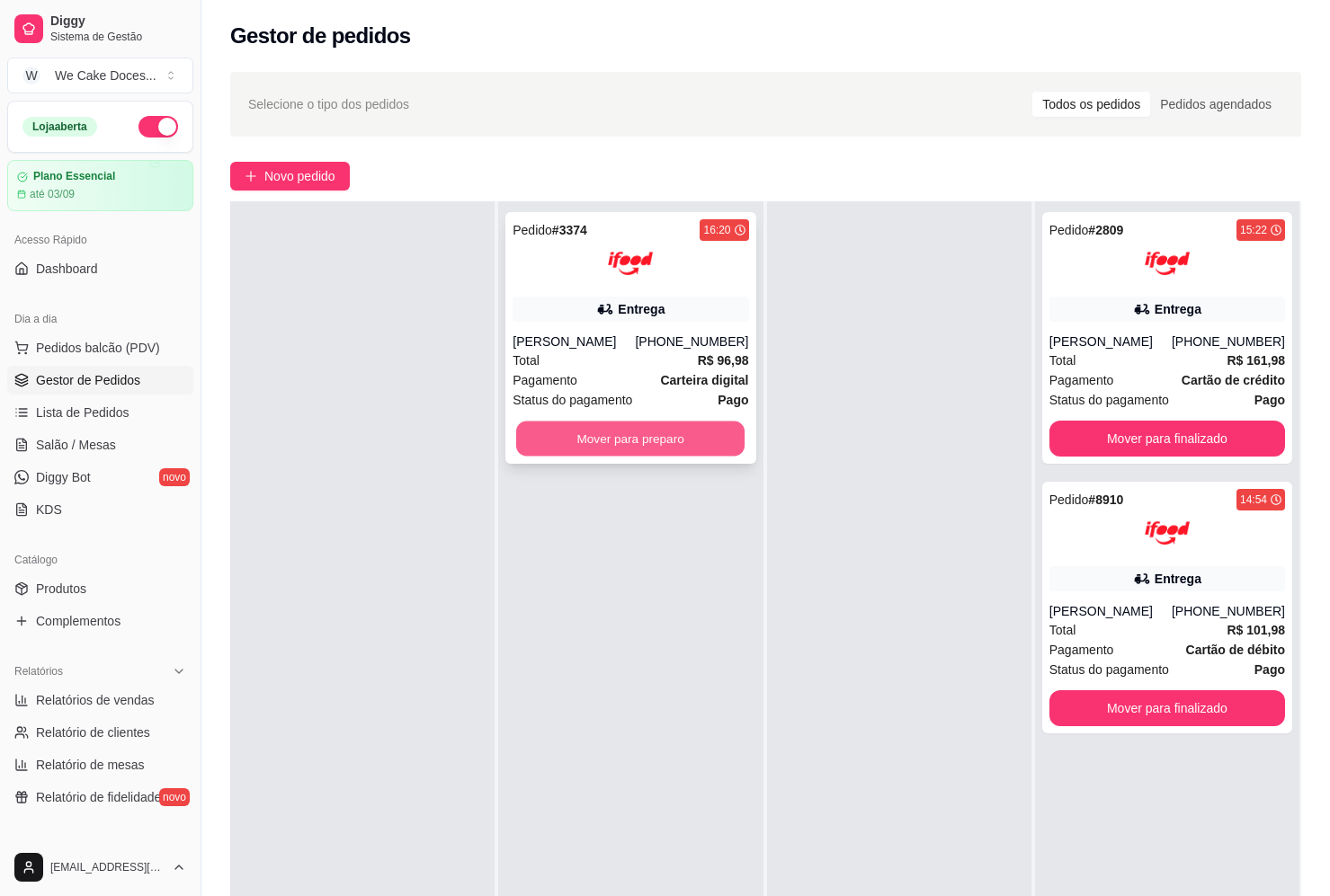
click at [648, 444] on button "Mover para preparo" at bounding box center [629, 439] width 228 height 35
